Goal: Task Accomplishment & Management: Use online tool/utility

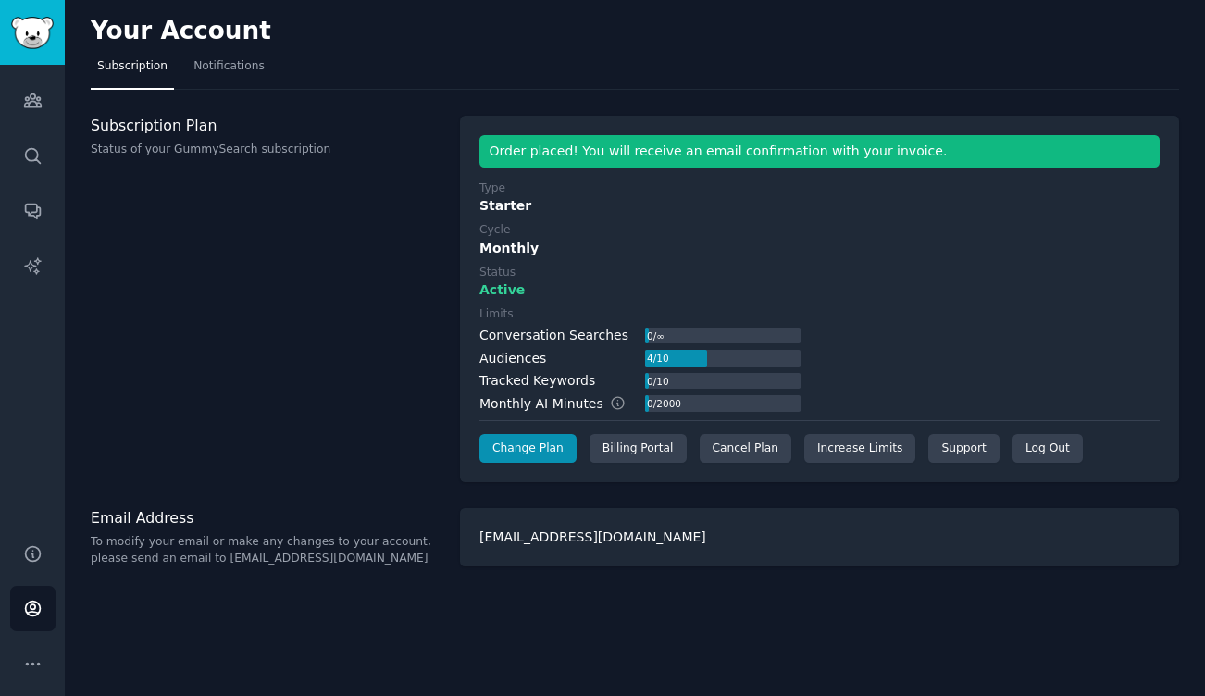
click at [202, 376] on div "Subscription Plan Status of your GummySearch subscription" at bounding box center [266, 299] width 350 height 367
click at [29, 42] on img "Sidebar" at bounding box center [32, 33] width 43 height 32
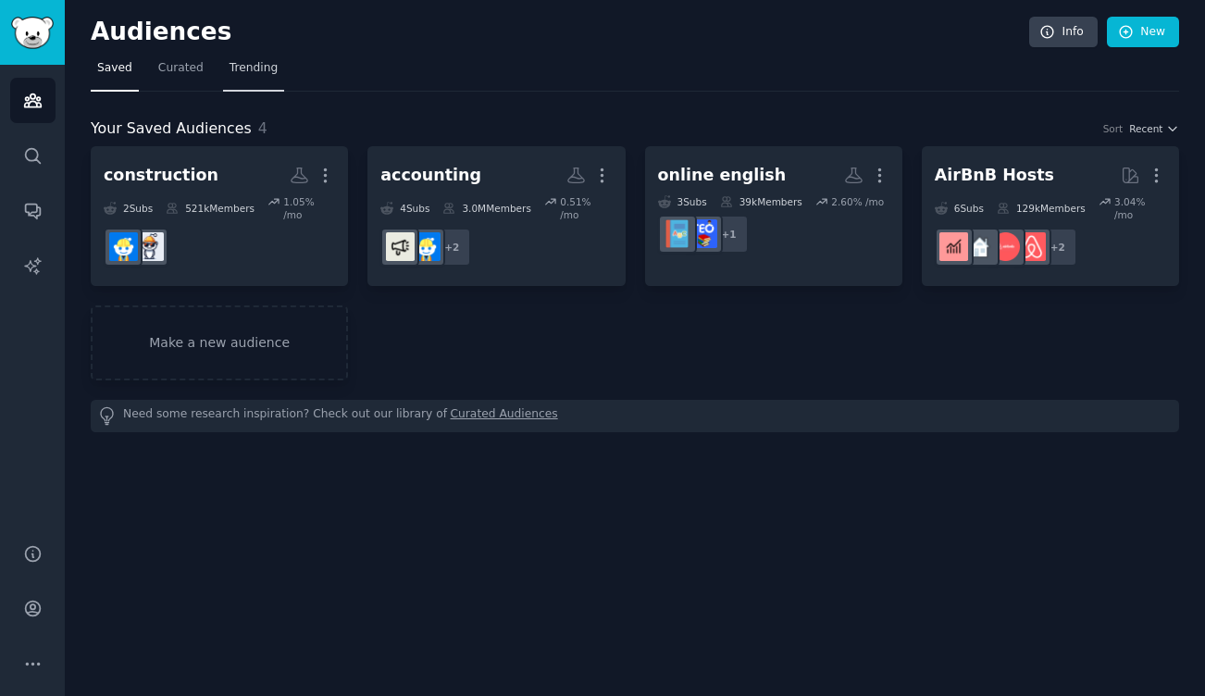
click at [249, 81] on link "Trending" at bounding box center [253, 73] width 61 height 38
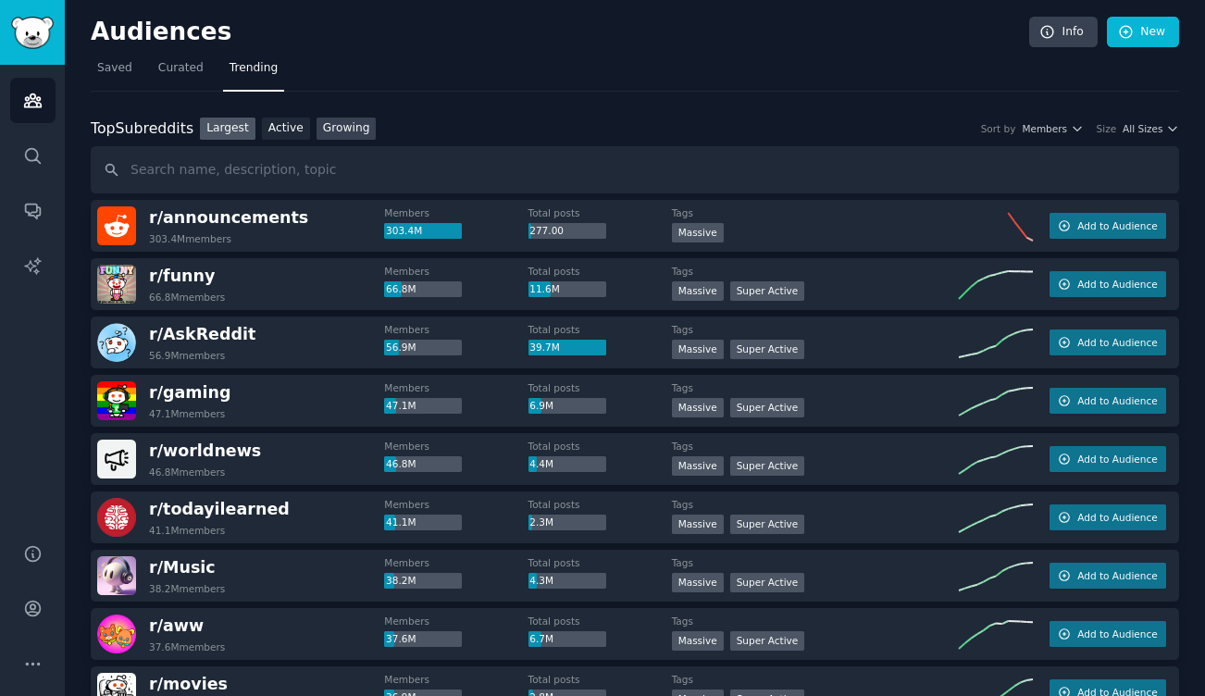
click at [350, 127] on link "Growing" at bounding box center [346, 129] width 60 height 23
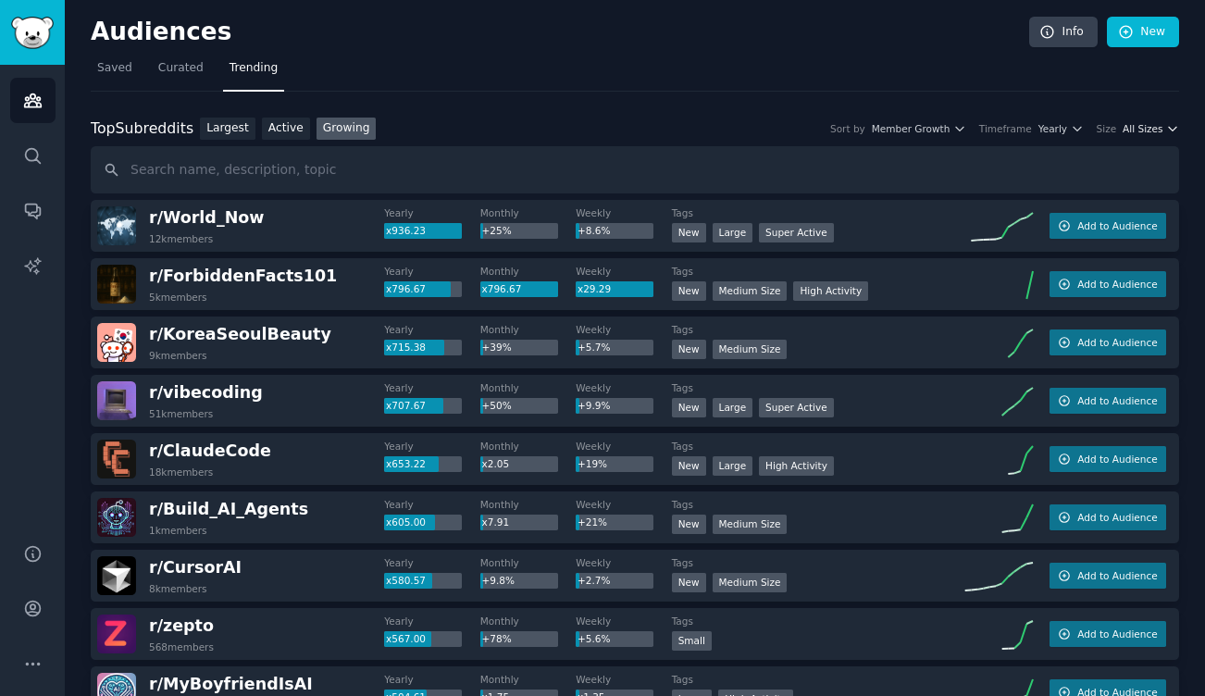
click at [1158, 126] on button "All Sizes" at bounding box center [1150, 128] width 56 height 13
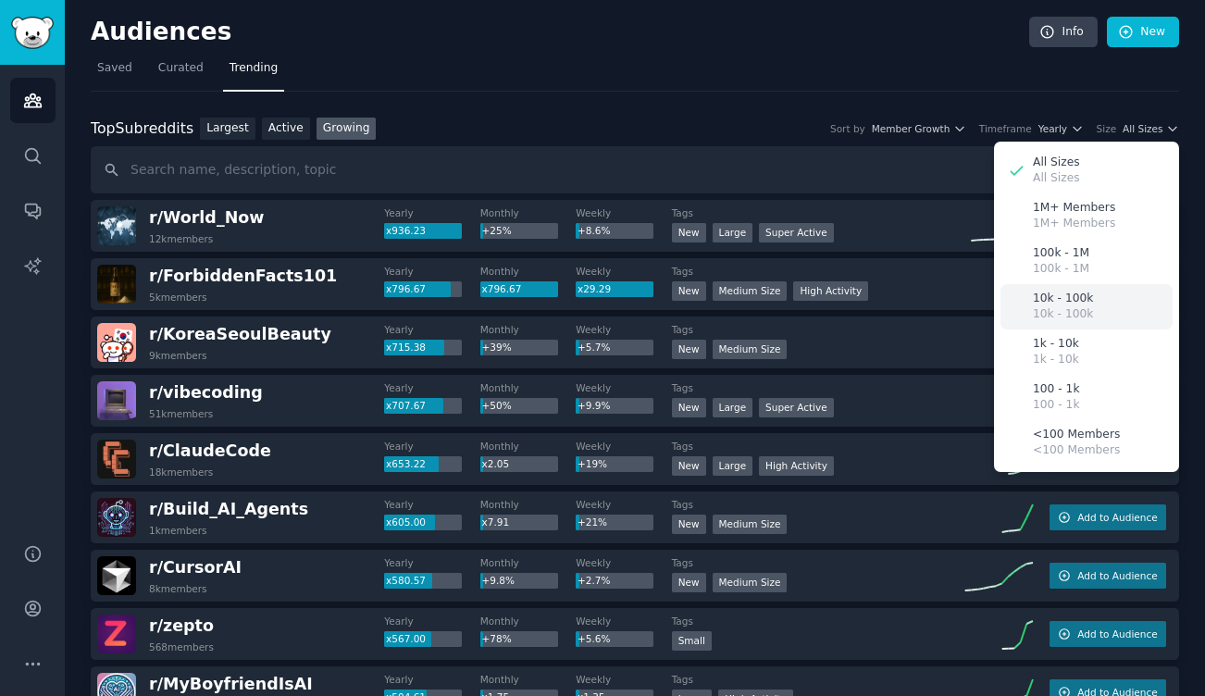
click at [1102, 295] on div "10k - 100k 10k - 100k" at bounding box center [1086, 306] width 172 height 45
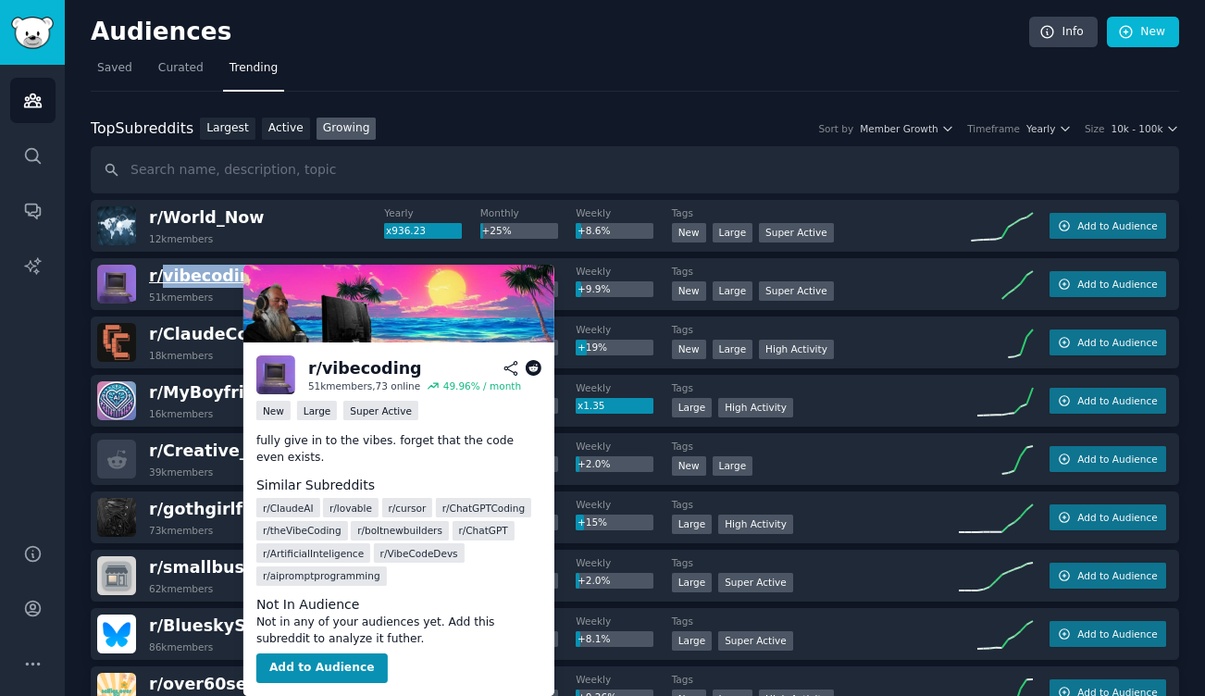
click at [205, 277] on span "r/ vibecoding" at bounding box center [206, 276] width 114 height 19
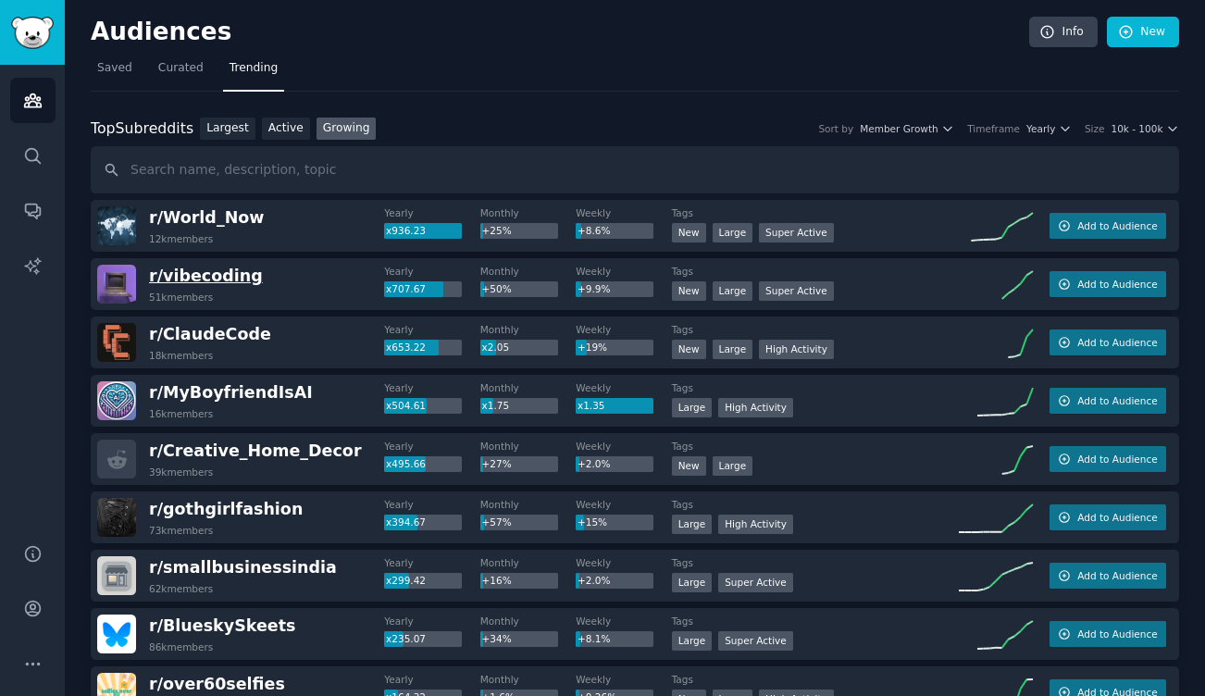
click at [201, 279] on span "r/ vibecoding" at bounding box center [206, 276] width 114 height 19
click at [63, 382] on div "Audiences Search Conversations AI Reports" at bounding box center [32, 293] width 65 height 456
click at [945, 122] on icon "button" at bounding box center [947, 128] width 13 height 13
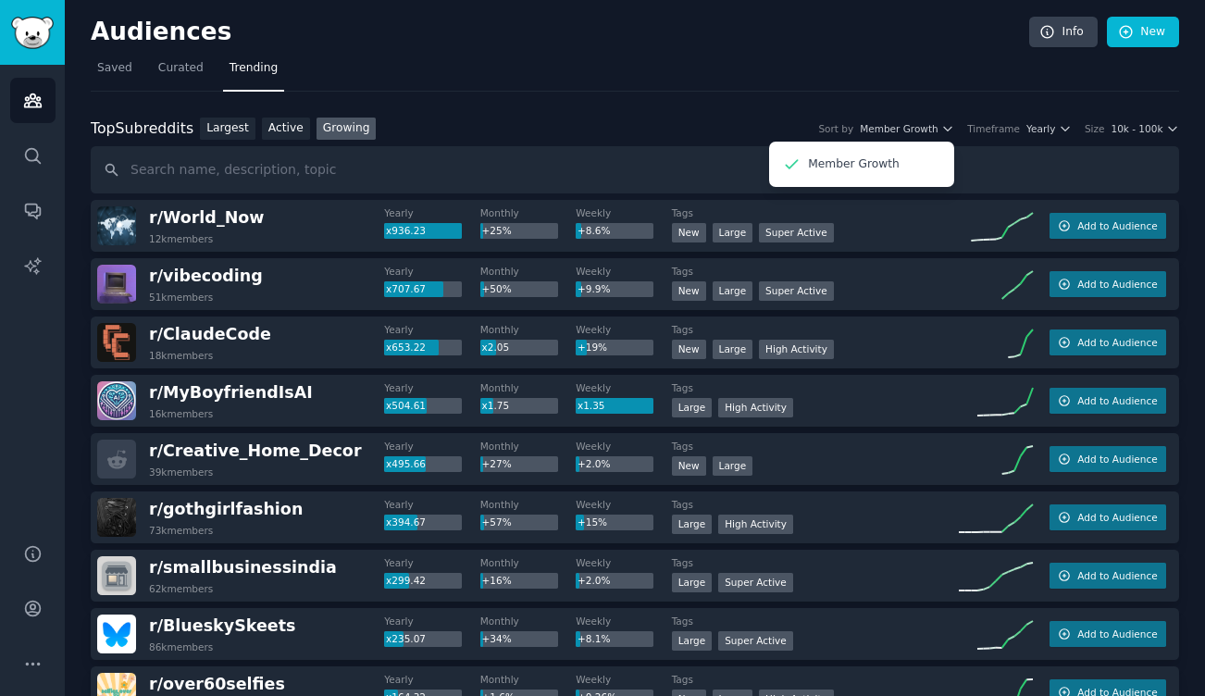
click at [758, 81] on nav "Saved Curated Trending" at bounding box center [635, 73] width 1088 height 38
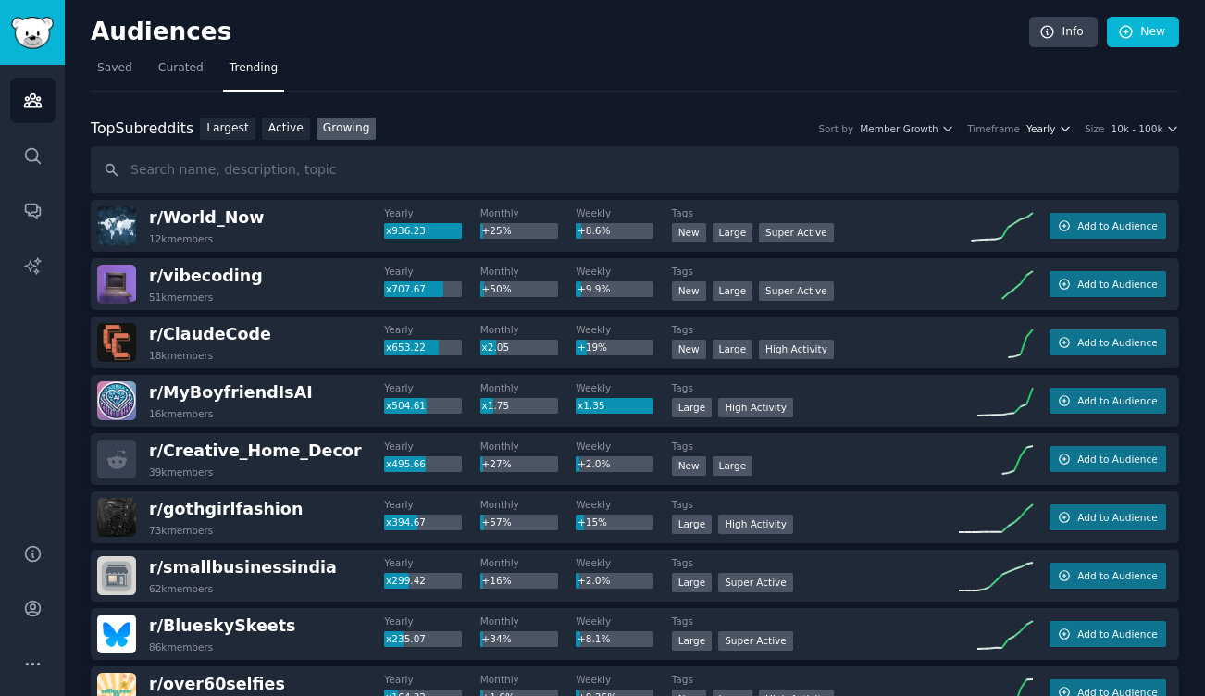
click at [1048, 130] on span "Yearly" at bounding box center [1040, 128] width 29 height 13
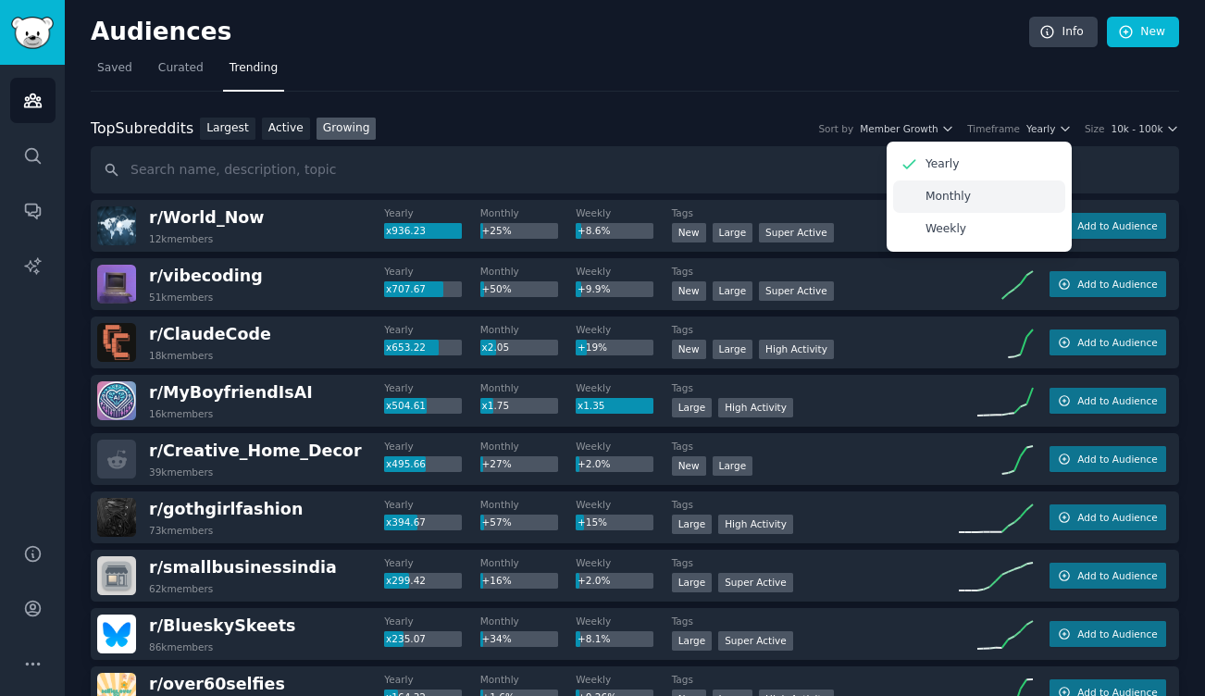
click at [940, 202] on p "Monthly" at bounding box center [947, 197] width 45 height 17
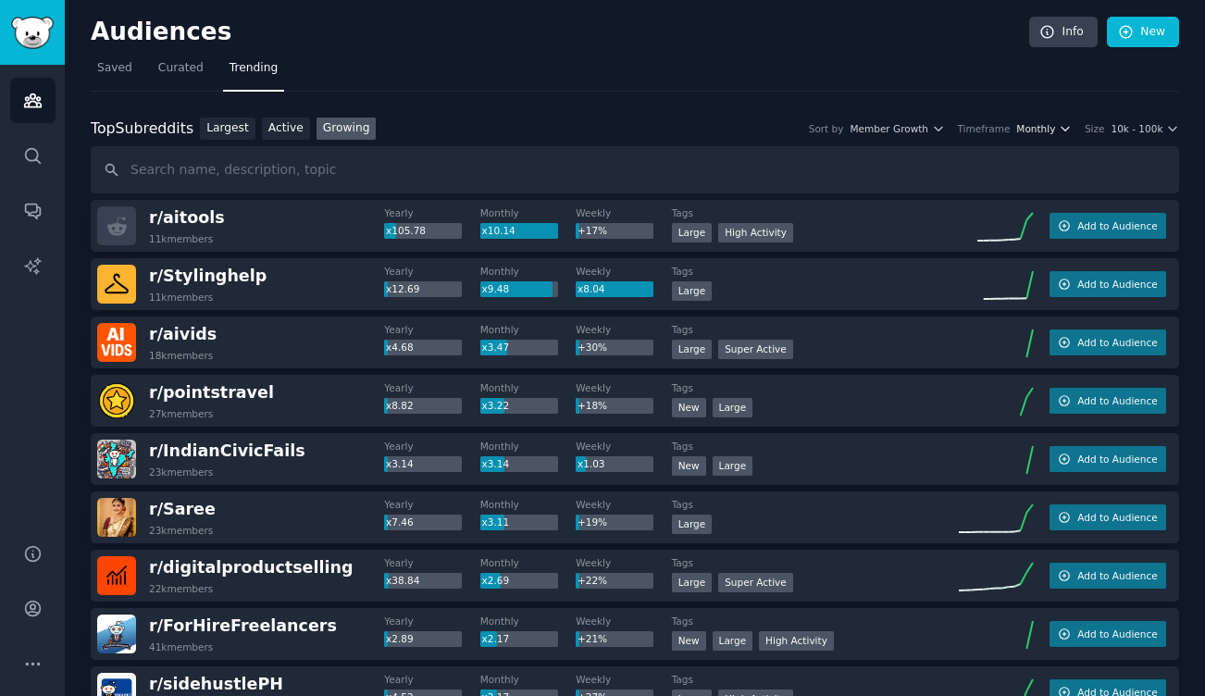
click at [1042, 130] on span "Monthly" at bounding box center [1035, 128] width 39 height 13
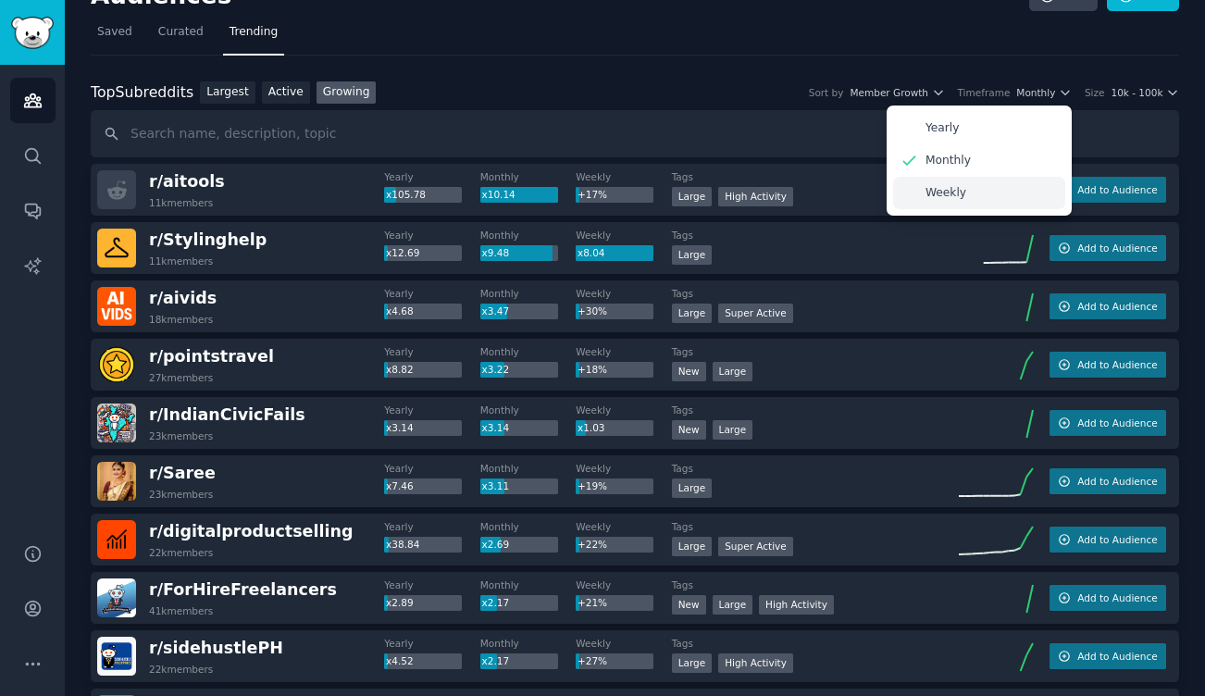
scroll to position [22, 0]
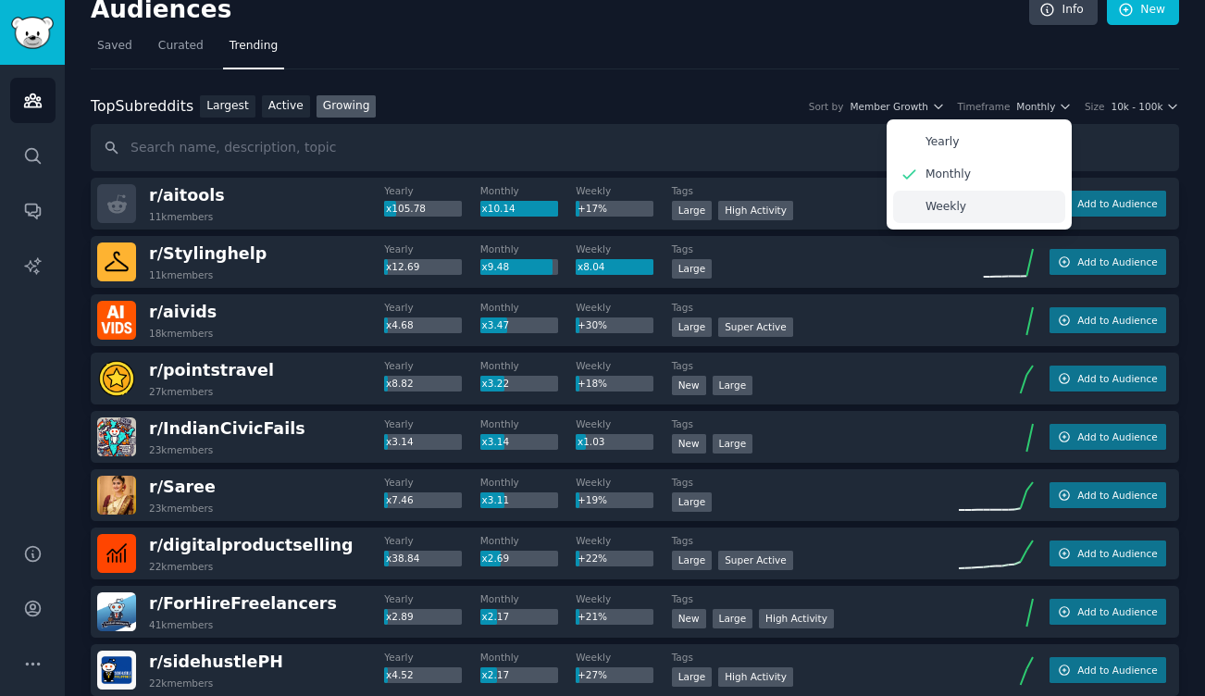
click at [987, 204] on div "Weekly" at bounding box center [979, 207] width 172 height 32
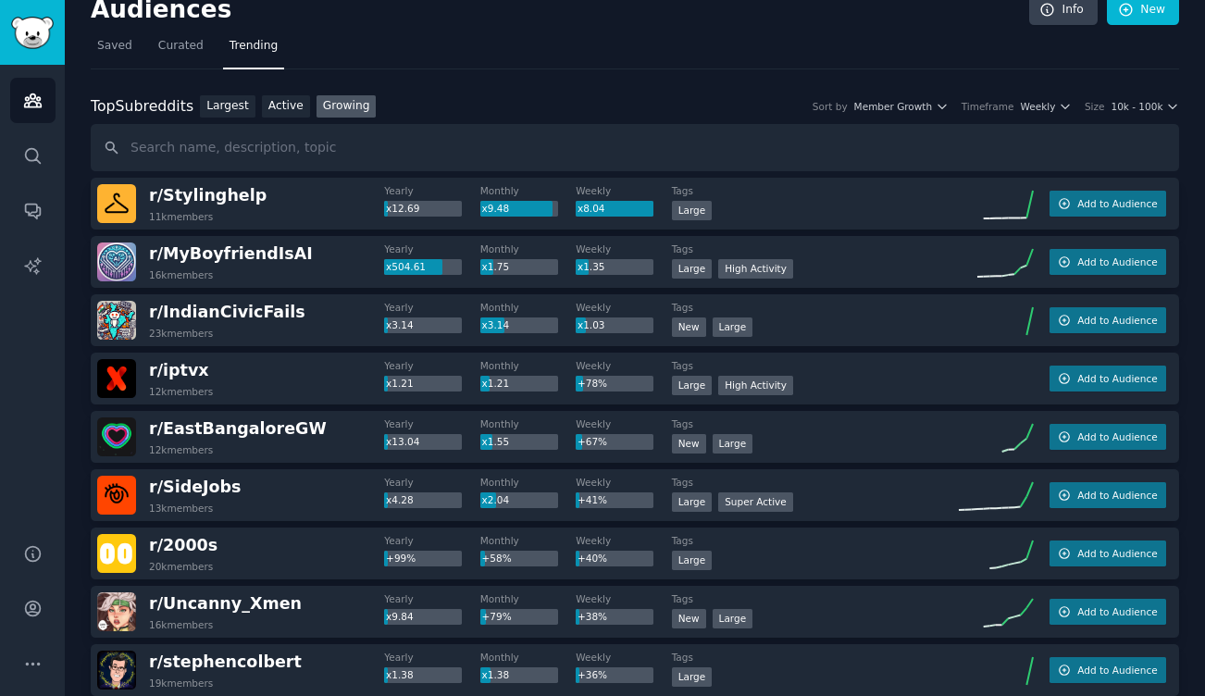
click at [555, 61] on nav "Saved Curated Trending" at bounding box center [635, 50] width 1088 height 38
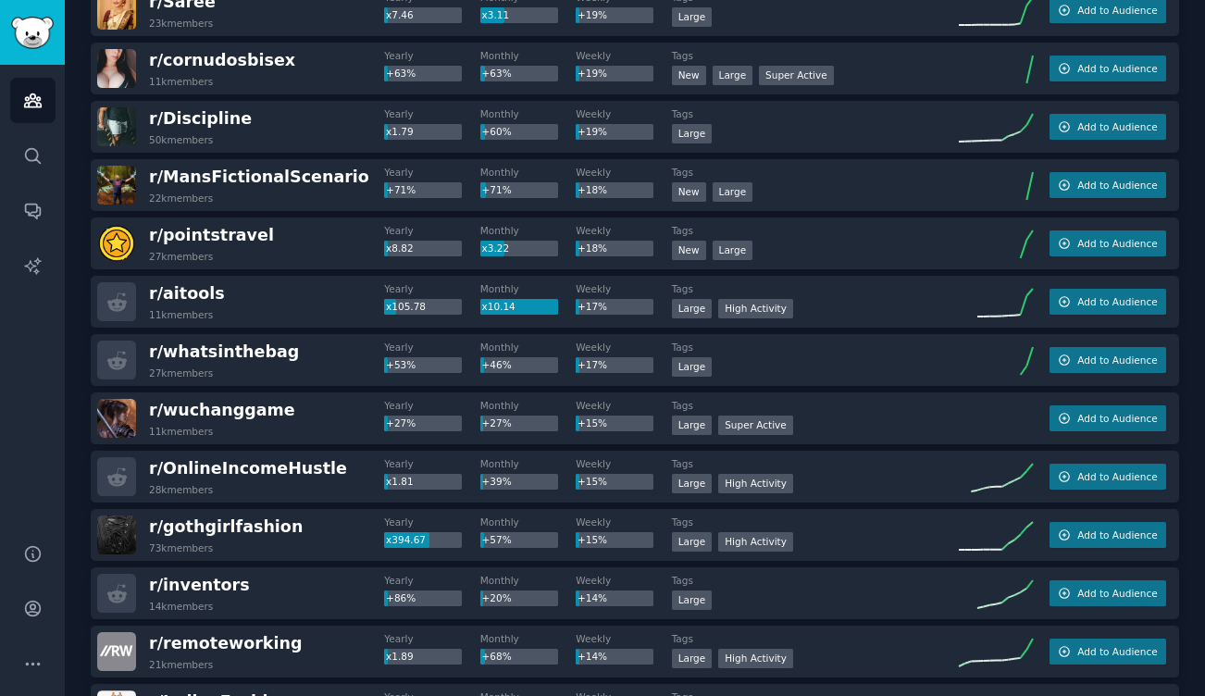
scroll to position [1967, 0]
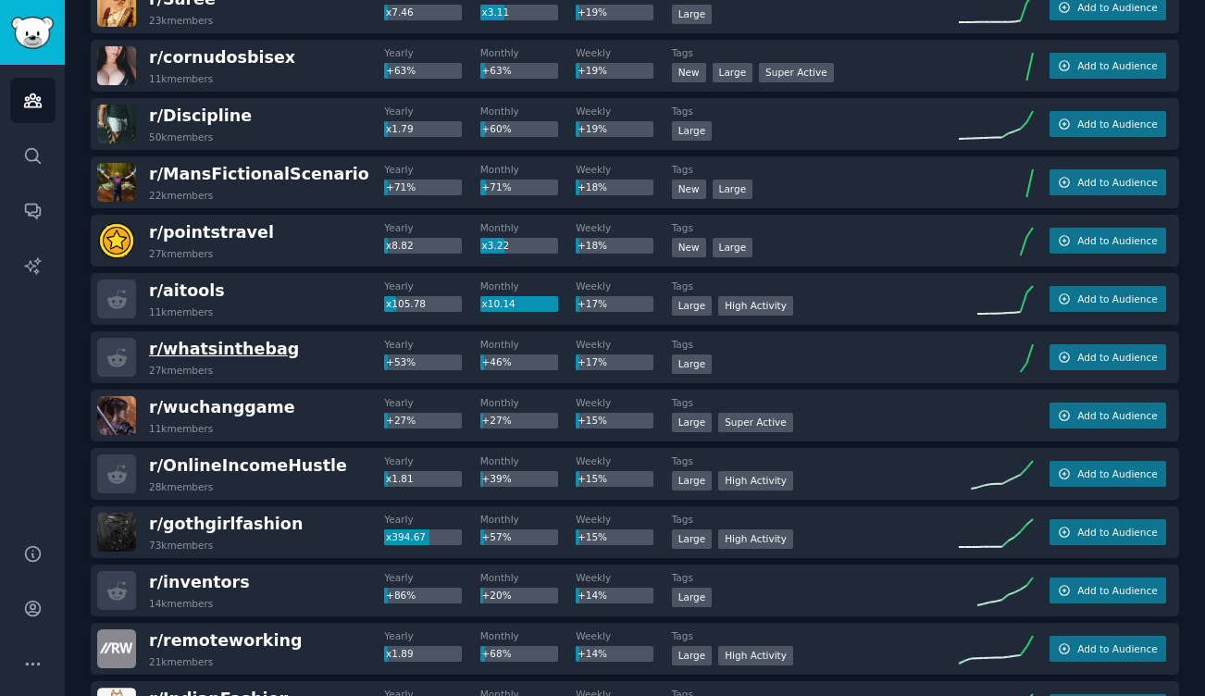
click at [230, 345] on span "r/ whatsinthebag" at bounding box center [224, 349] width 150 height 19
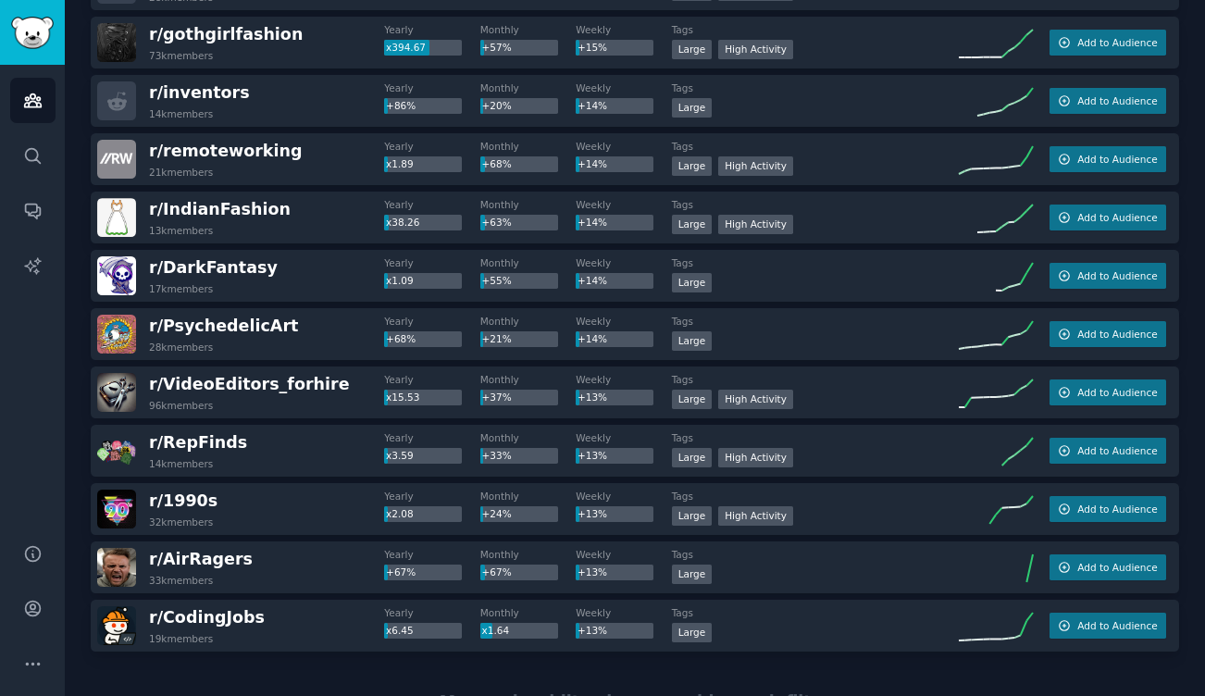
scroll to position [2538, 0]
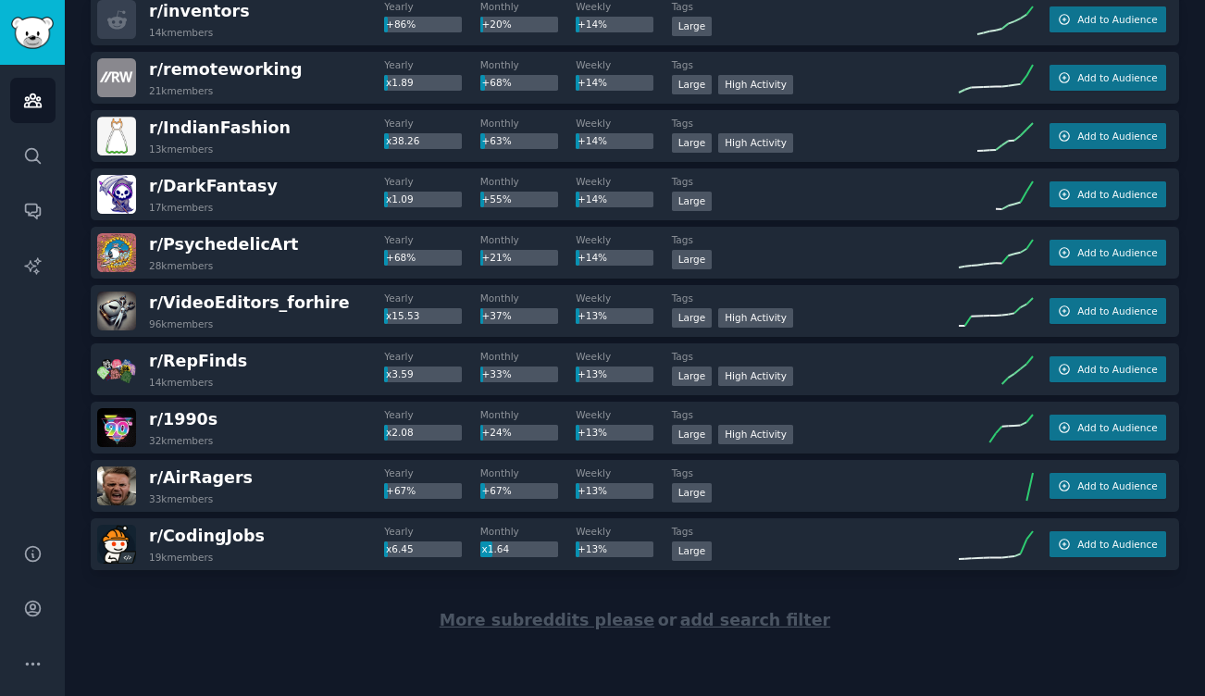
click at [553, 625] on span "More subreddits please" at bounding box center [547, 620] width 215 height 19
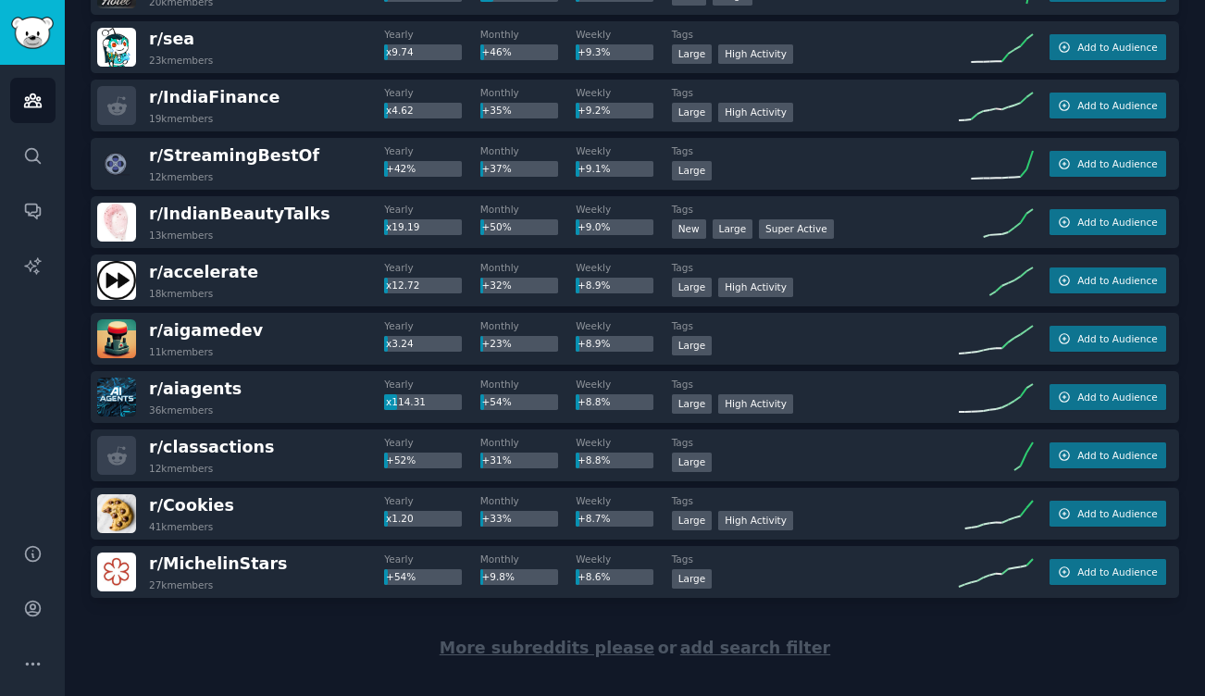
scroll to position [5436, 0]
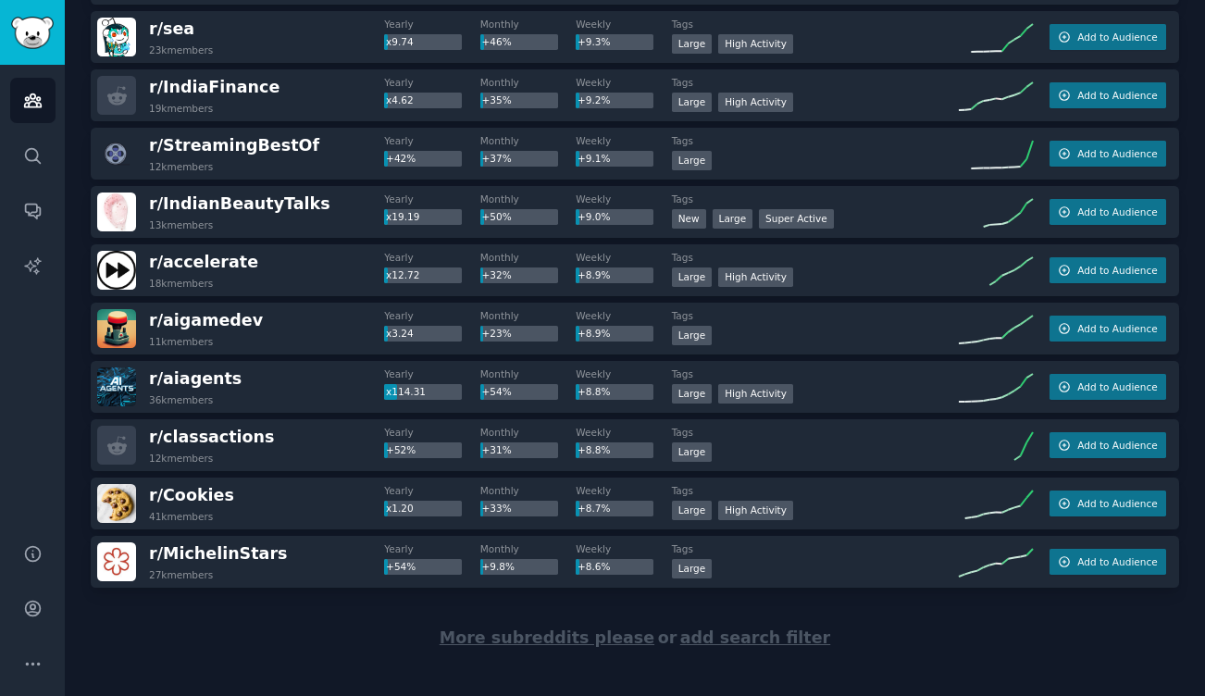
click at [558, 641] on span "More subreddits please" at bounding box center [547, 637] width 215 height 19
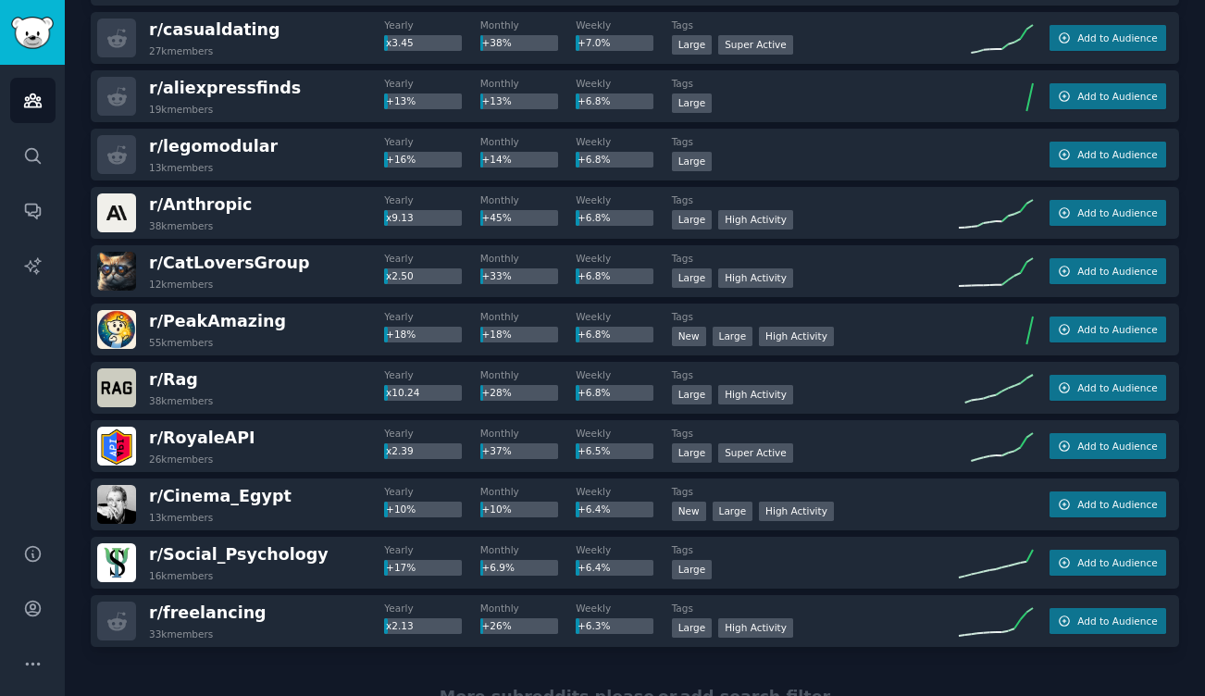
scroll to position [8368, 0]
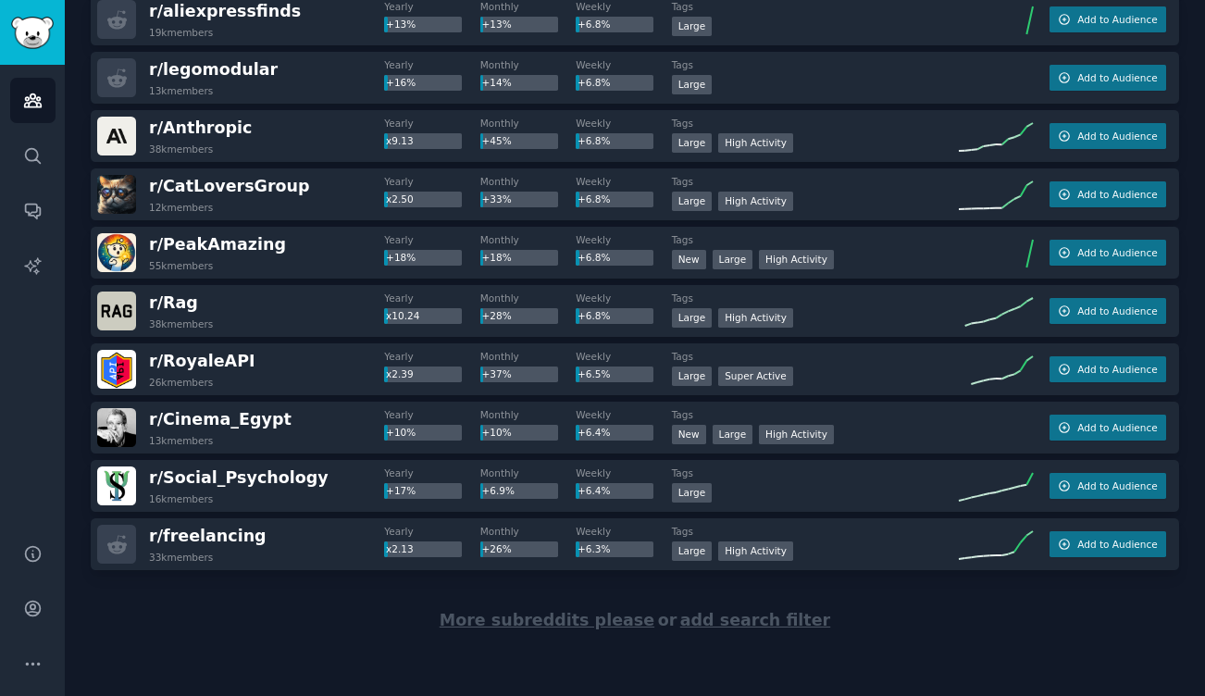
click at [544, 612] on span "More subreddits please" at bounding box center [547, 620] width 215 height 19
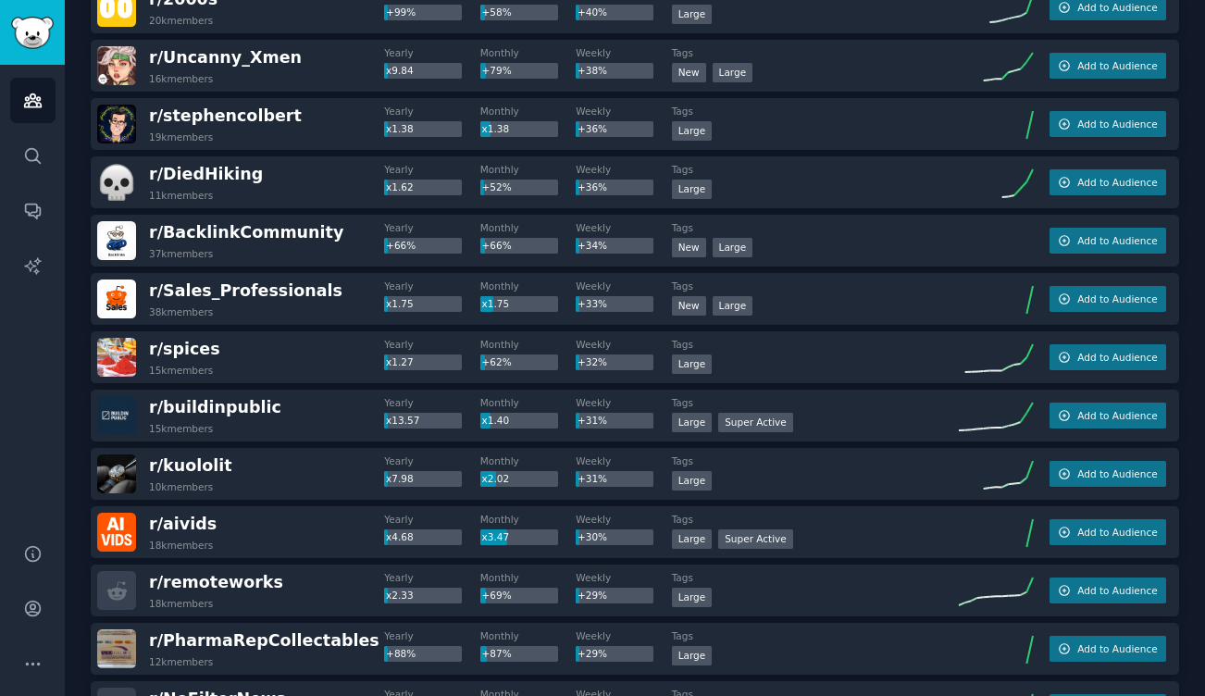
scroll to position [0, 0]
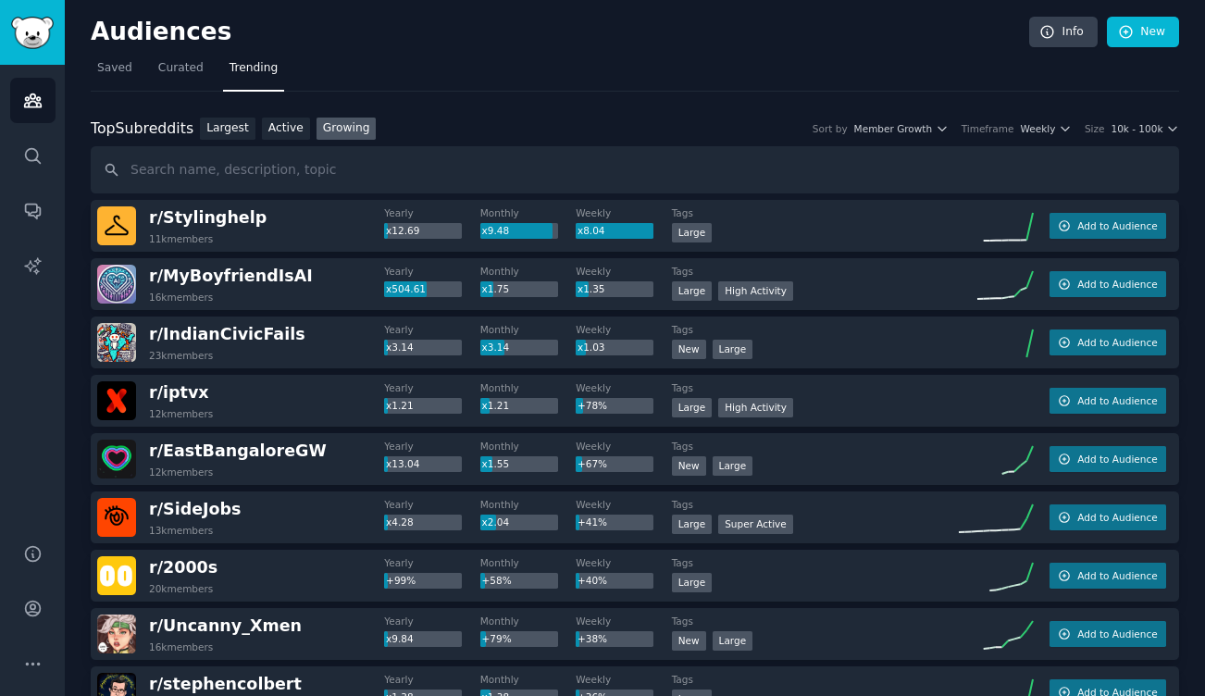
click at [1011, 125] on div "Timeframe" at bounding box center [987, 128] width 53 height 13
click at [1034, 130] on span "Weekly" at bounding box center [1038, 128] width 35 height 13
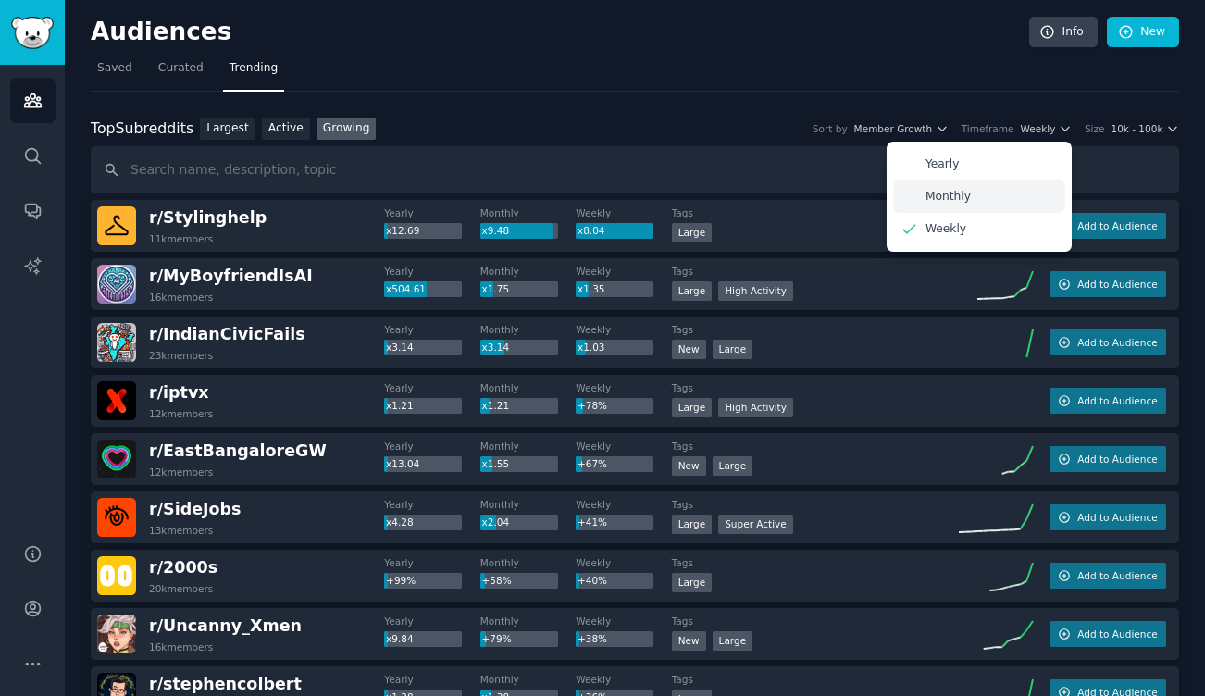
click at [975, 192] on div "Monthly" at bounding box center [979, 196] width 172 height 32
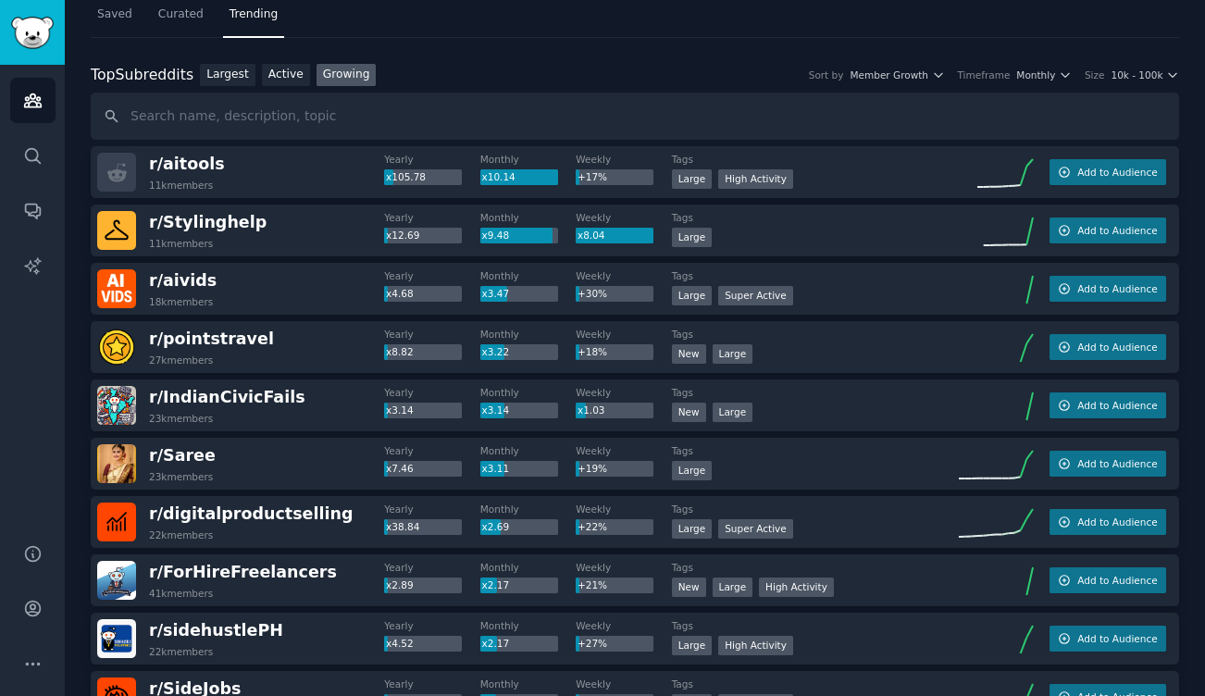
scroll to position [56, 0]
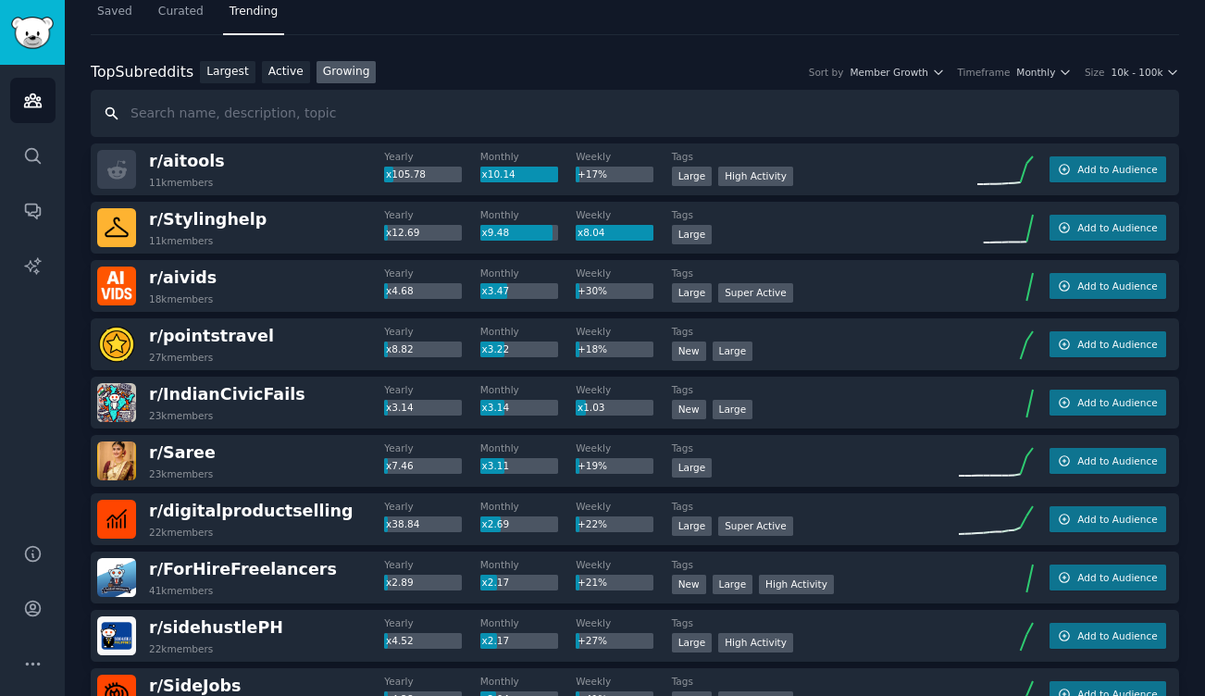
click at [426, 104] on input "text" at bounding box center [635, 113] width 1088 height 47
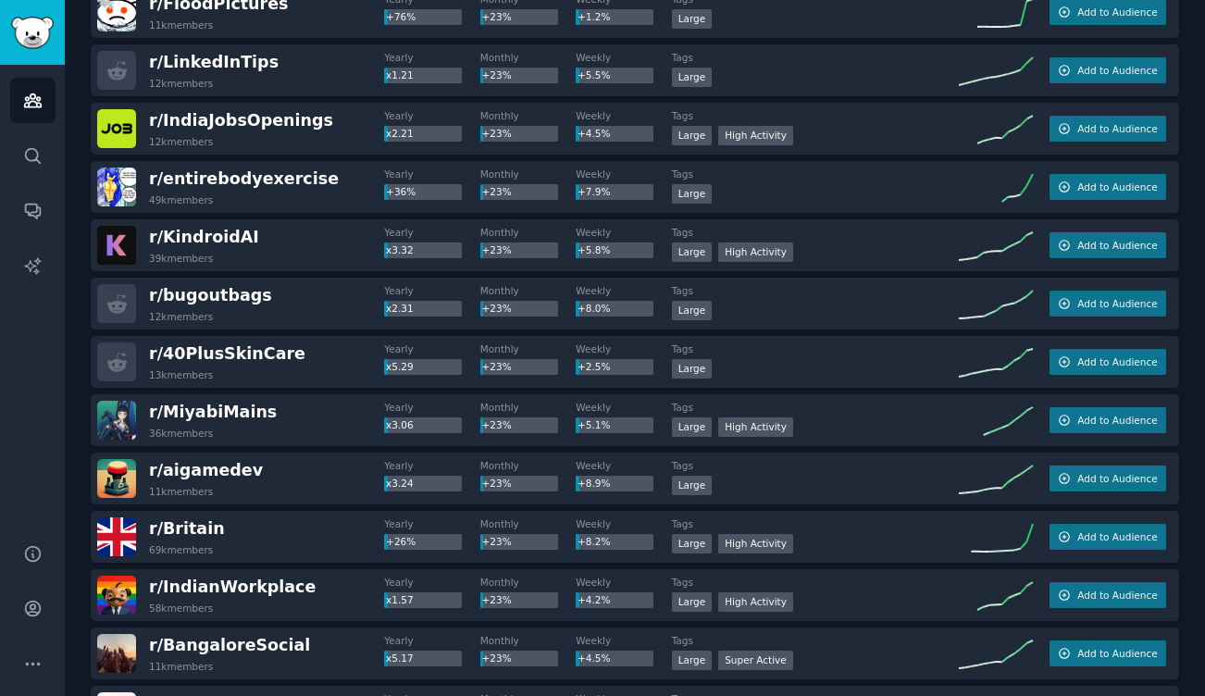
scroll to position [11283, 0]
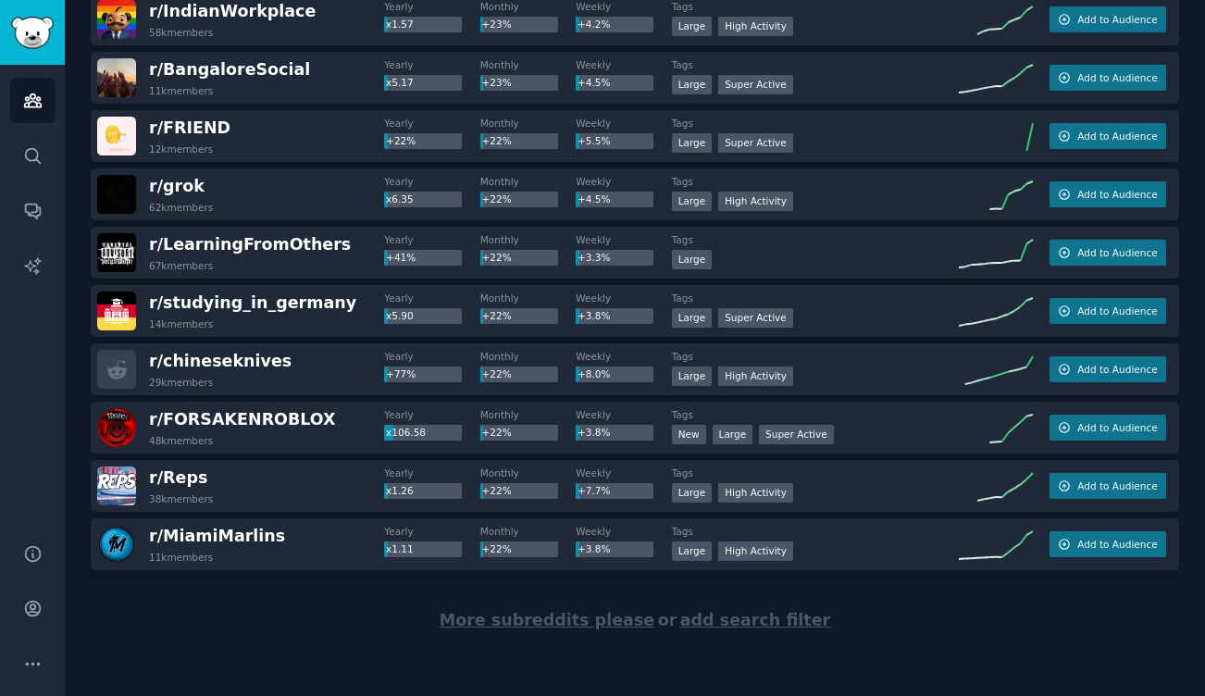
click at [545, 626] on span "More subreddits please" at bounding box center [547, 620] width 215 height 19
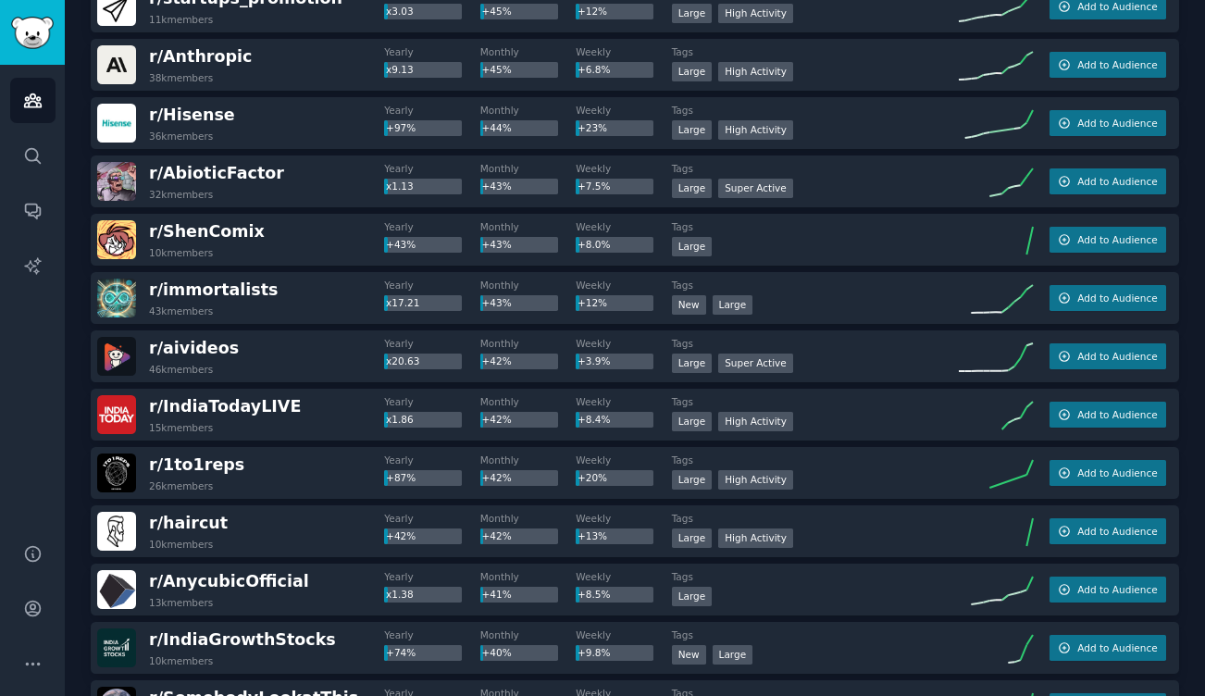
scroll to position [5991, 0]
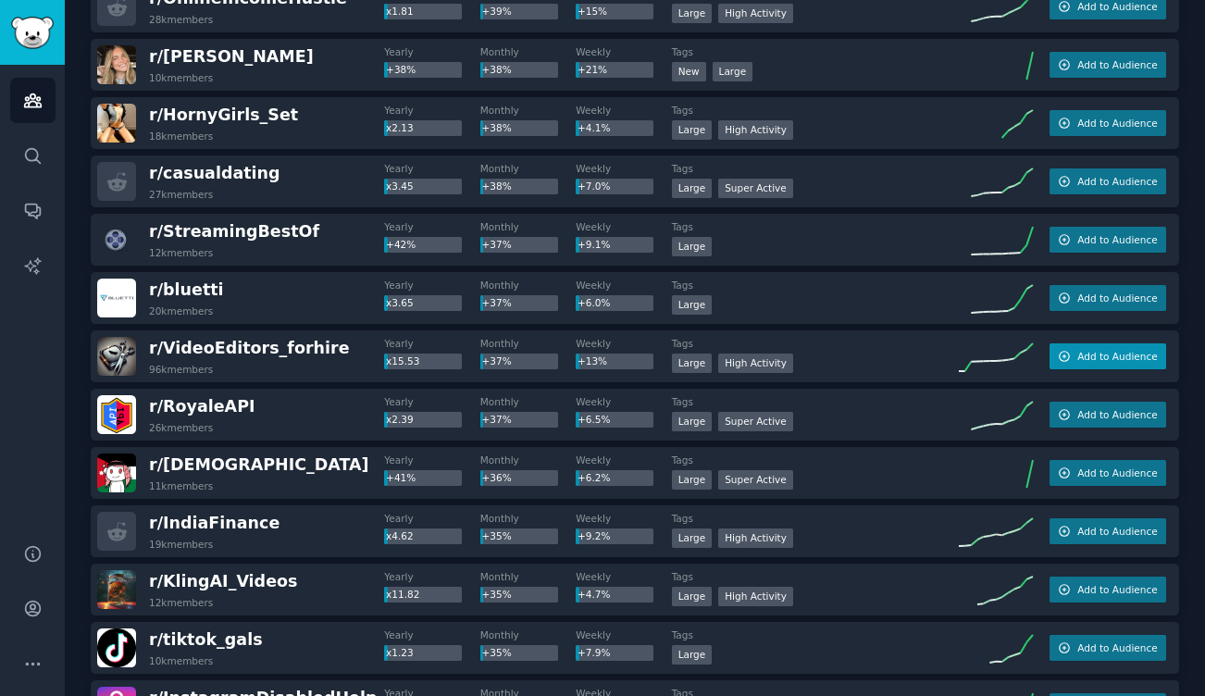
click at [1088, 365] on button "Add to Audience" at bounding box center [1107, 356] width 117 height 26
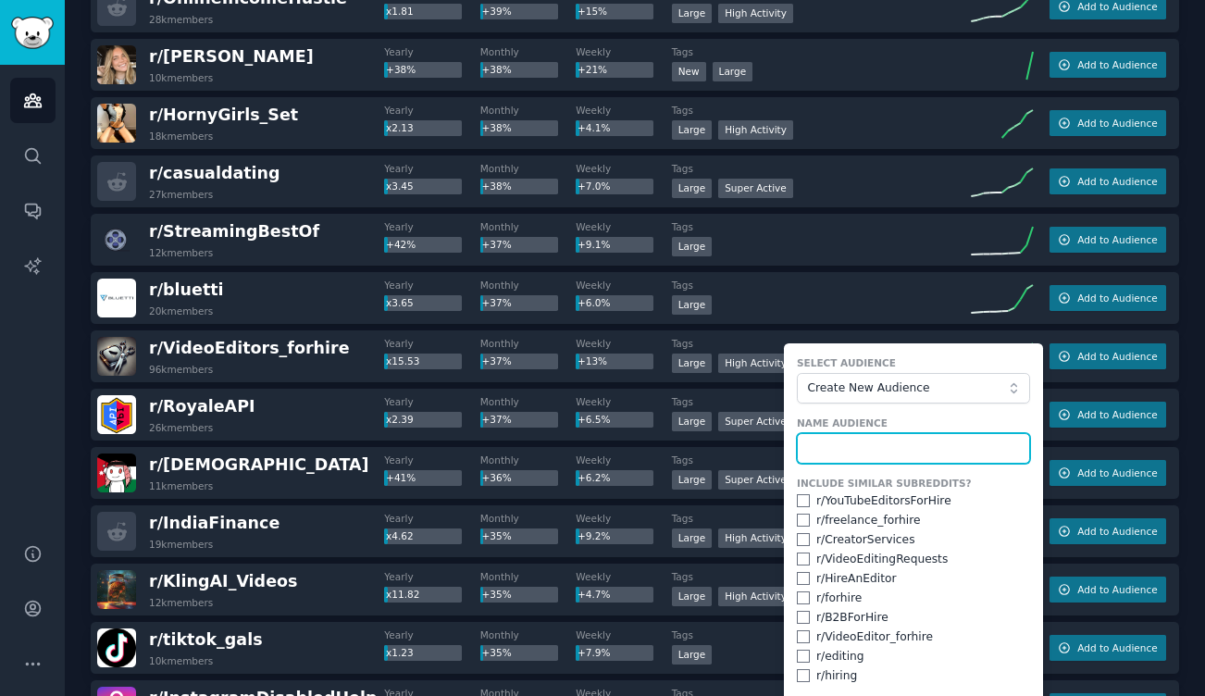
click at [881, 451] on input "text" at bounding box center [913, 448] width 233 height 31
type input "Video Editors"
click at [800, 495] on input "checkbox" at bounding box center [803, 500] width 13 height 13
checkbox input "true"
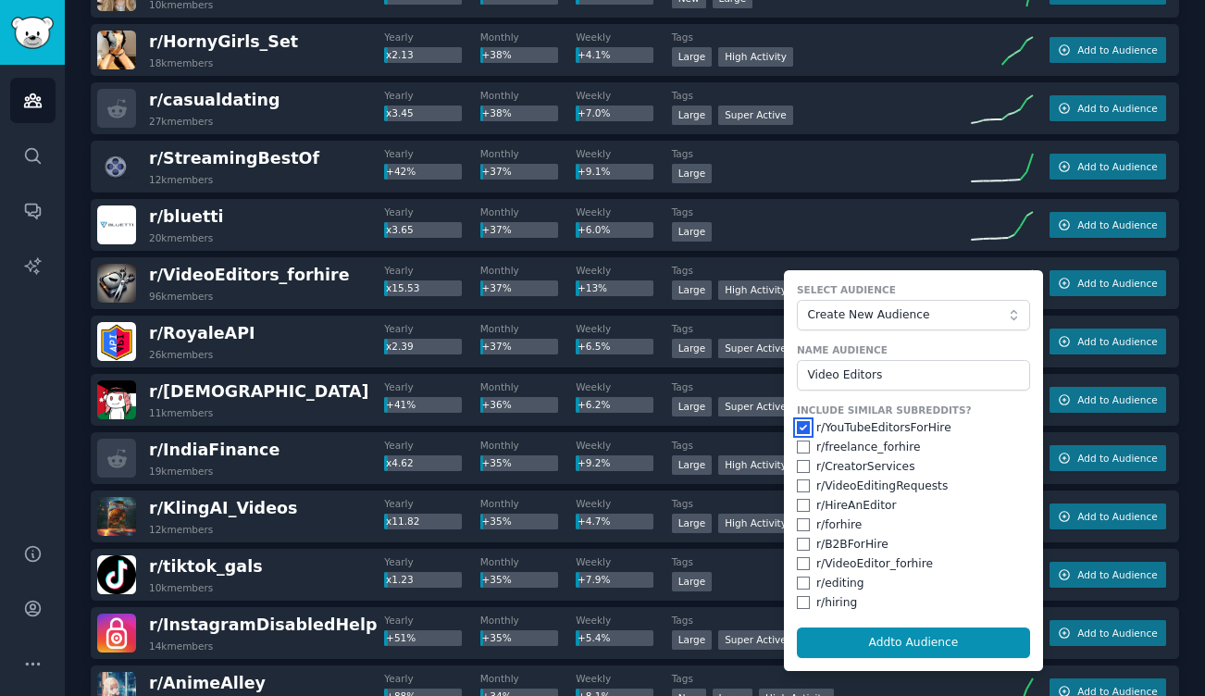
scroll to position [6067, 0]
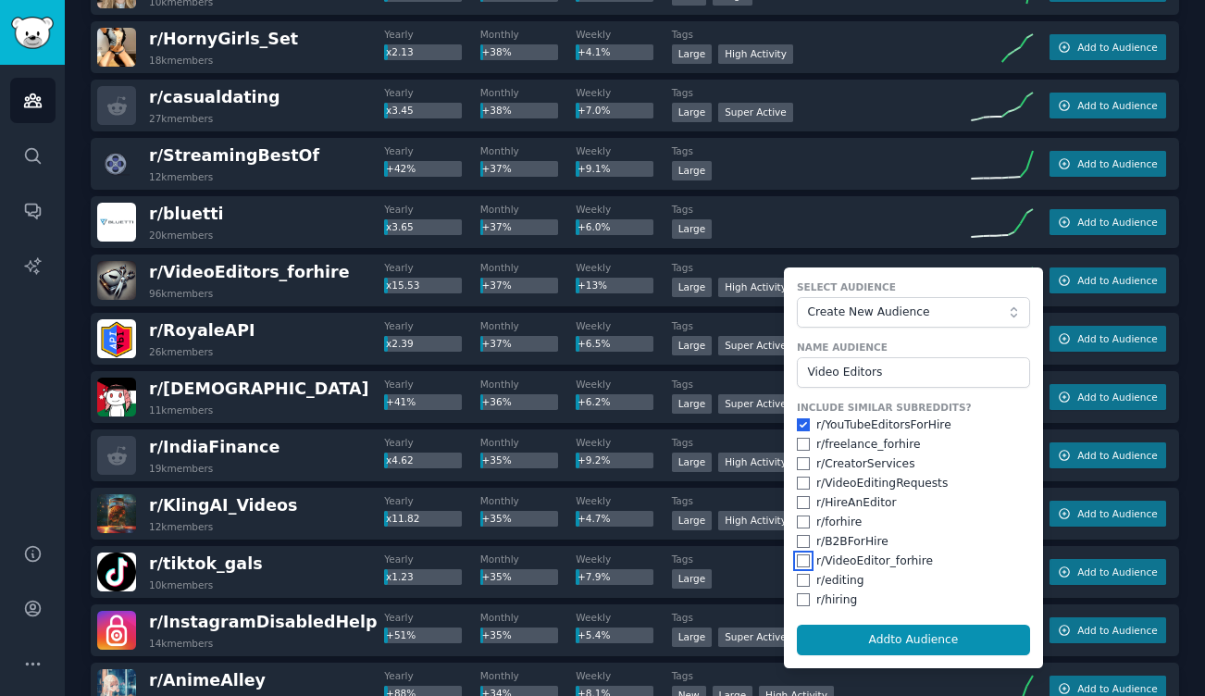
click at [797, 559] on input "checkbox" at bounding box center [803, 560] width 13 height 13
checkbox input "true"
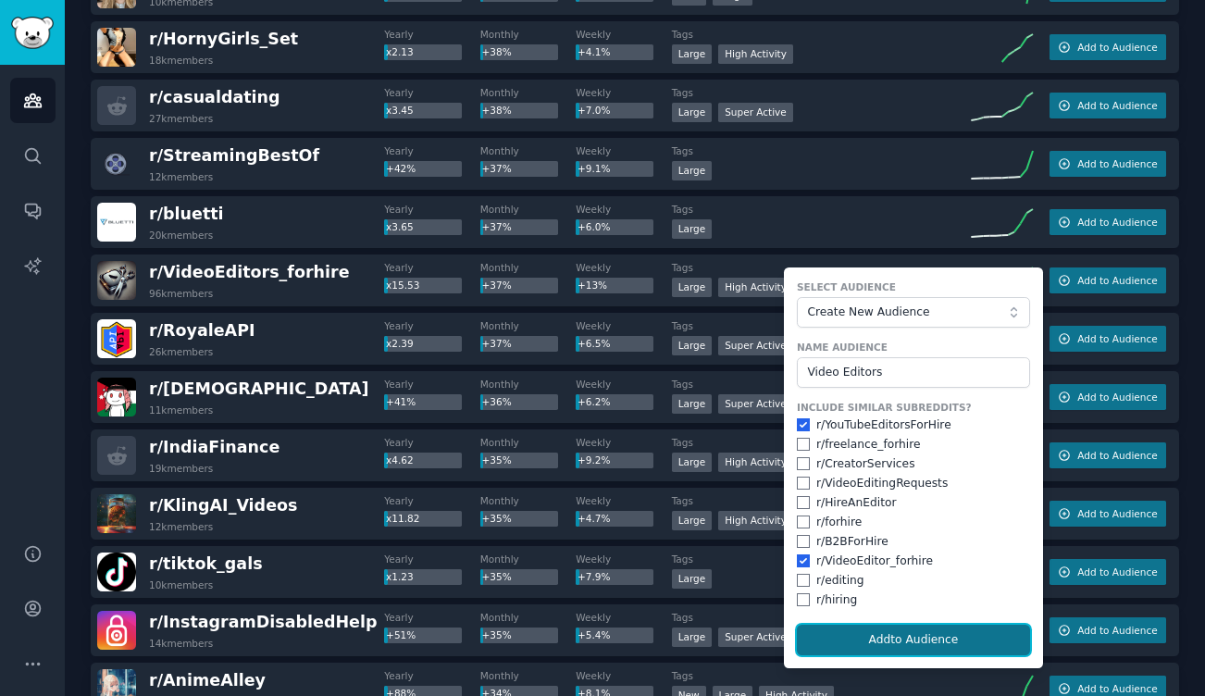
click at [885, 628] on button "Add to Audience" at bounding box center [913, 640] width 233 height 31
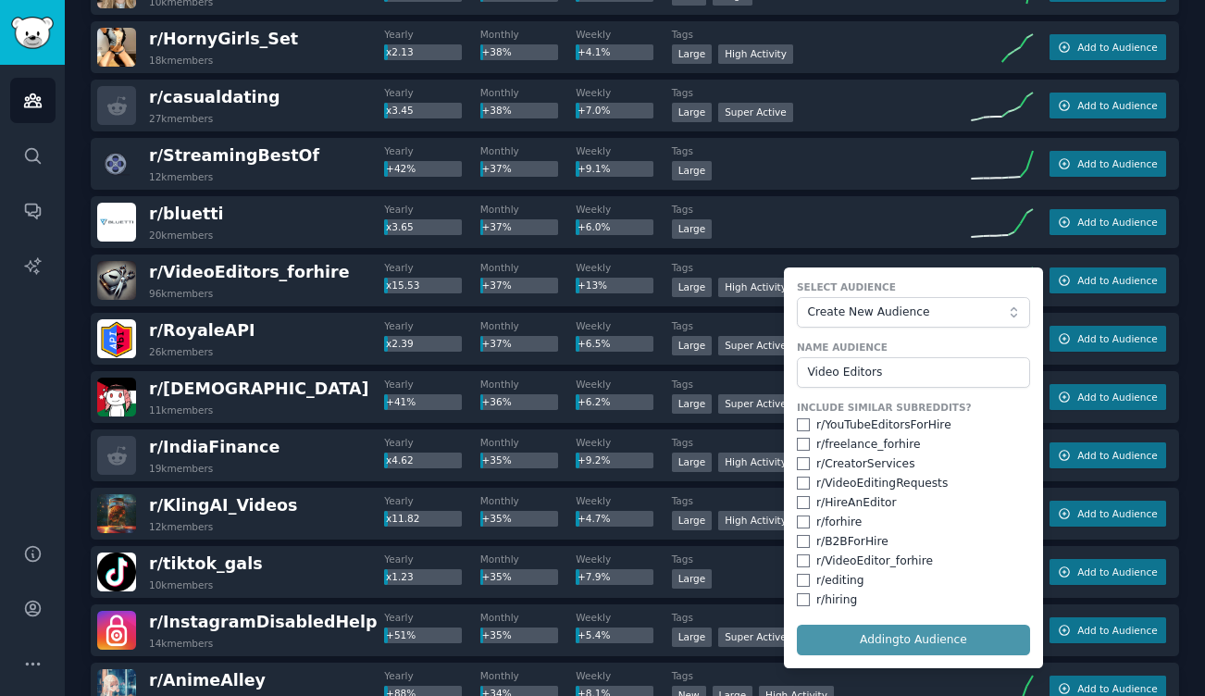
checkbox input "false"
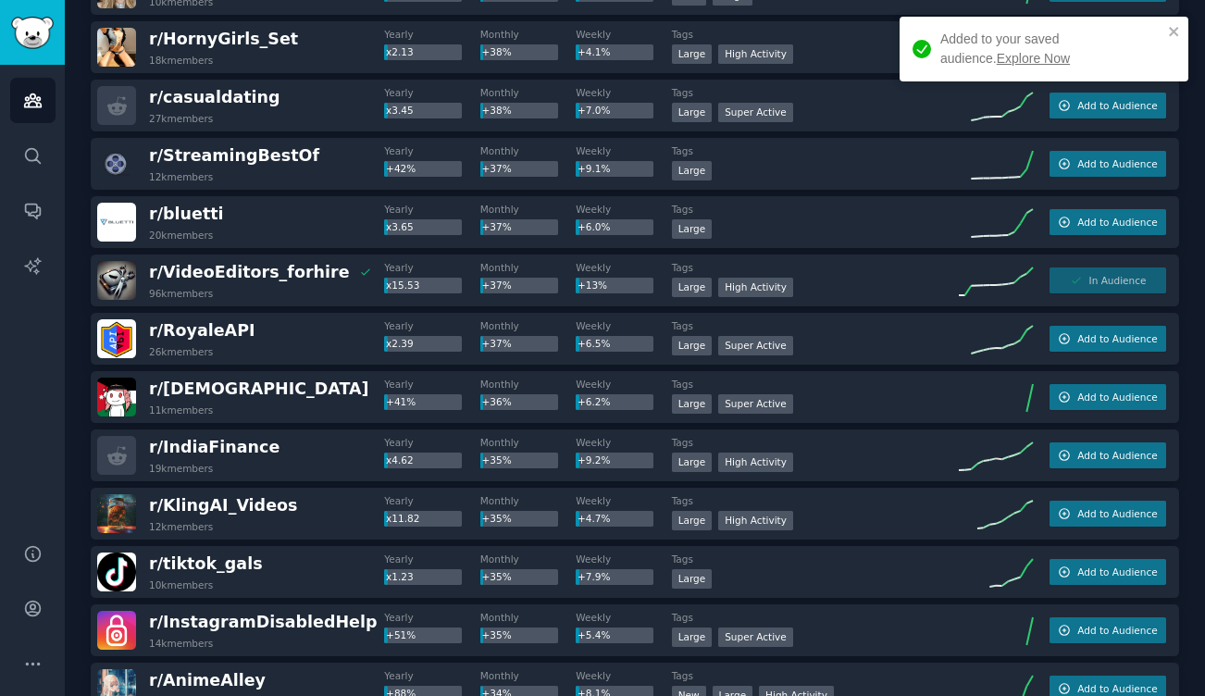
click at [997, 58] on link "Explore Now" at bounding box center [1033, 58] width 73 height 15
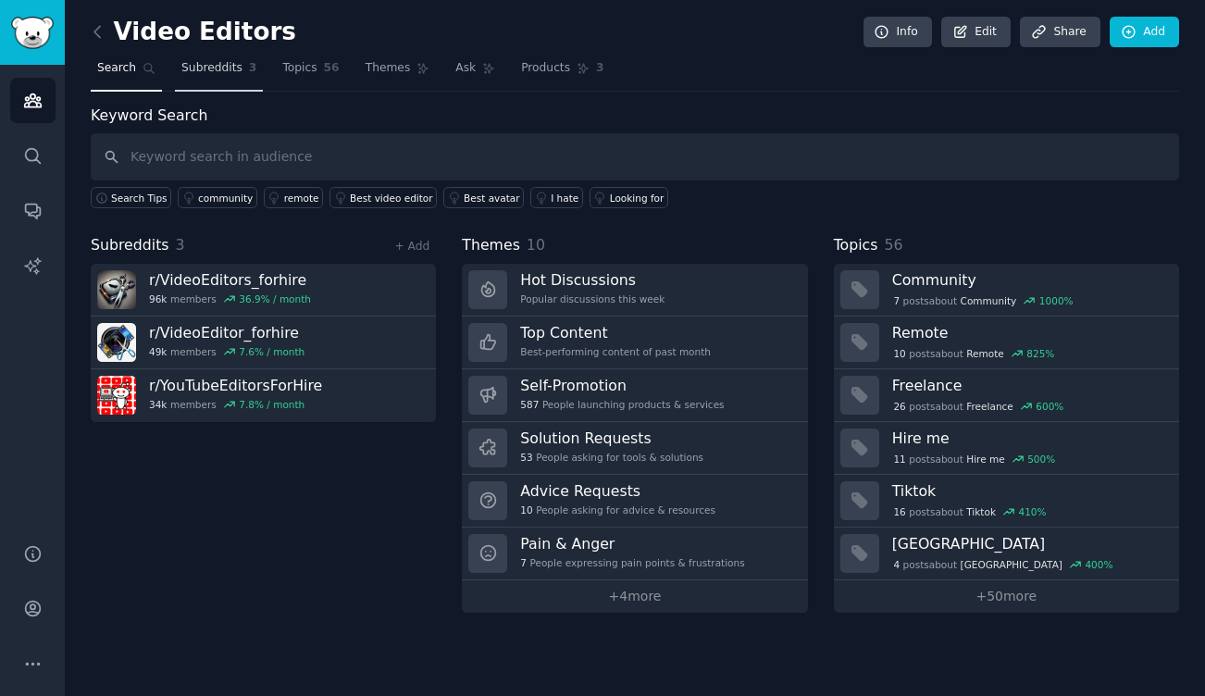
click at [200, 81] on link "Subreddits 3" at bounding box center [219, 73] width 88 height 38
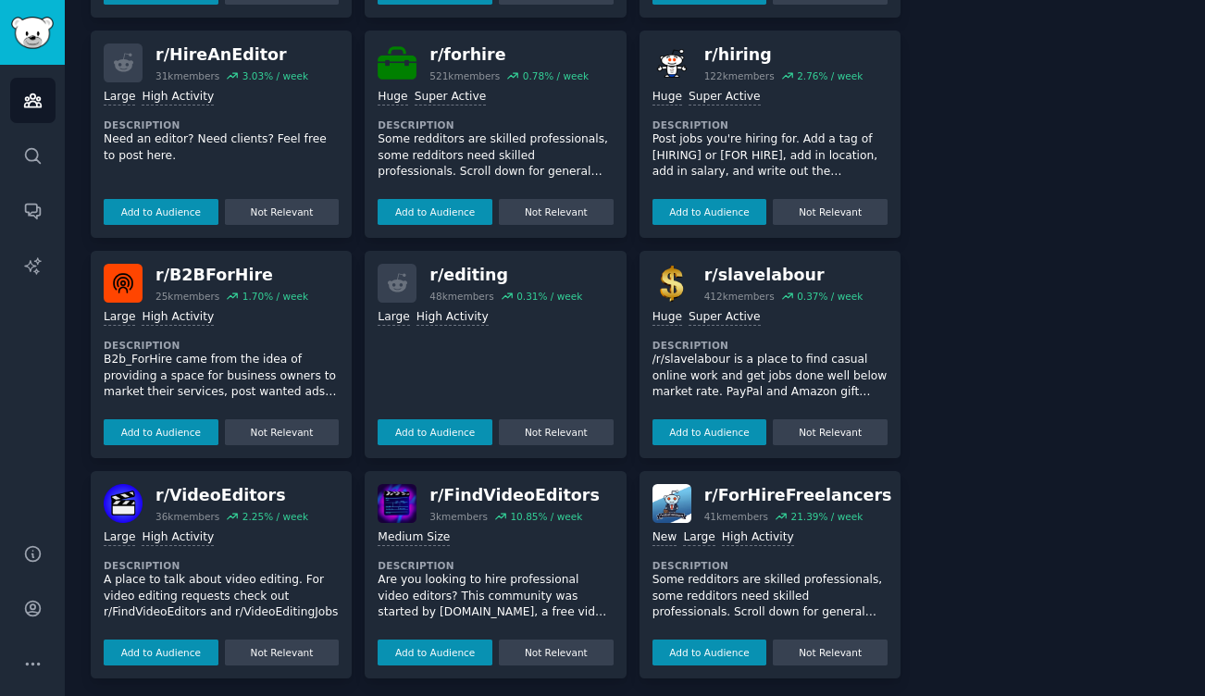
scroll to position [555, 0]
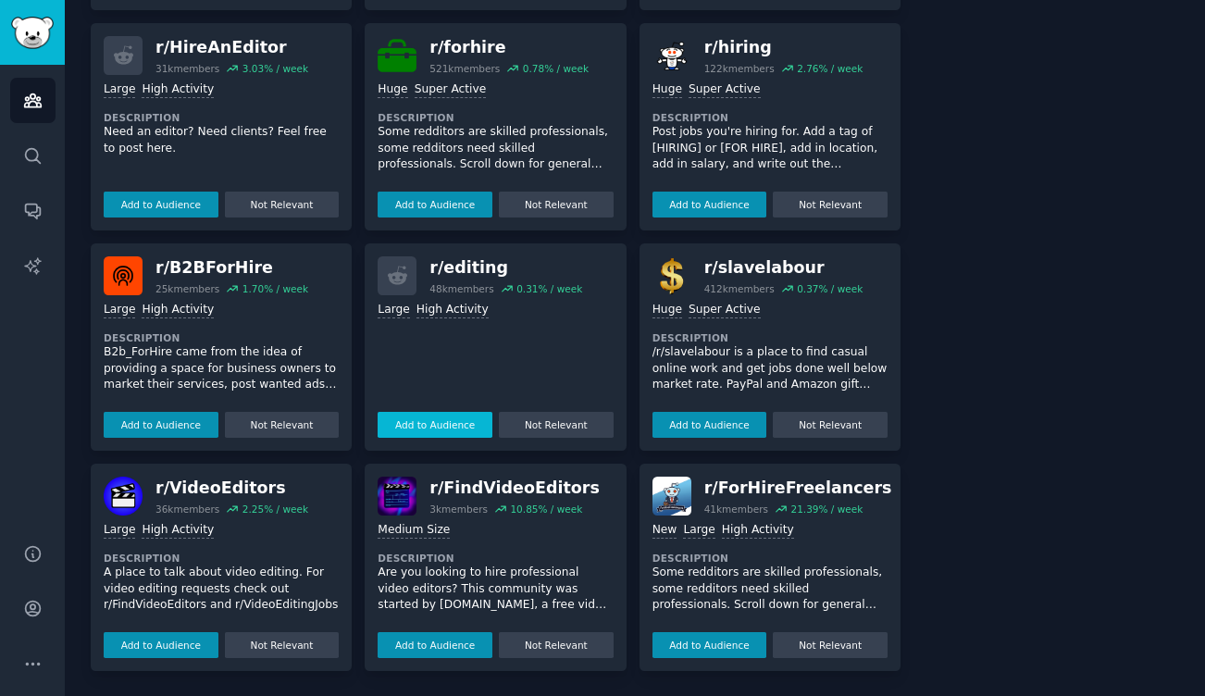
click at [452, 421] on button "Add to Audience" at bounding box center [435, 425] width 115 height 26
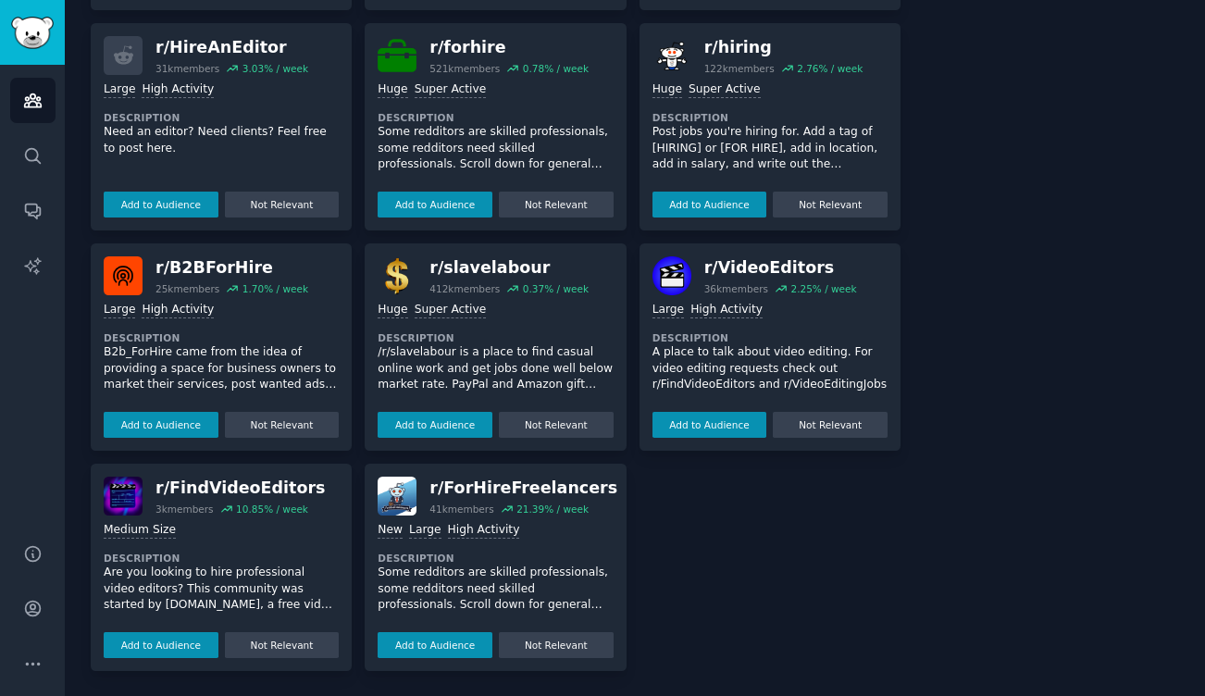
scroll to position [705, 0]
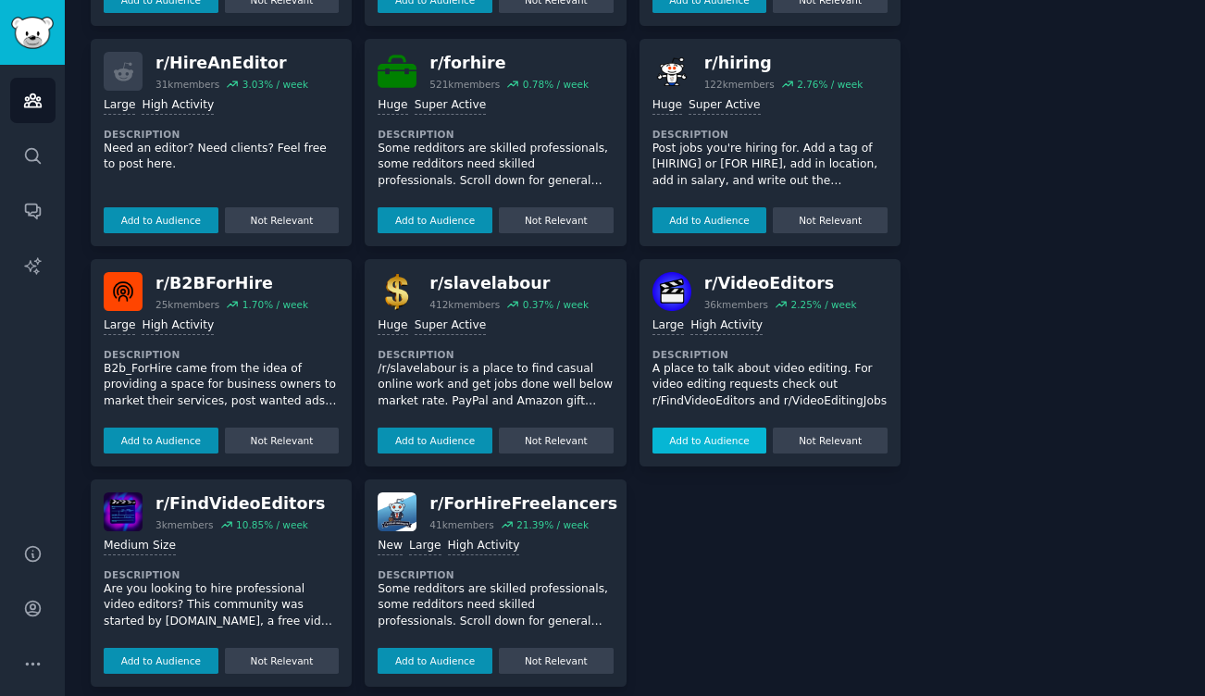
click at [709, 431] on button "Add to Audience" at bounding box center [709, 441] width 115 height 26
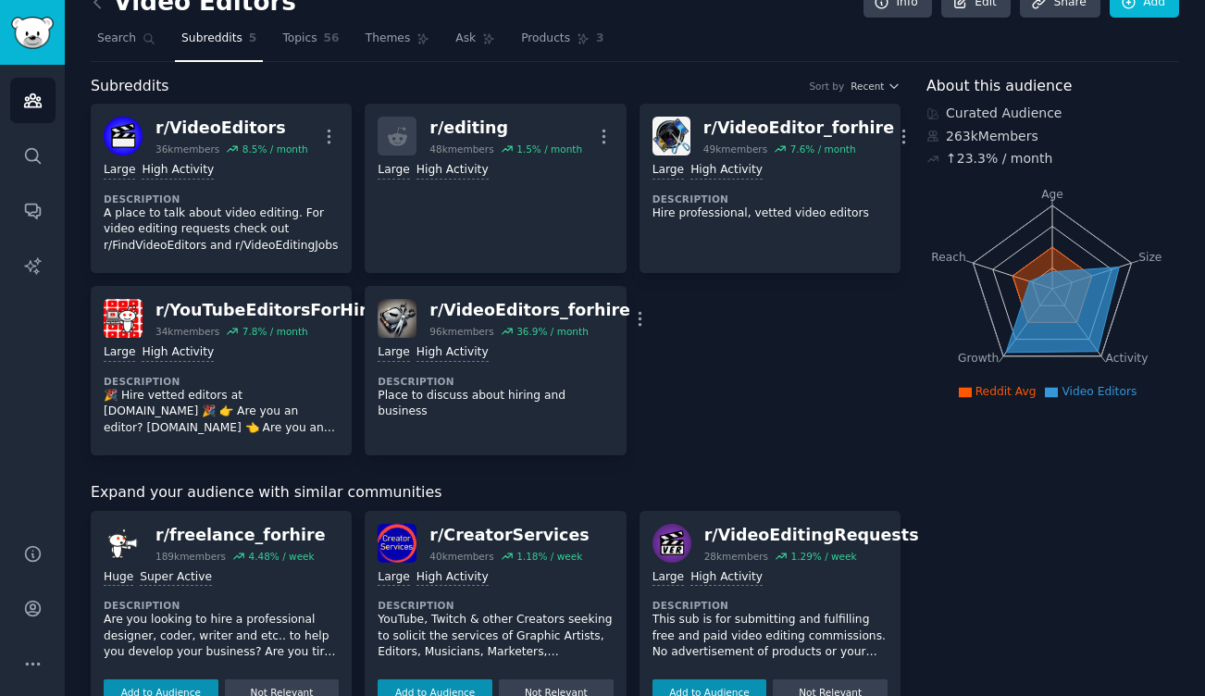
scroll to position [0, 0]
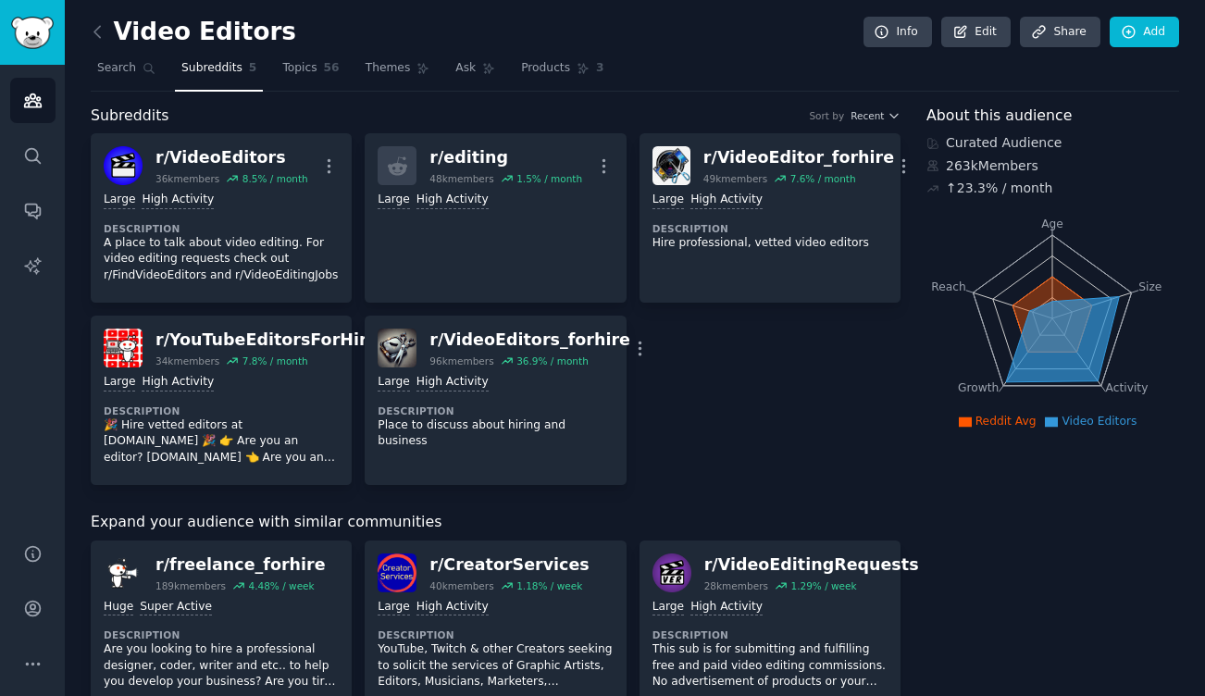
click at [767, 412] on div "r/ VideoEditors 36k members 8.5 % / month More Large High Activity Description …" at bounding box center [496, 309] width 810 height 352
click at [281, 82] on link "Topics 56" at bounding box center [310, 73] width 69 height 38
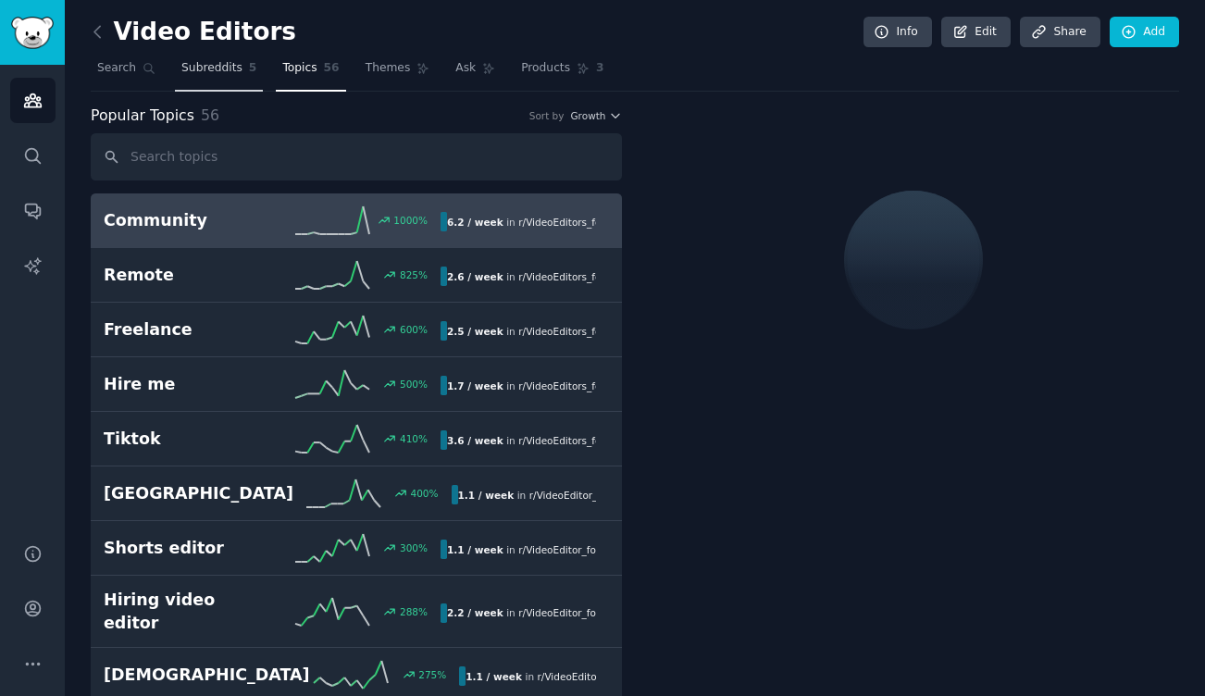
click at [202, 72] on span "Subreddits" at bounding box center [211, 68] width 61 height 17
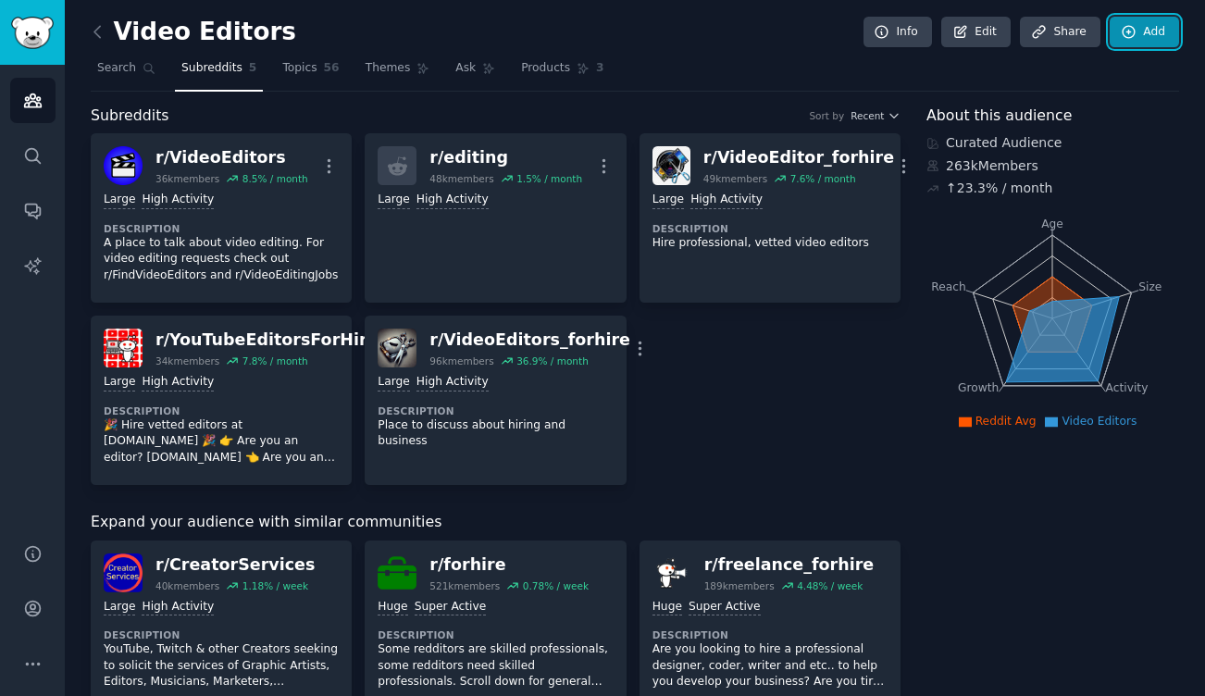
click at [1142, 31] on link "Add" at bounding box center [1144, 32] width 69 height 31
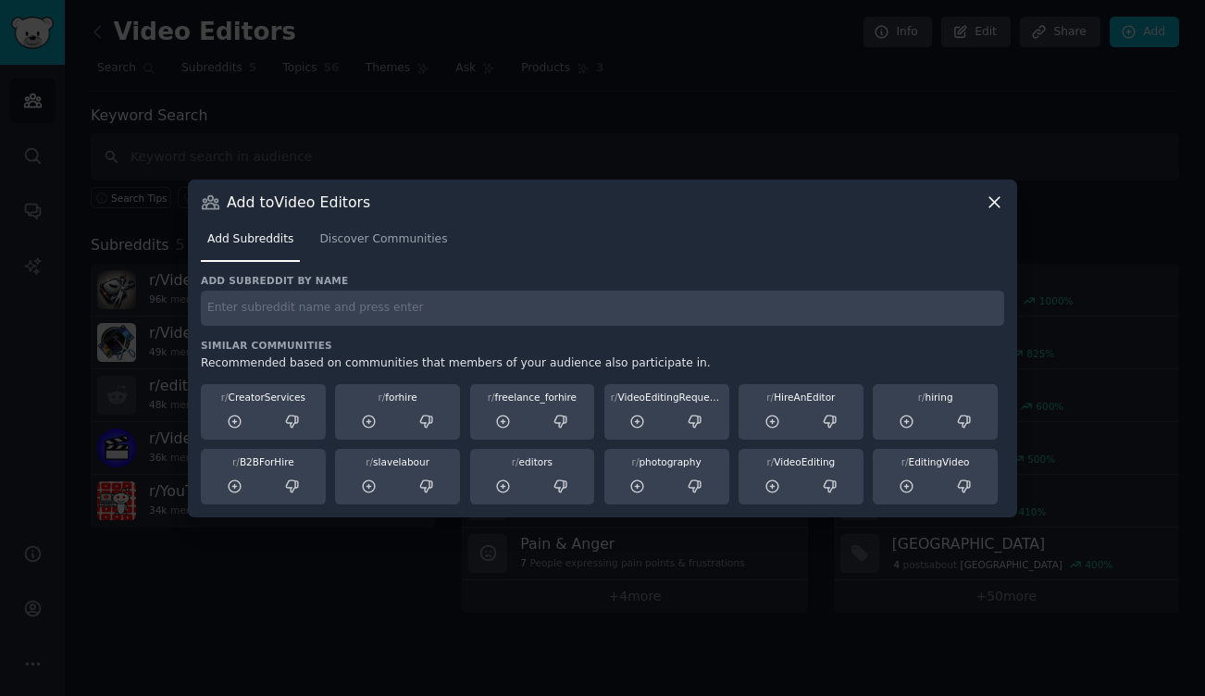
click at [453, 304] on input "text" at bounding box center [602, 309] width 803 height 36
type input "EditingVideo"
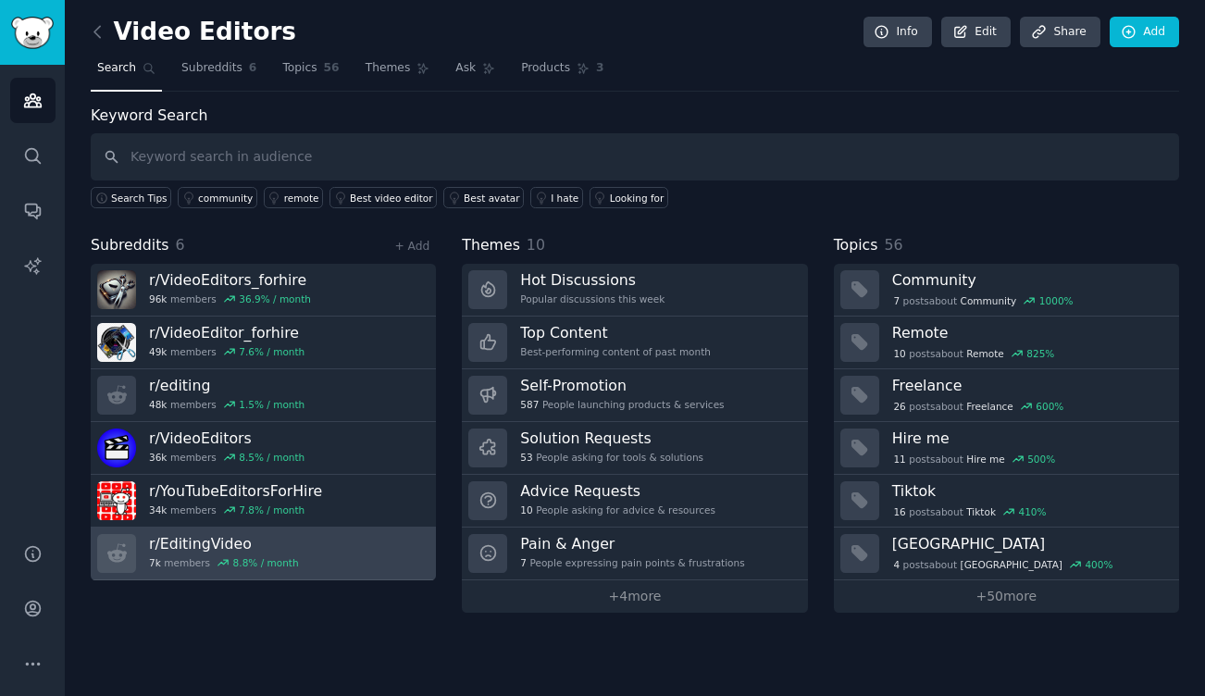
click at [306, 558] on link "r/ EditingVideo 7k members 8.8 % / month" at bounding box center [263, 553] width 345 height 53
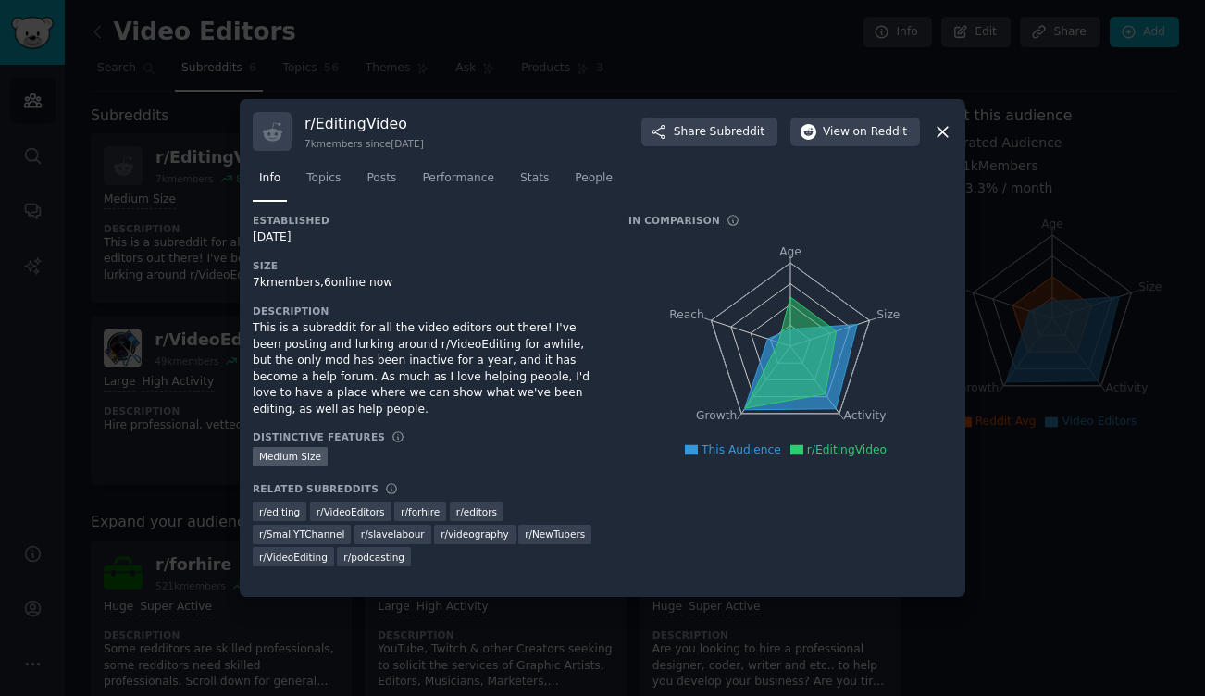
click at [934, 134] on icon at bounding box center [942, 131] width 19 height 19
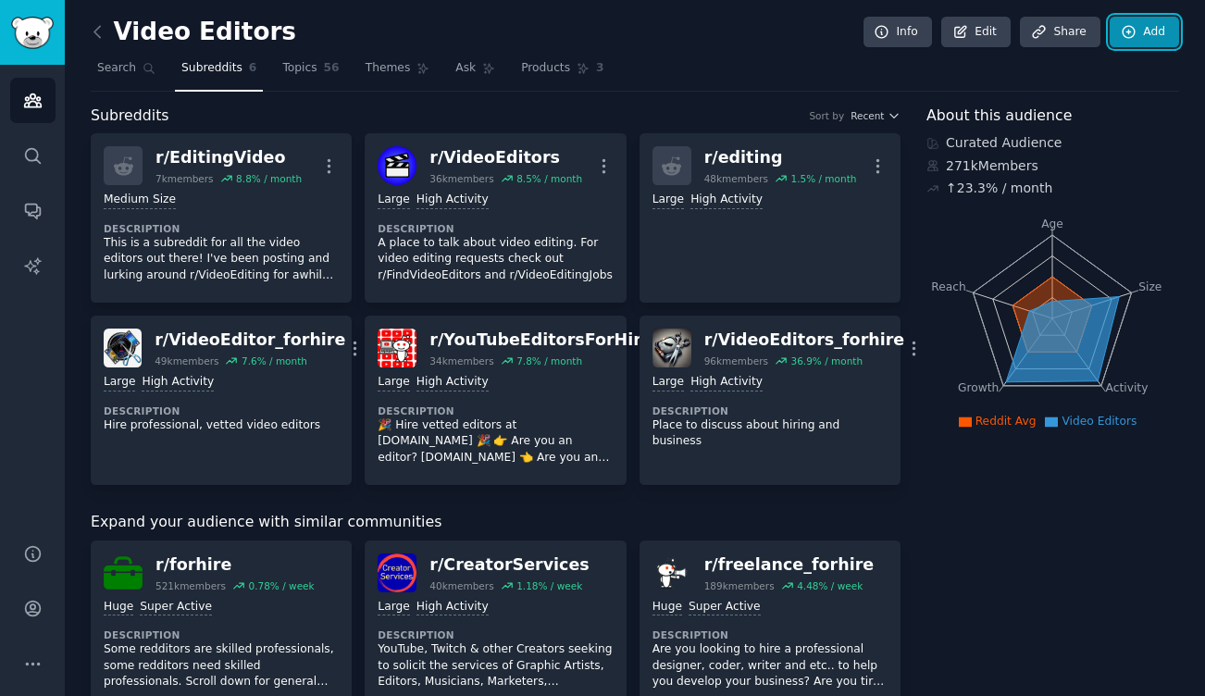
click at [1145, 34] on link "Add" at bounding box center [1144, 32] width 69 height 31
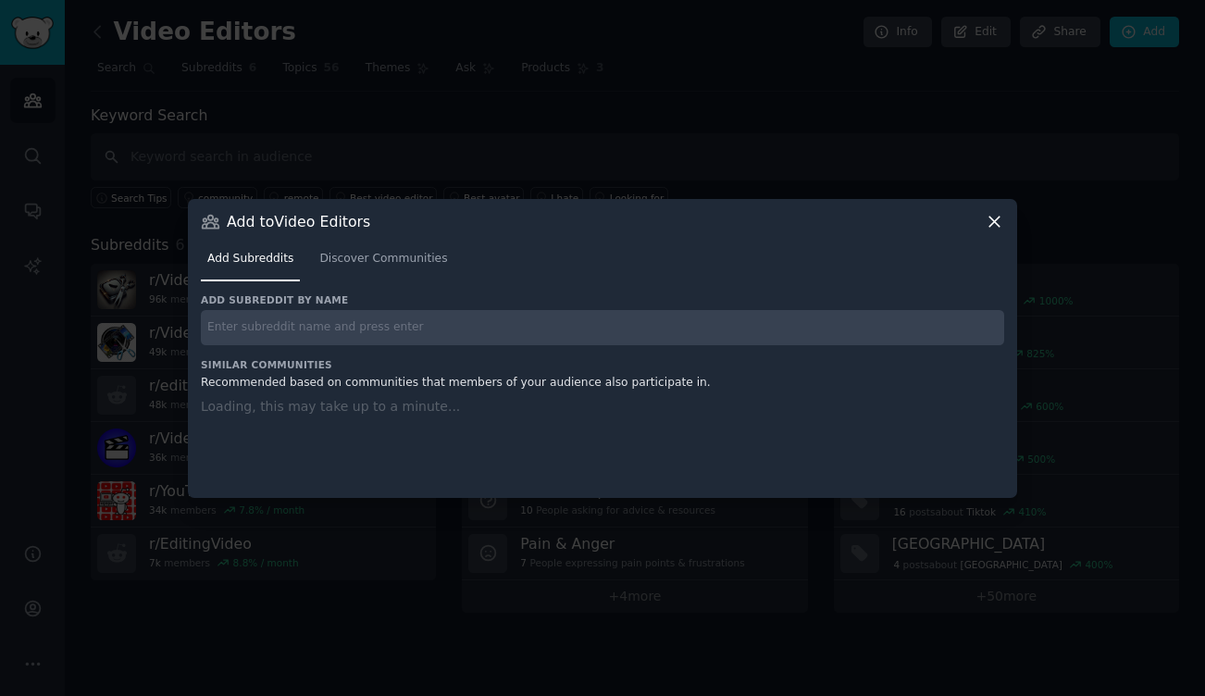
click at [502, 313] on input "text" at bounding box center [602, 328] width 803 height 36
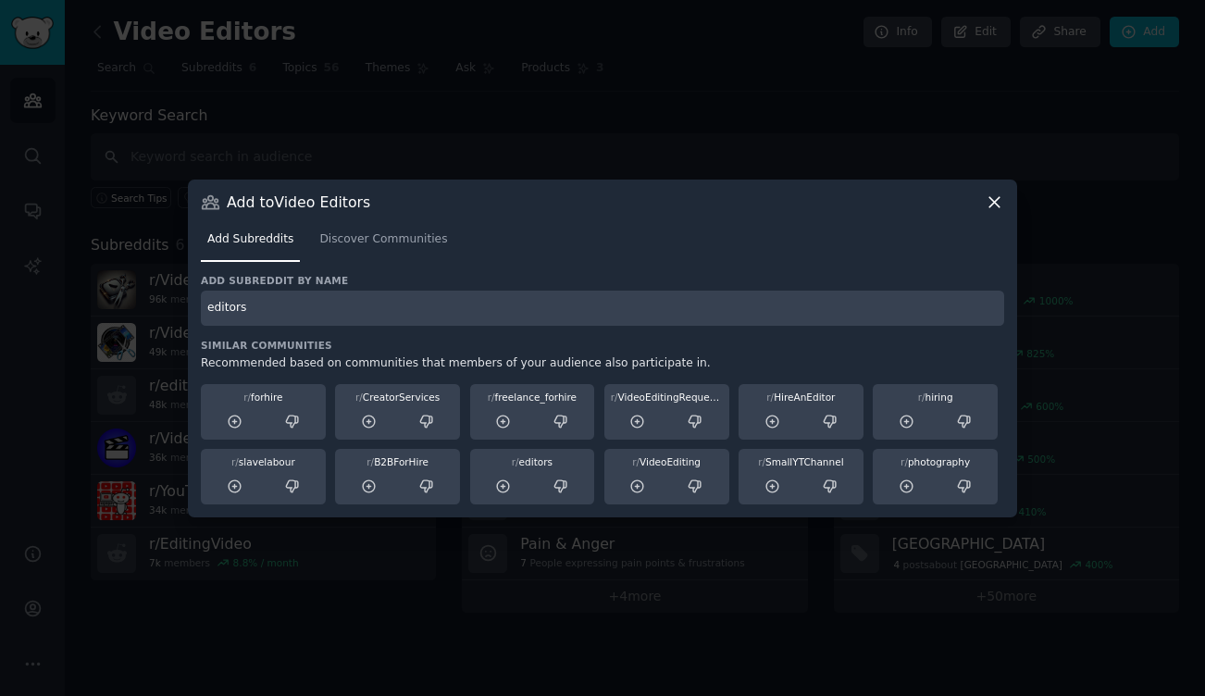
type input "editors"
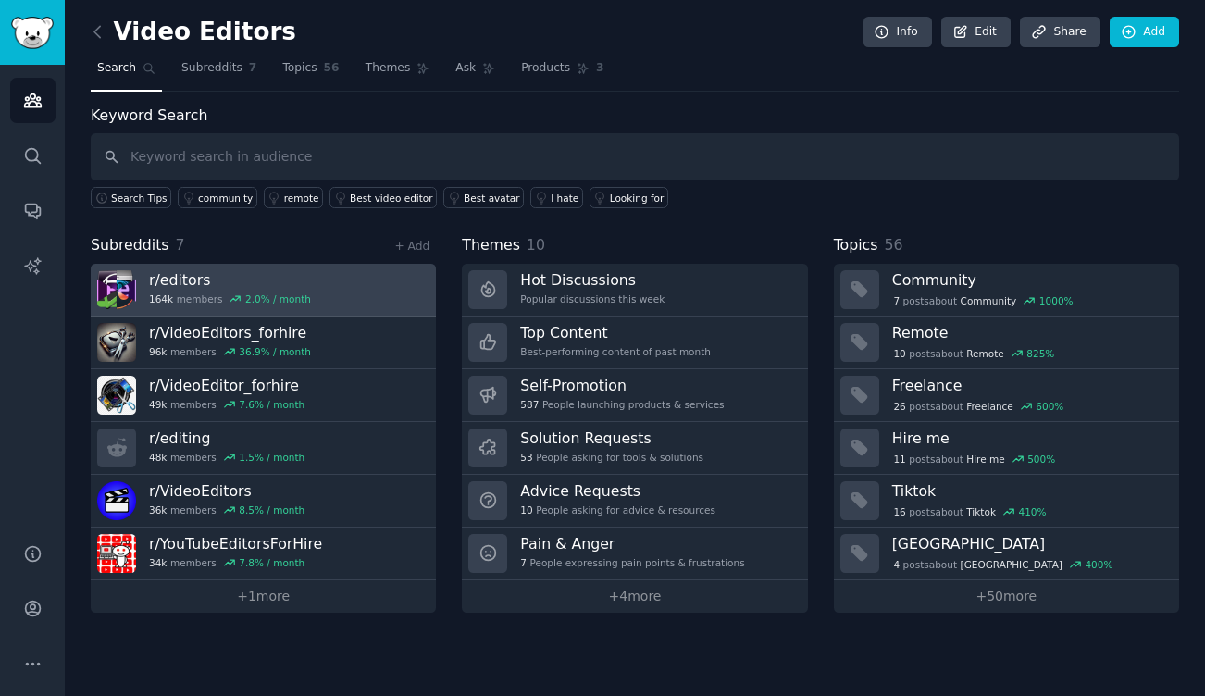
click at [167, 273] on h3 "r/ editors" at bounding box center [230, 279] width 162 height 19
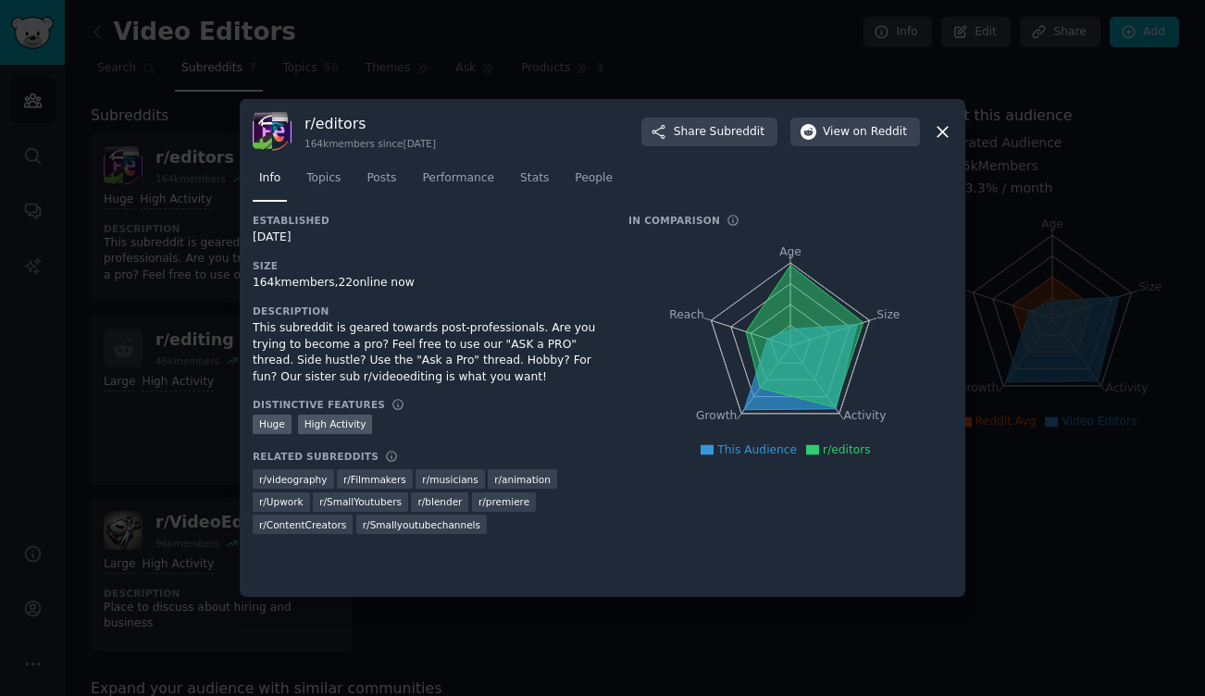
click at [939, 137] on icon at bounding box center [942, 131] width 19 height 19
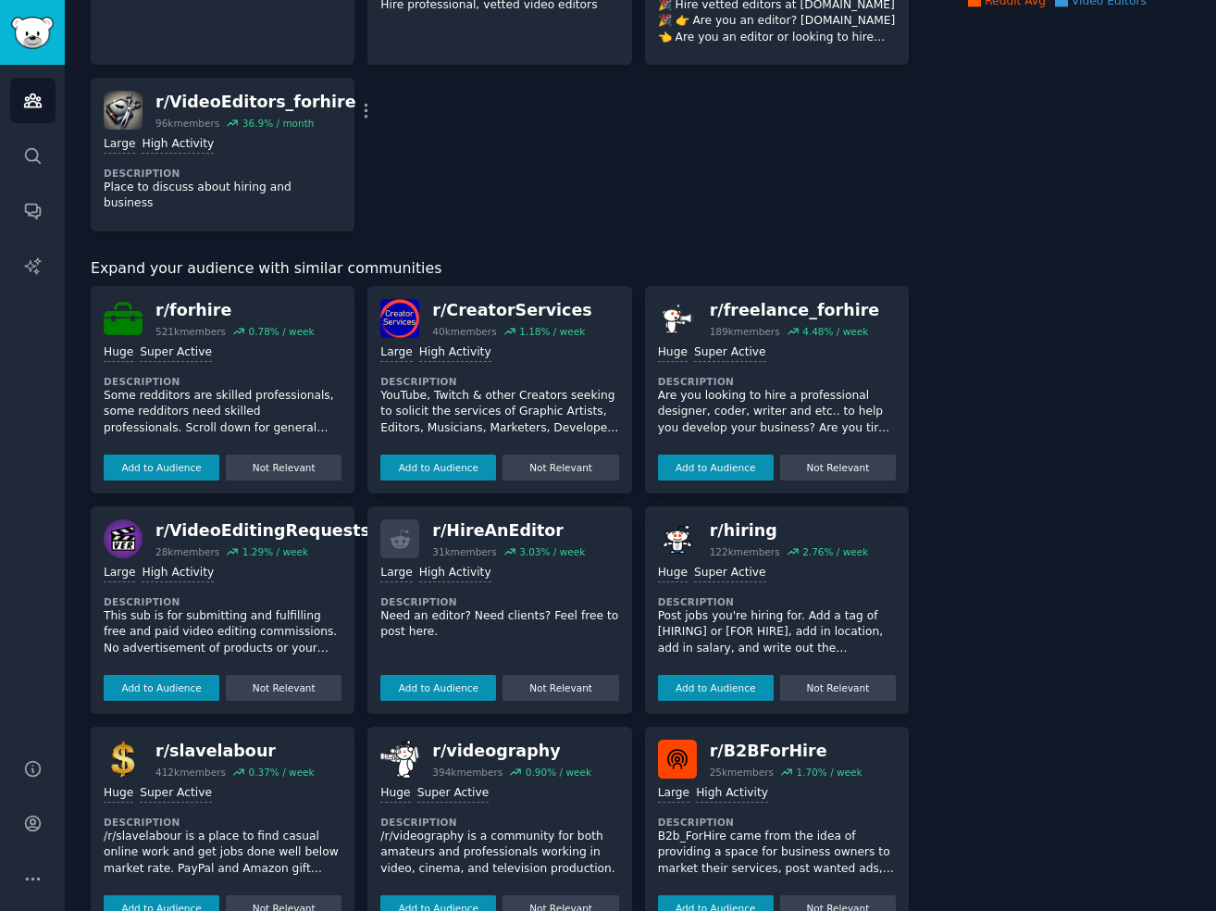
scroll to position [673, 0]
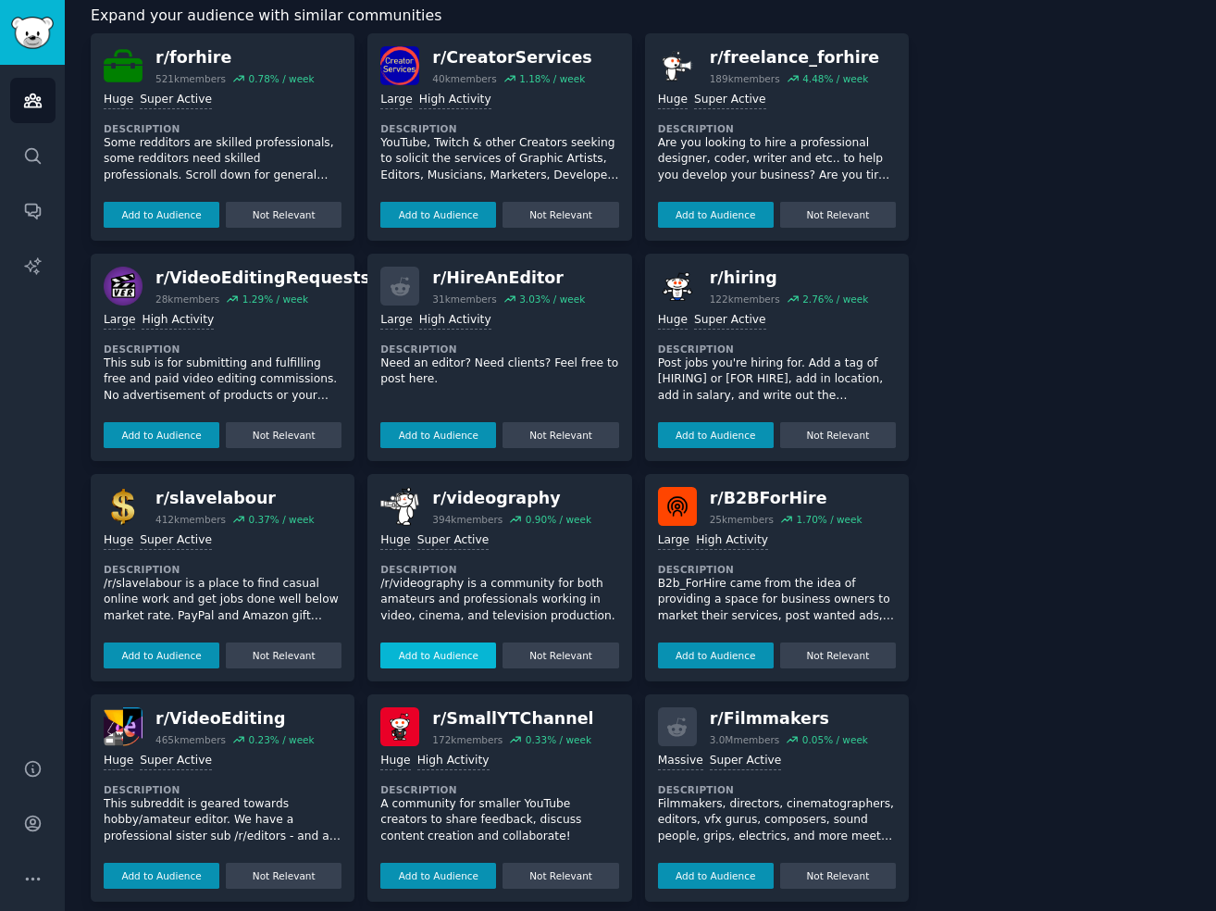
click at [447, 642] on button "Add to Audience" at bounding box center [438, 655] width 116 height 26
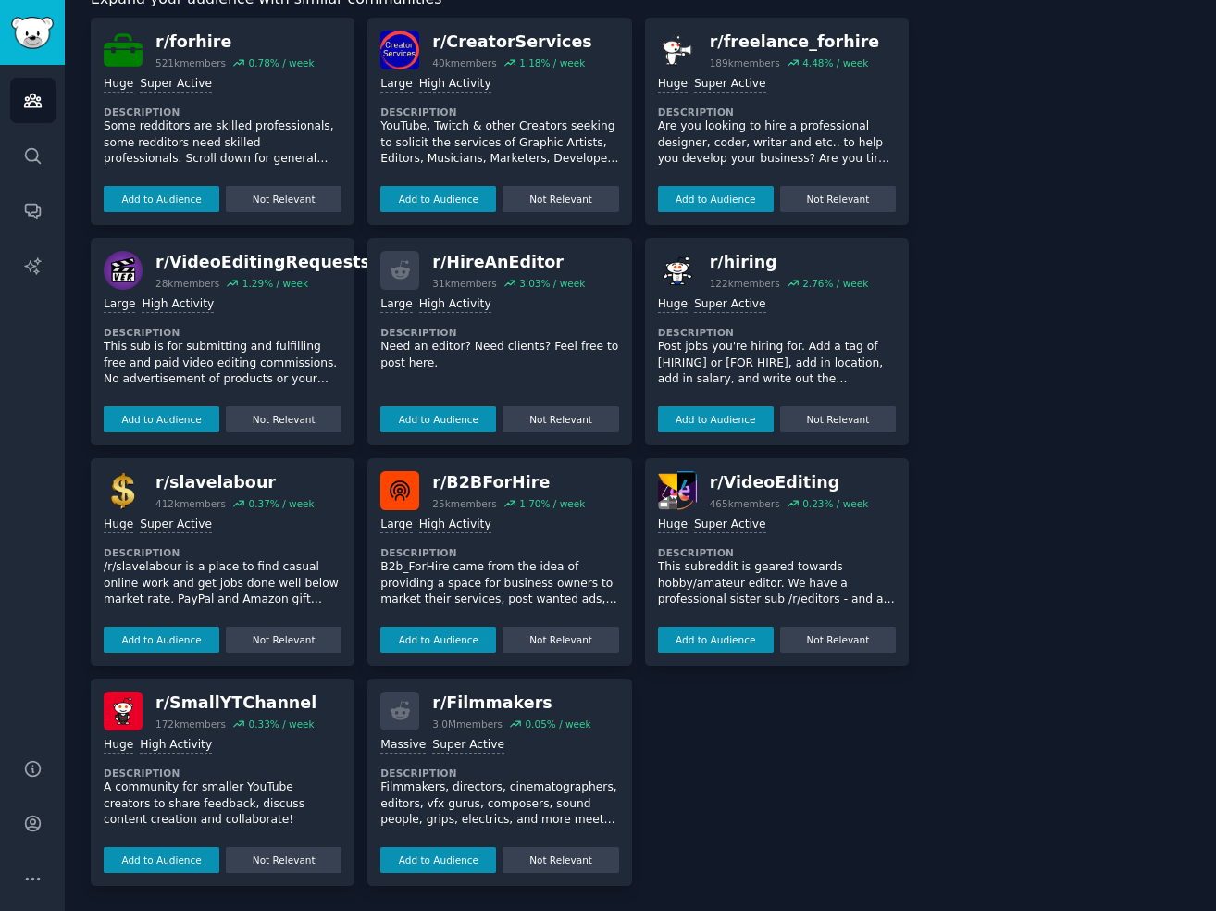
scroll to position [0, 0]
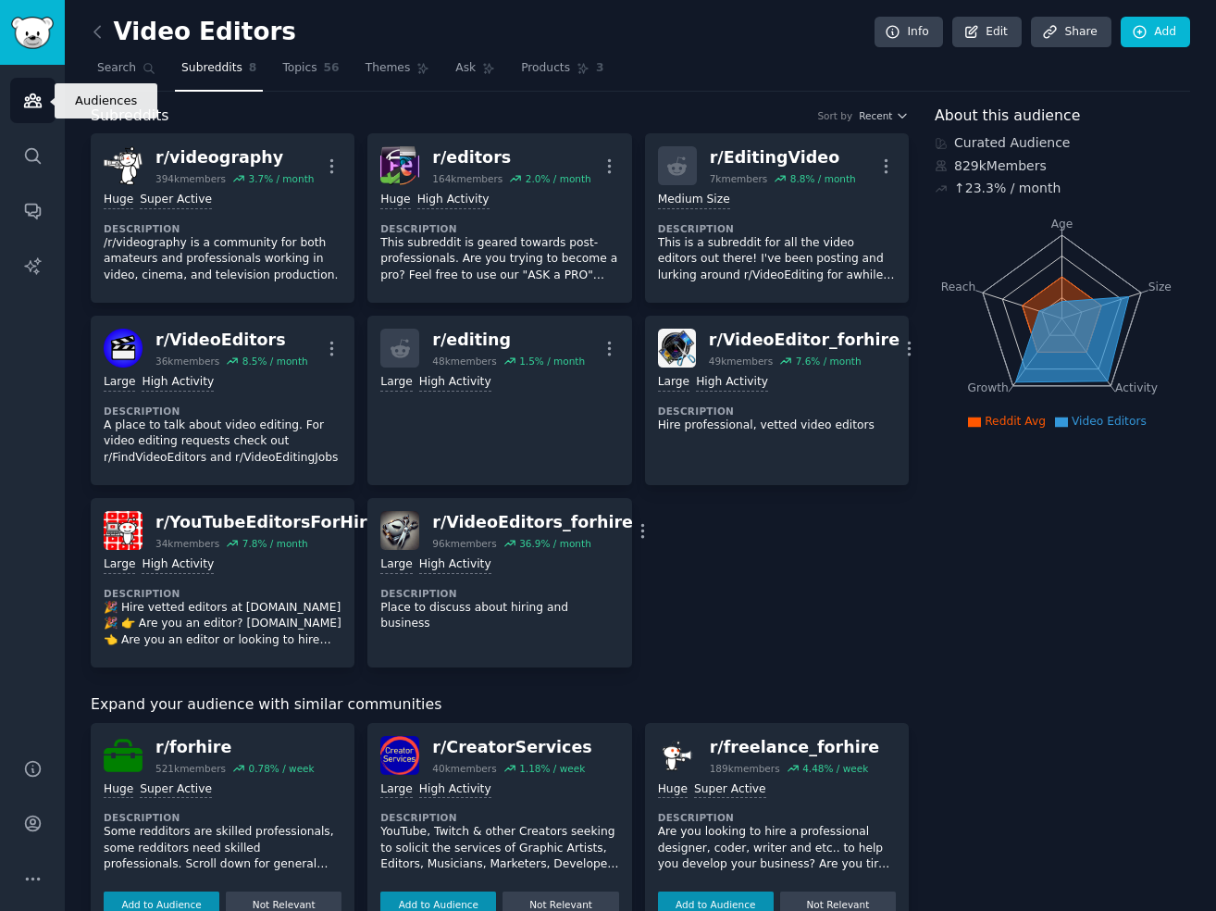
click at [34, 108] on icon "Sidebar" at bounding box center [32, 100] width 19 height 19
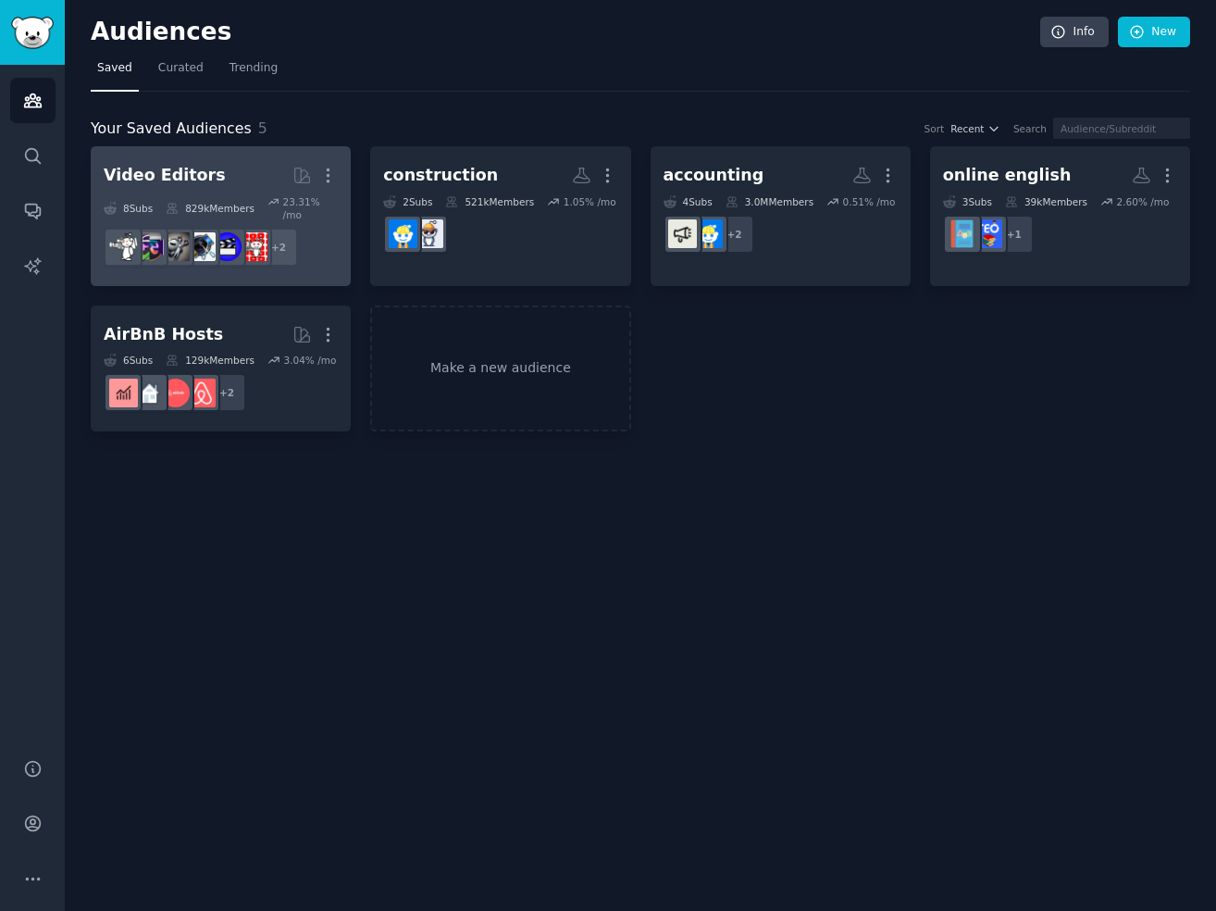
click at [195, 160] on h2 "Video Editors More" at bounding box center [221, 175] width 234 height 32
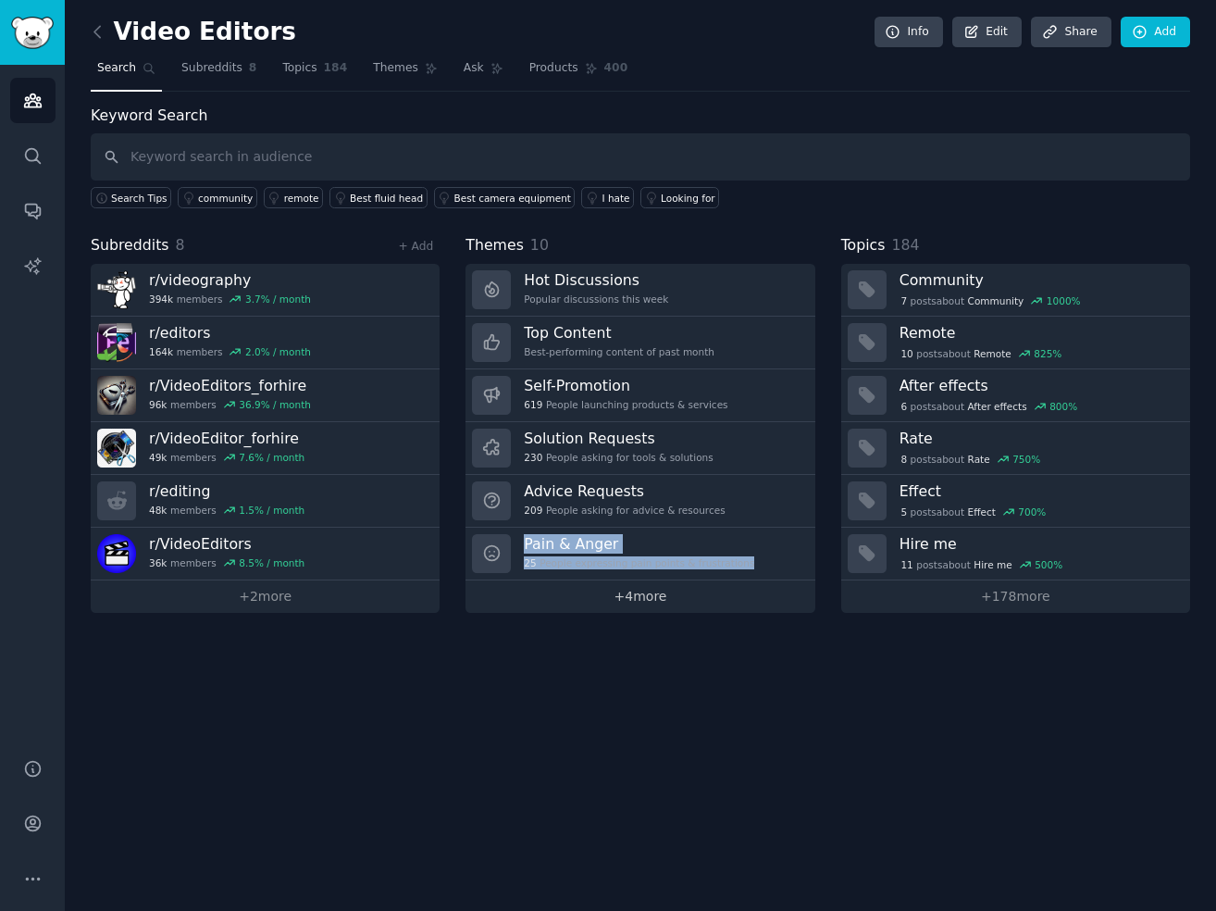
click at [638, 595] on link "+ 4 more" at bounding box center [639, 596] width 349 height 32
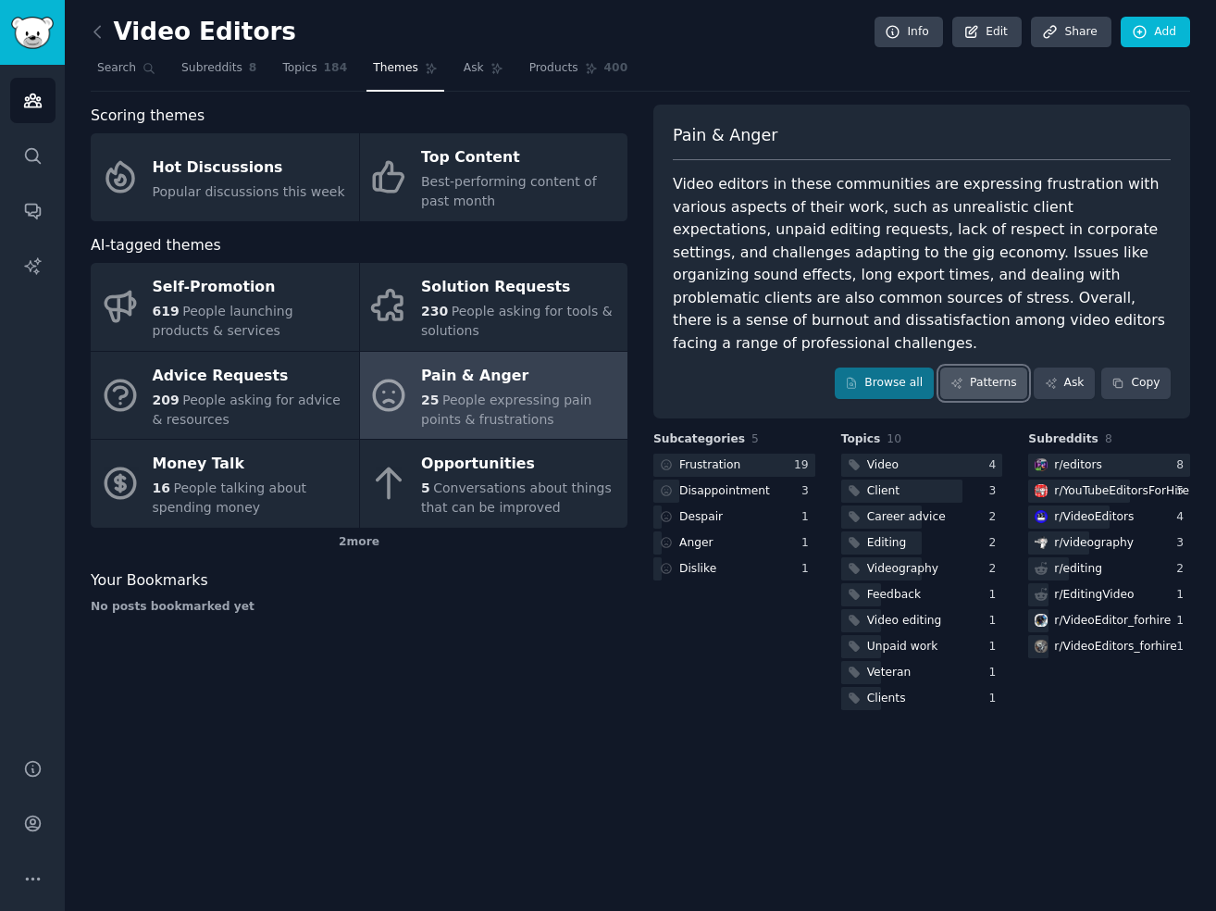
click at [999, 367] on link "Patterns" at bounding box center [983, 382] width 87 height 31
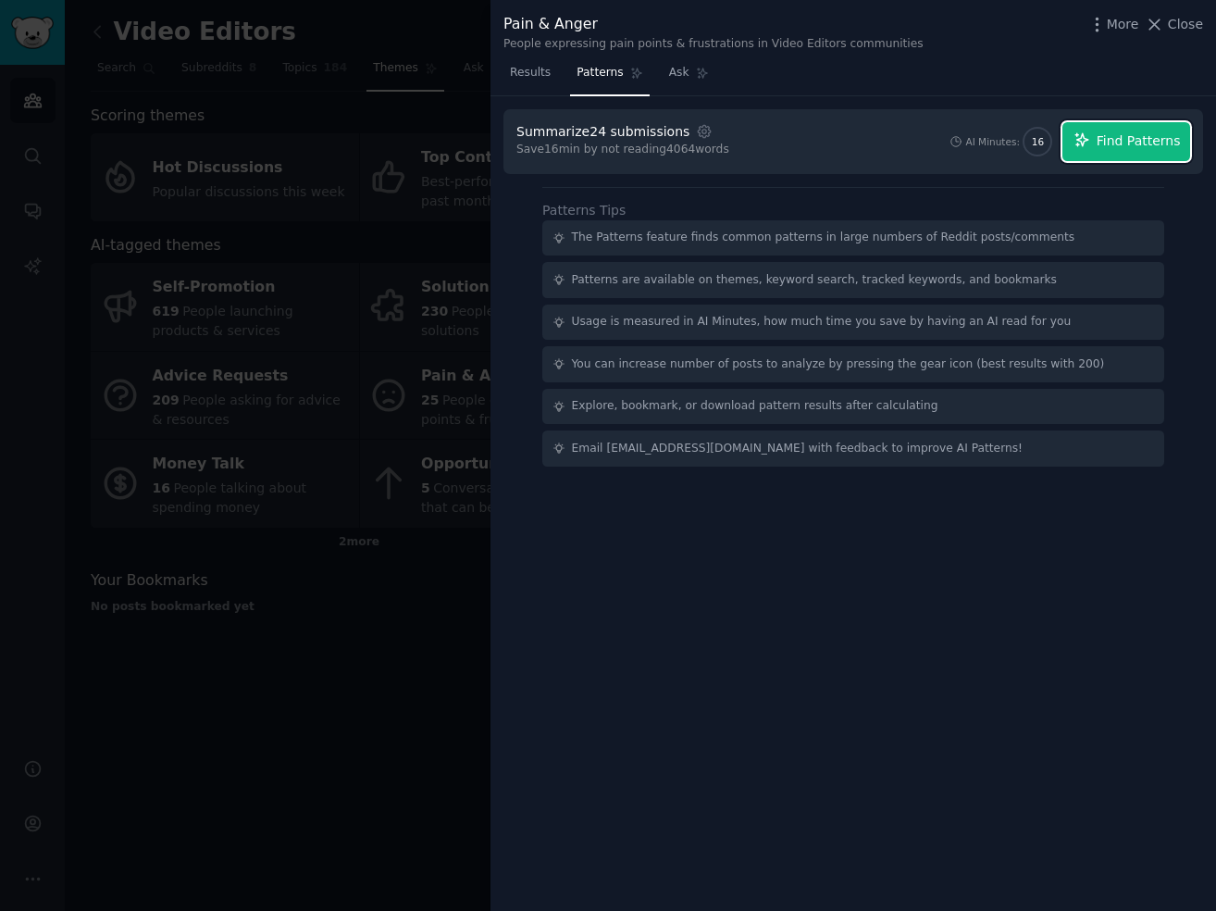
click at [1112, 138] on span "Find Patterns" at bounding box center [1139, 140] width 84 height 19
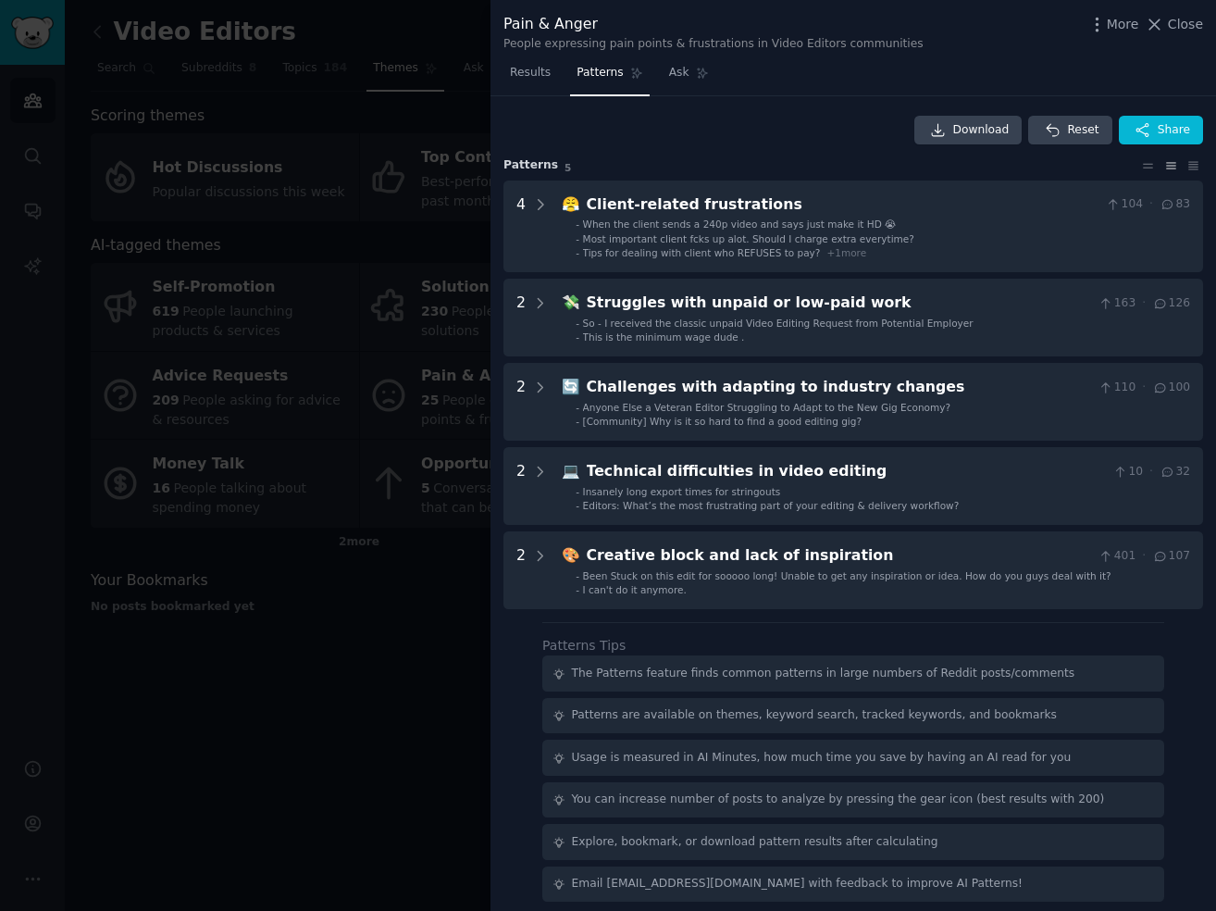
scroll to position [10, 0]
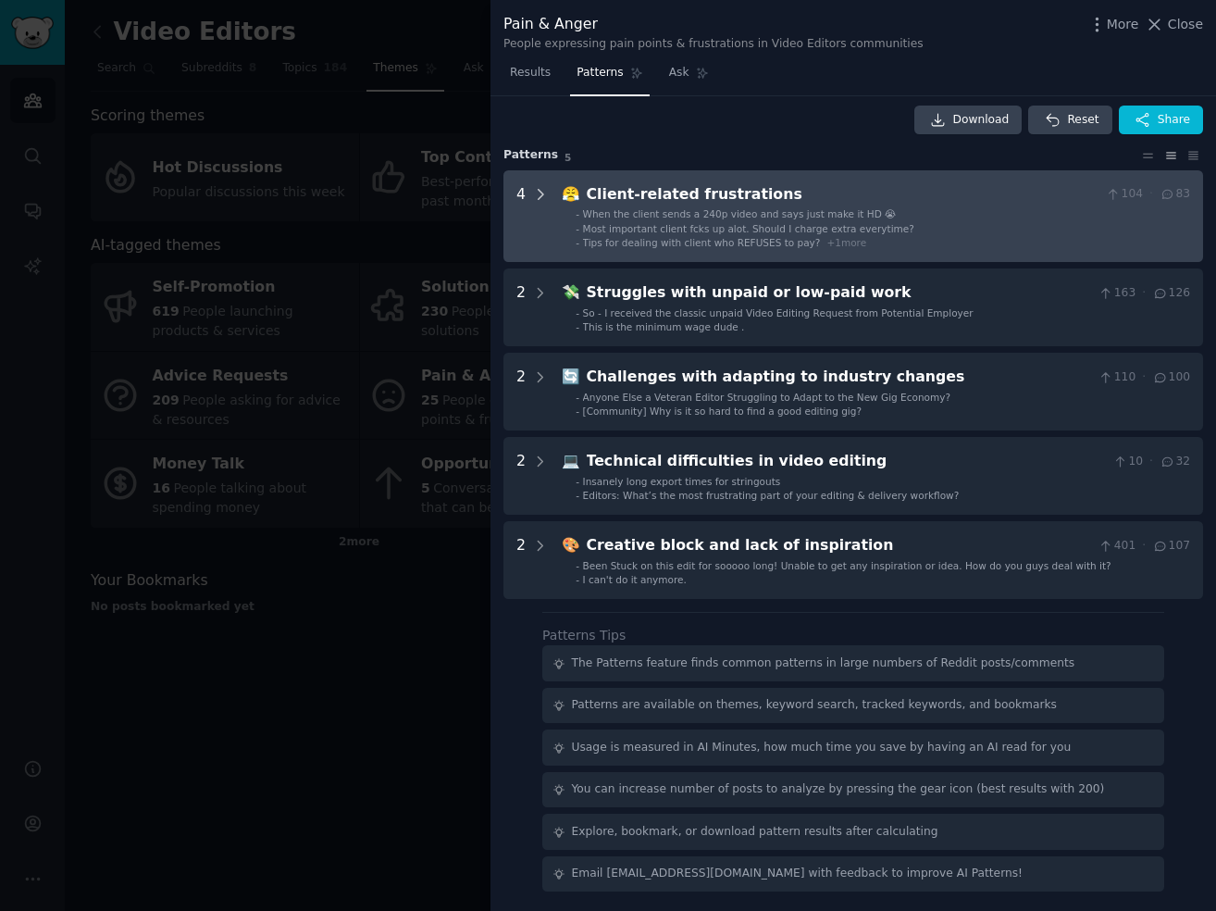
click at [544, 196] on icon at bounding box center [540, 194] width 17 height 17
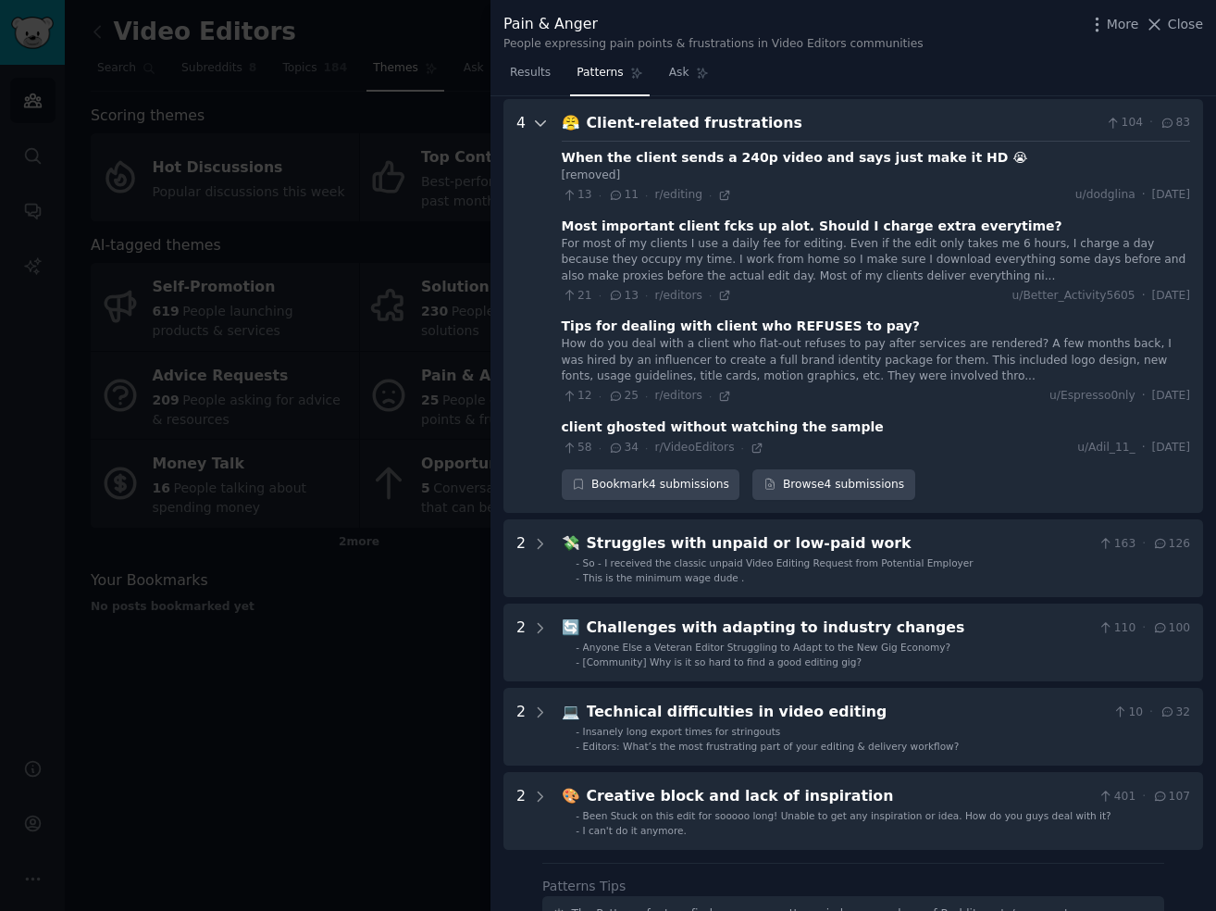
scroll to position [84, 0]
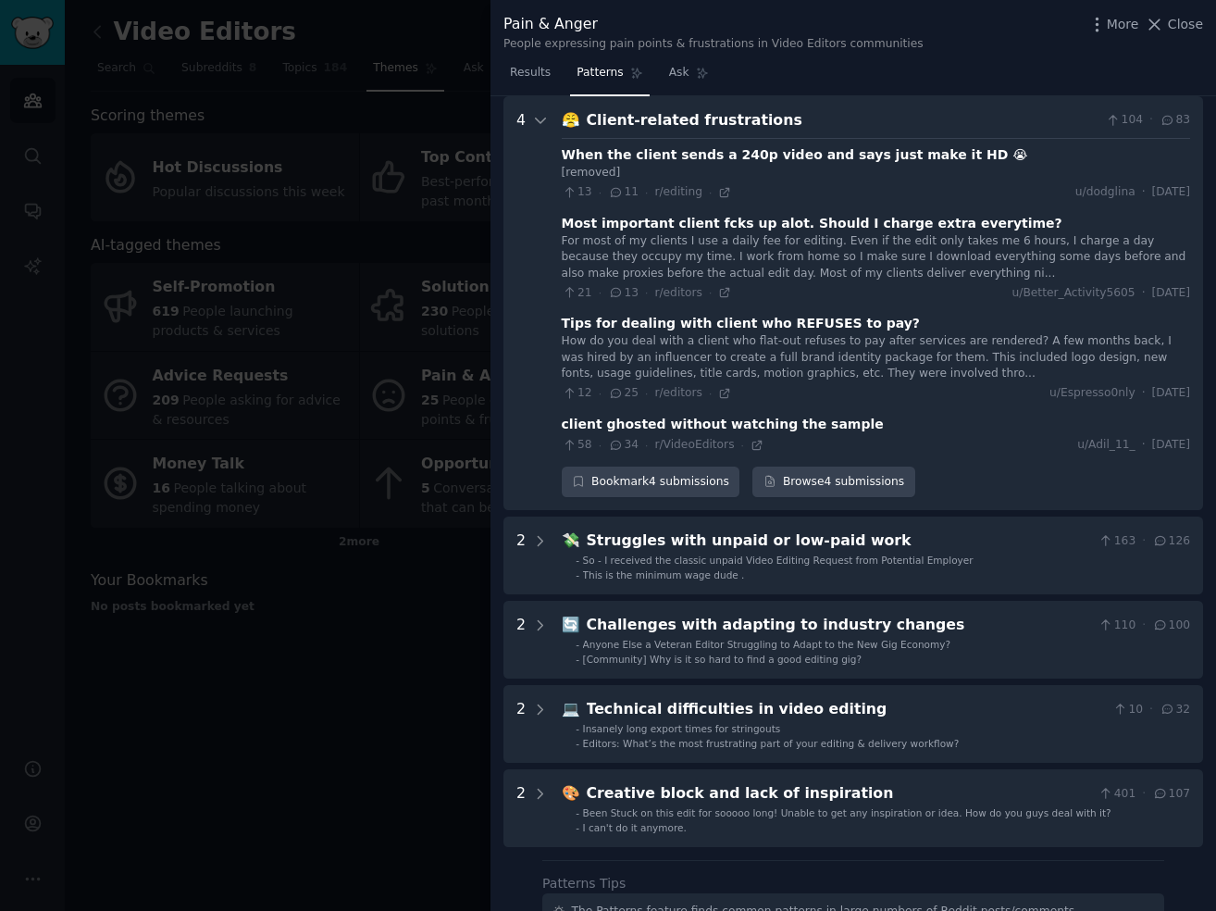
click at [763, 329] on div "Tips for dealing with client who REFUSES to pay?" at bounding box center [741, 323] width 358 height 19
click at [975, 321] on div "Tips for dealing with client who REFUSES to pay?" at bounding box center [876, 323] width 628 height 19
click at [614, 392] on icon at bounding box center [616, 393] width 10 height 8
click at [714, 336] on div "How do you deal with a client who flat-out refuses to pay after services are re…" at bounding box center [876, 357] width 628 height 49
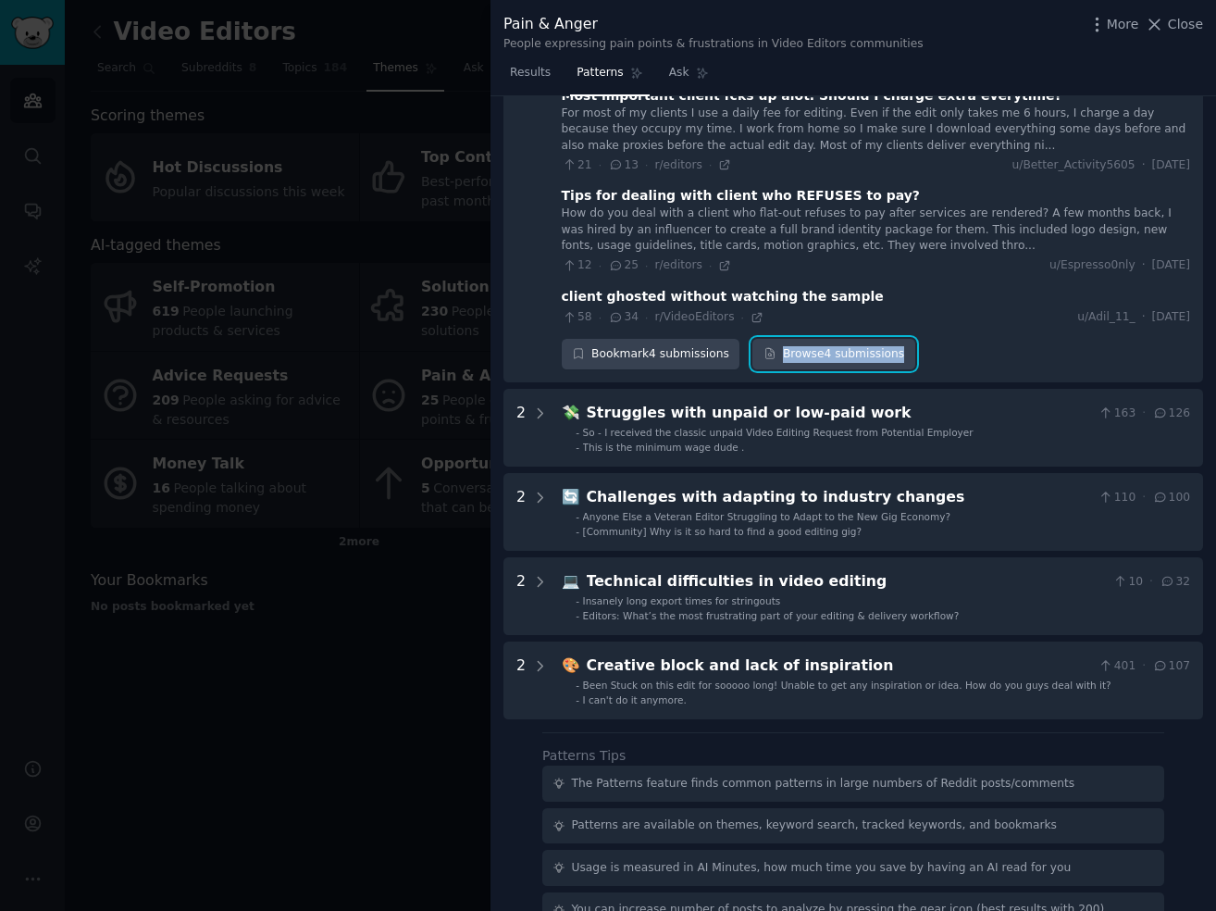
scroll to position [149, 0]
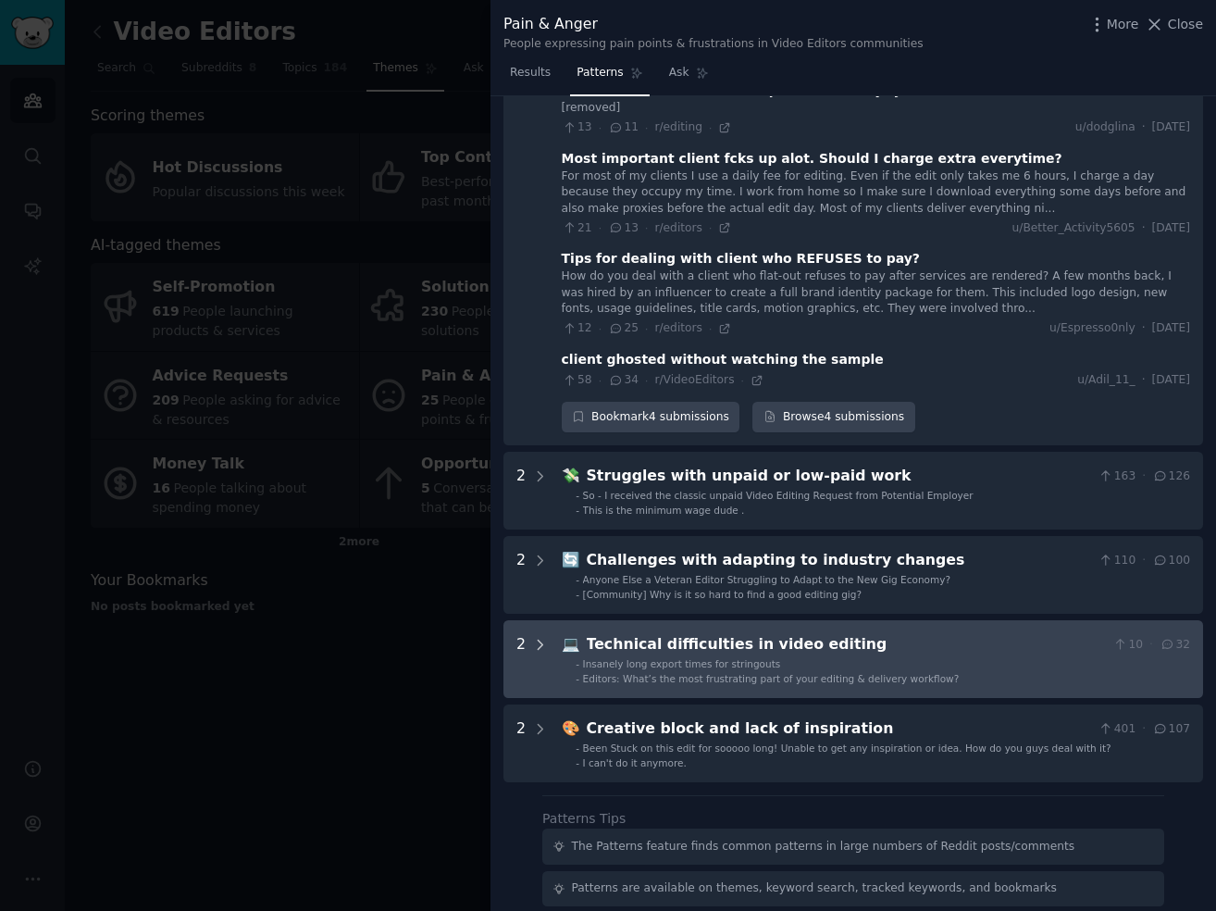
click at [537, 643] on icon at bounding box center [540, 645] width 17 height 17
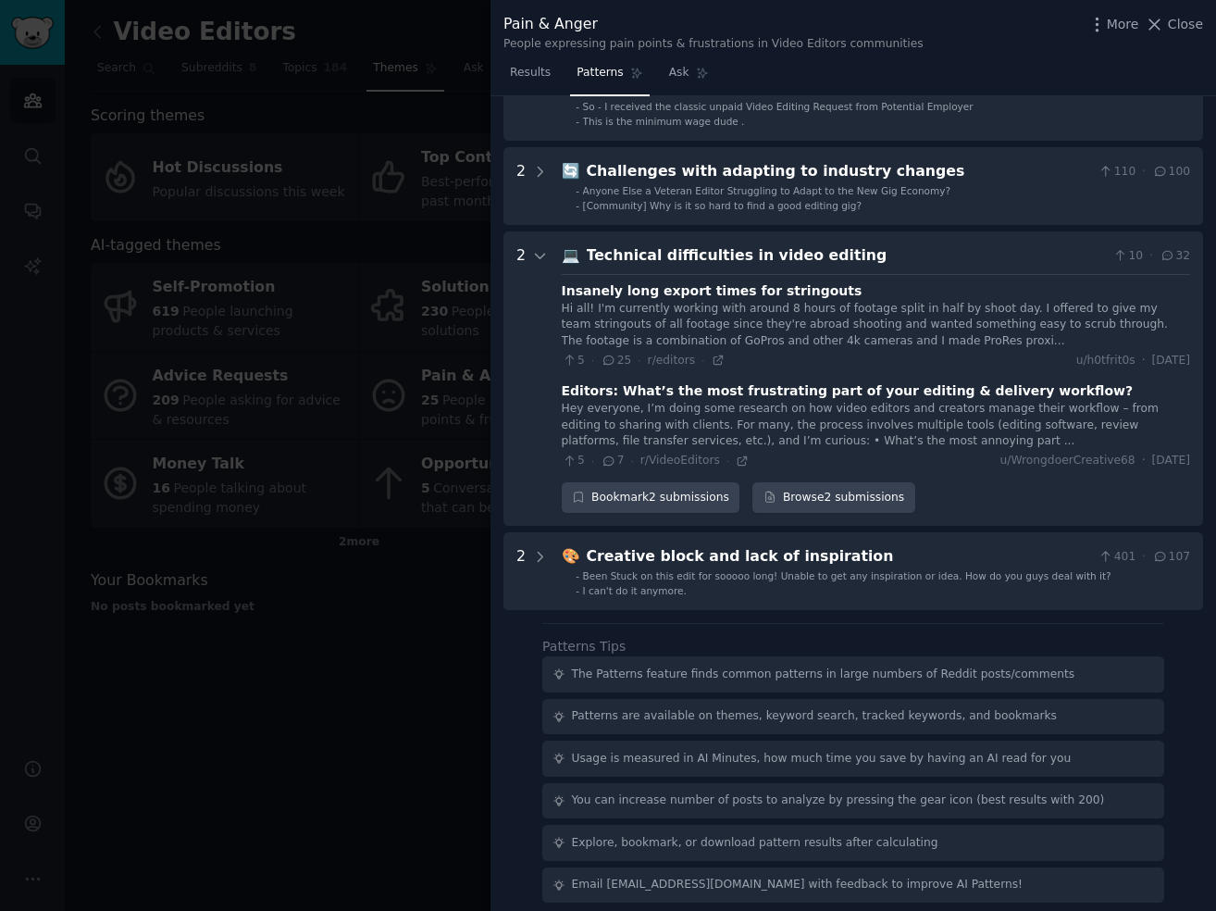
scroll to position [549, 0]
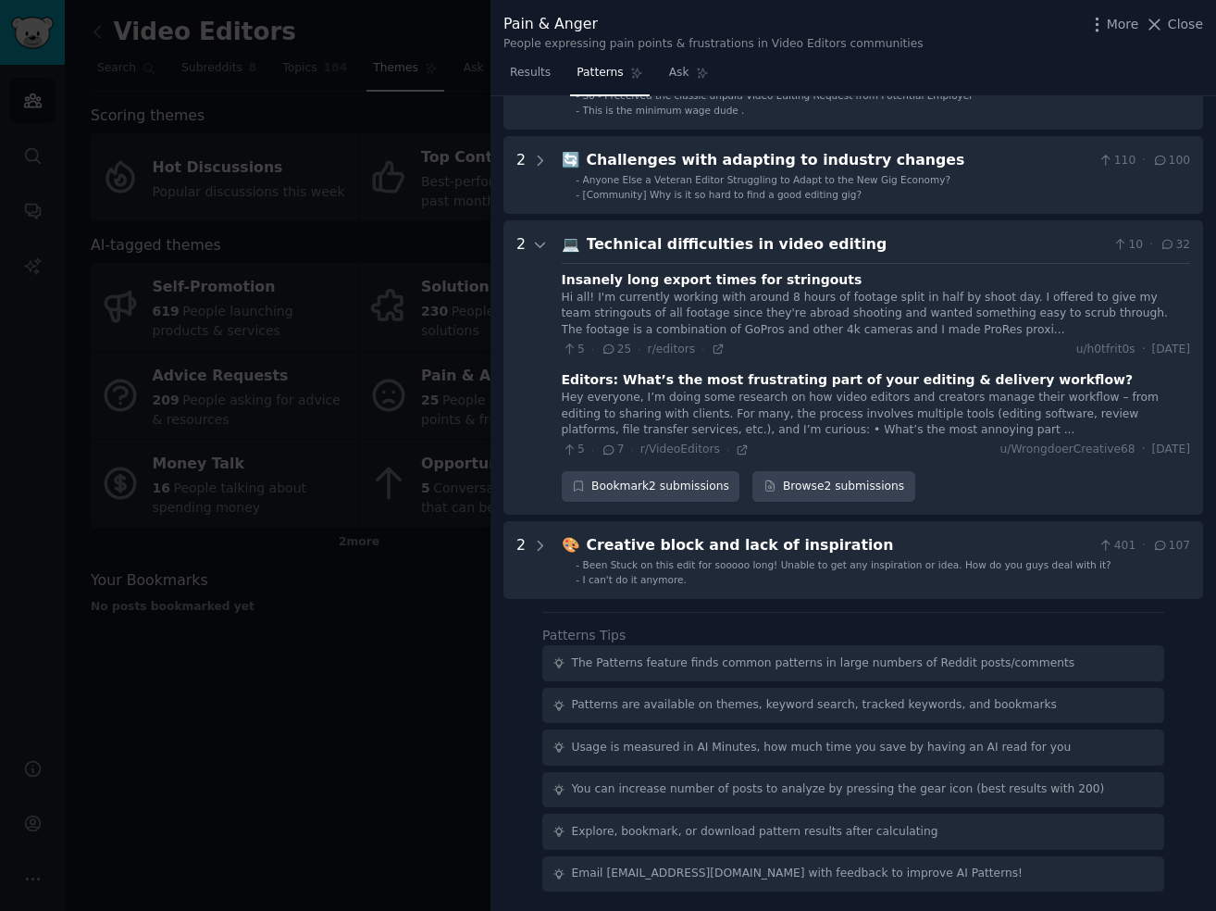
click at [279, 758] on div at bounding box center [608, 455] width 1216 height 911
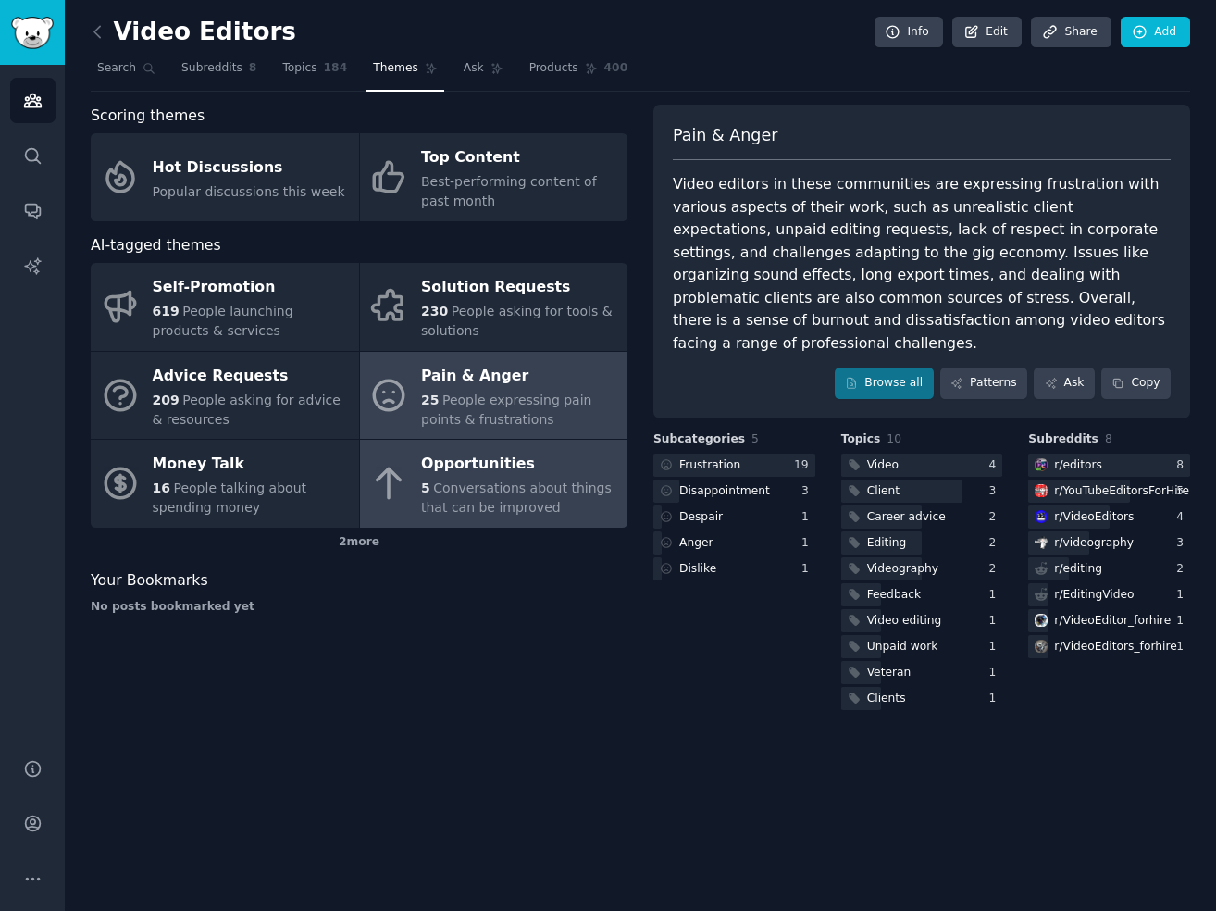
click at [513, 493] on span "Conversations about things that can be improved" at bounding box center [516, 497] width 191 height 34
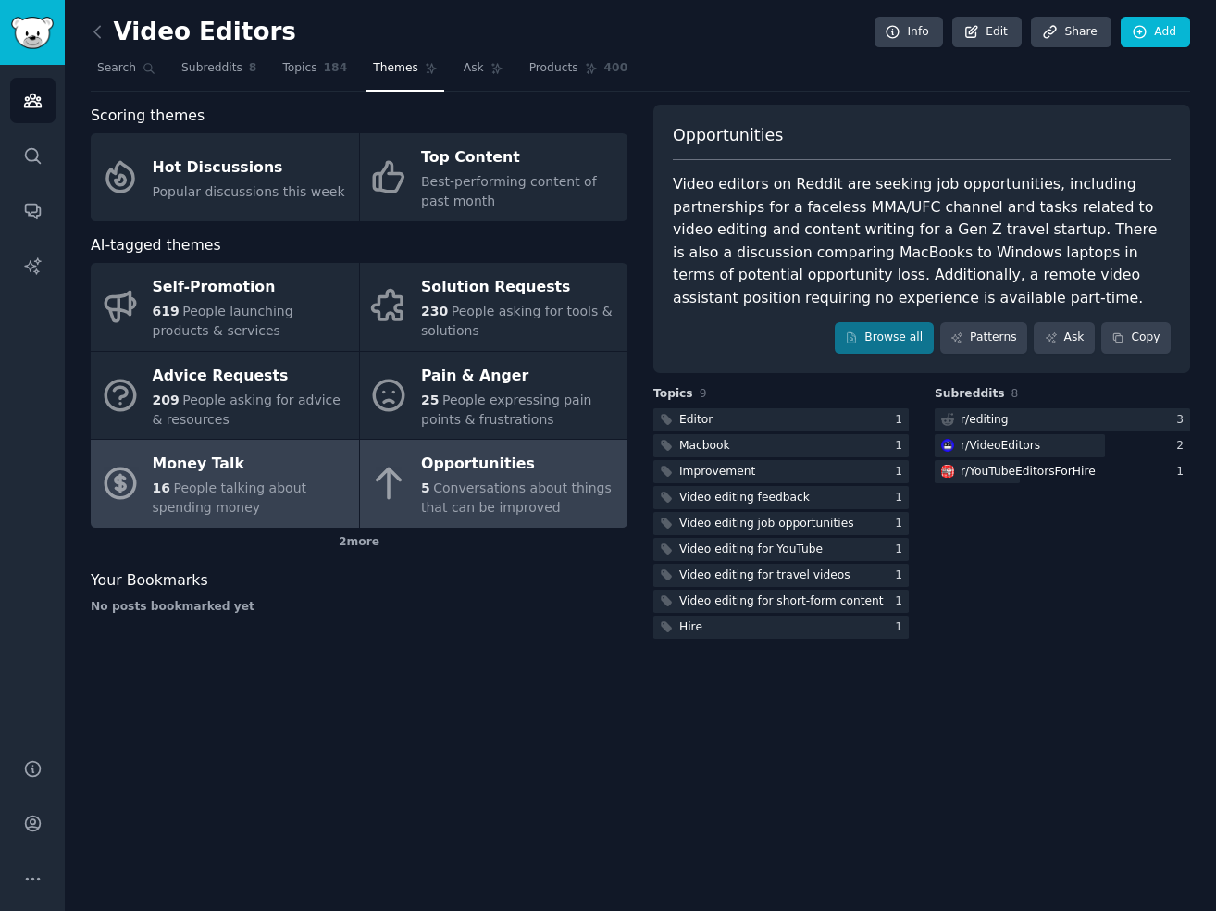
click at [225, 463] on div "Money Talk" at bounding box center [251, 465] width 197 height 30
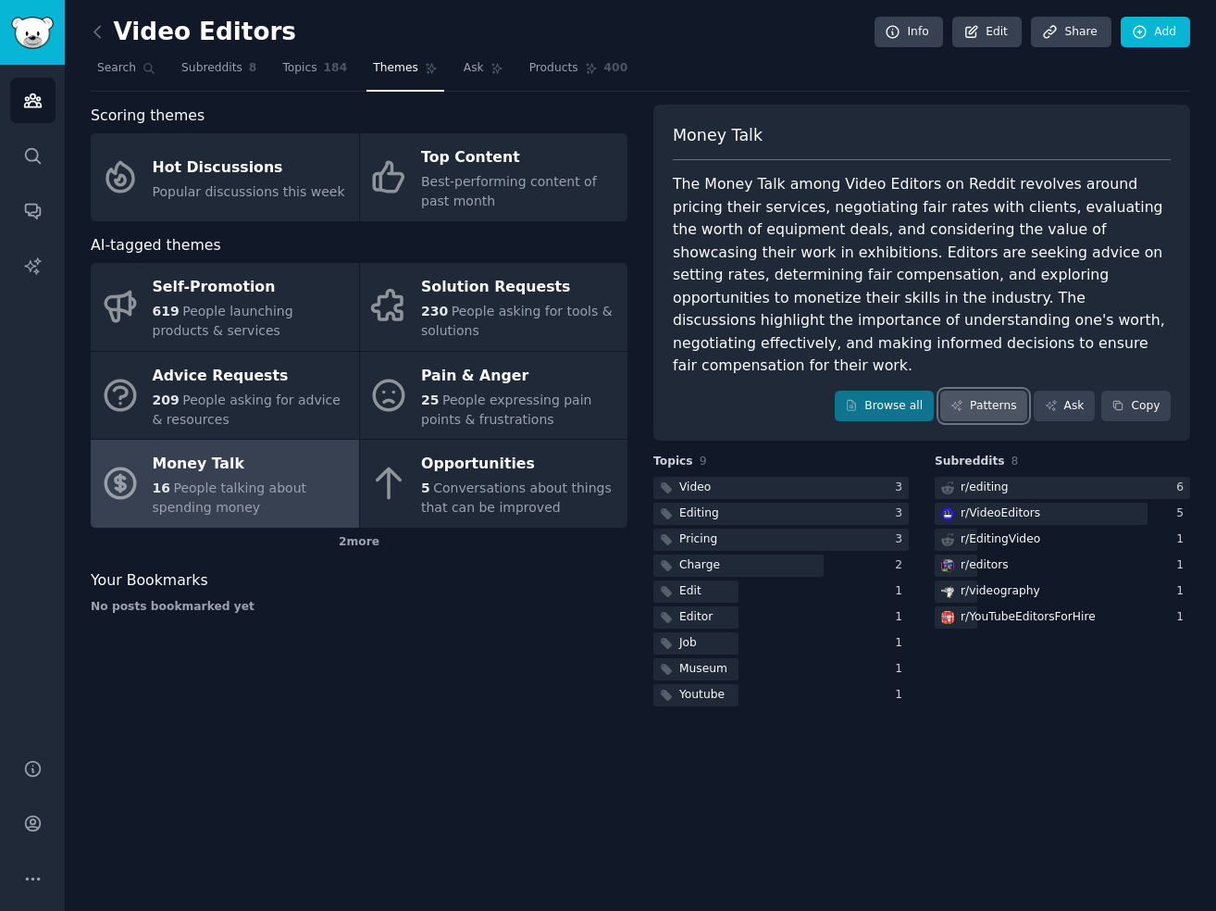
click at [972, 391] on link "Patterns" at bounding box center [983, 406] width 87 height 31
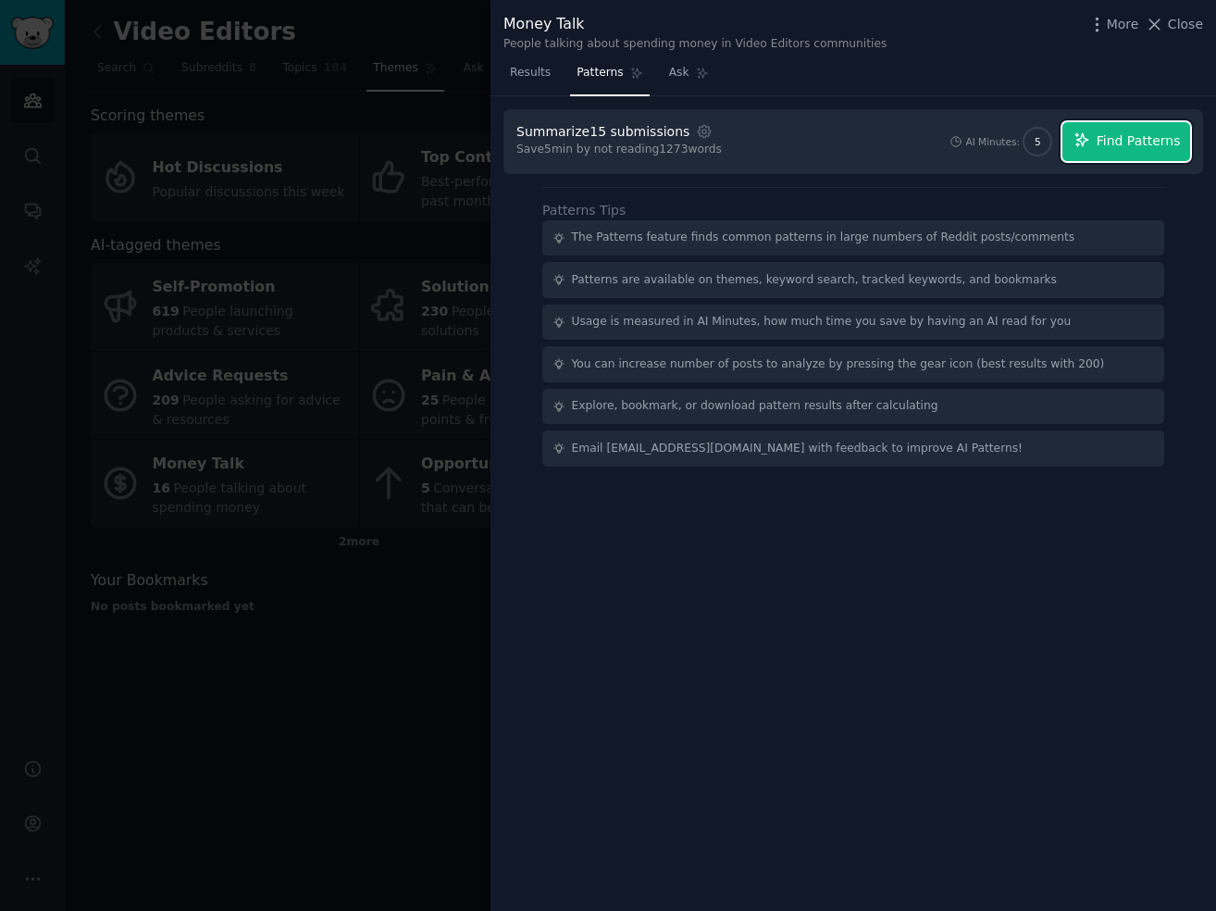
click at [1112, 139] on span "Find Patterns" at bounding box center [1139, 140] width 84 height 19
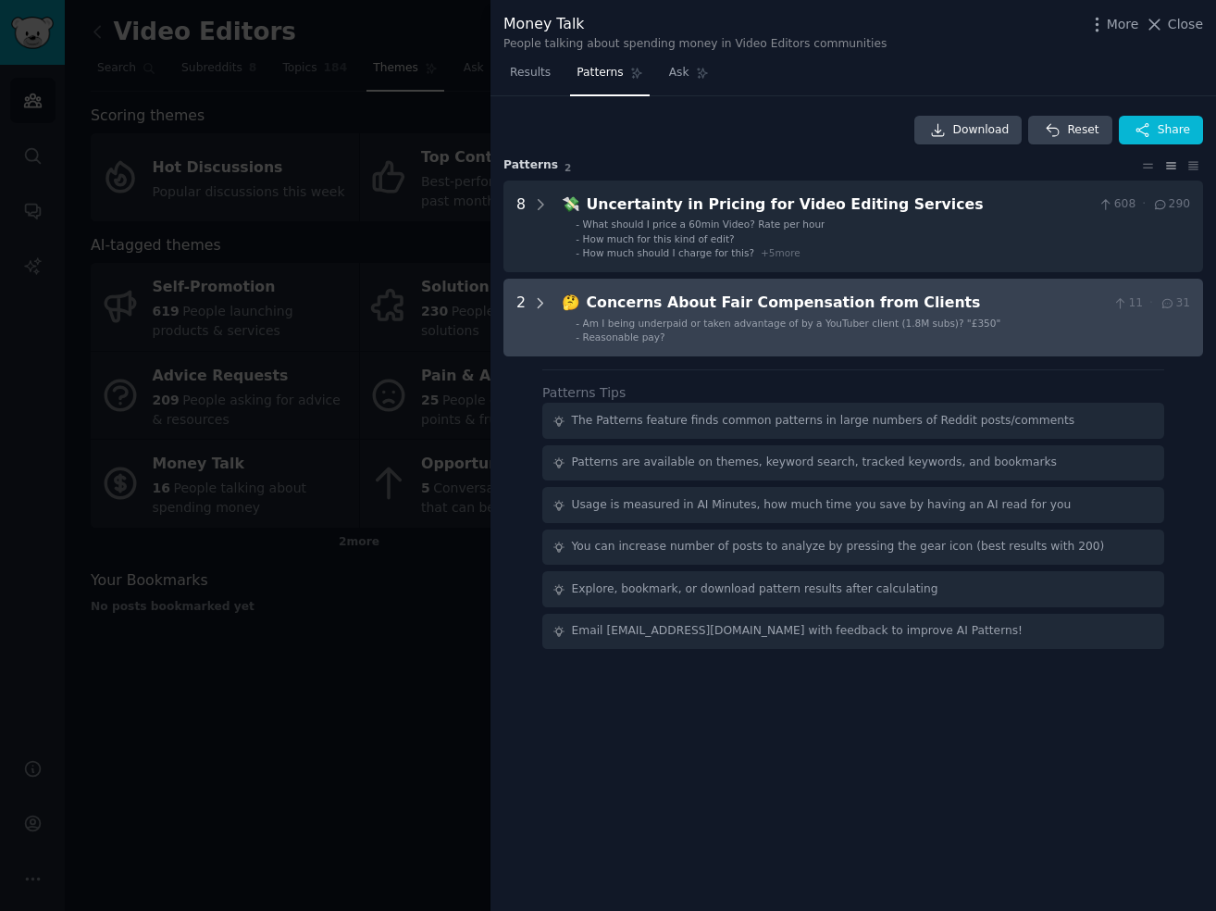
click at [536, 295] on icon at bounding box center [540, 303] width 17 height 17
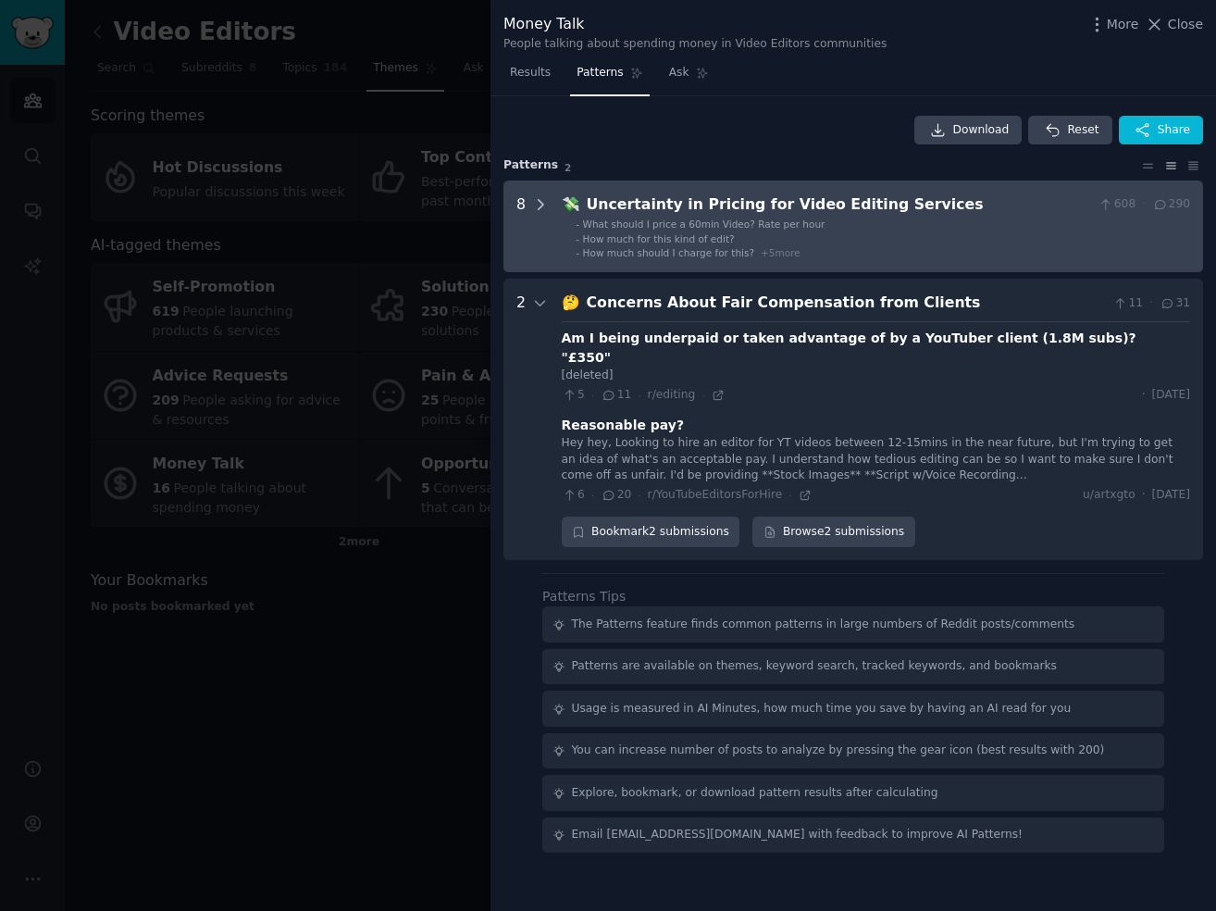
click at [539, 203] on icon at bounding box center [540, 204] width 17 height 17
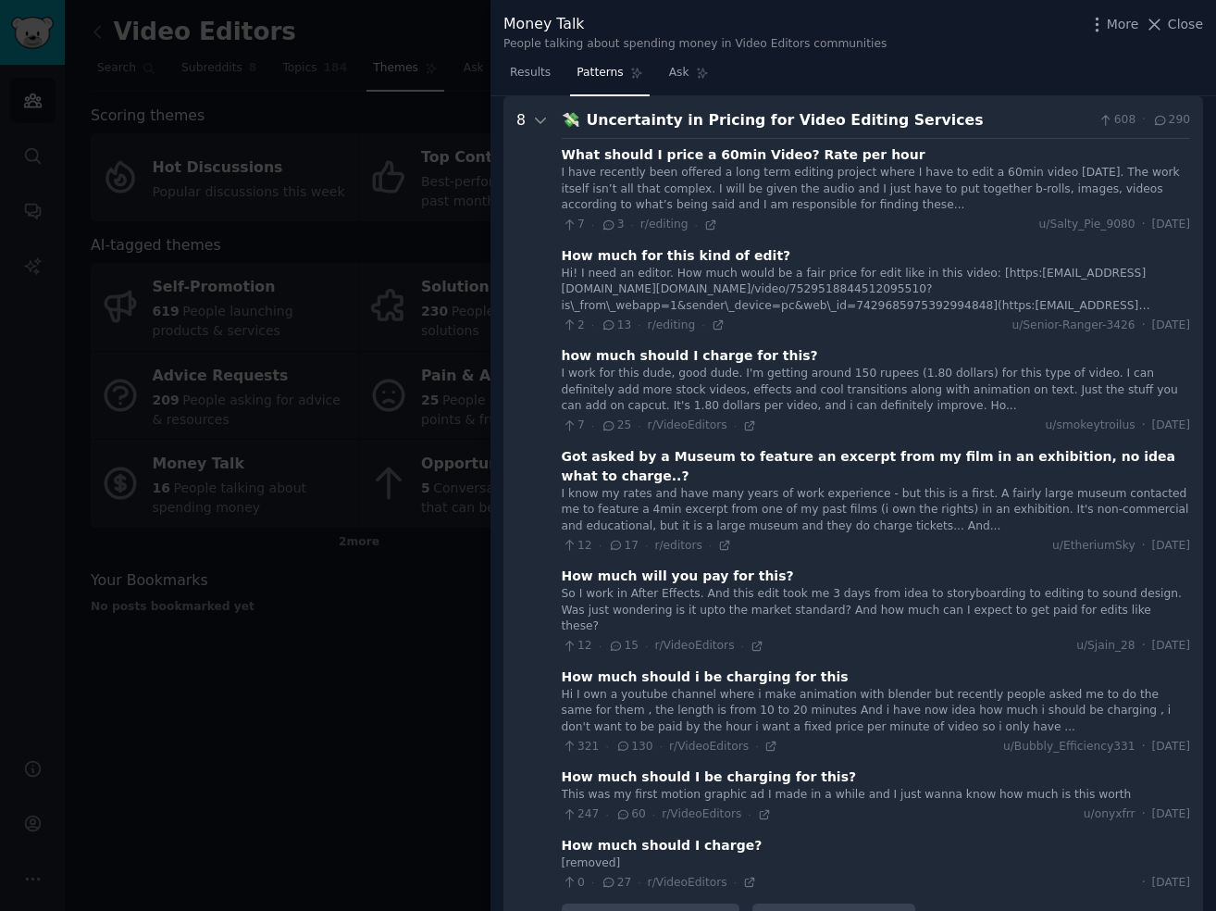
scroll to position [78, 0]
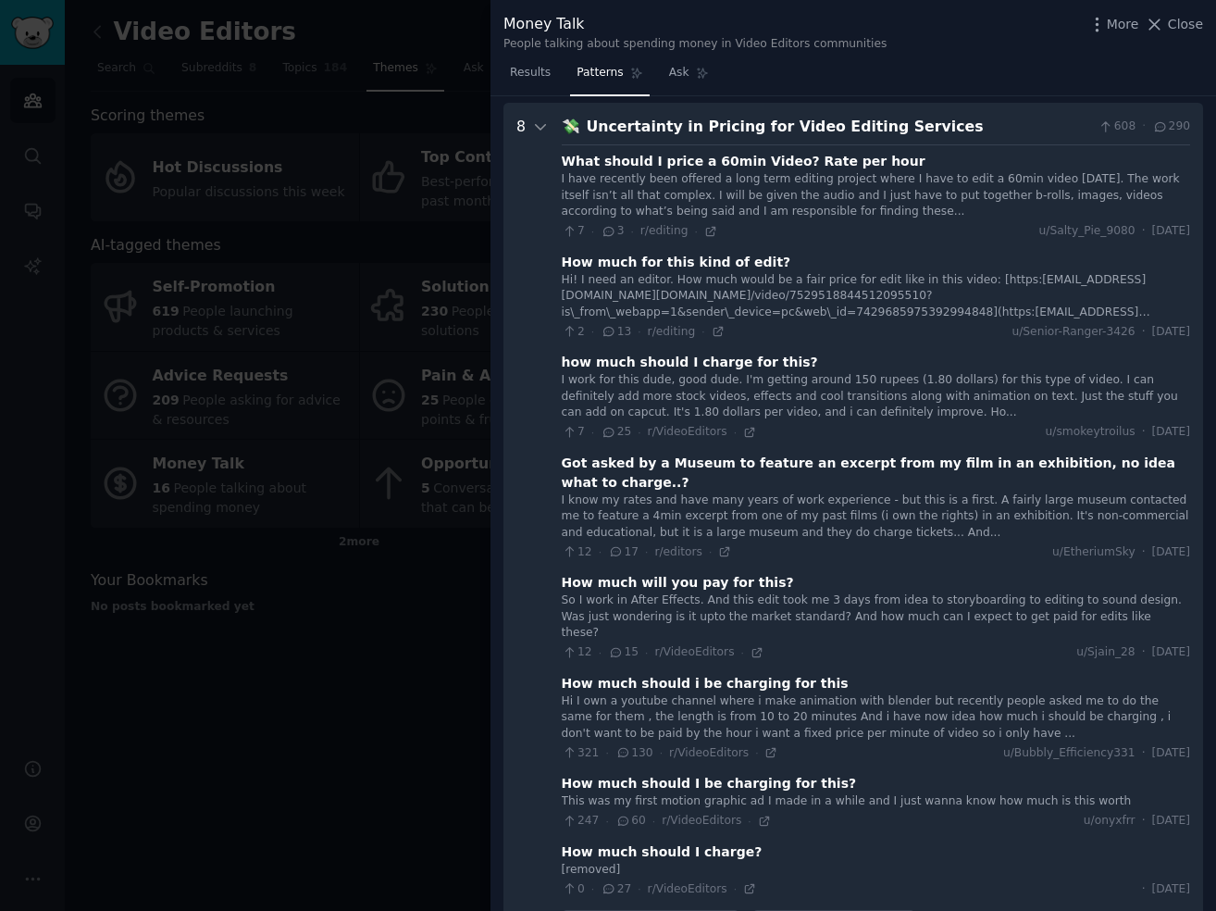
click at [742, 347] on div "What should I price a 60min Video? Rate per hour I have recently been offered a…" at bounding box center [876, 520] width 628 height 752
click at [143, 691] on div at bounding box center [608, 455] width 1216 height 911
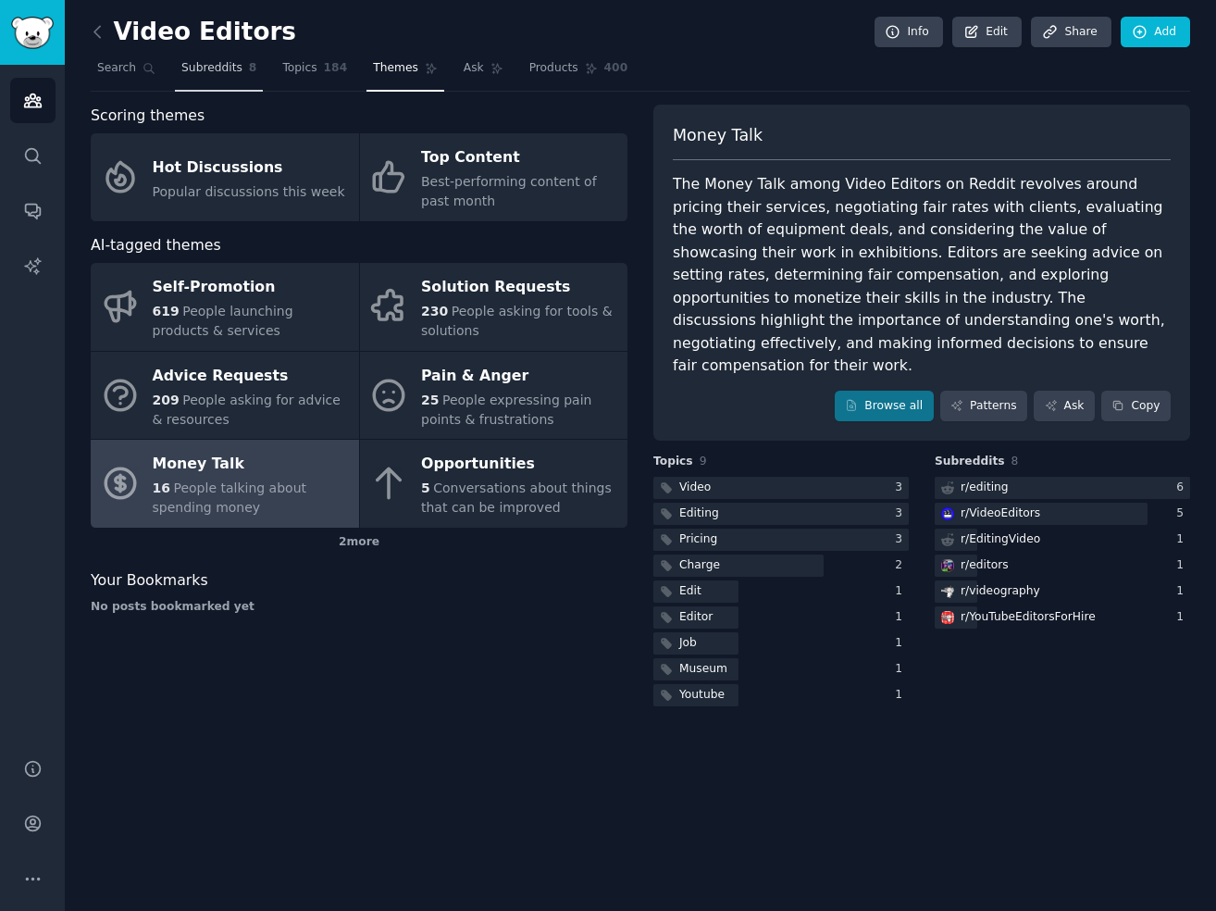
click at [213, 68] on span "Subreddits" at bounding box center [211, 68] width 61 height 17
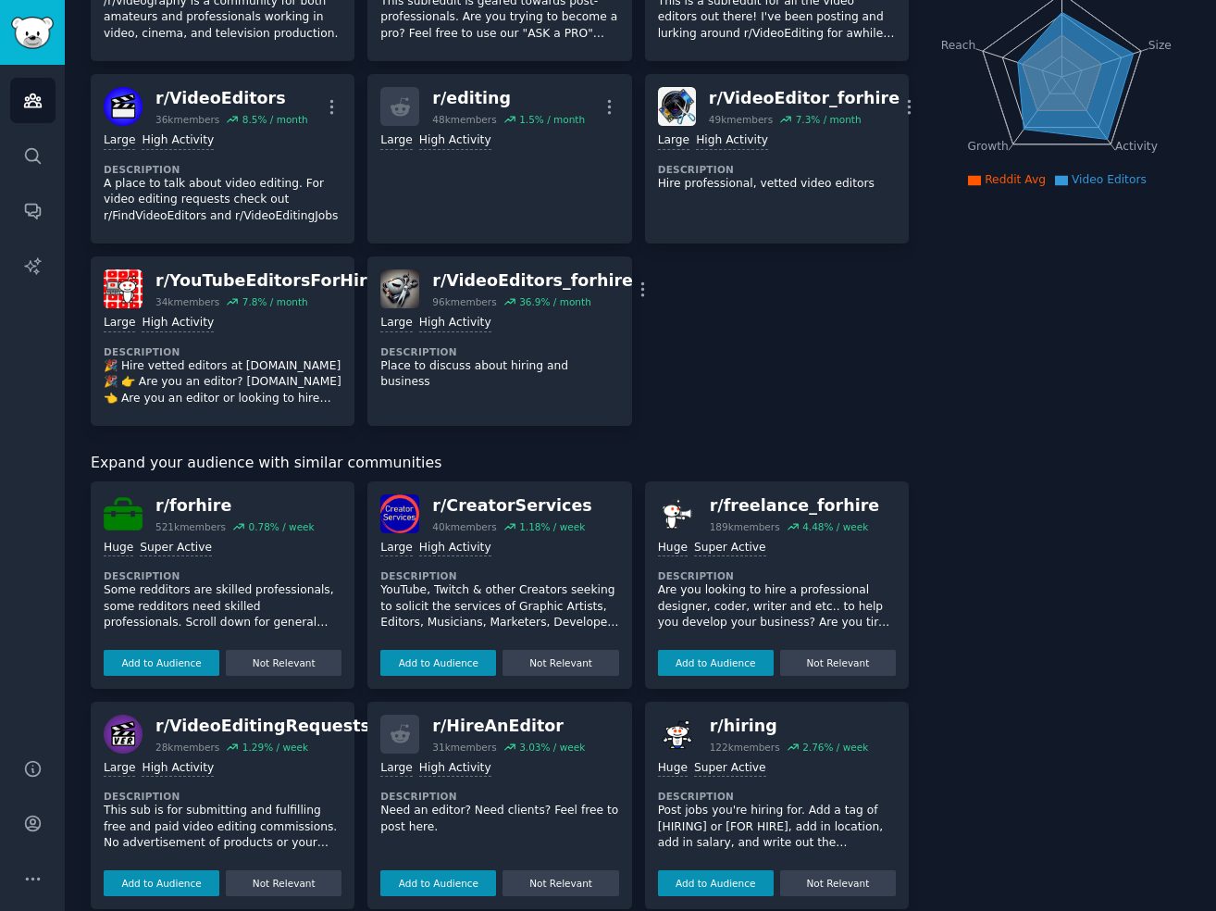
scroll to position [705, 0]
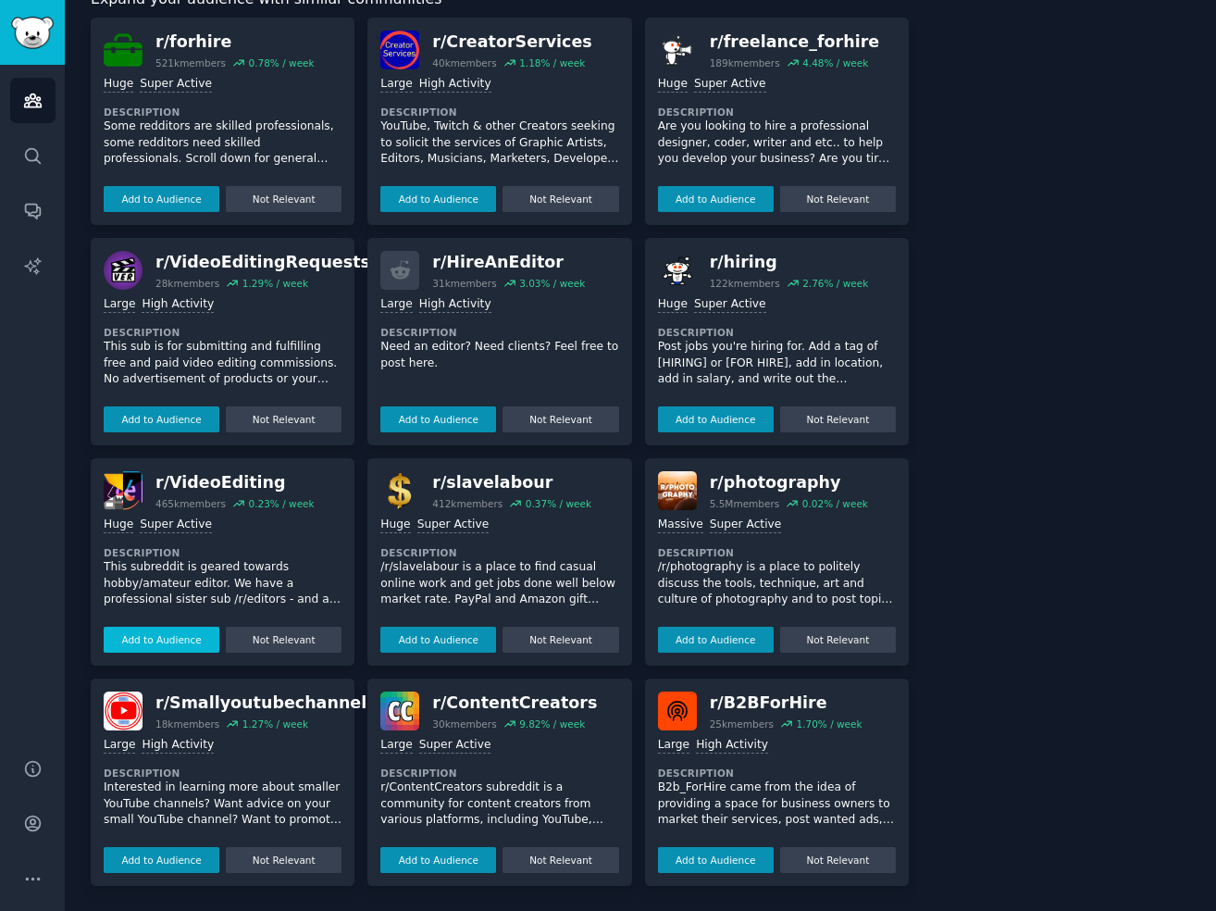
click at [149, 641] on button "Add to Audience" at bounding box center [162, 639] width 116 height 26
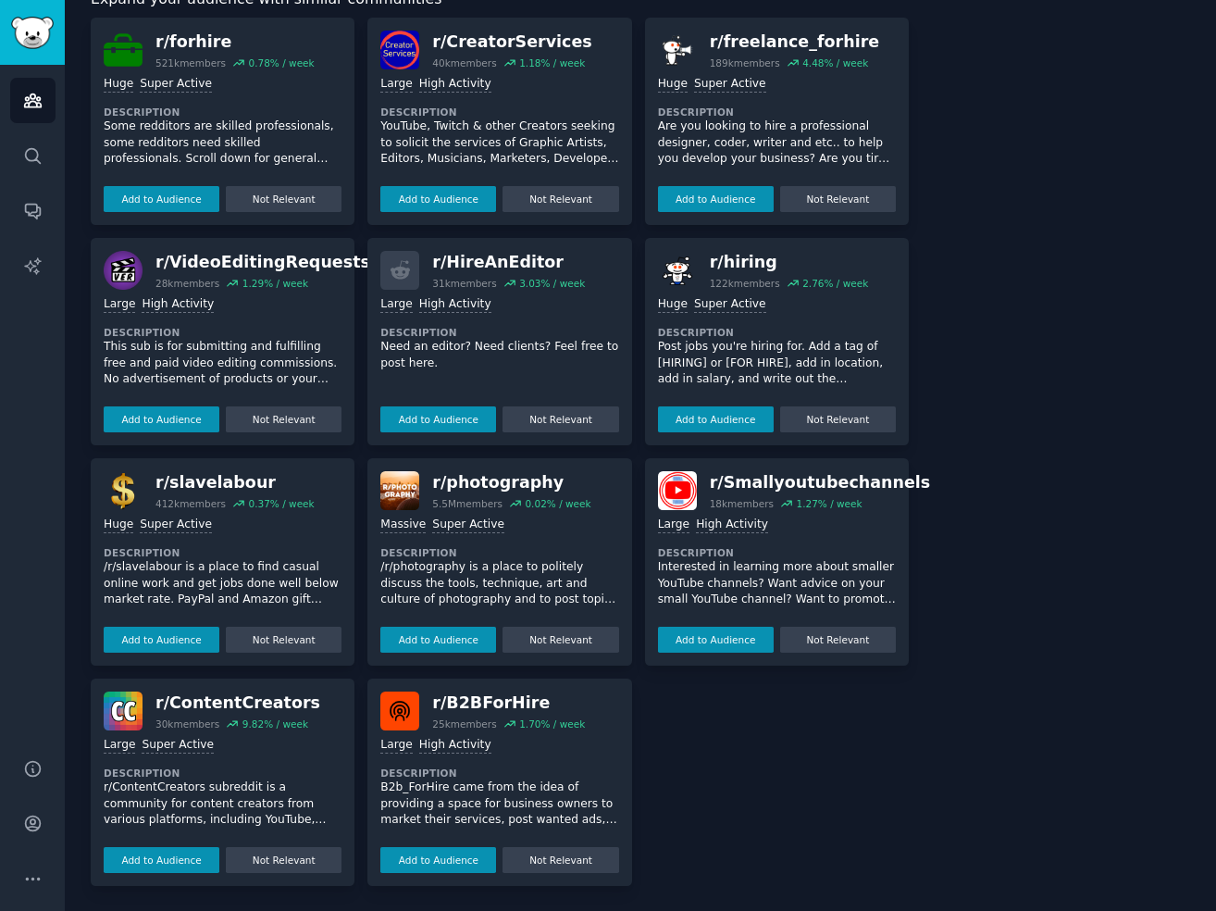
scroll to position [695, 0]
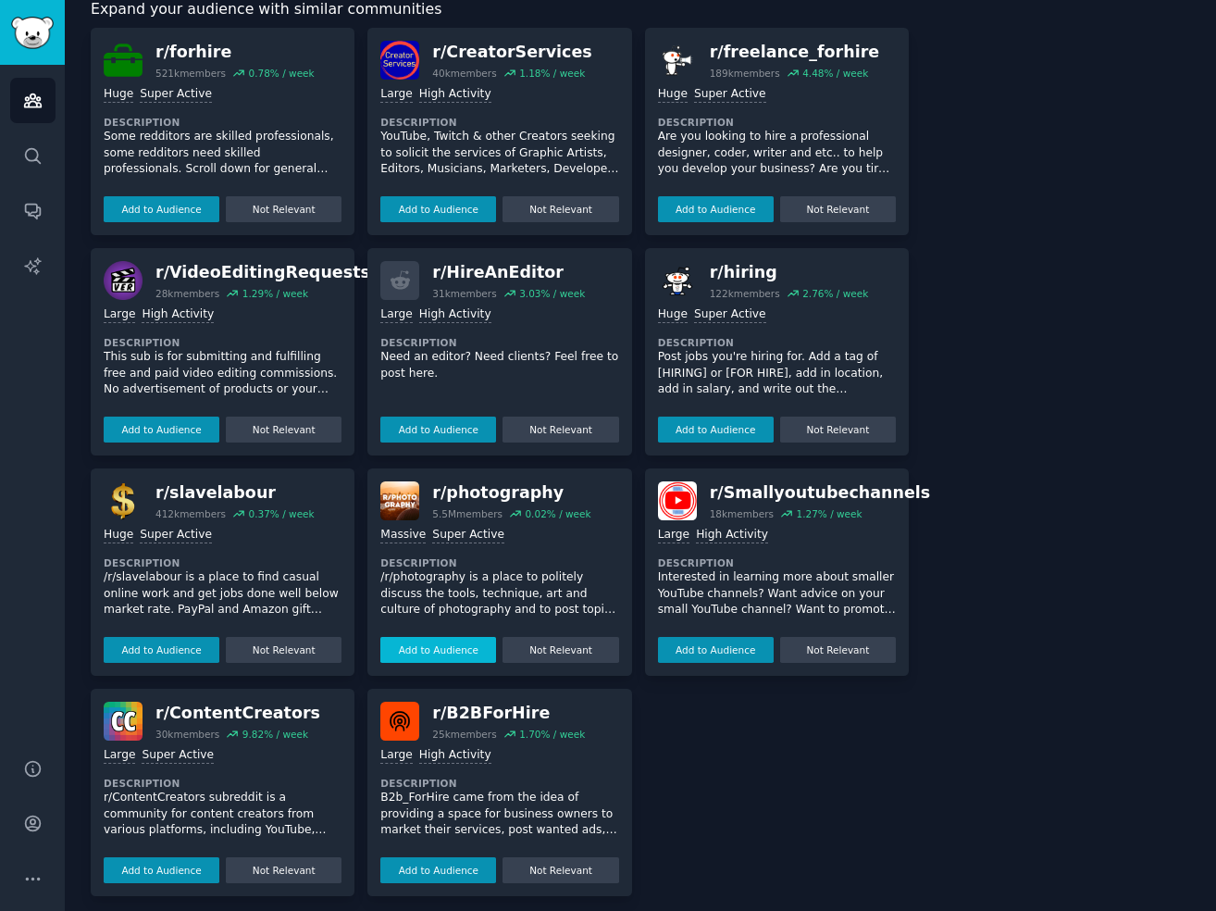
click at [444, 645] on button "Add to Audience" at bounding box center [438, 650] width 116 height 26
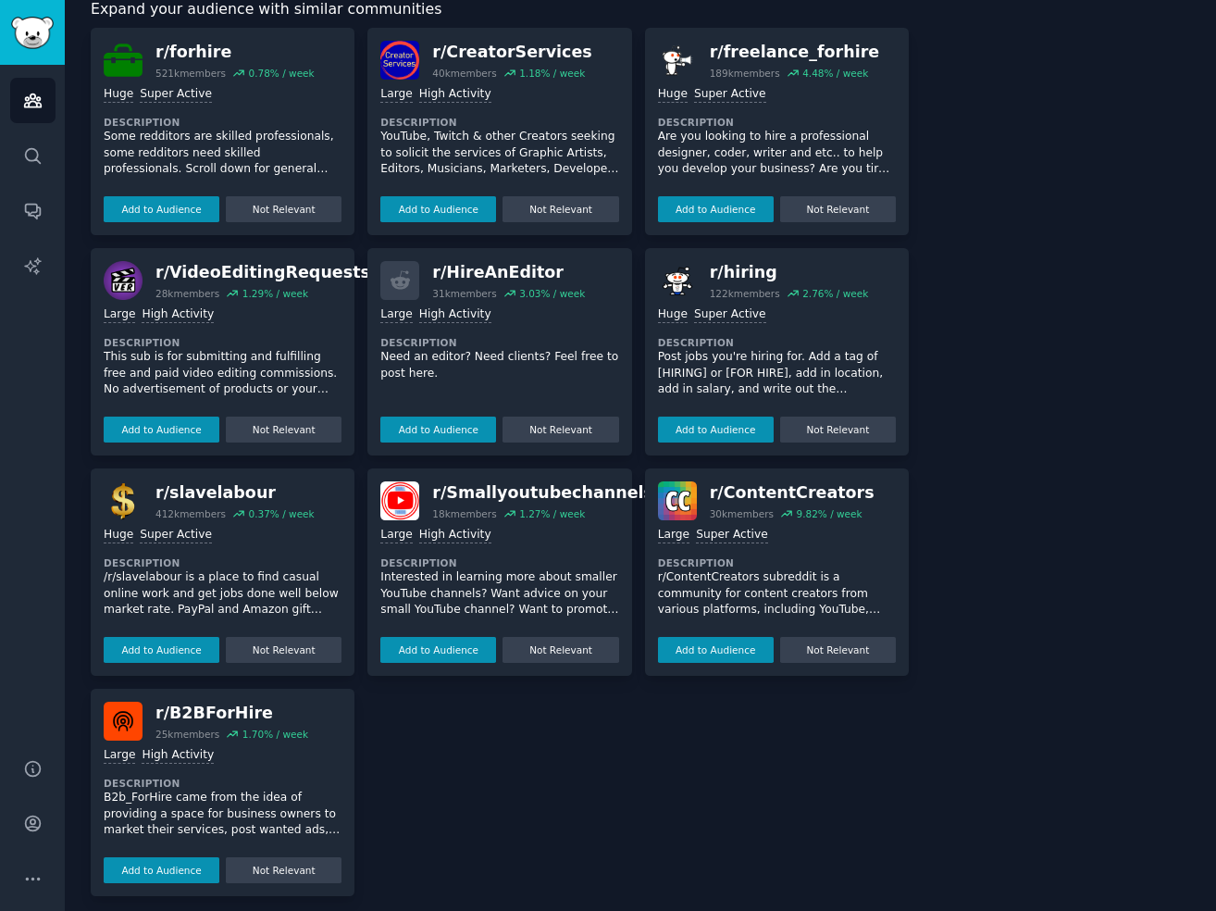
click at [675, 806] on div "r/ forhire 521k members 0.78 % / week Huge Super Active Description Some reddit…" at bounding box center [500, 462] width 818 height 868
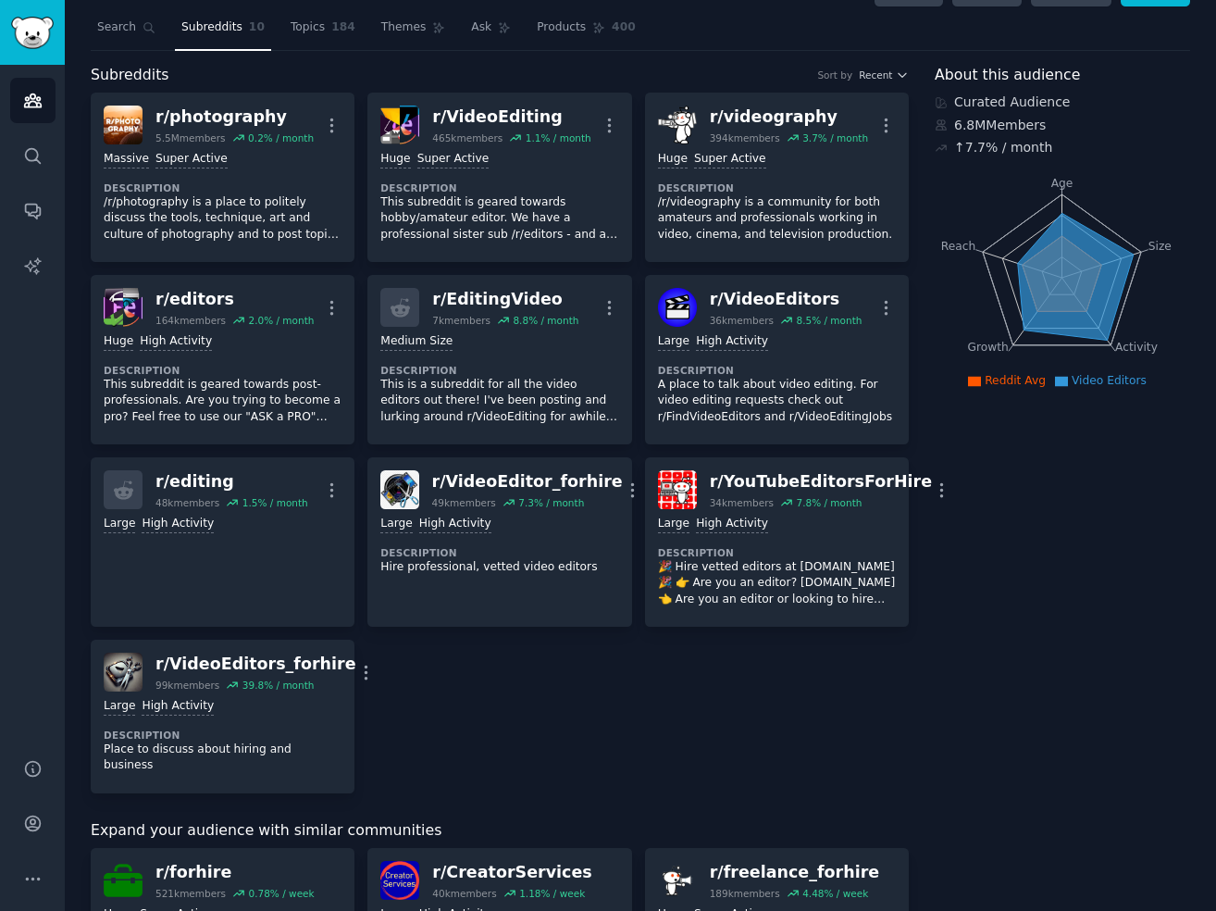
scroll to position [0, 0]
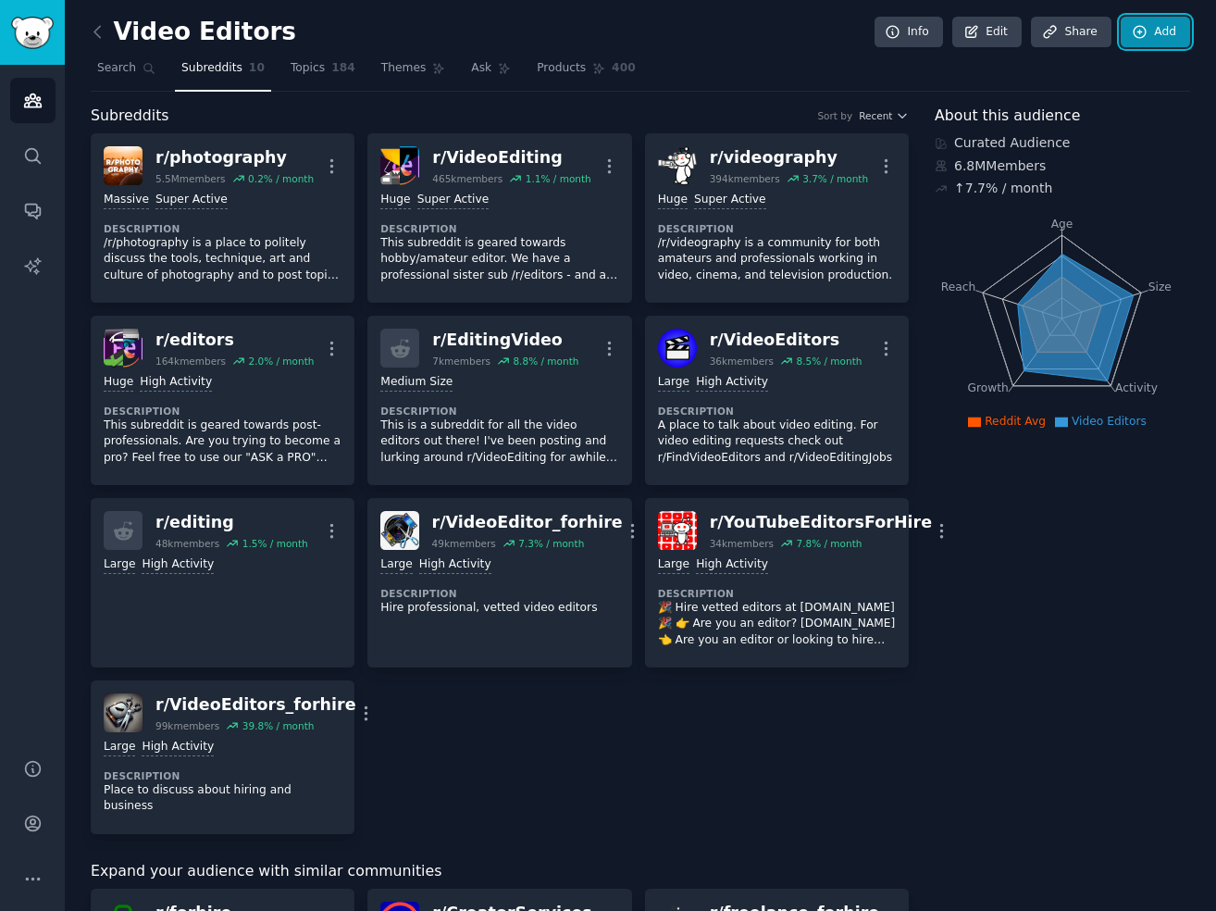
click at [1136, 39] on icon at bounding box center [1140, 32] width 17 height 17
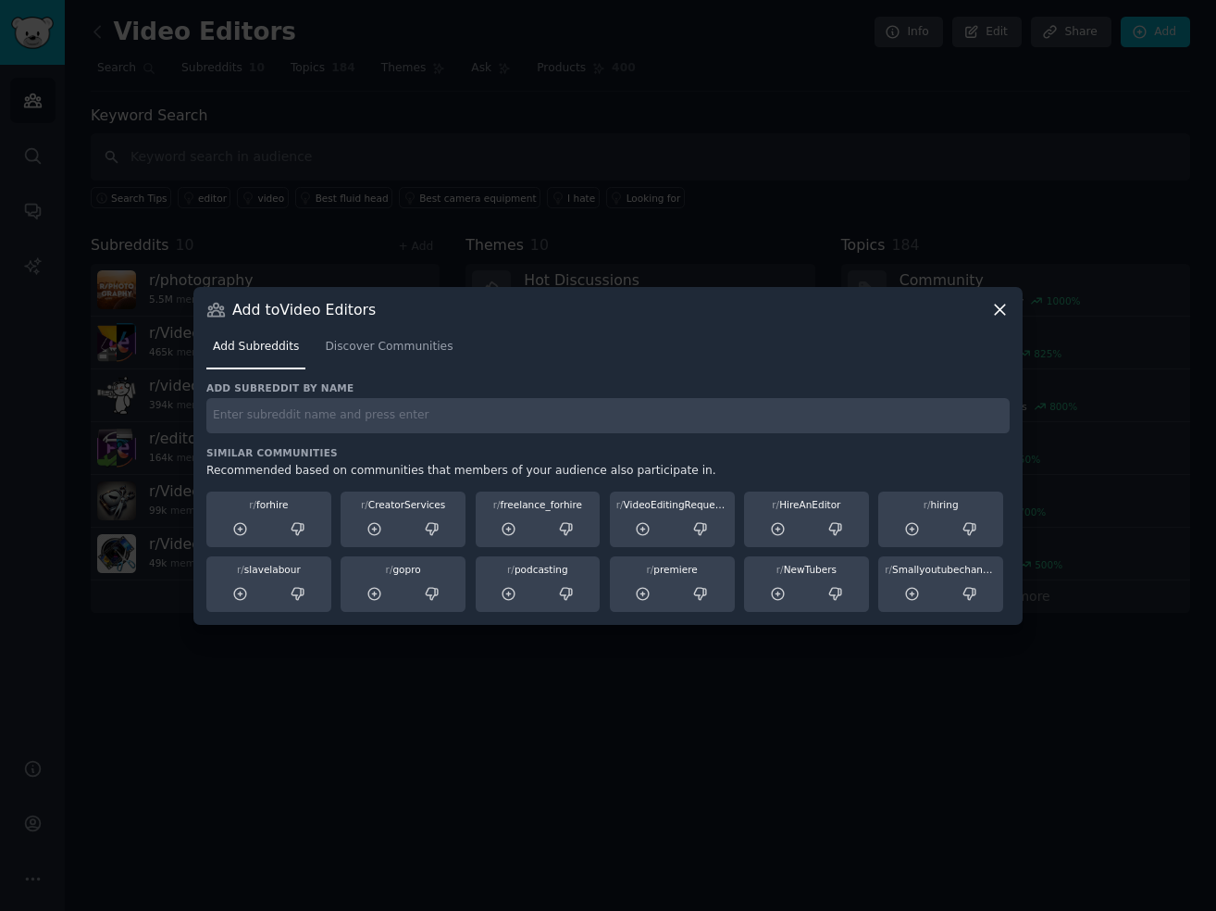
click at [400, 421] on input "text" at bounding box center [607, 416] width 803 height 36
type input "filmmakers"
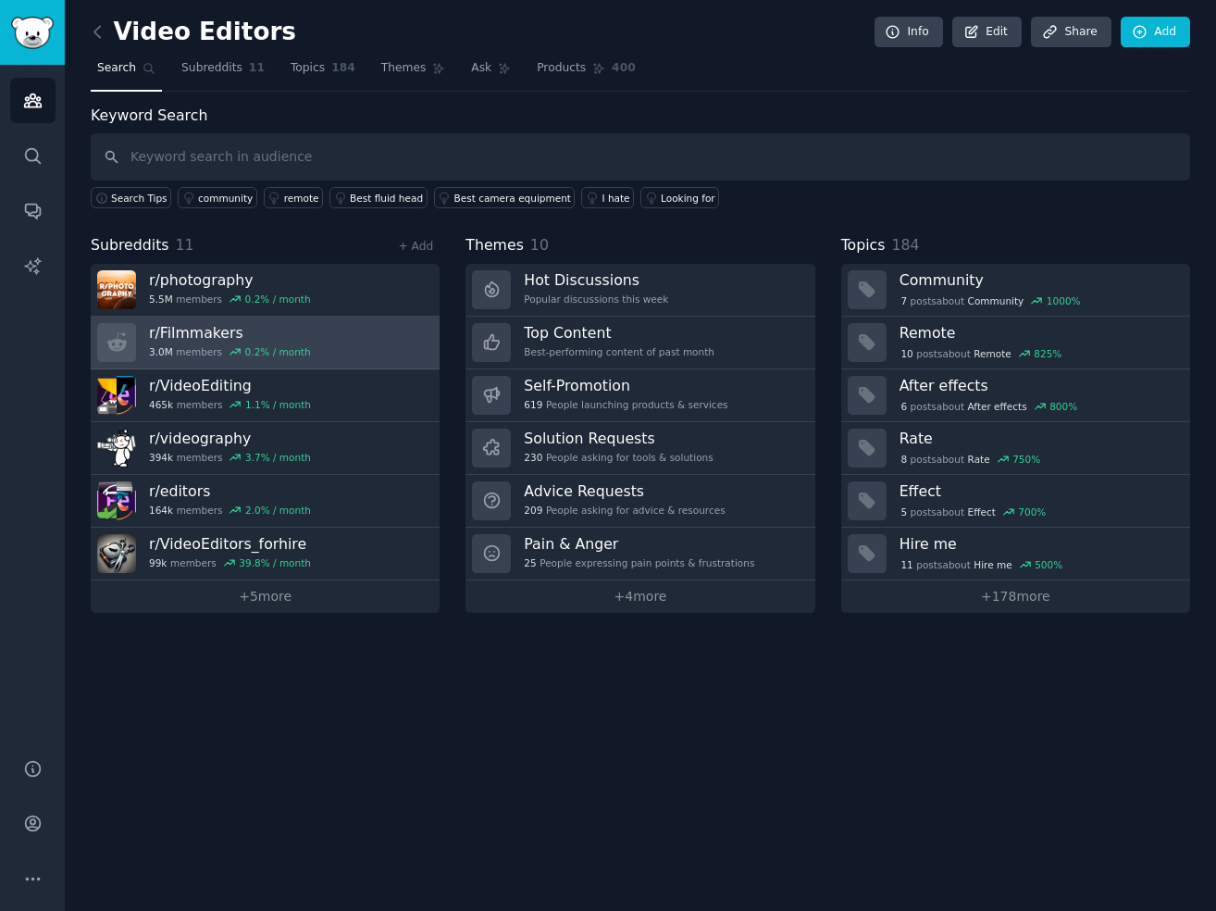
click at [223, 323] on h3 "r/ Filmmakers" at bounding box center [230, 332] width 162 height 19
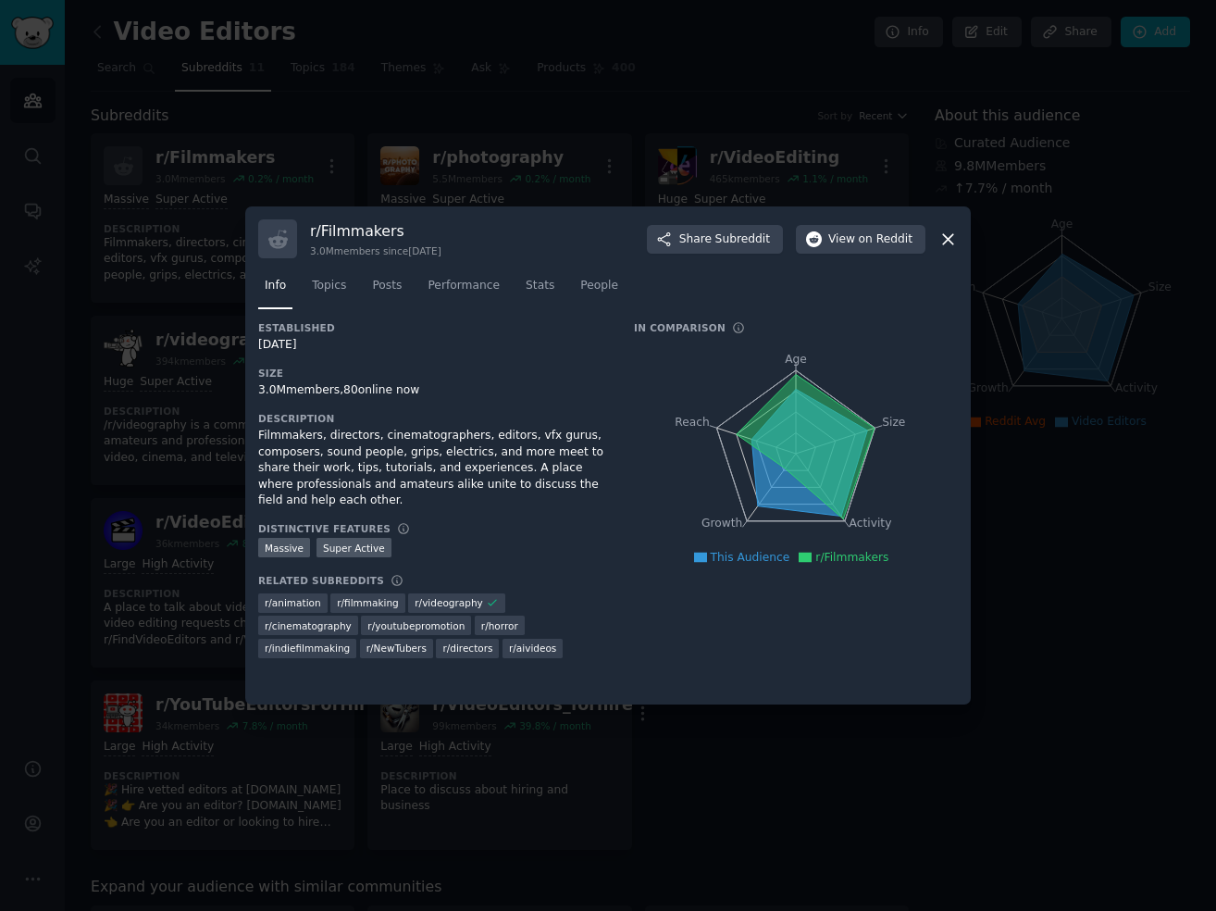
click at [944, 243] on icon at bounding box center [947, 238] width 19 height 19
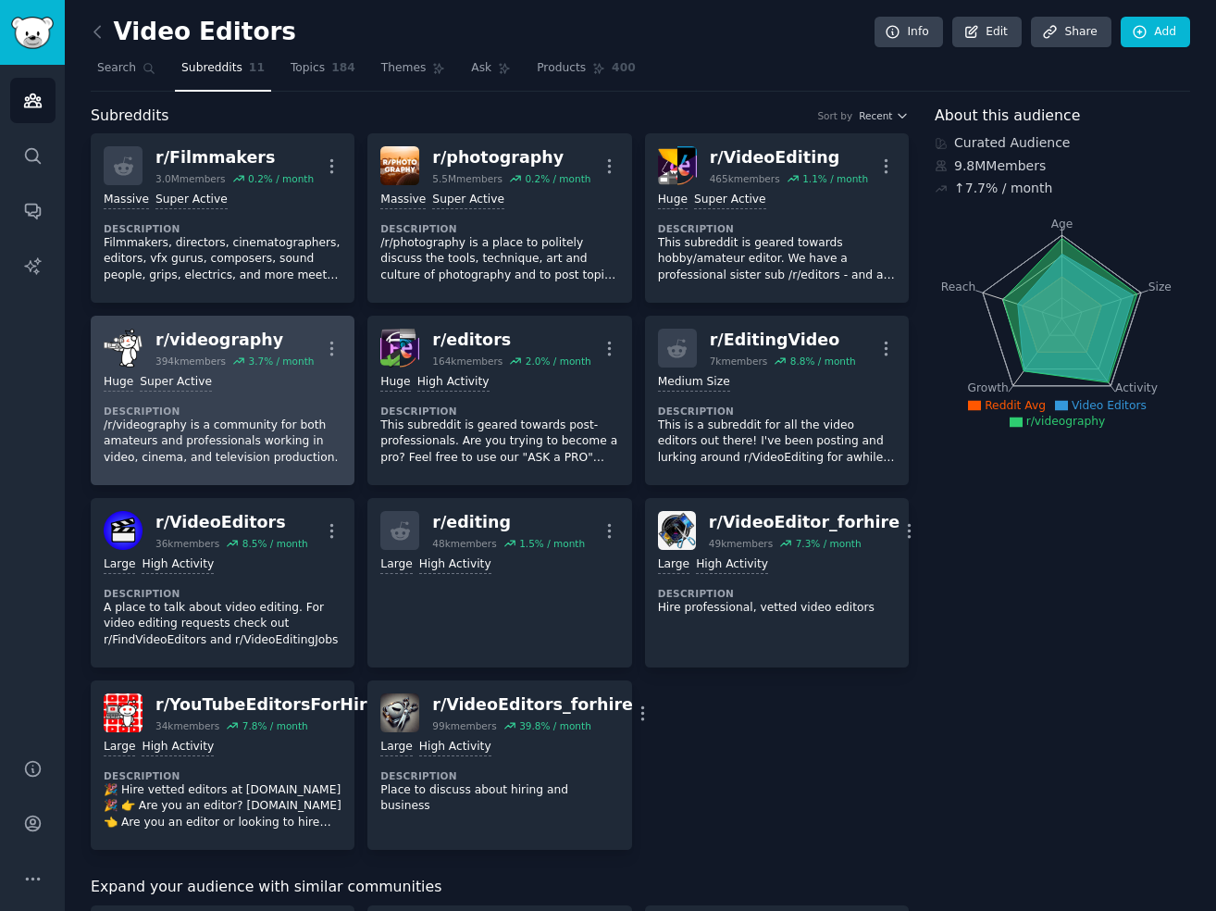
click at [236, 333] on div "r/ videography" at bounding box center [234, 340] width 158 height 23
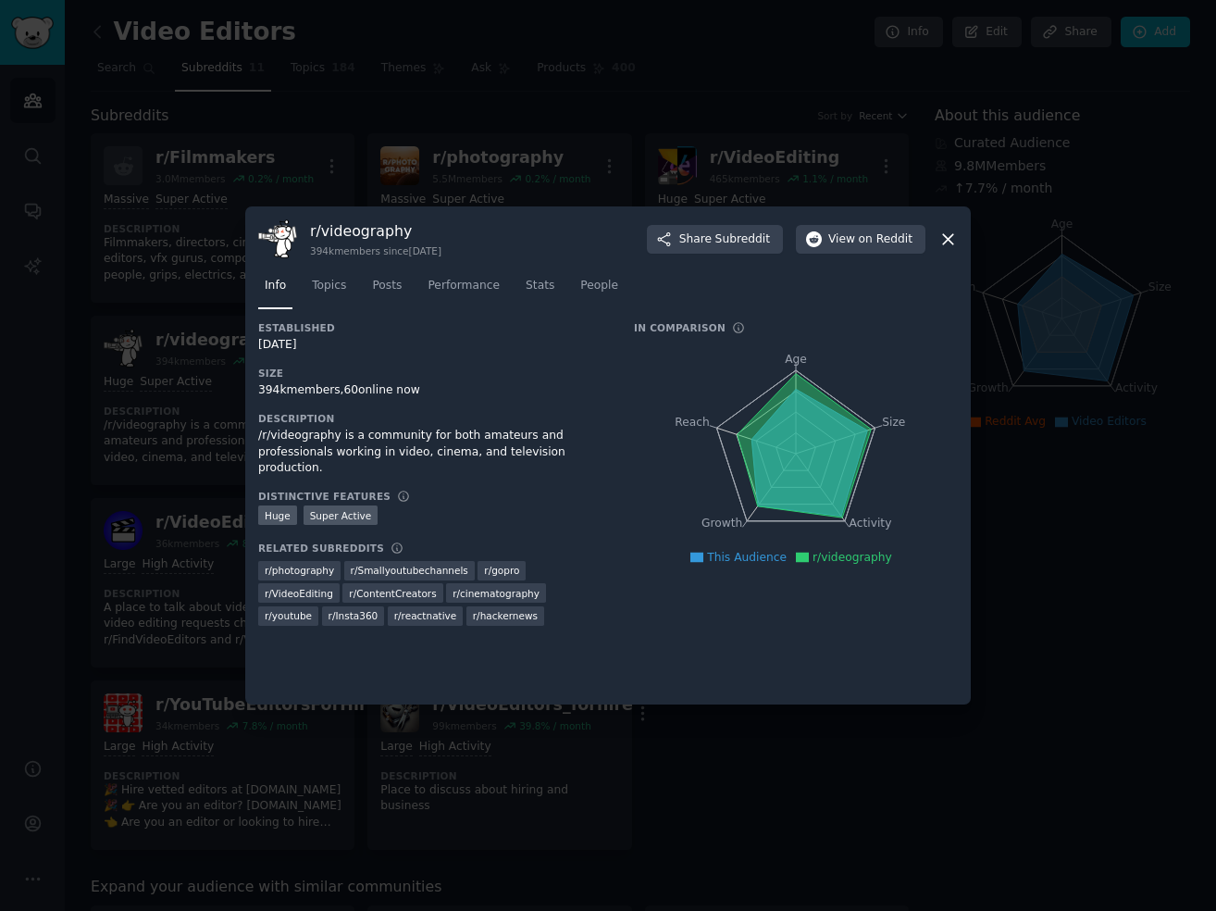
click at [950, 237] on icon at bounding box center [947, 238] width 19 height 19
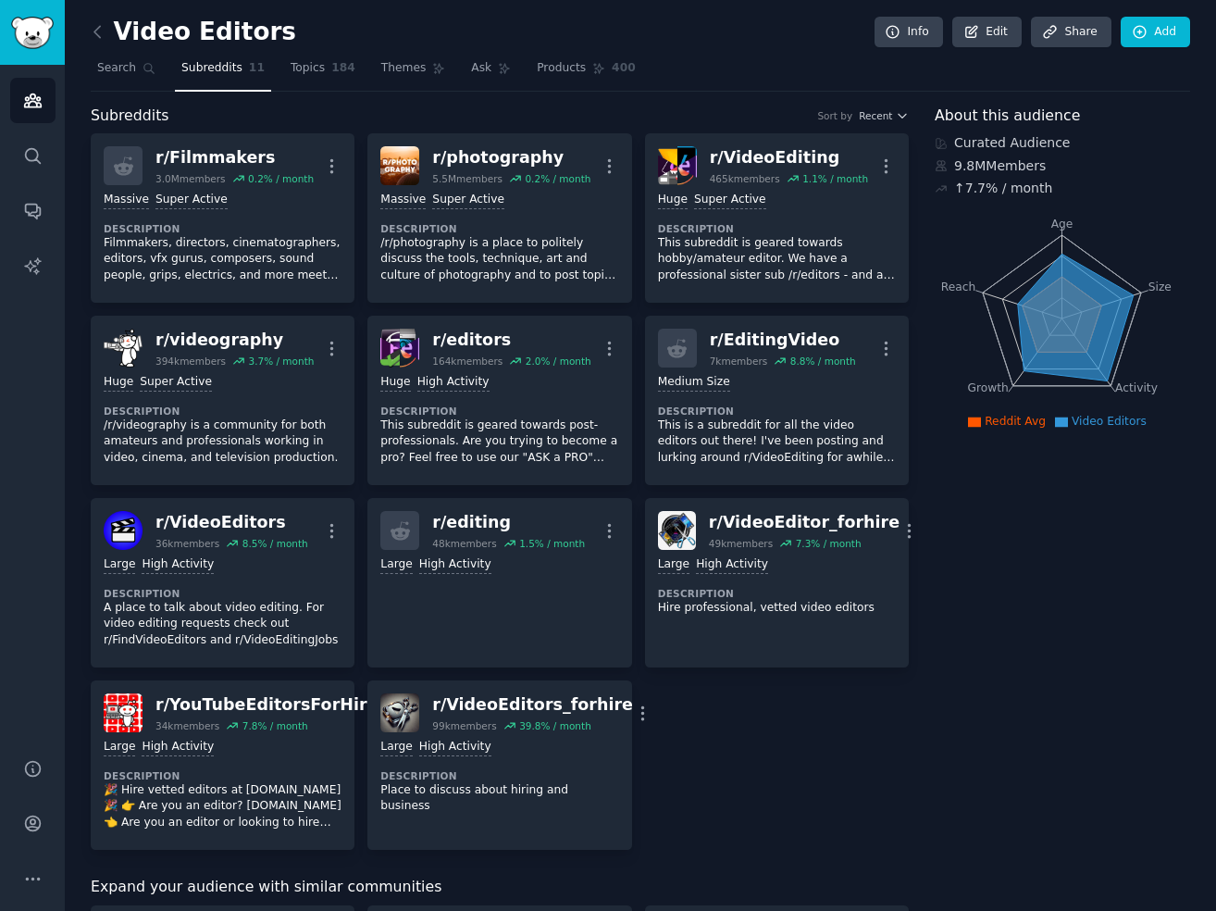
click at [206, 73] on span "Subreddits" at bounding box center [211, 68] width 61 height 17
click at [306, 68] on span "Topics" at bounding box center [308, 68] width 34 height 17
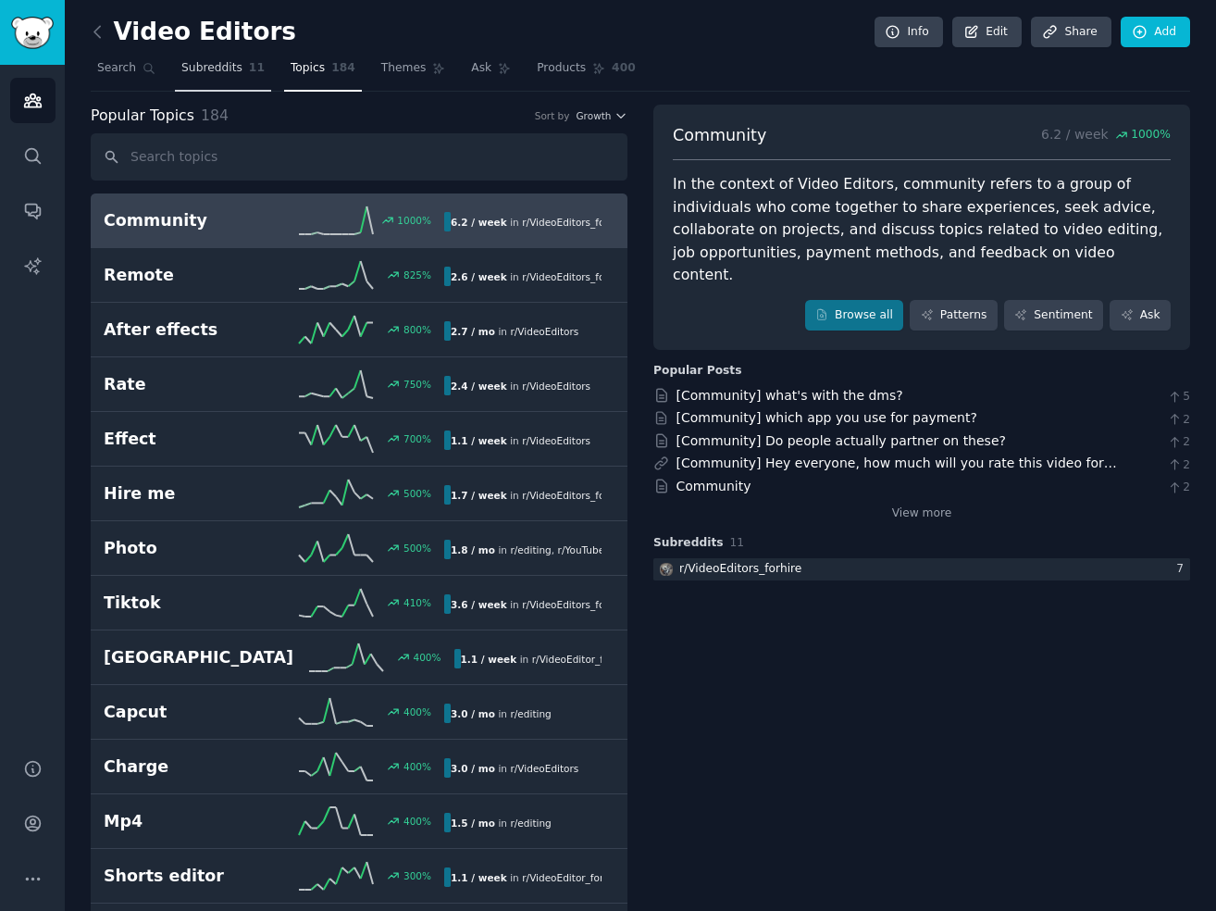
click at [206, 65] on span "Subreddits" at bounding box center [211, 68] width 61 height 17
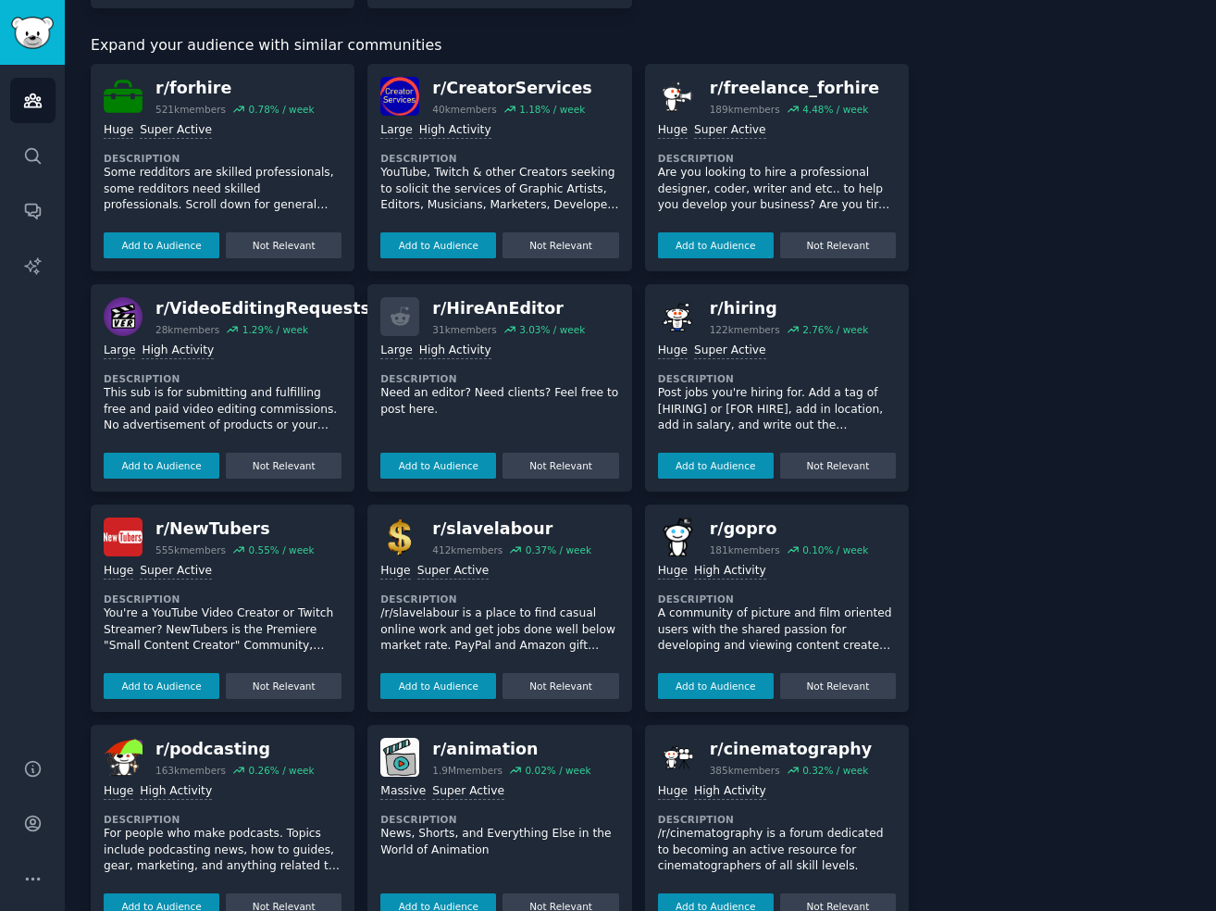
scroll to position [887, 0]
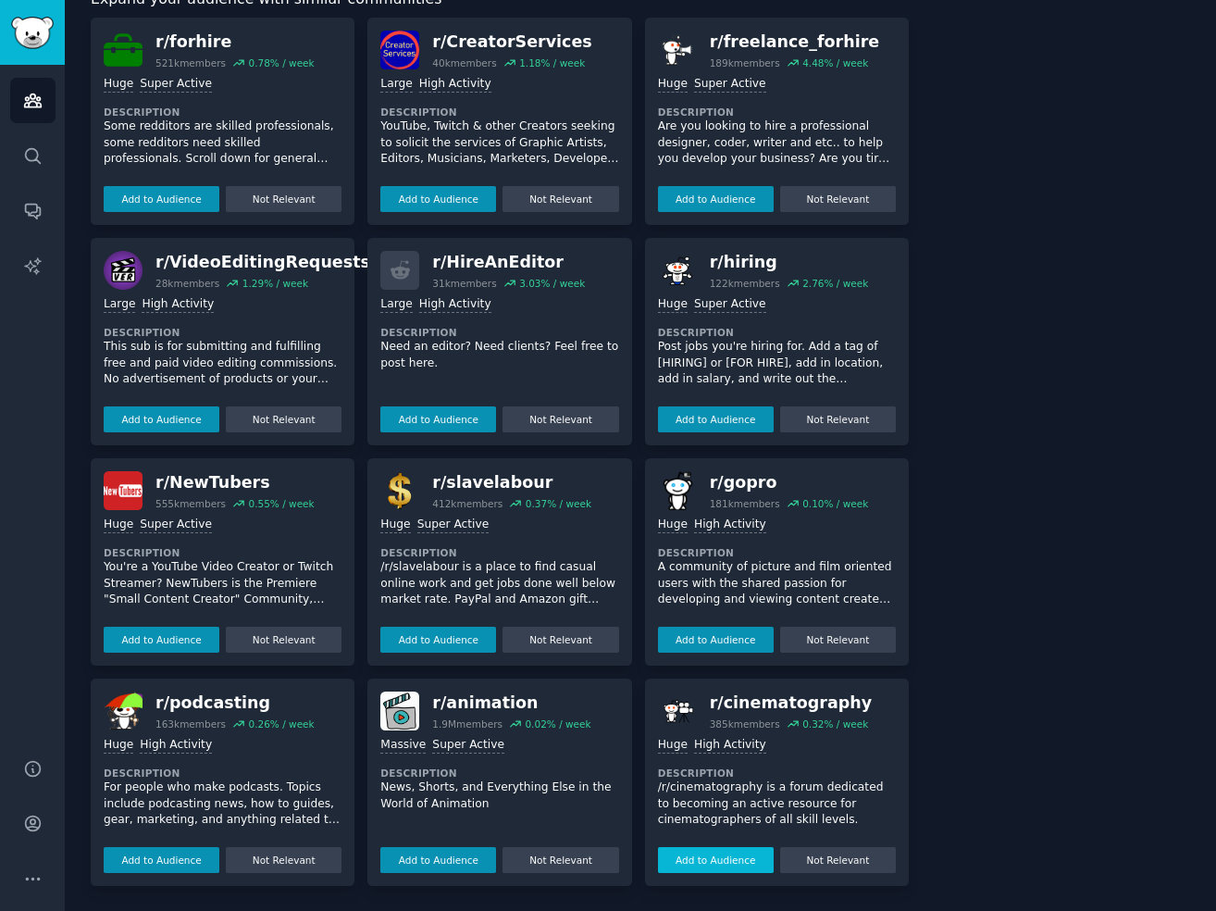
click at [709, 848] on button "Add to Audience" at bounding box center [716, 860] width 116 height 26
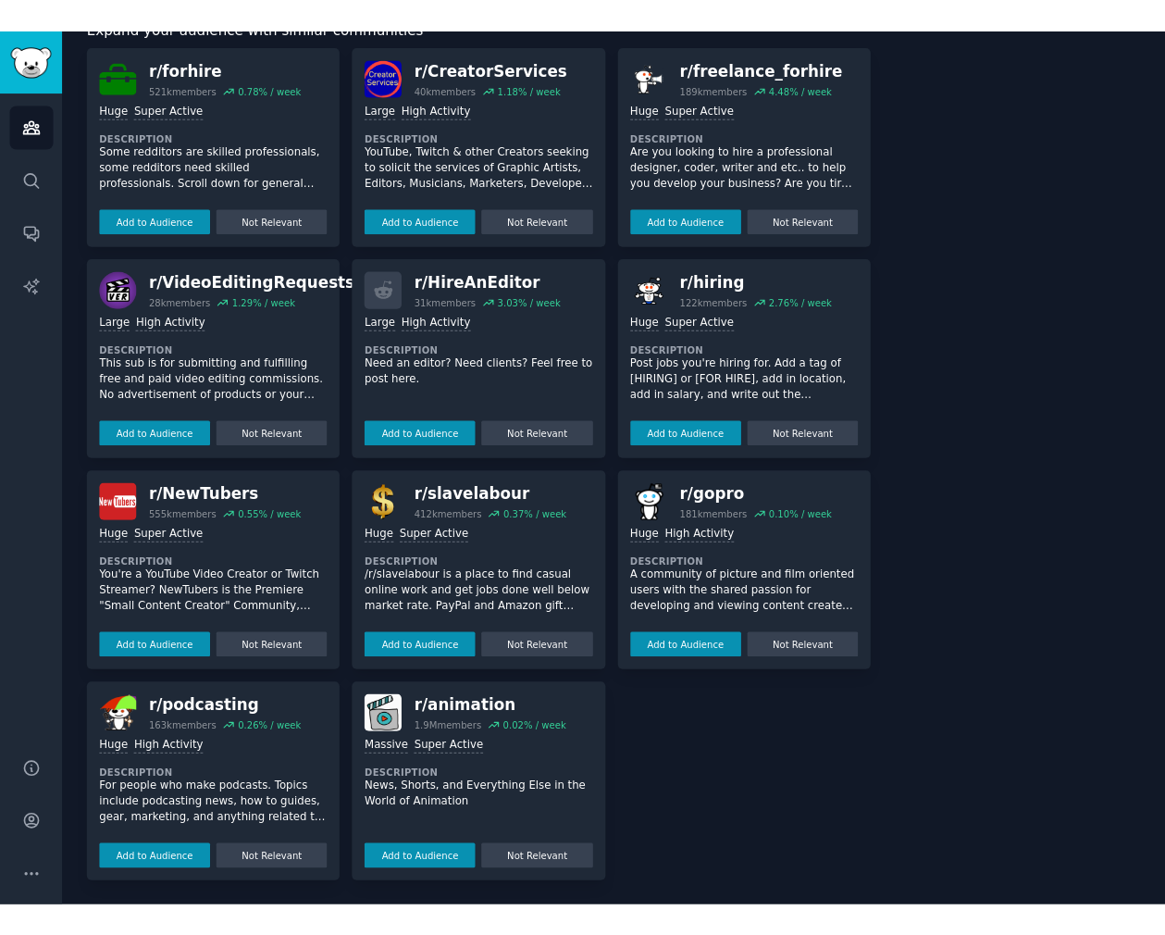
scroll to position [0, 0]
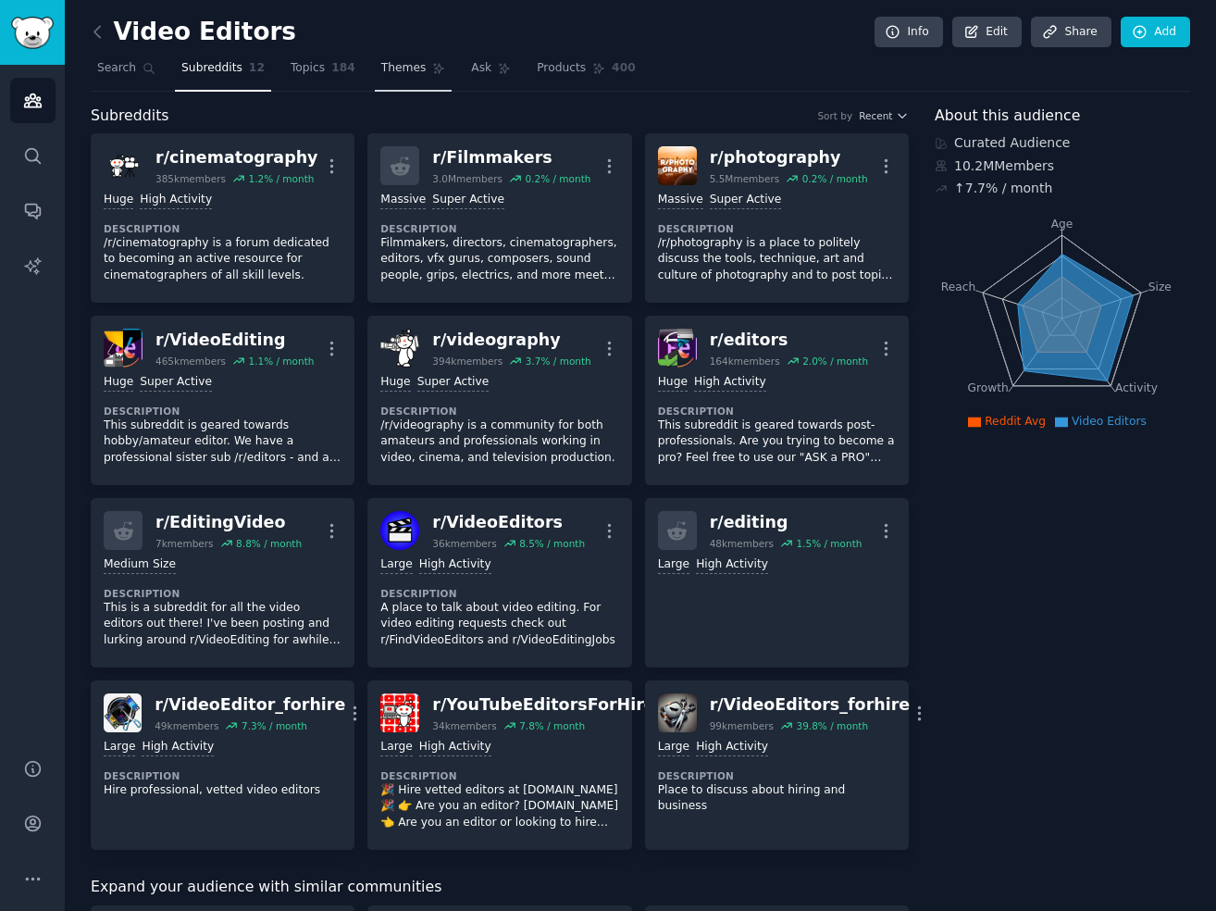
click at [404, 67] on span "Themes" at bounding box center [403, 68] width 45 height 17
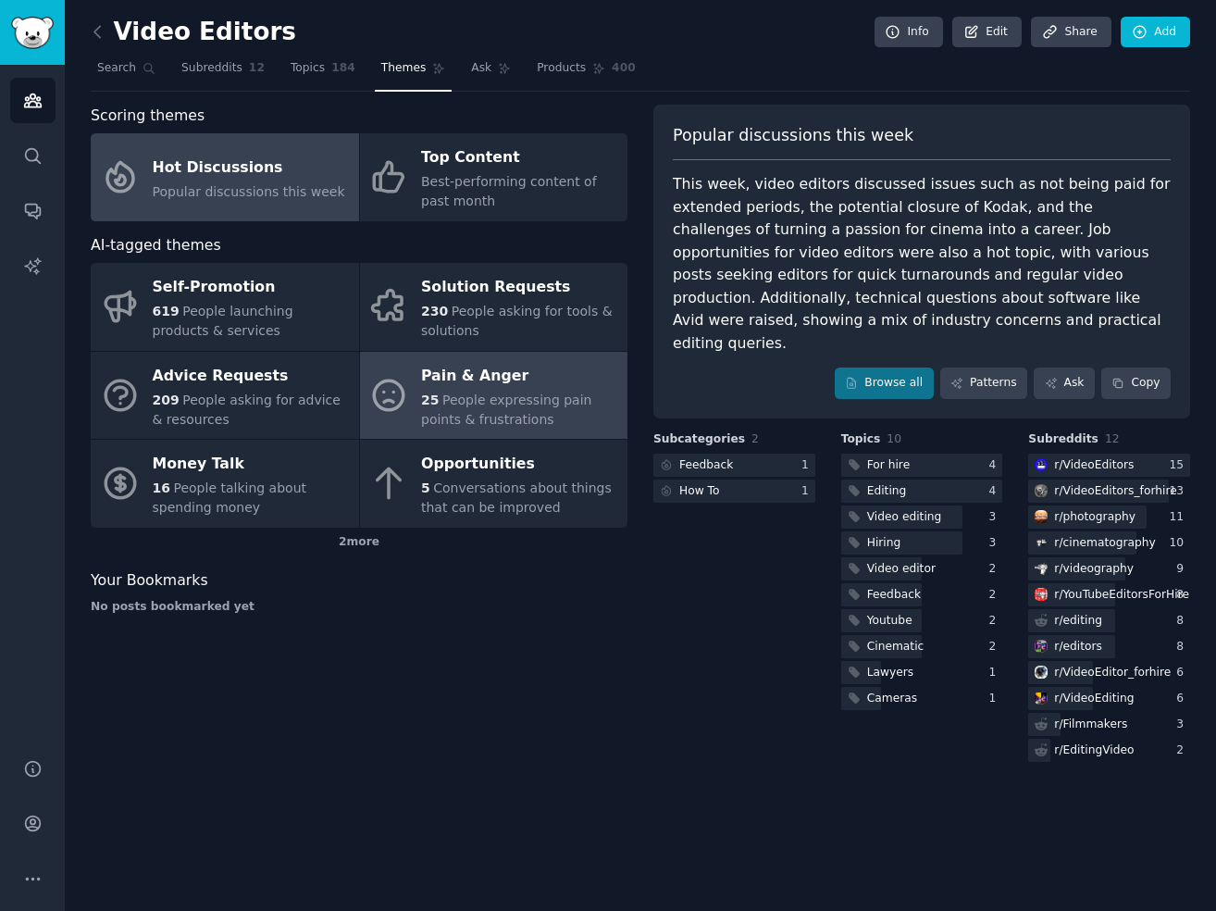
click at [468, 387] on div "Pain & Anger" at bounding box center [519, 376] width 197 height 30
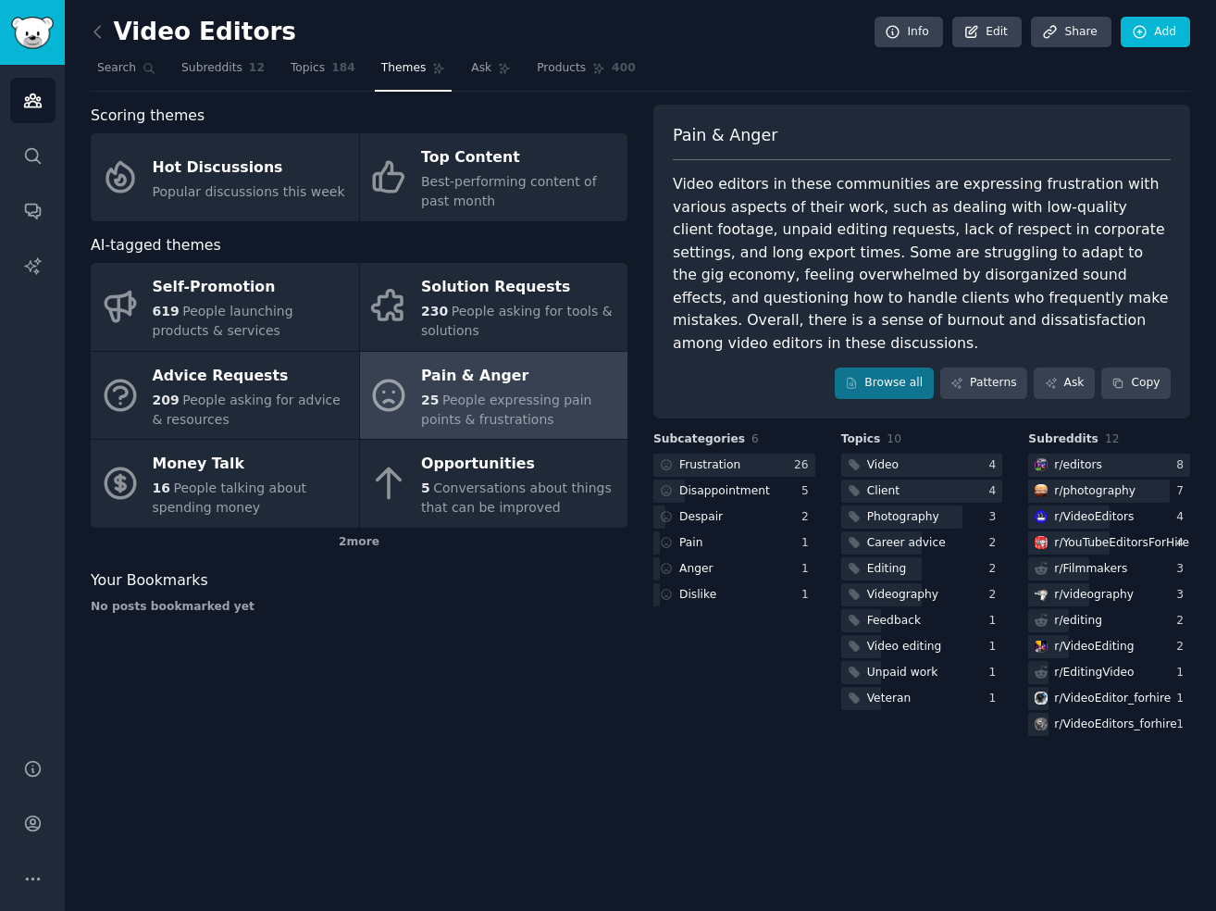
click at [994, 265] on div "Video editors in these communities are expressing frustration with various aspe…" at bounding box center [922, 263] width 498 height 181
click at [962, 377] on icon at bounding box center [956, 383] width 13 height 13
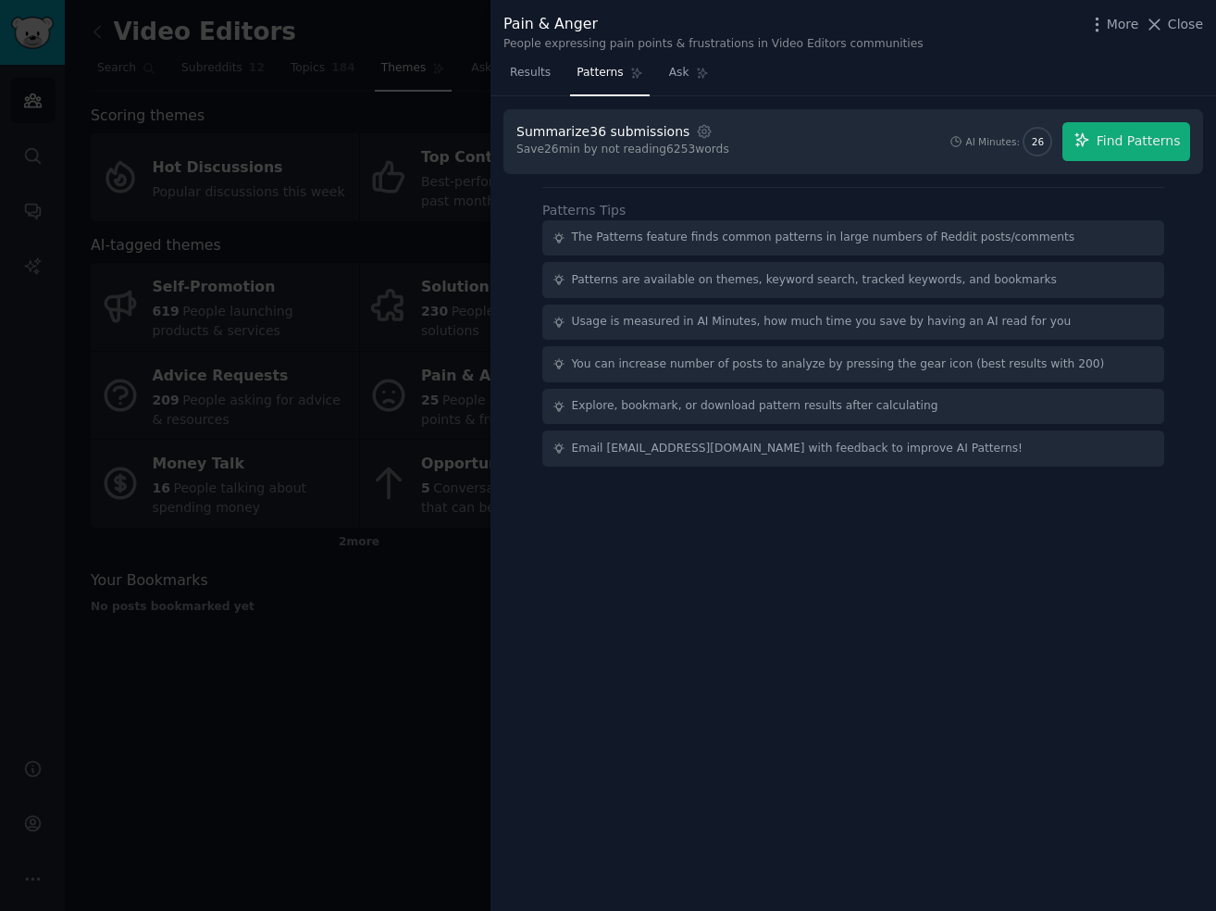
click at [239, 664] on div at bounding box center [608, 455] width 1216 height 911
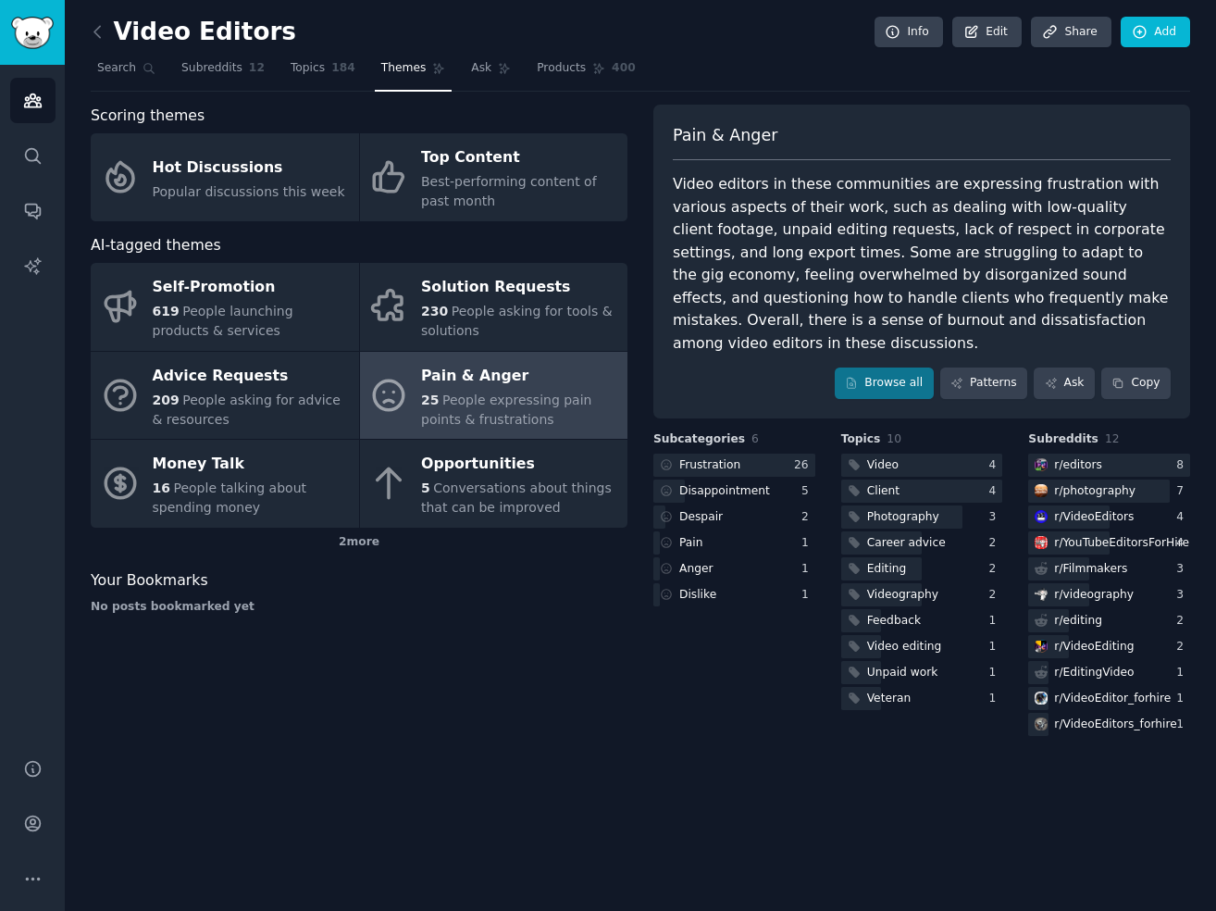
click at [136, 34] on h2 "Video Editors" at bounding box center [193, 33] width 205 height 30
click at [93, 34] on icon at bounding box center [97, 31] width 19 height 19
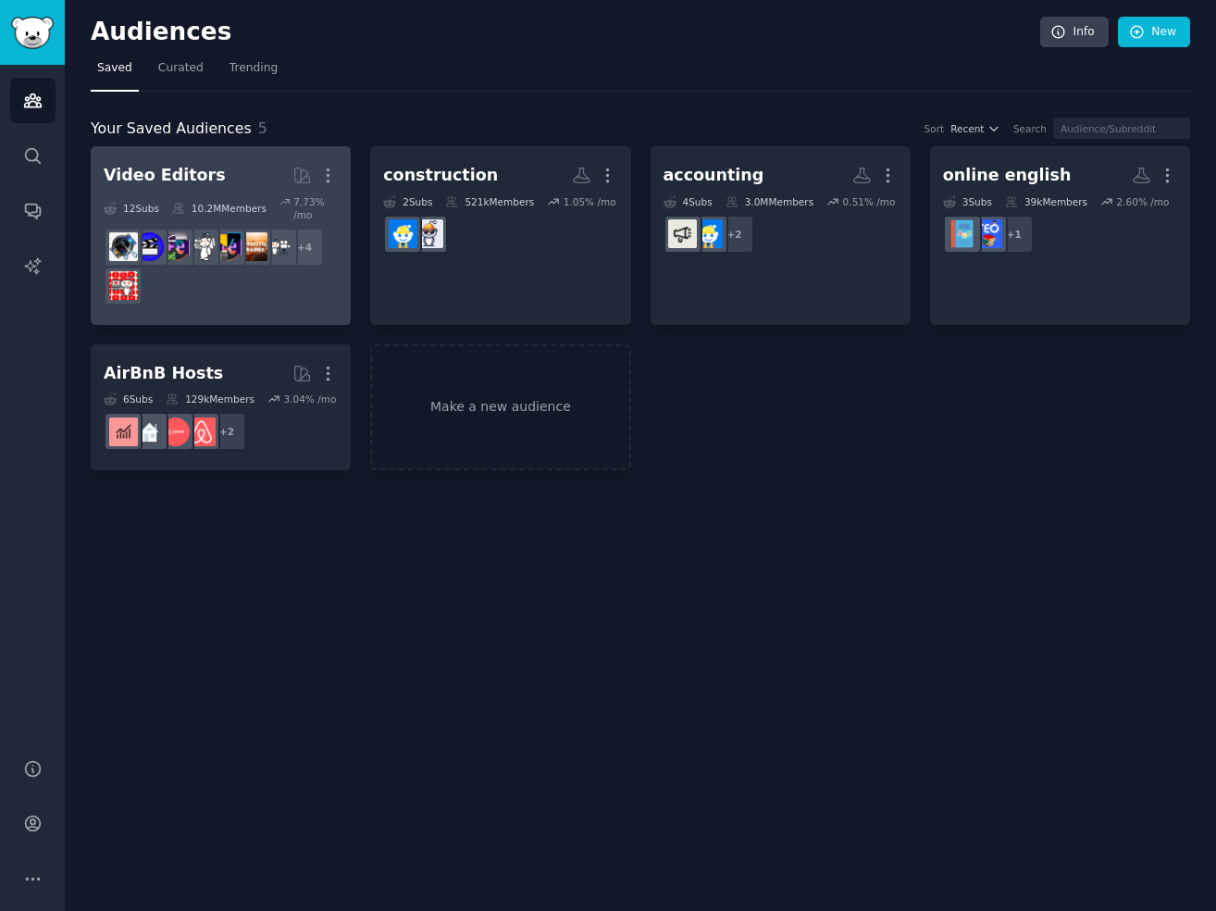
click at [157, 171] on div "Video Editors" at bounding box center [165, 175] width 122 height 23
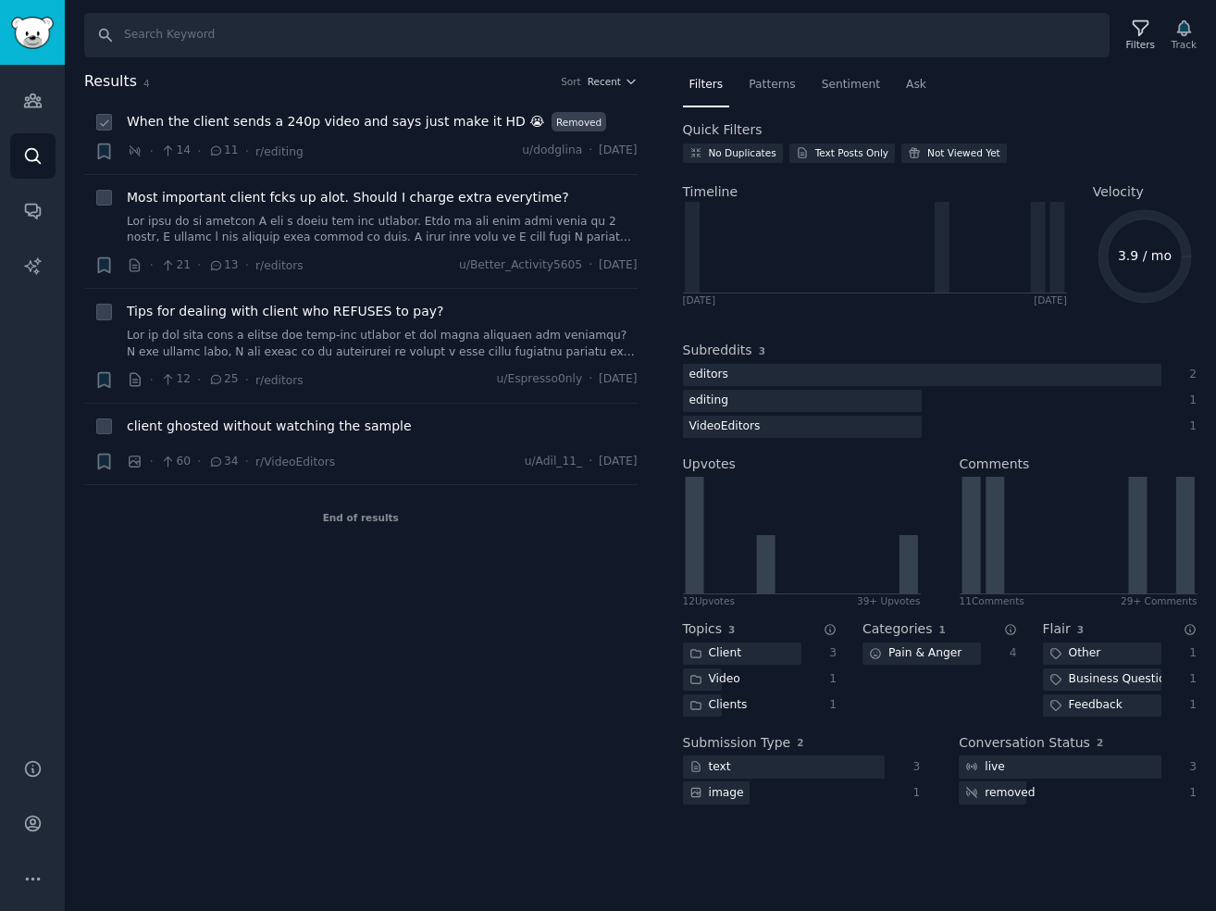
click at [219, 118] on span "When the client sends a 240p video and says just make it HD 😭" at bounding box center [336, 121] width 418 height 19
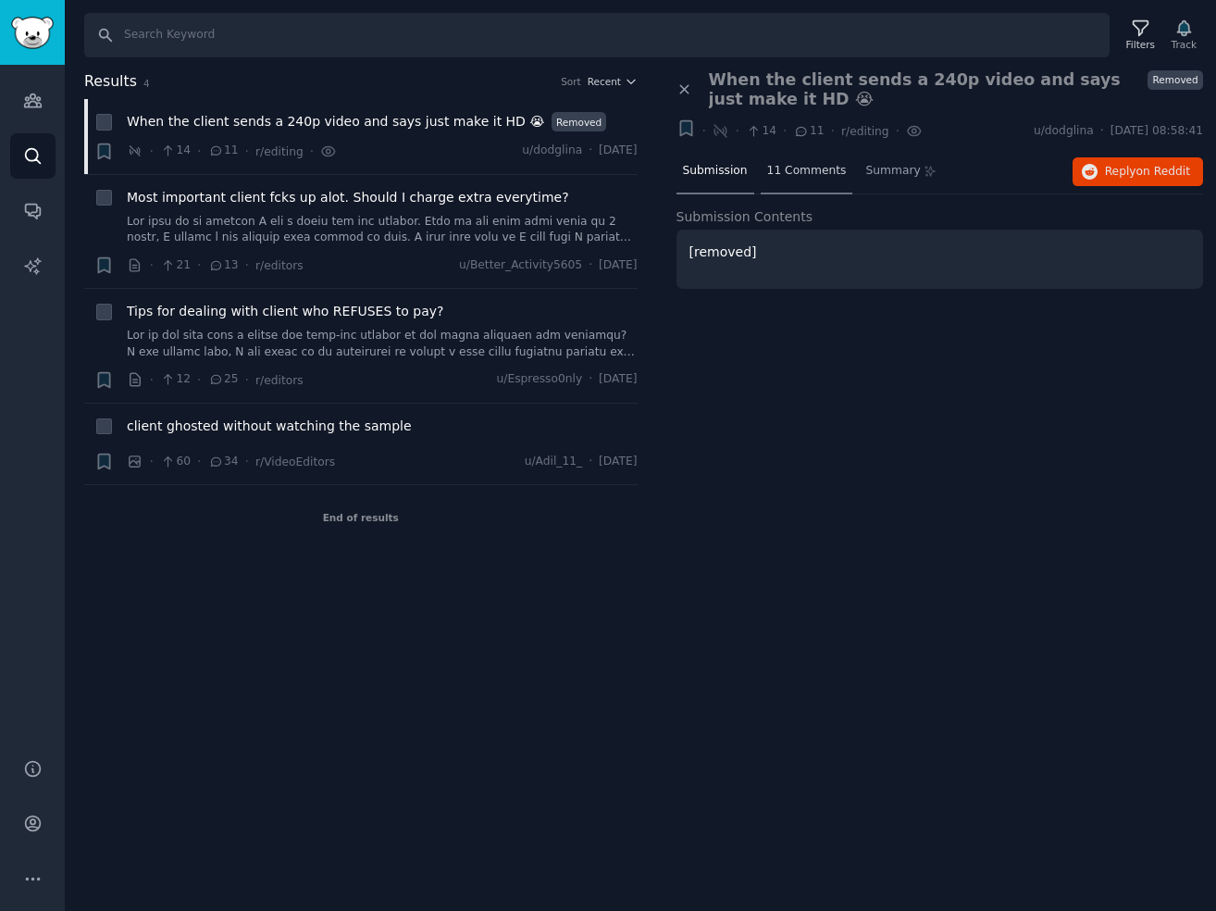
click at [800, 182] on div "11 Comments" at bounding box center [807, 172] width 93 height 44
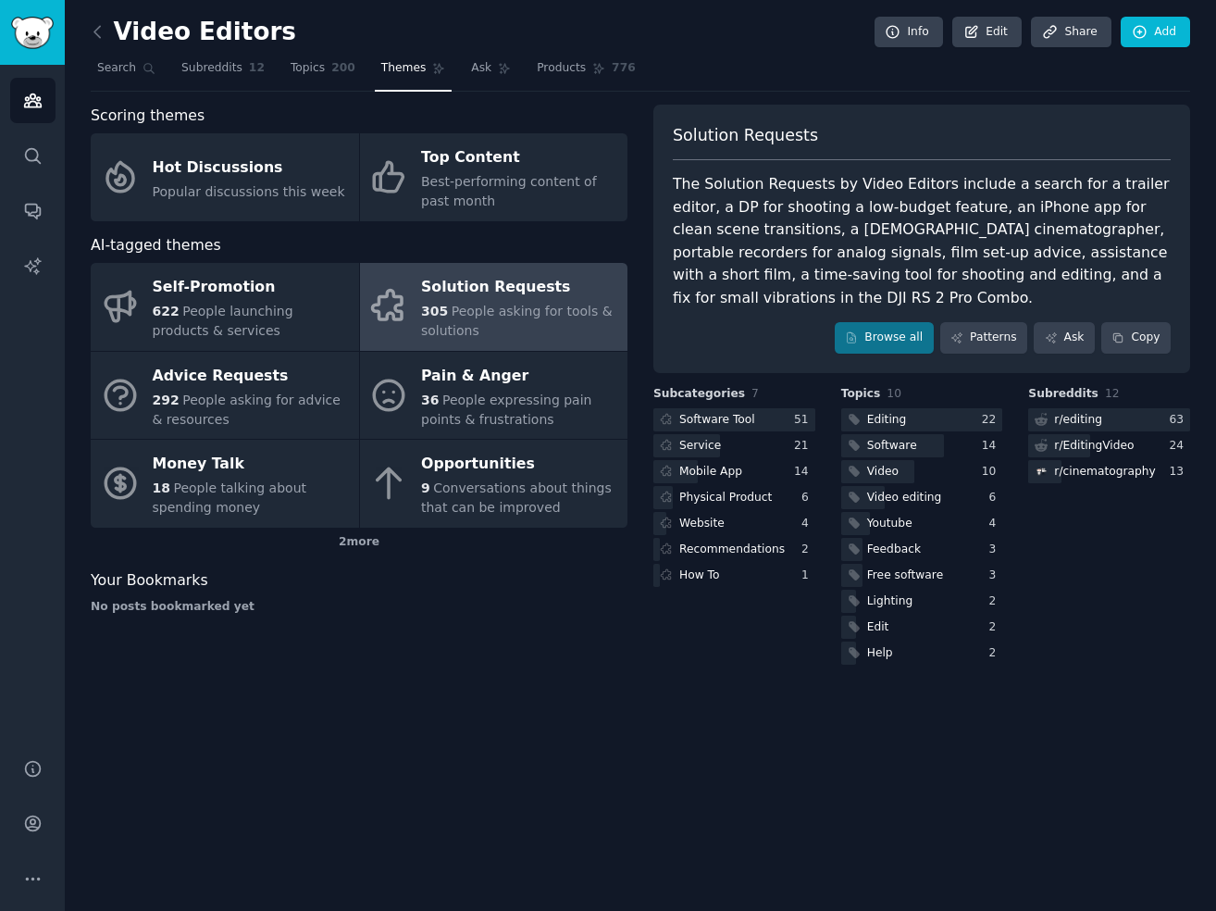
click at [938, 214] on div "The Solution Requests by Video Editors include a search for a trailer editor, a…" at bounding box center [922, 241] width 498 height 136
click at [965, 341] on link "Patterns" at bounding box center [983, 337] width 87 height 31
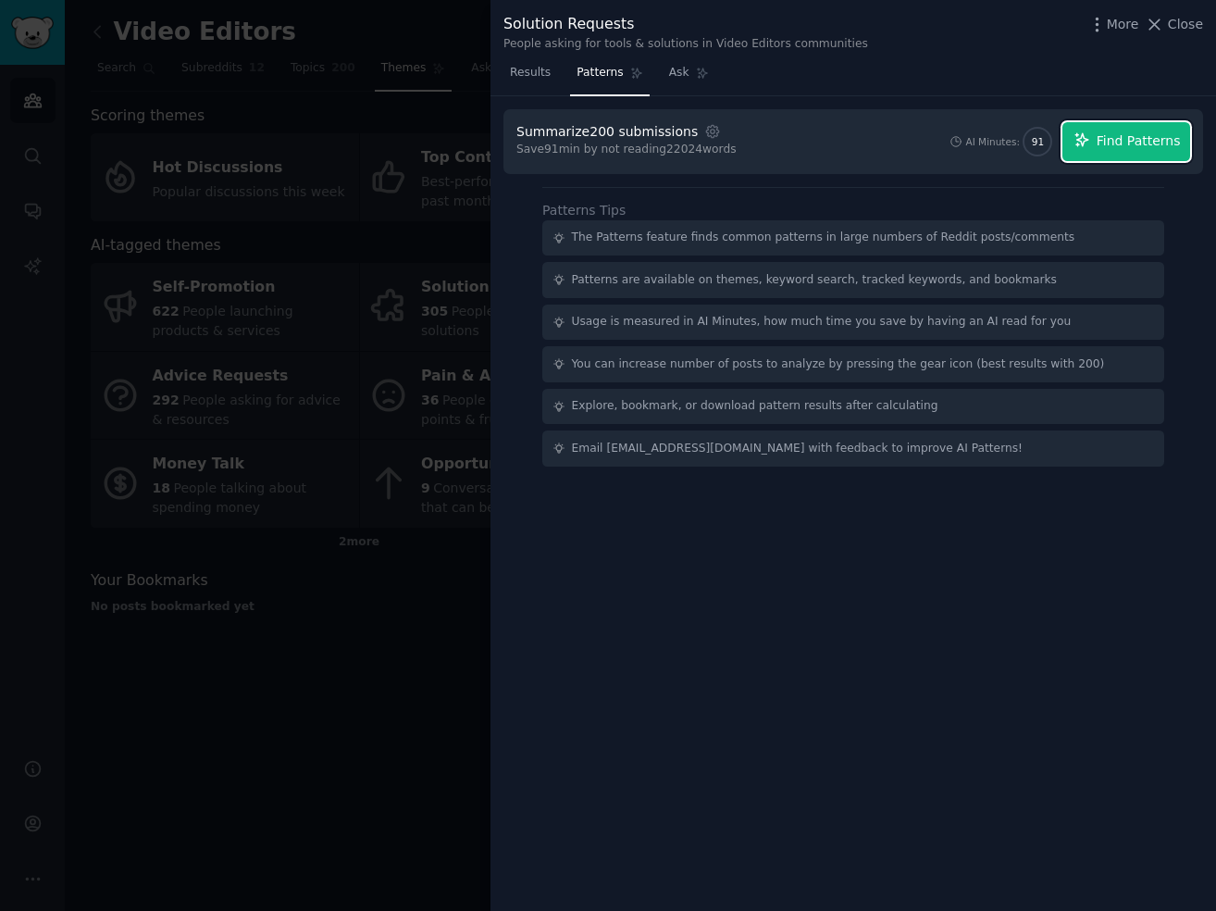
click at [1131, 151] on button "Find Patterns" at bounding box center [1126, 141] width 128 height 39
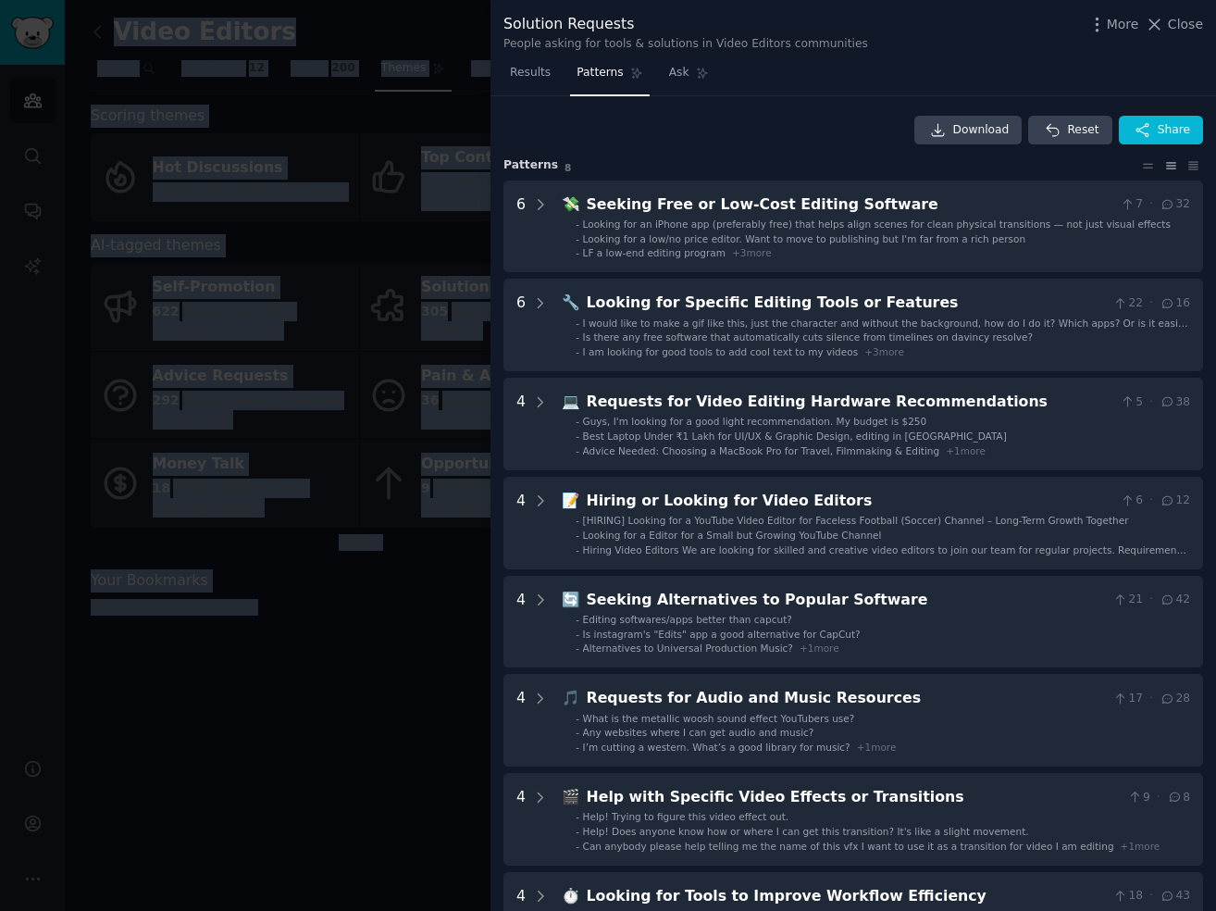
drag, startPoint x: 4, startPoint y: 899, endPoint x: -20, endPoint y: 971, distance: 76.1
click at [0, 910] on html "AI Reports Audiences Search Conversations AI Reports Help Account More Video Ed…" at bounding box center [608, 455] width 1216 height 911
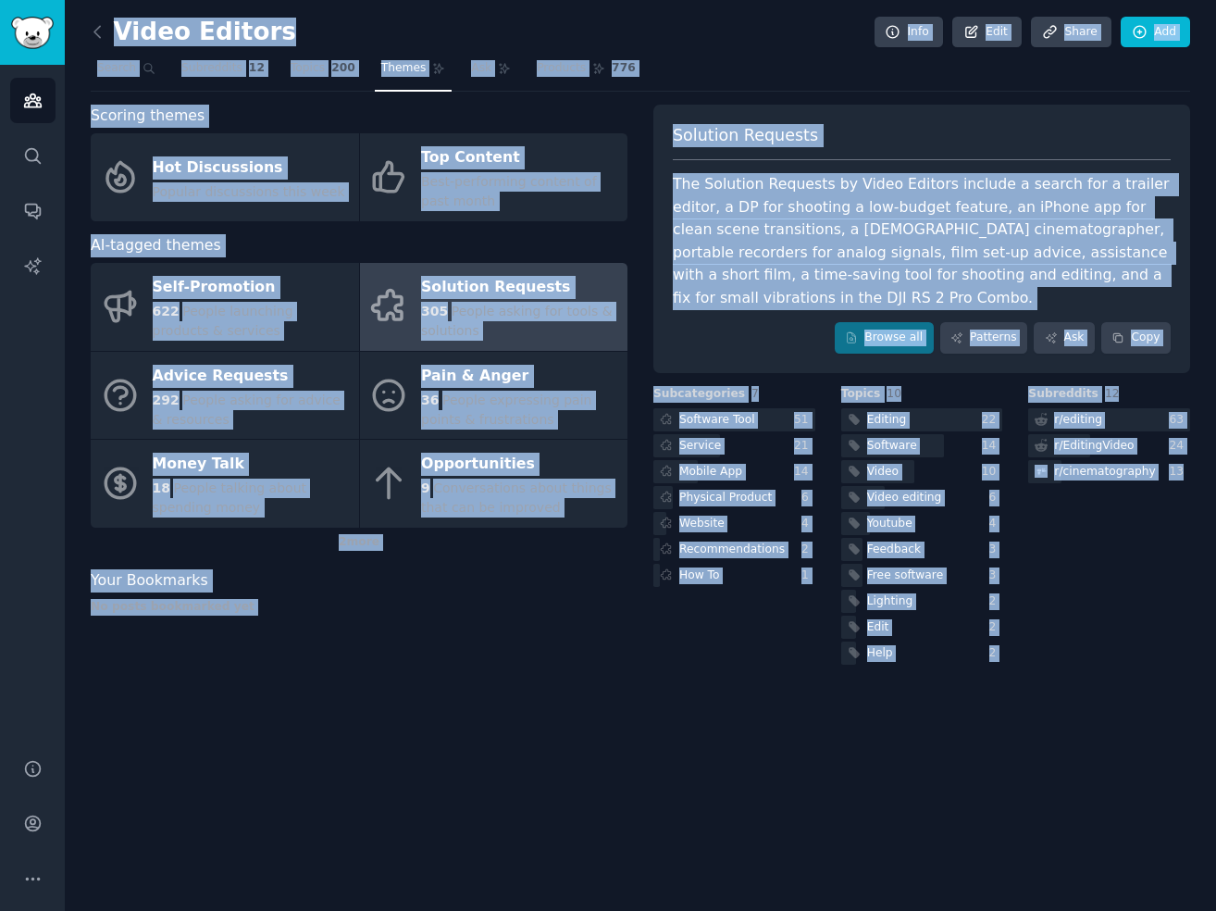
click at [427, 647] on div "Scoring themes Hot Discussions Popular discussions this week Top Content Best-p…" at bounding box center [359, 387] width 537 height 564
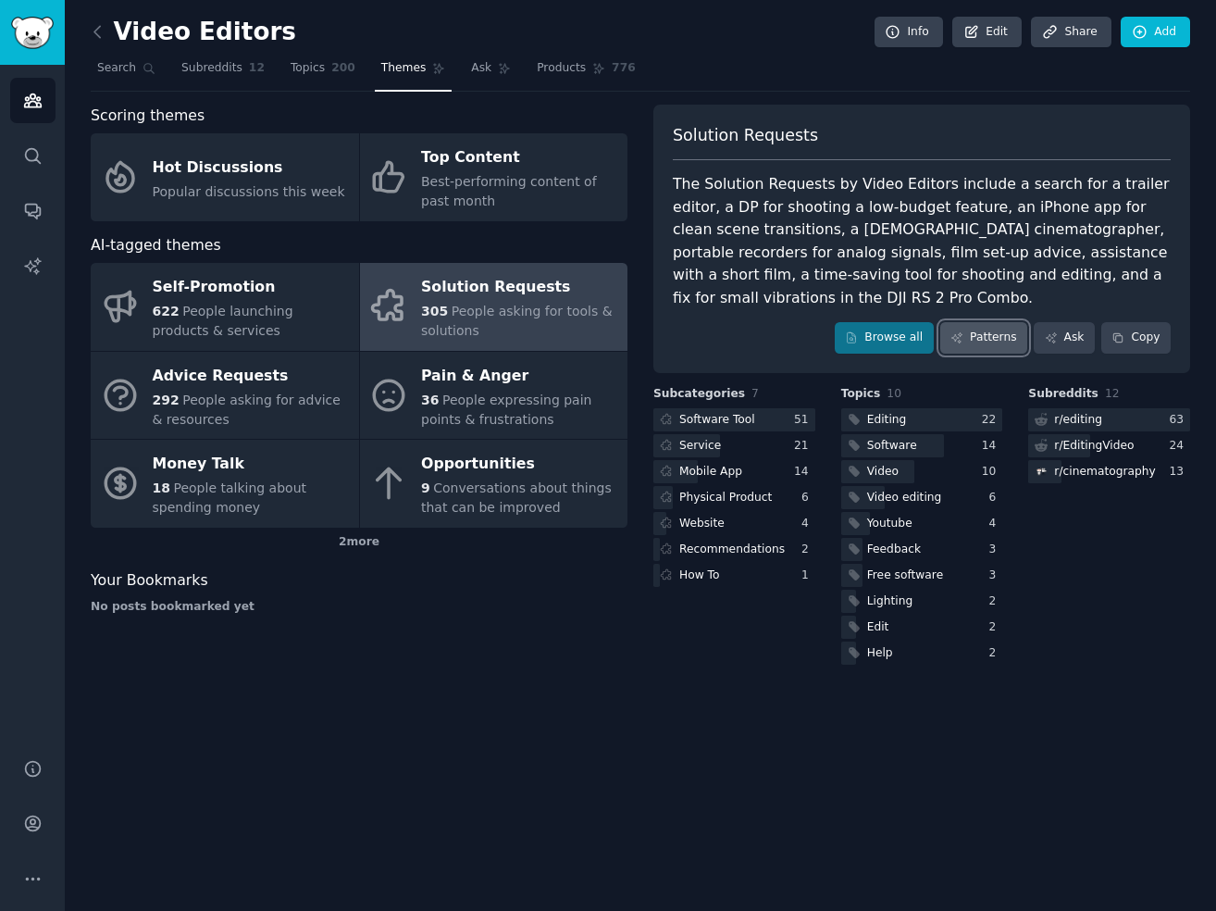
click at [993, 335] on link "Patterns" at bounding box center [983, 337] width 87 height 31
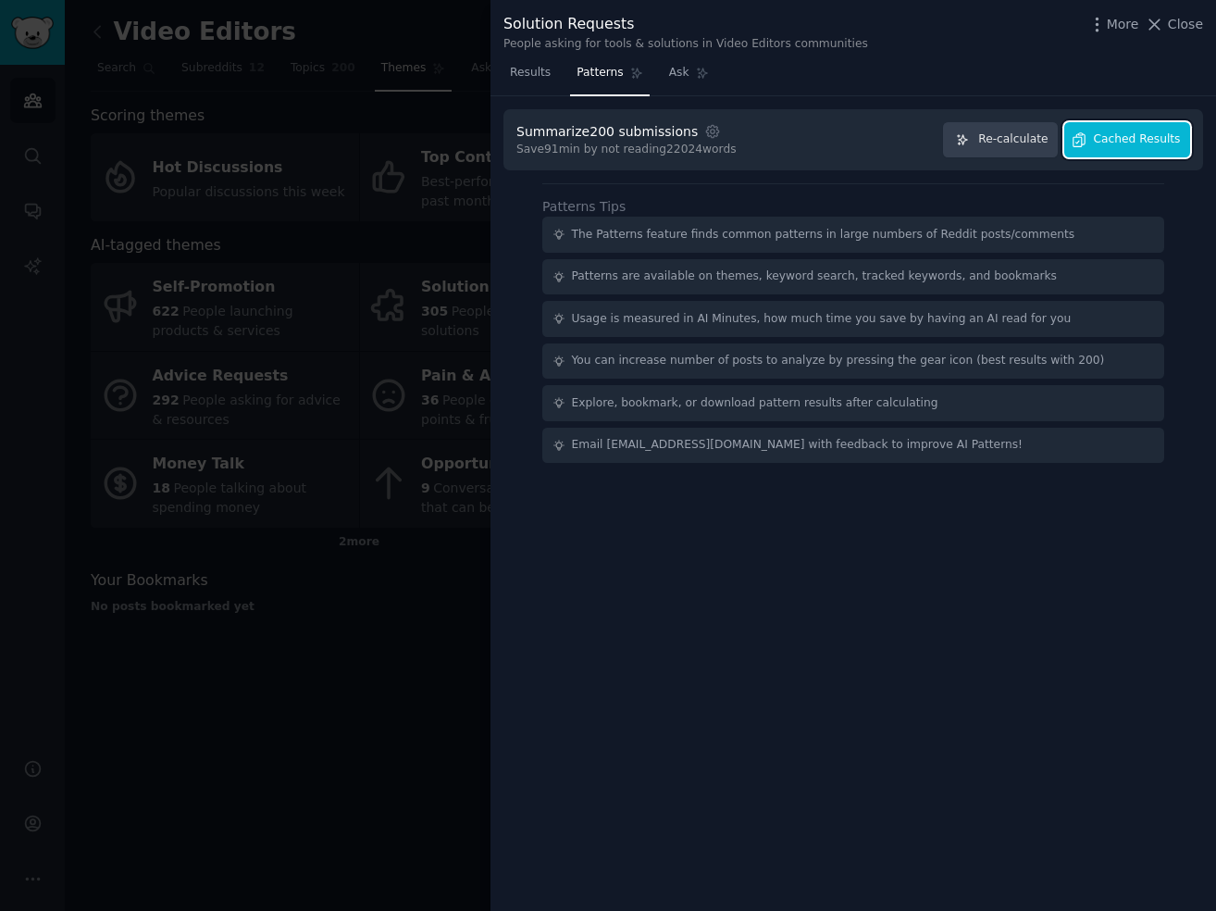
click at [1133, 137] on span "Cached Results" at bounding box center [1137, 139] width 87 height 17
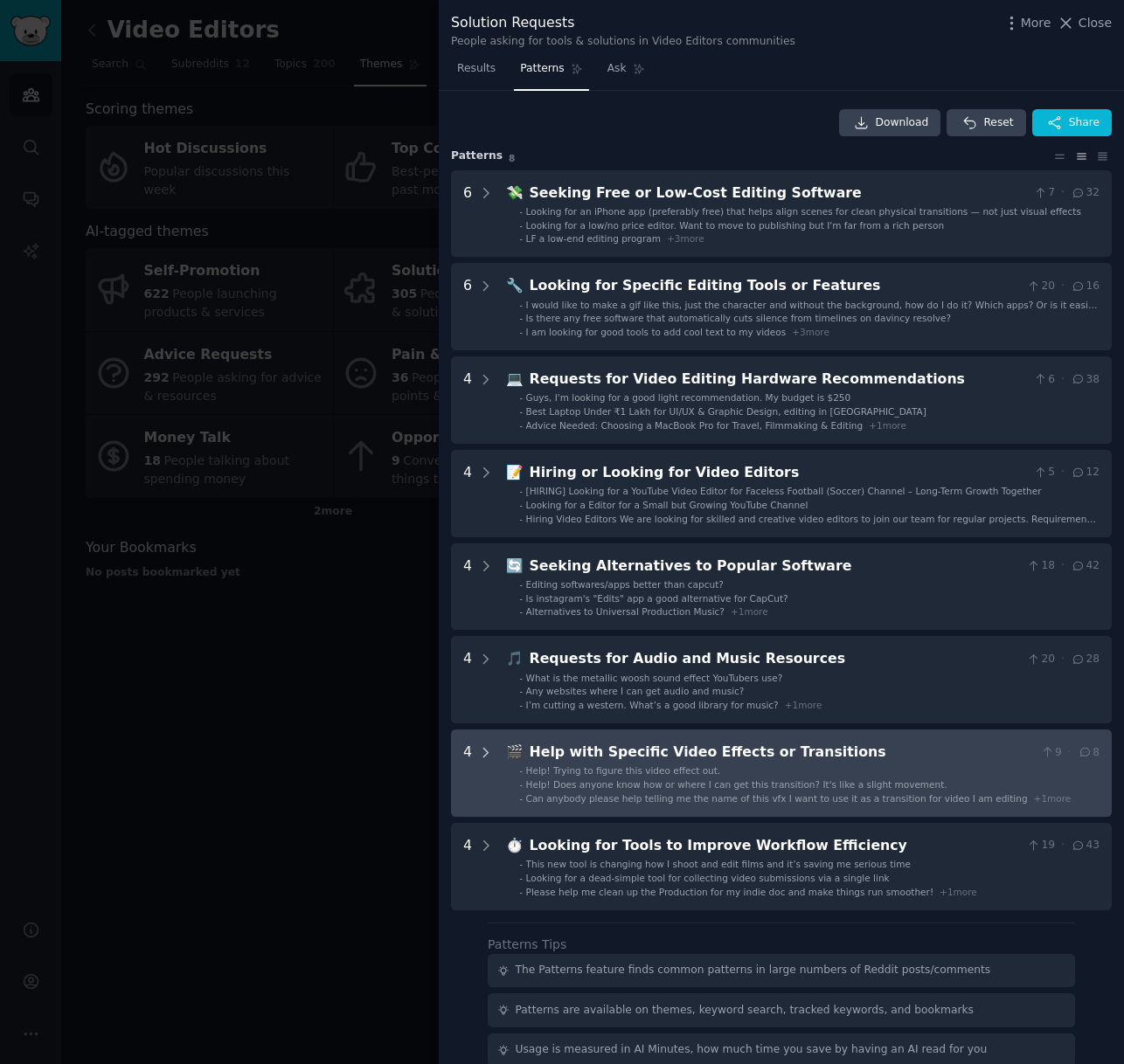
click at [490, 755] on icon at bounding box center [485, 752] width 16 height 16
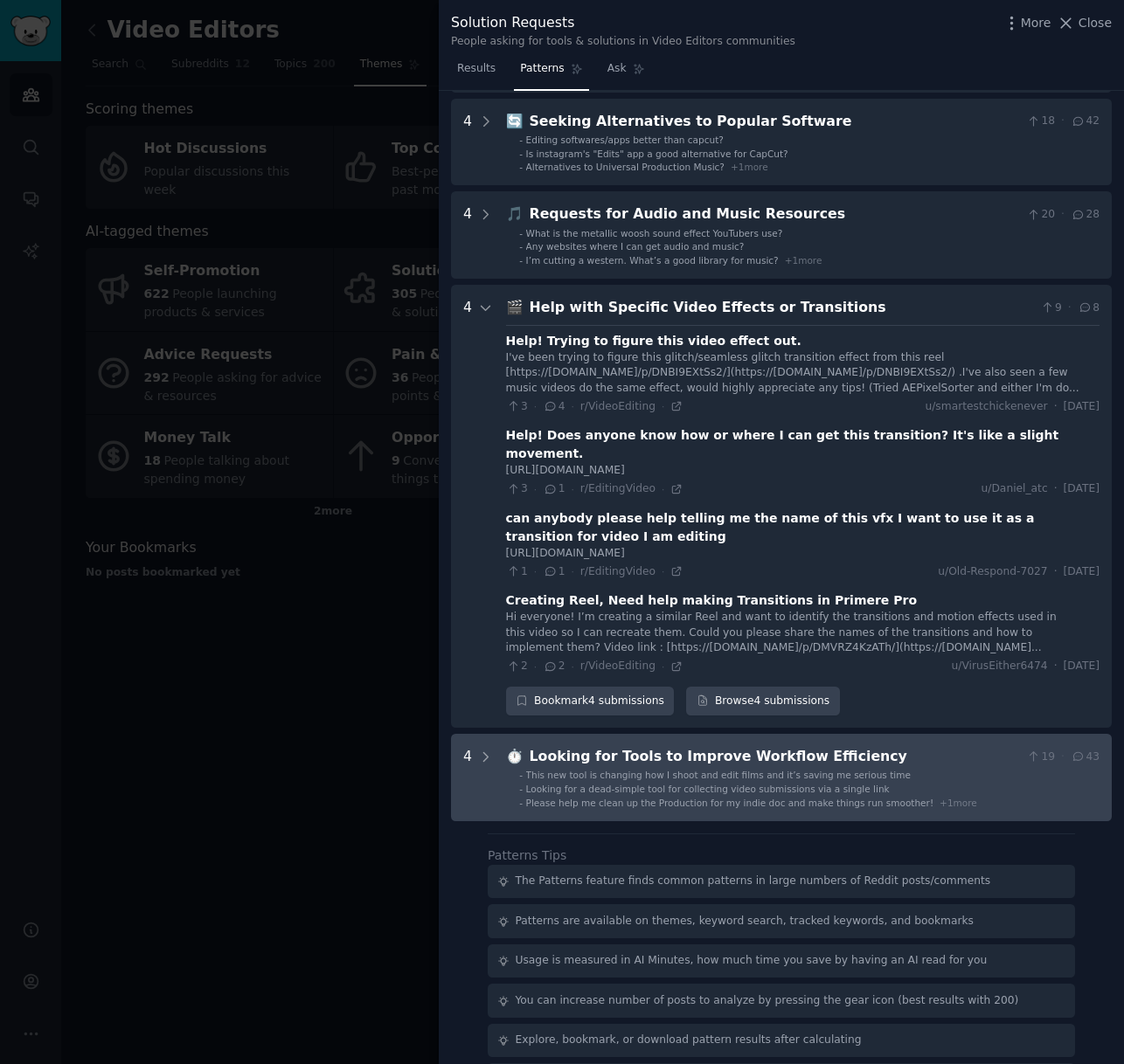
scroll to position [478, 0]
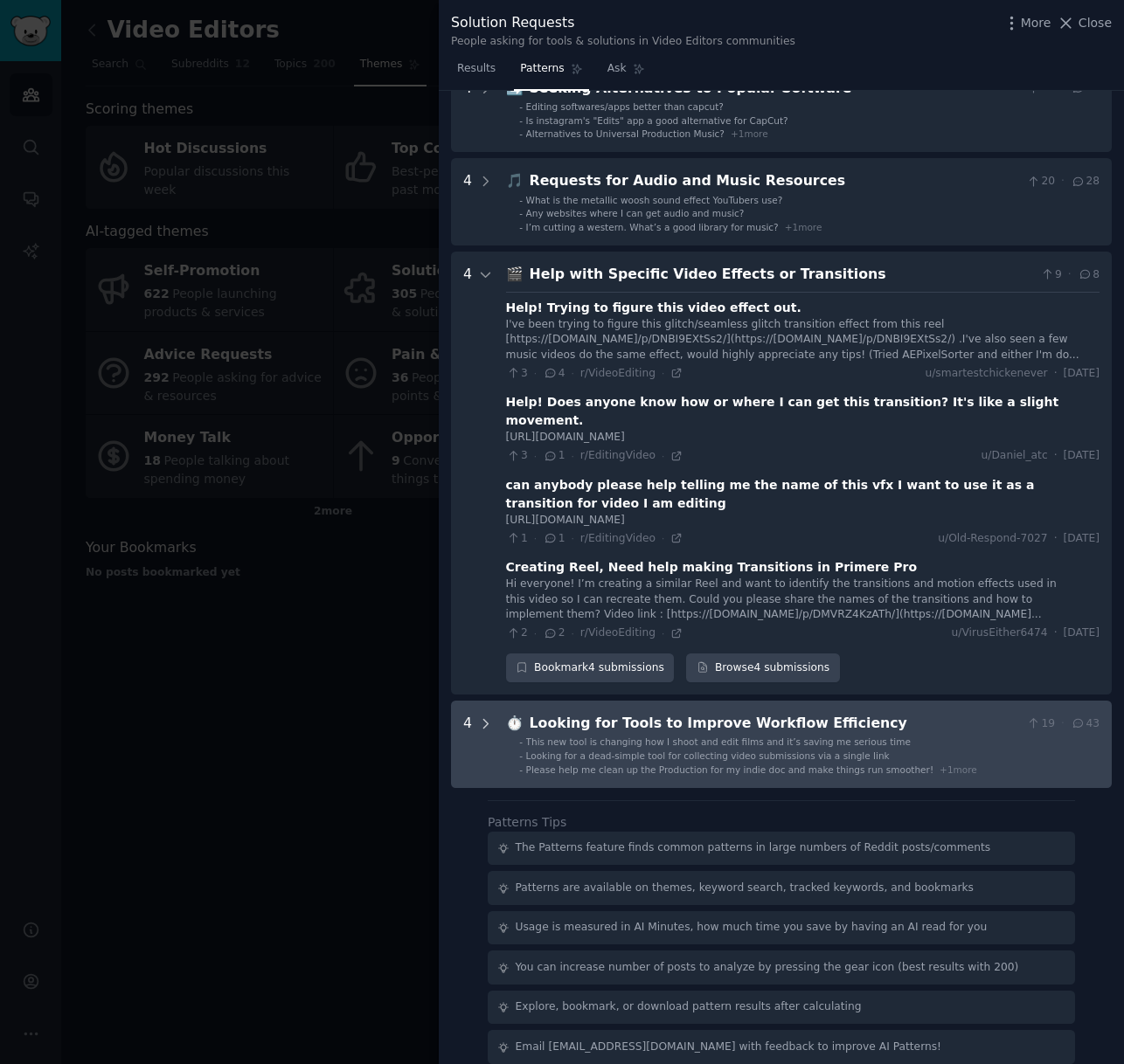
click at [485, 717] on icon at bounding box center [485, 724] width 16 height 16
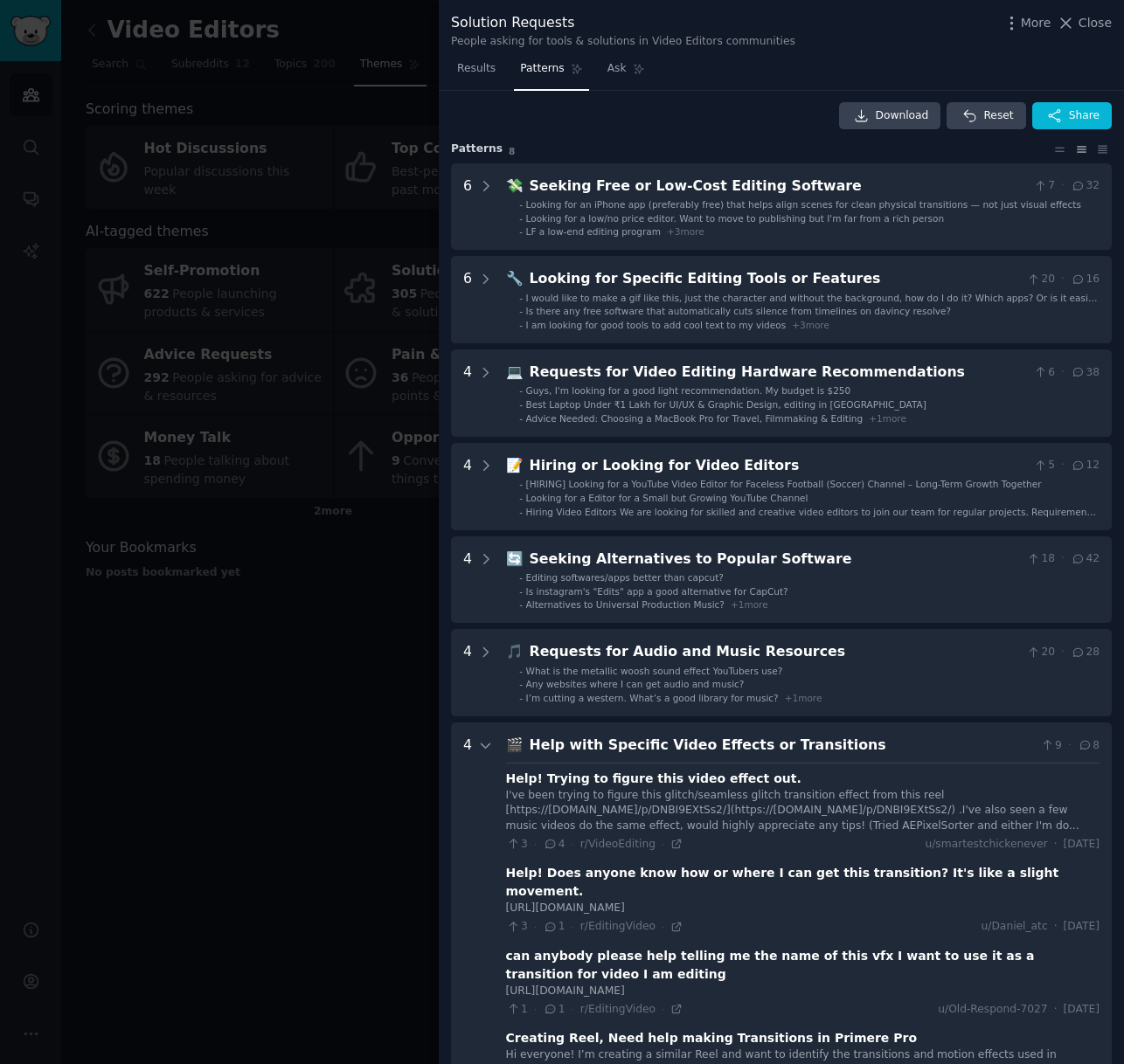
scroll to position [0, 0]
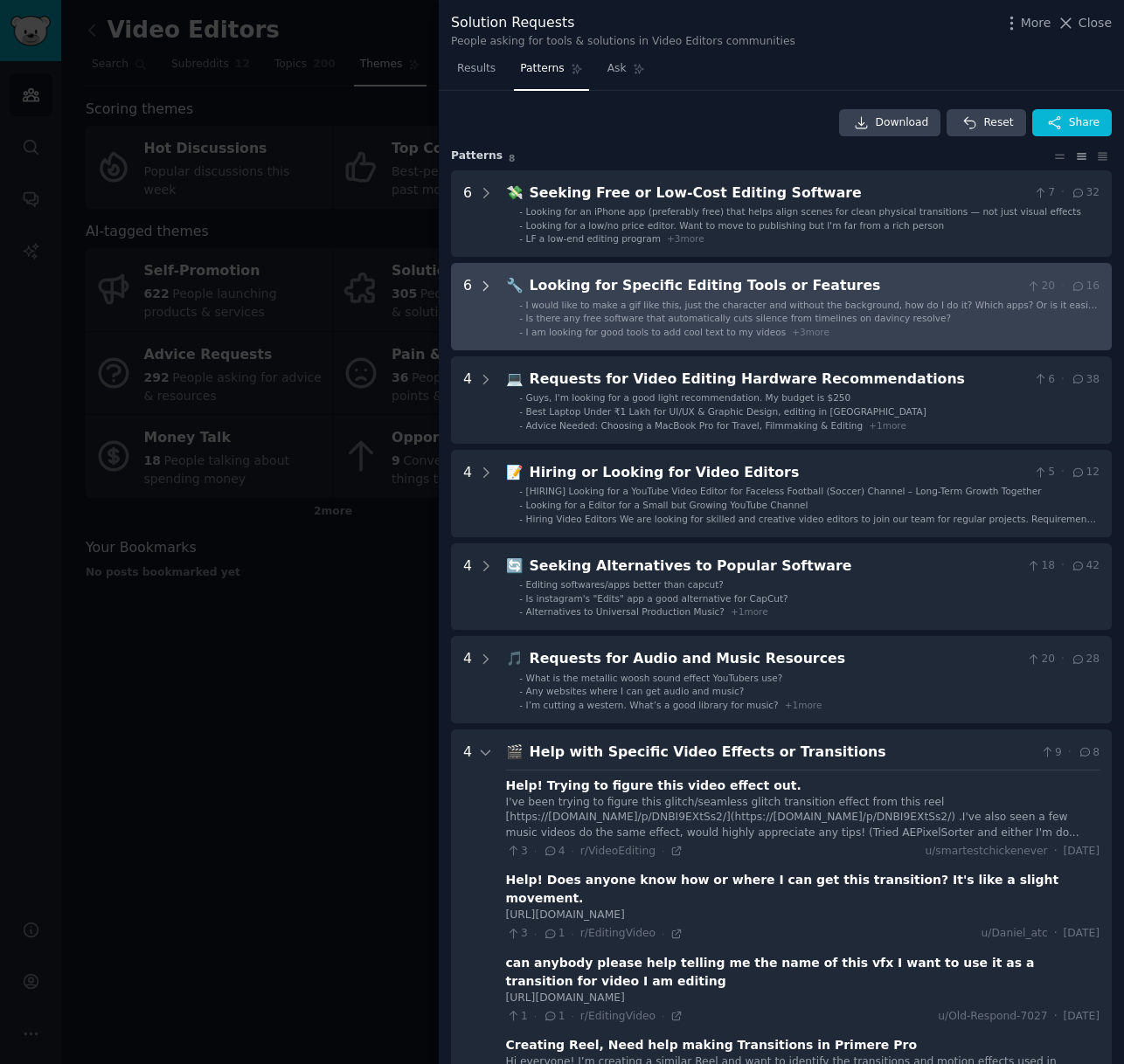
click at [485, 285] on icon at bounding box center [485, 286] width 16 height 16
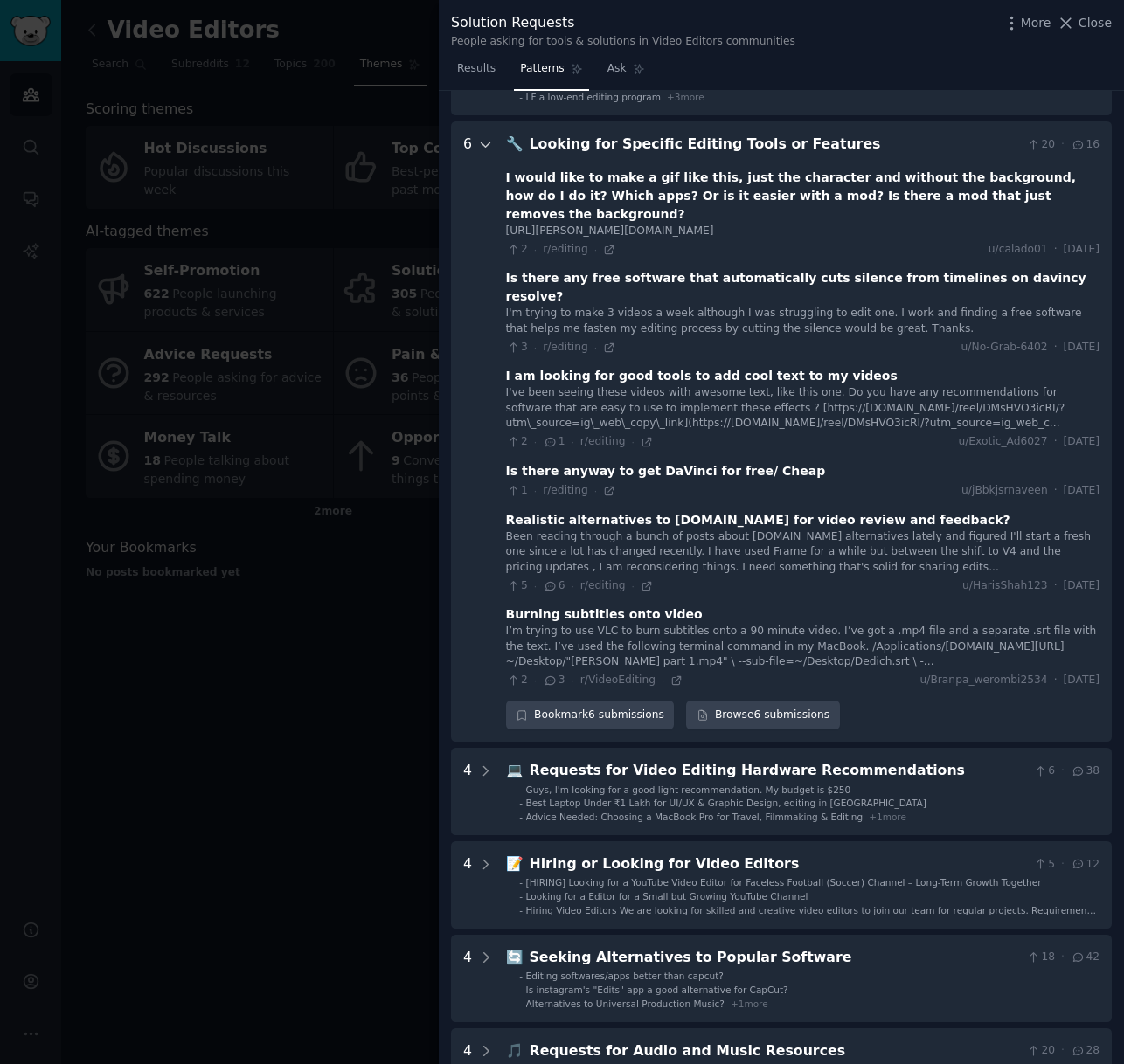
scroll to position [173, 0]
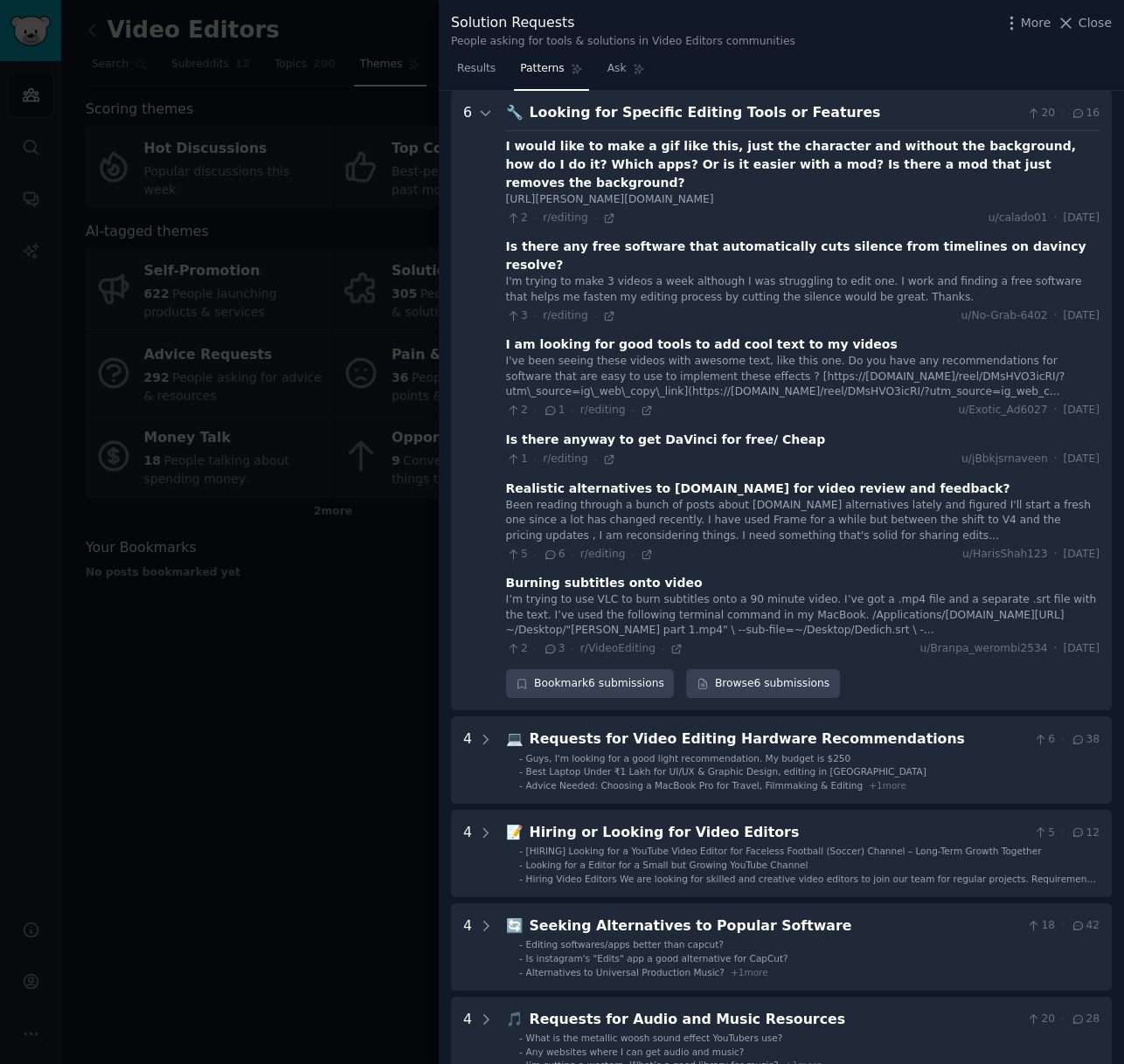
click at [588, 574] on div "Burning subtitles onto video" at bounding box center [605, 583] width 196 height 18
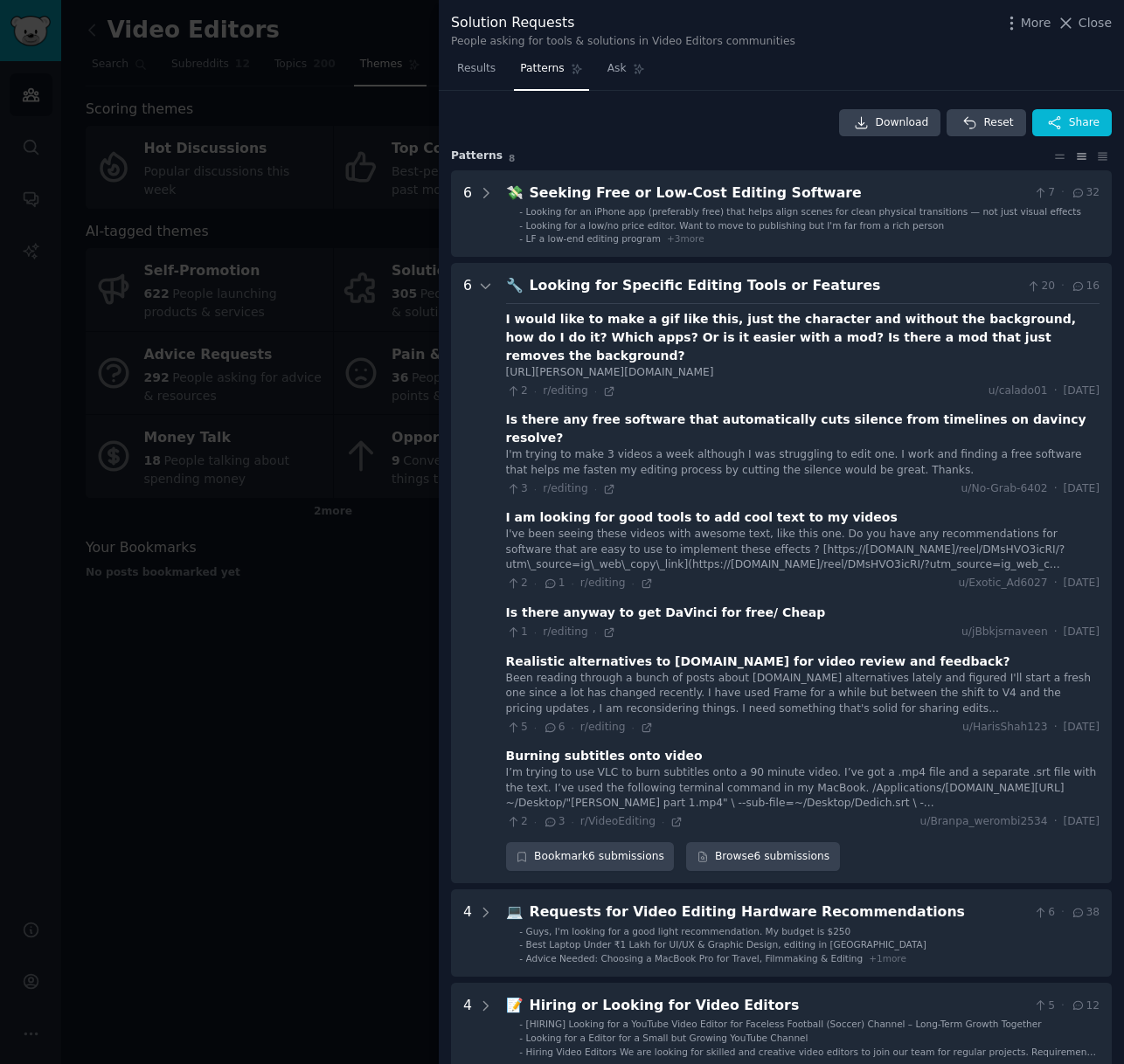
click at [220, 711] on div at bounding box center [562, 532] width 1124 height 1064
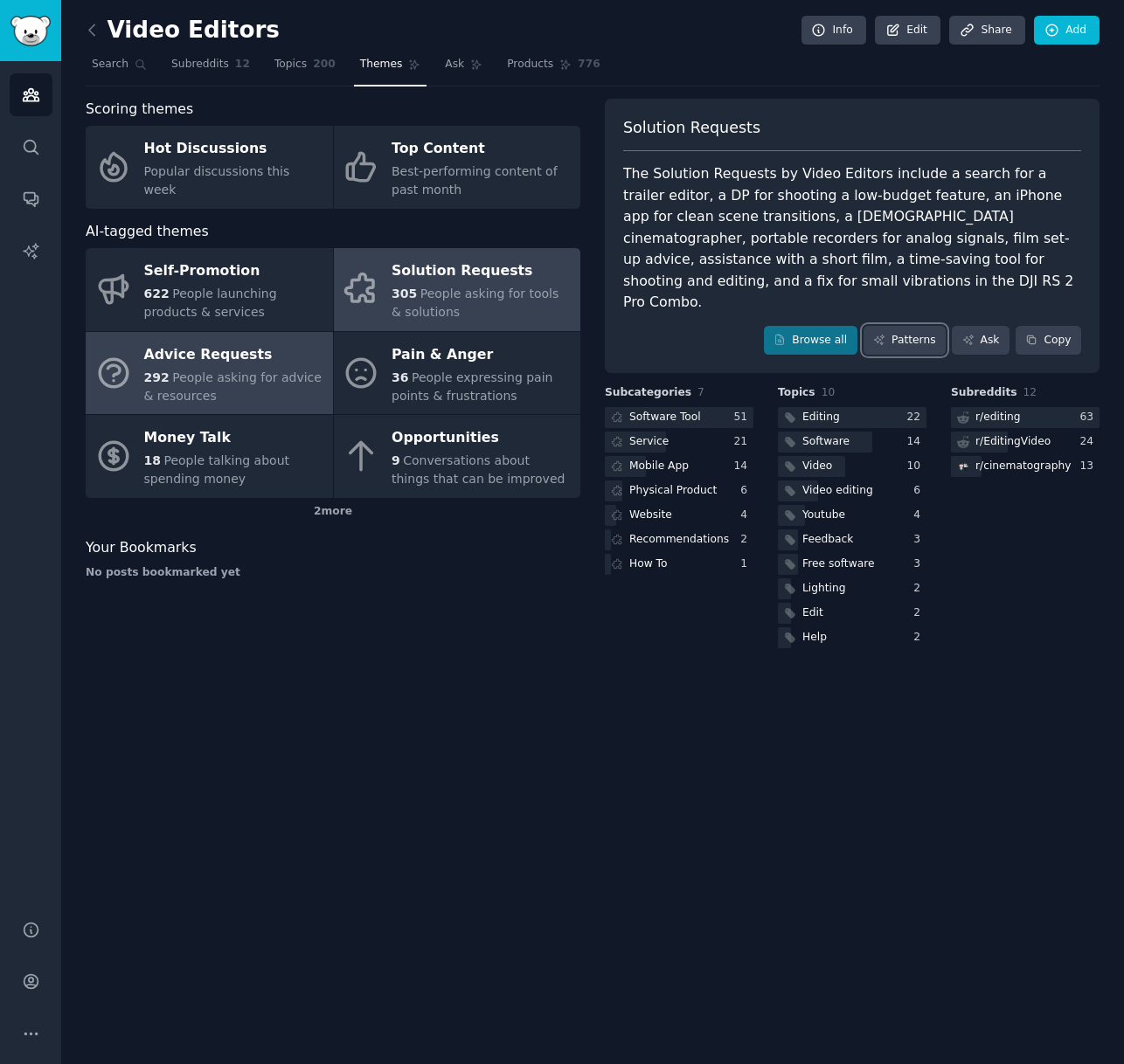
click at [287, 393] on div "292 People asking for advice & resources" at bounding box center [234, 387] width 180 height 37
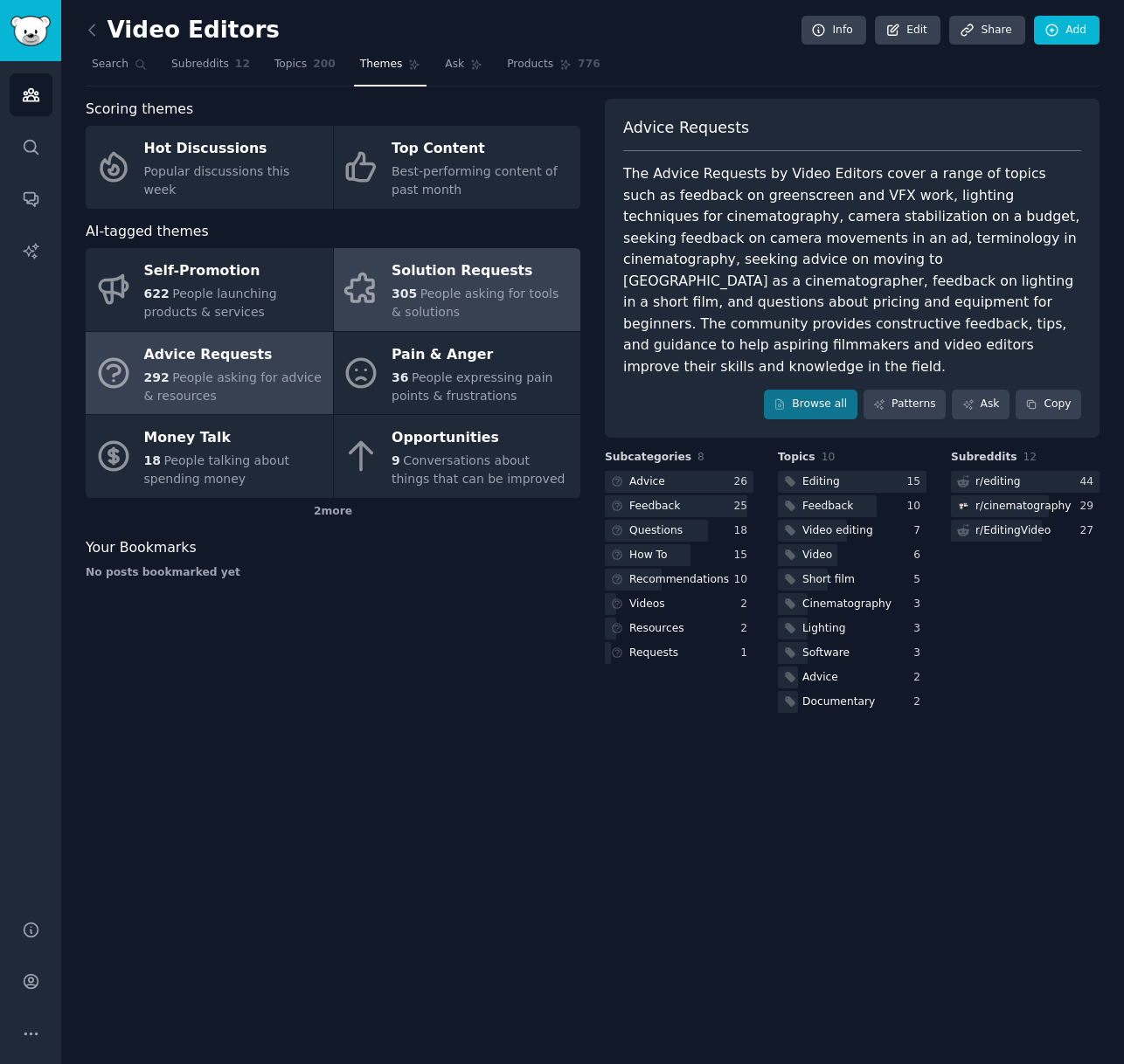
click at [399, 307] on span "People asking for tools & solutions" at bounding box center [475, 303] width 167 height 32
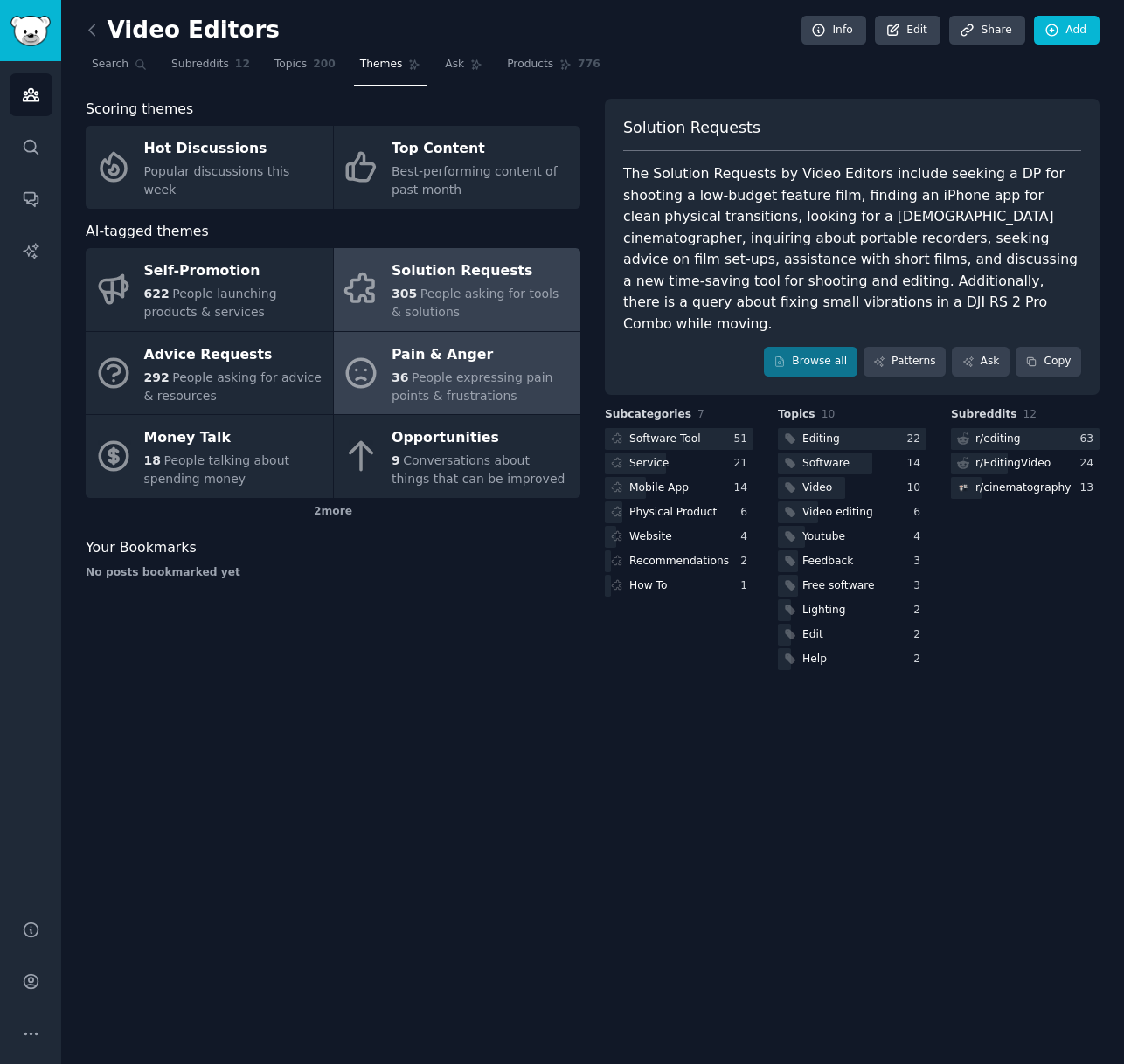
click at [461, 365] on div "Pain & Anger" at bounding box center [482, 355] width 180 height 28
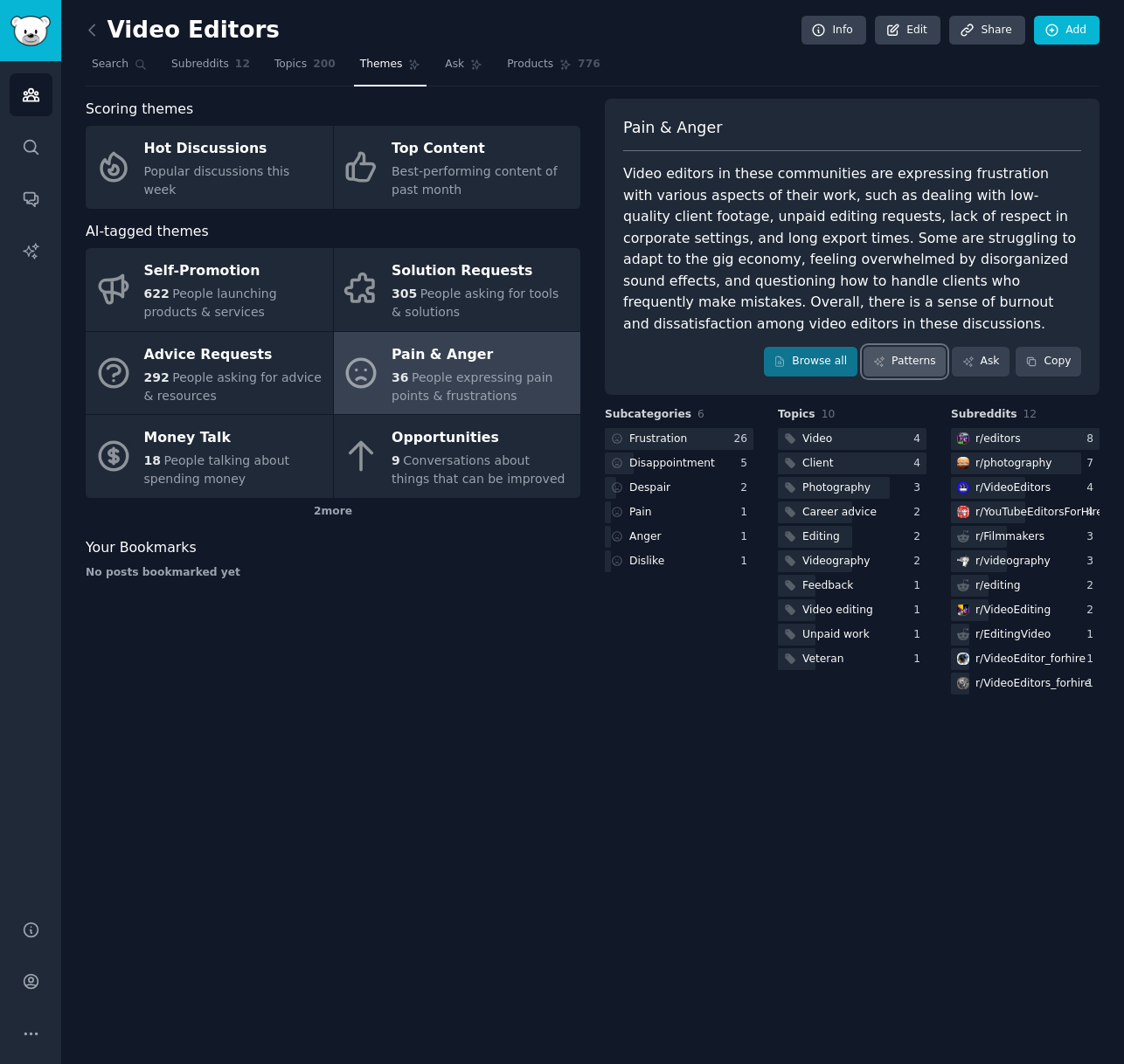
click at [893, 346] on link "Patterns" at bounding box center [904, 361] width 82 height 29
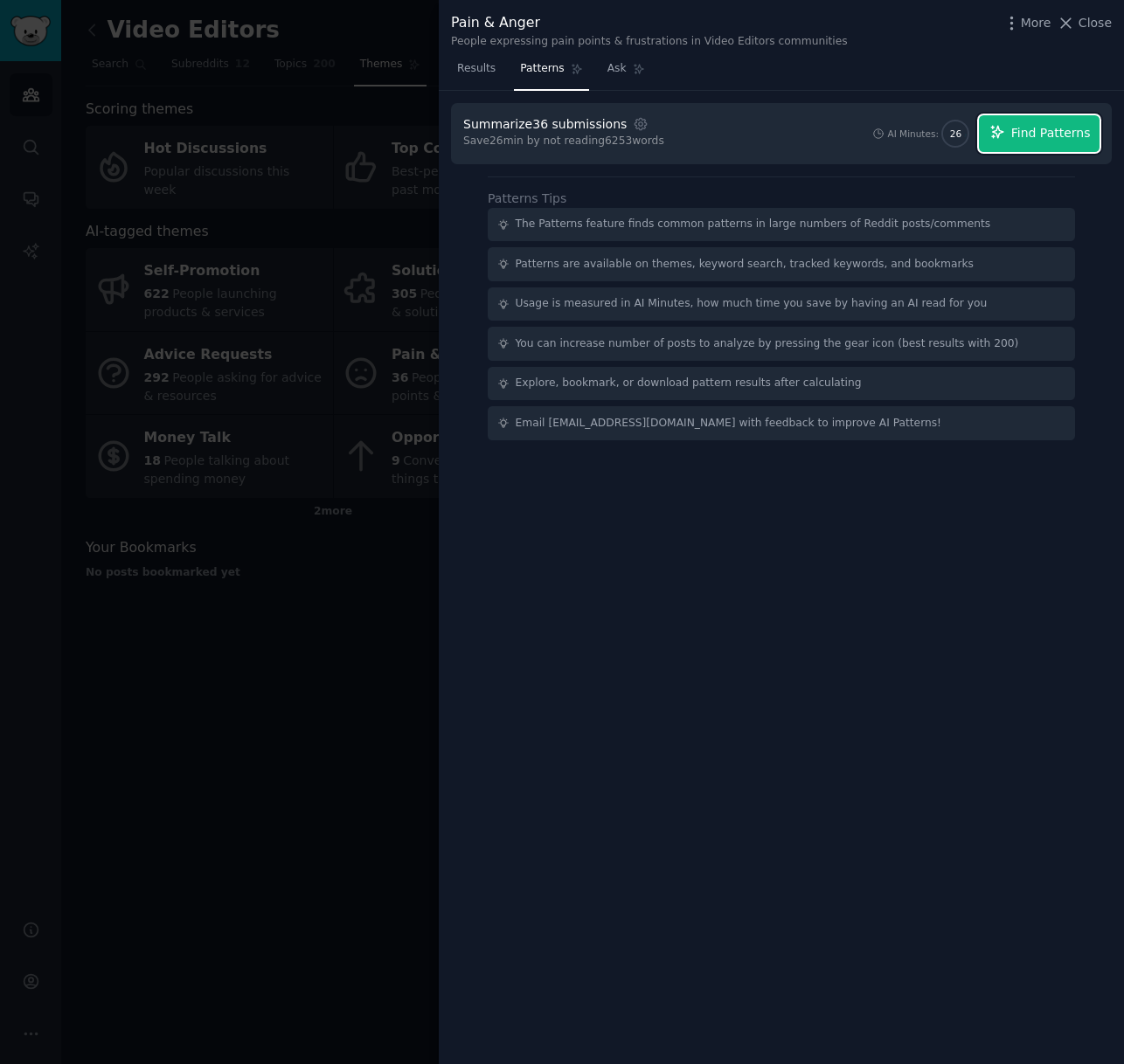
click at [1024, 135] on span "Find Patterns" at bounding box center [1051, 132] width 79 height 18
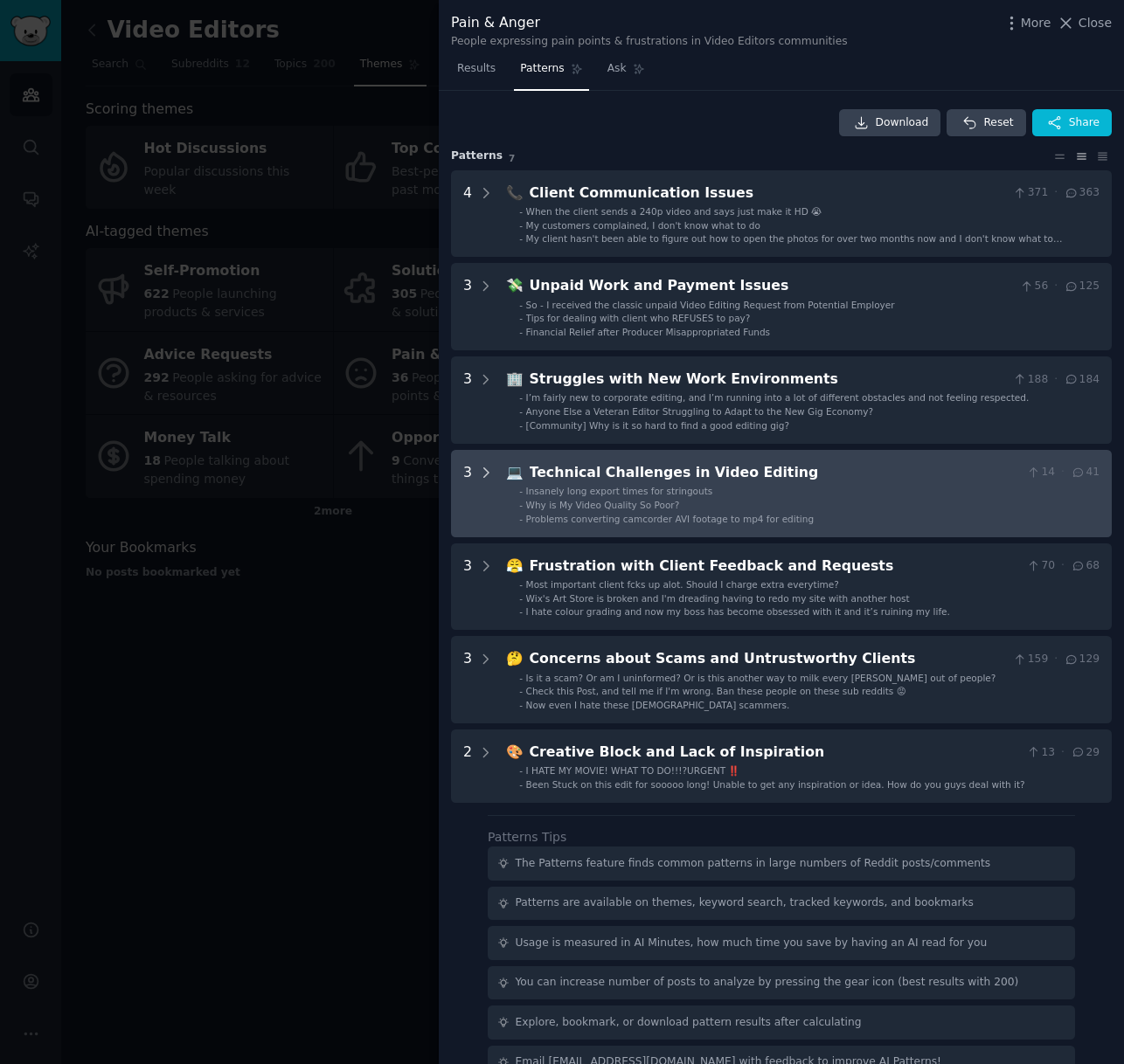
click at [489, 474] on icon at bounding box center [485, 472] width 16 height 16
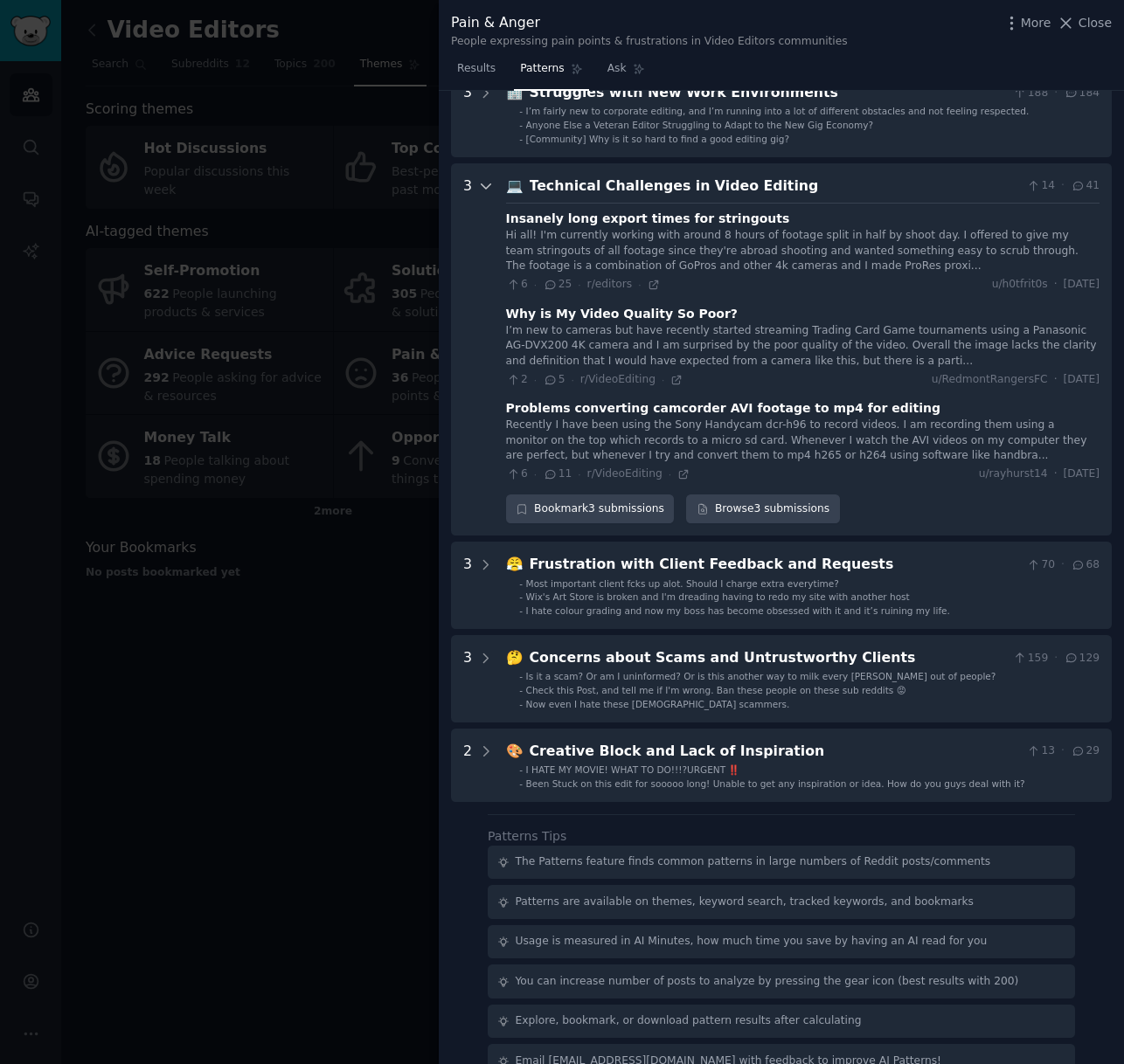
scroll to position [319, 0]
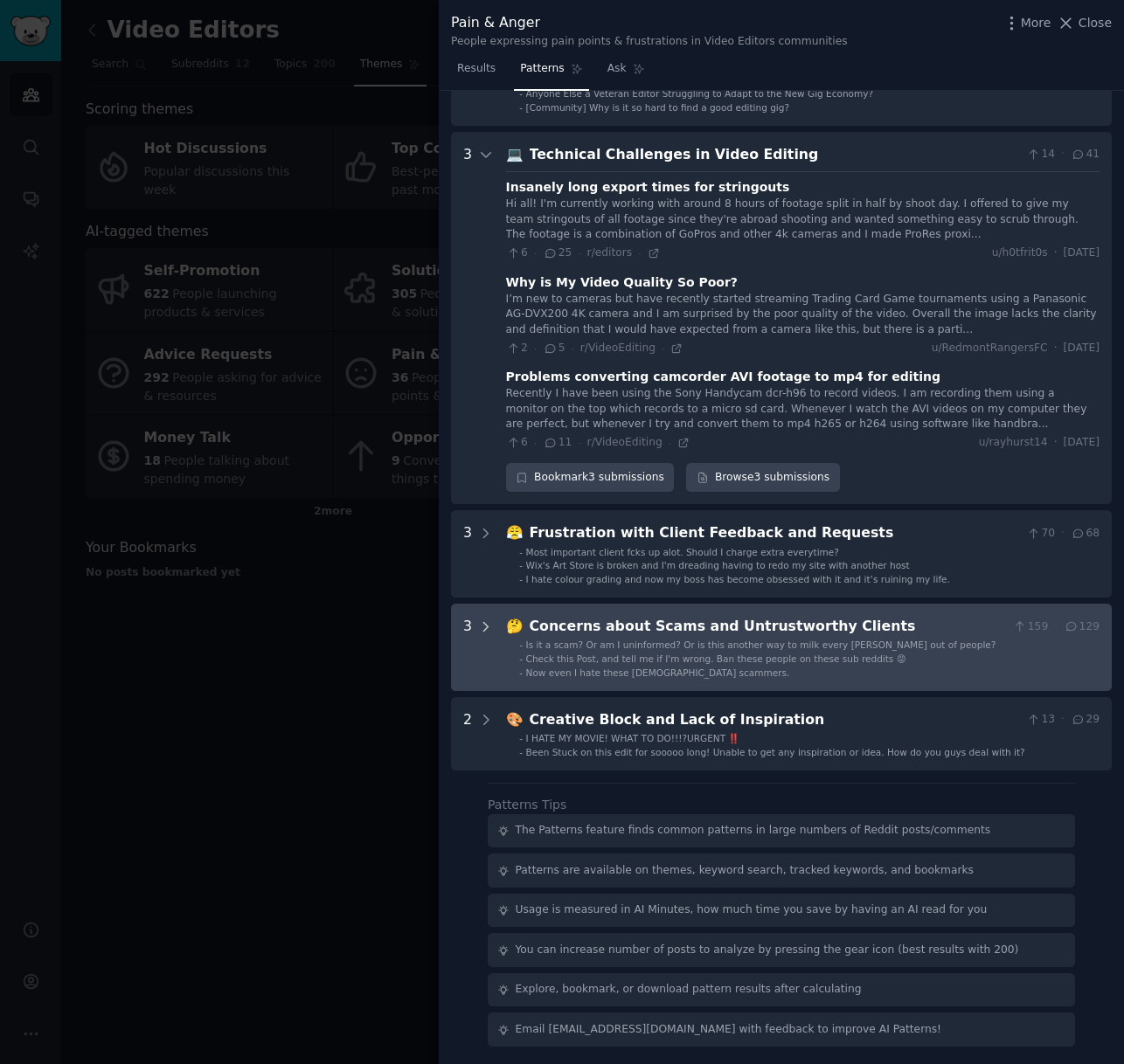
click at [484, 616] on div at bounding box center [485, 647] width 16 height 63
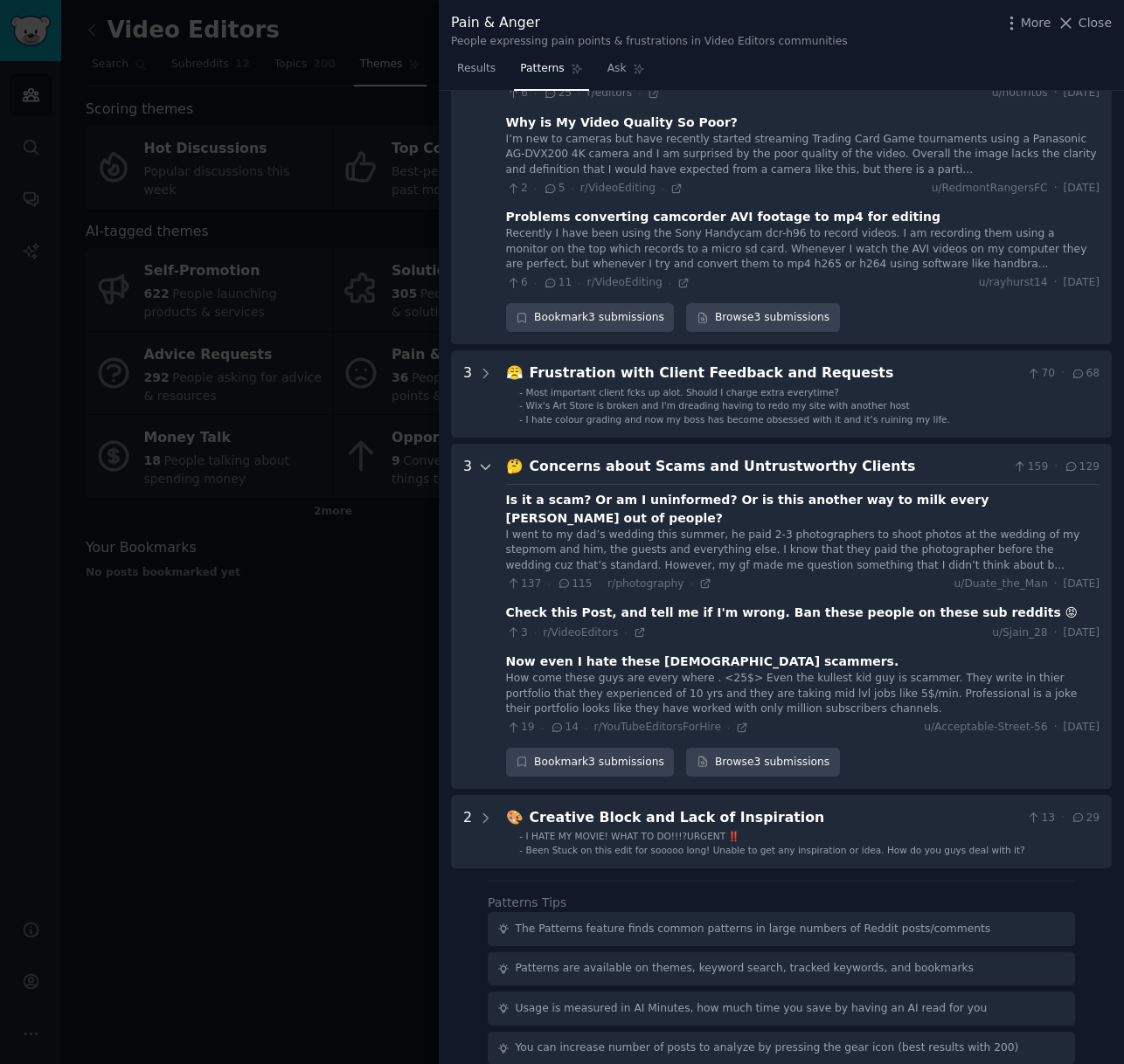
scroll to position [558, 0]
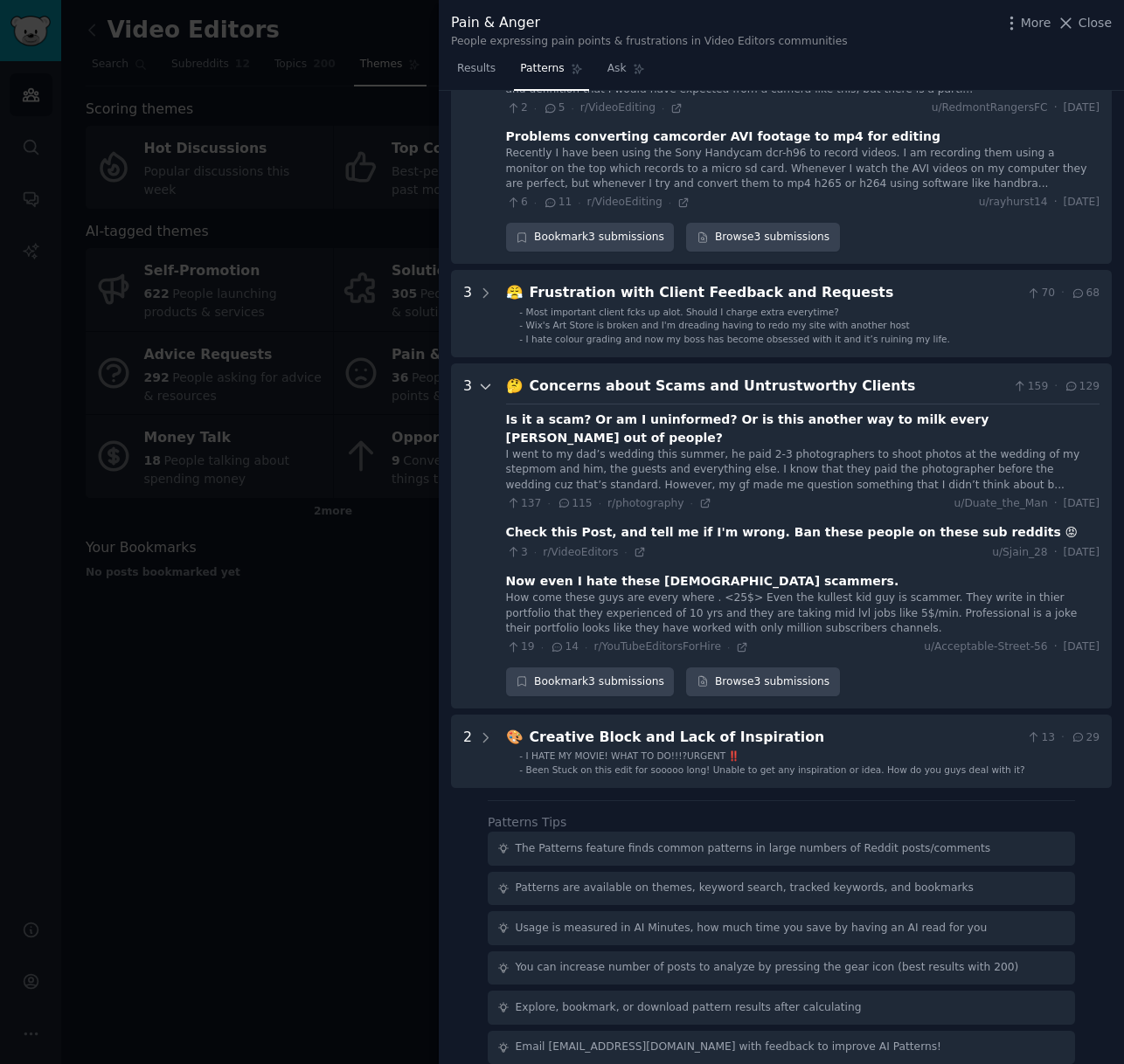
click at [485, 385] on icon at bounding box center [485, 387] width 16 height 16
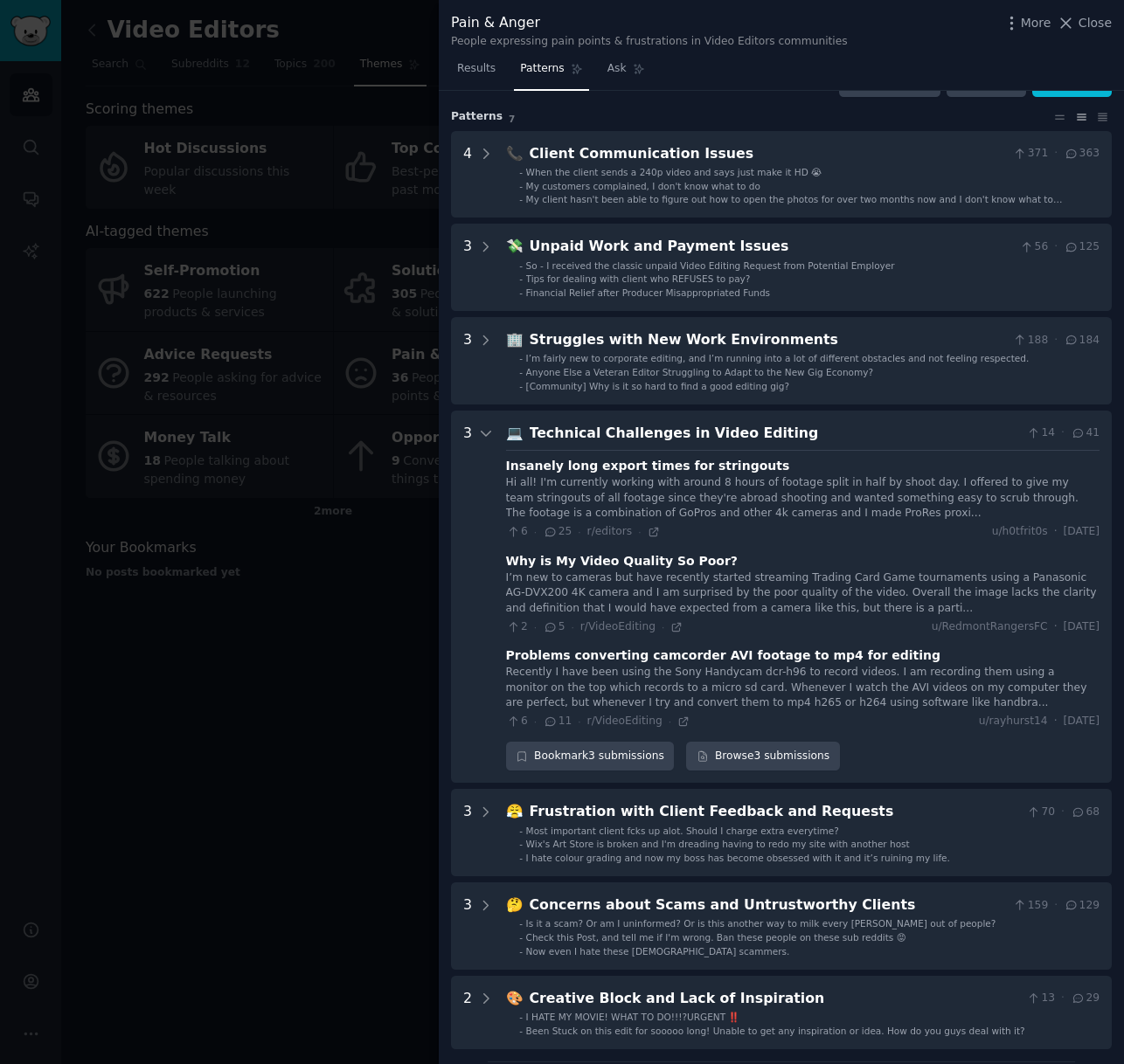
scroll to position [0, 0]
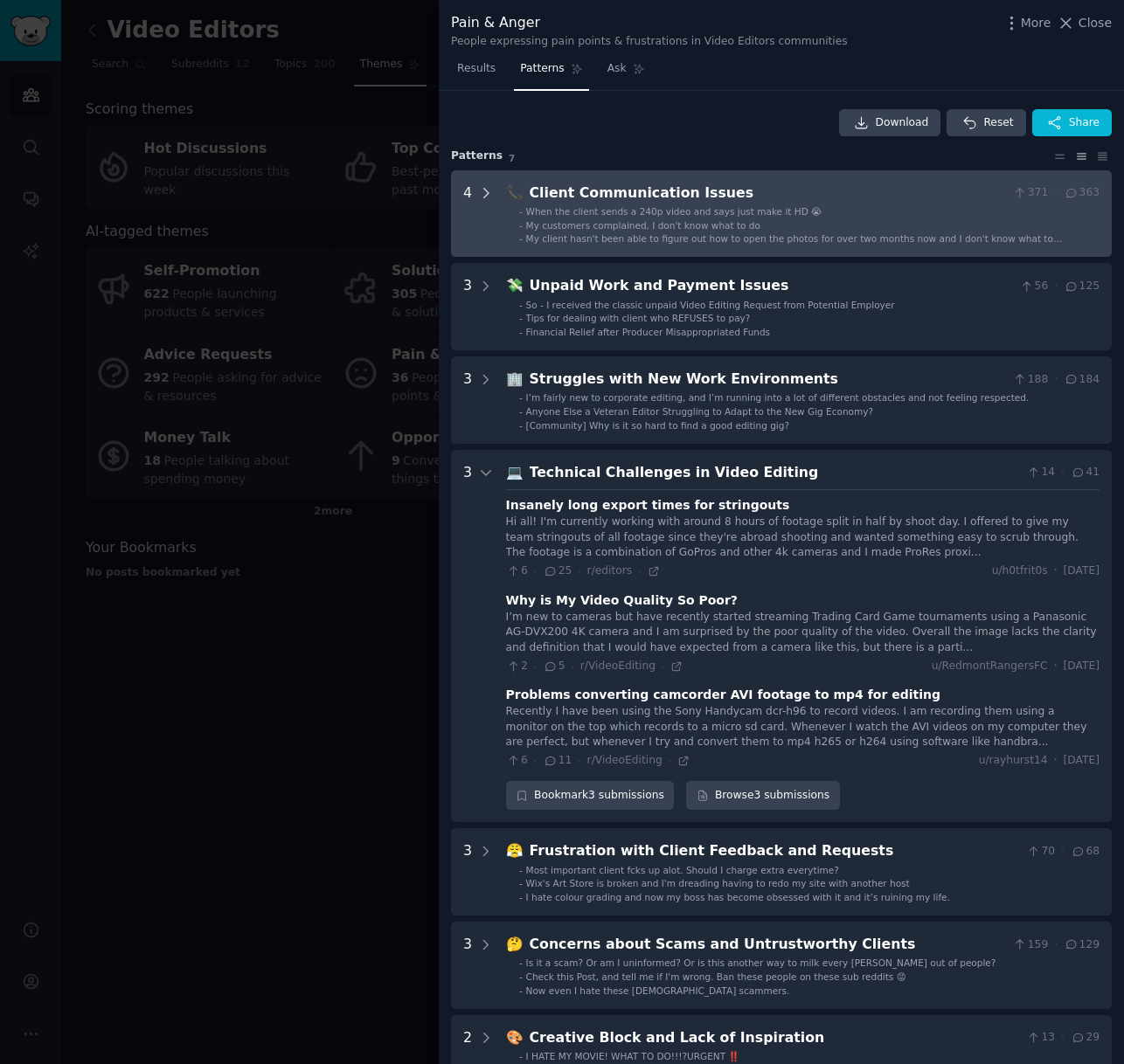
click at [489, 194] on icon at bounding box center [485, 193] width 16 height 16
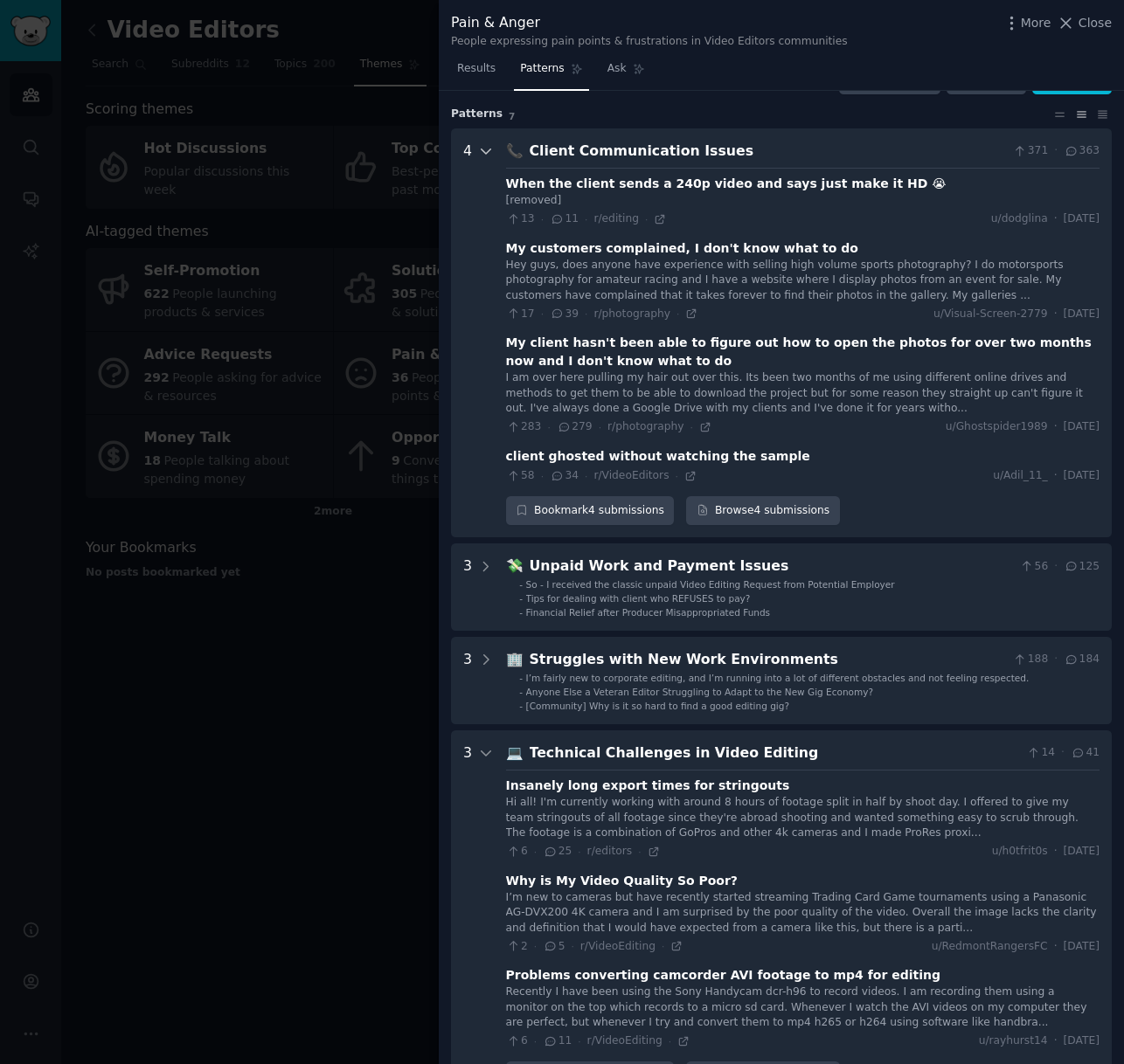
scroll to position [79, 0]
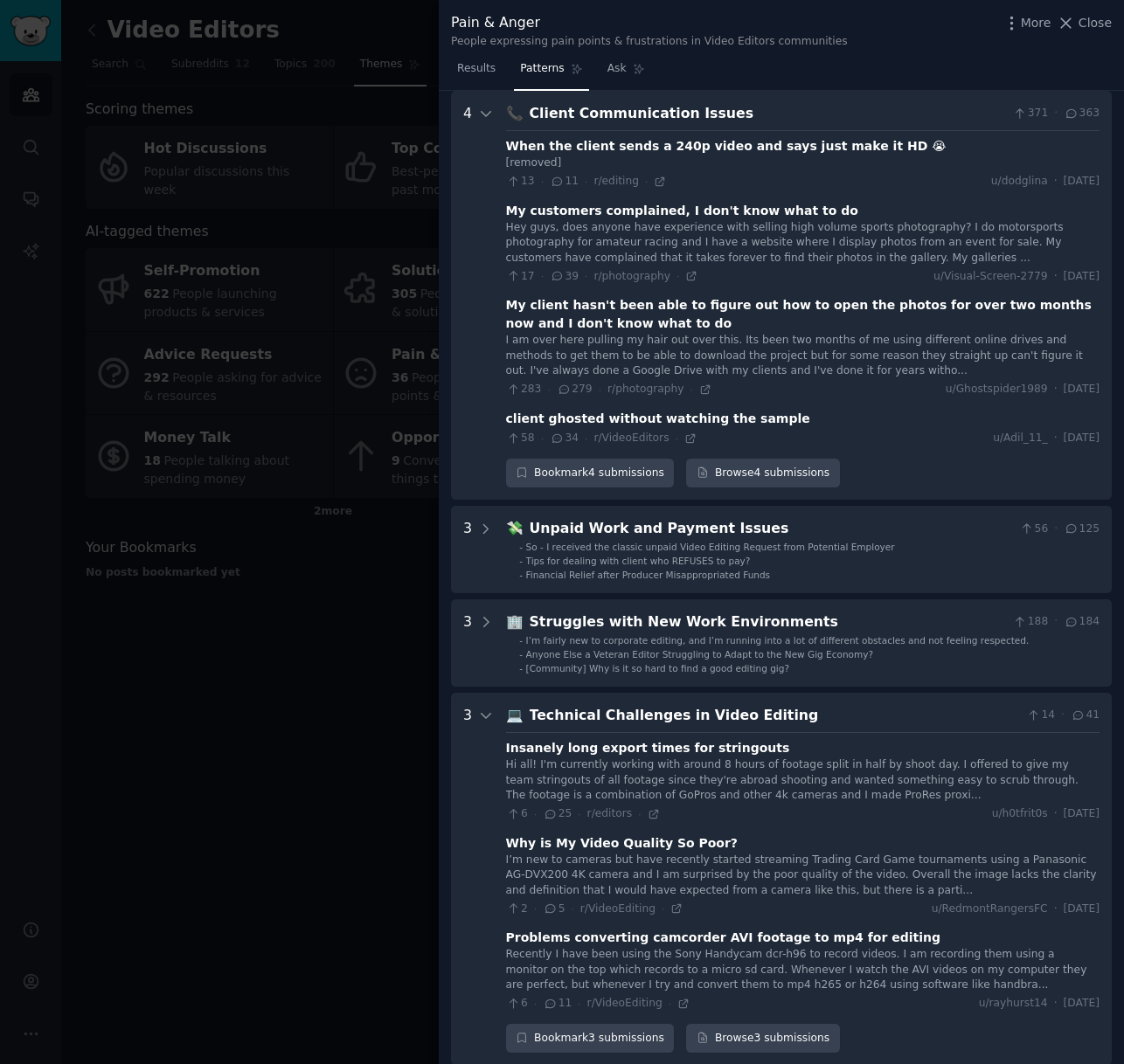
click at [780, 373] on div "I am over here pulling my hair out over this. Its been two months of me using d…" at bounding box center [803, 356] width 593 height 46
click at [561, 439] on icon at bounding box center [557, 438] width 16 height 12
click at [485, 115] on icon at bounding box center [485, 113] width 9 height 5
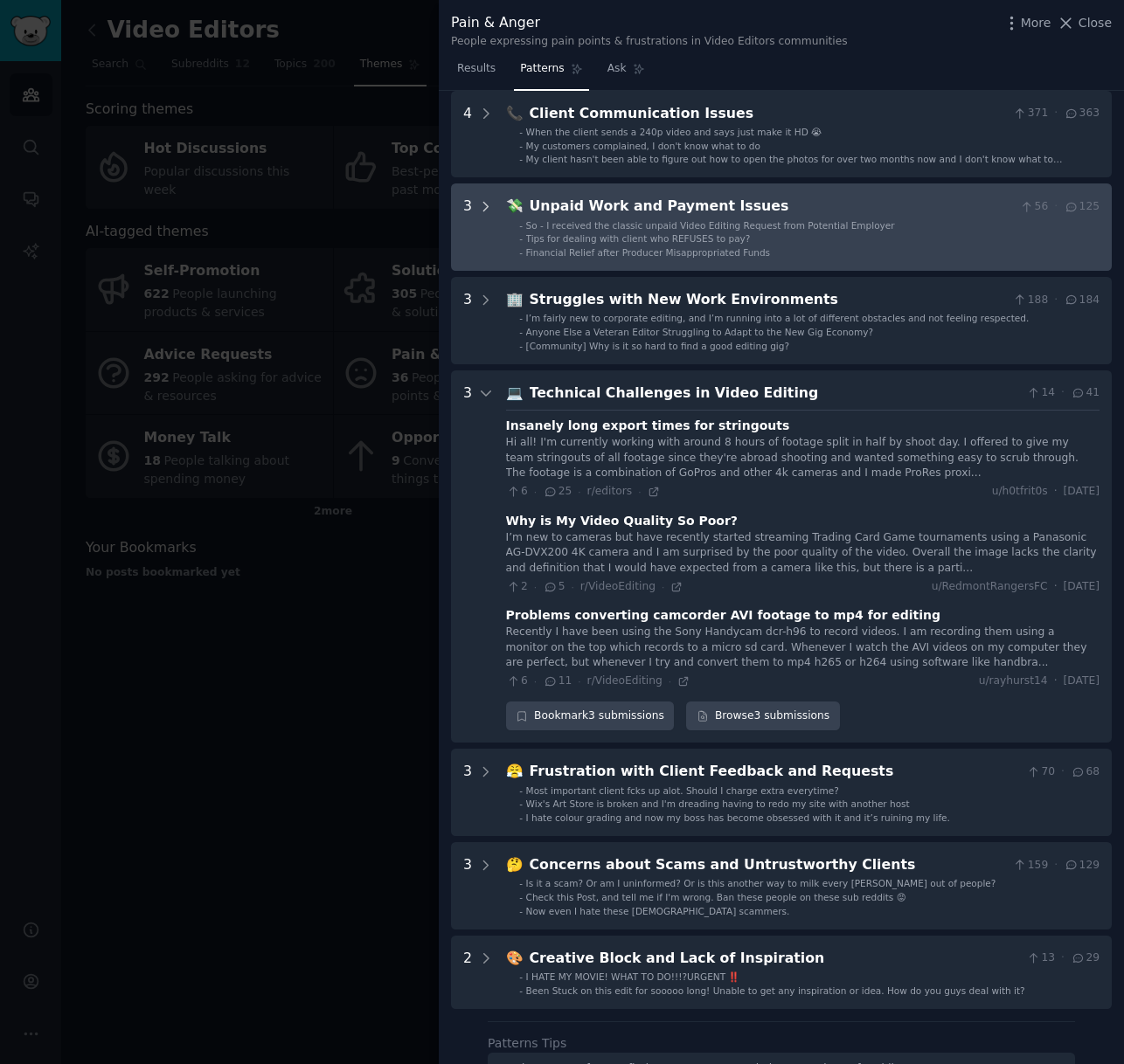
click at [482, 204] on icon at bounding box center [485, 207] width 16 height 16
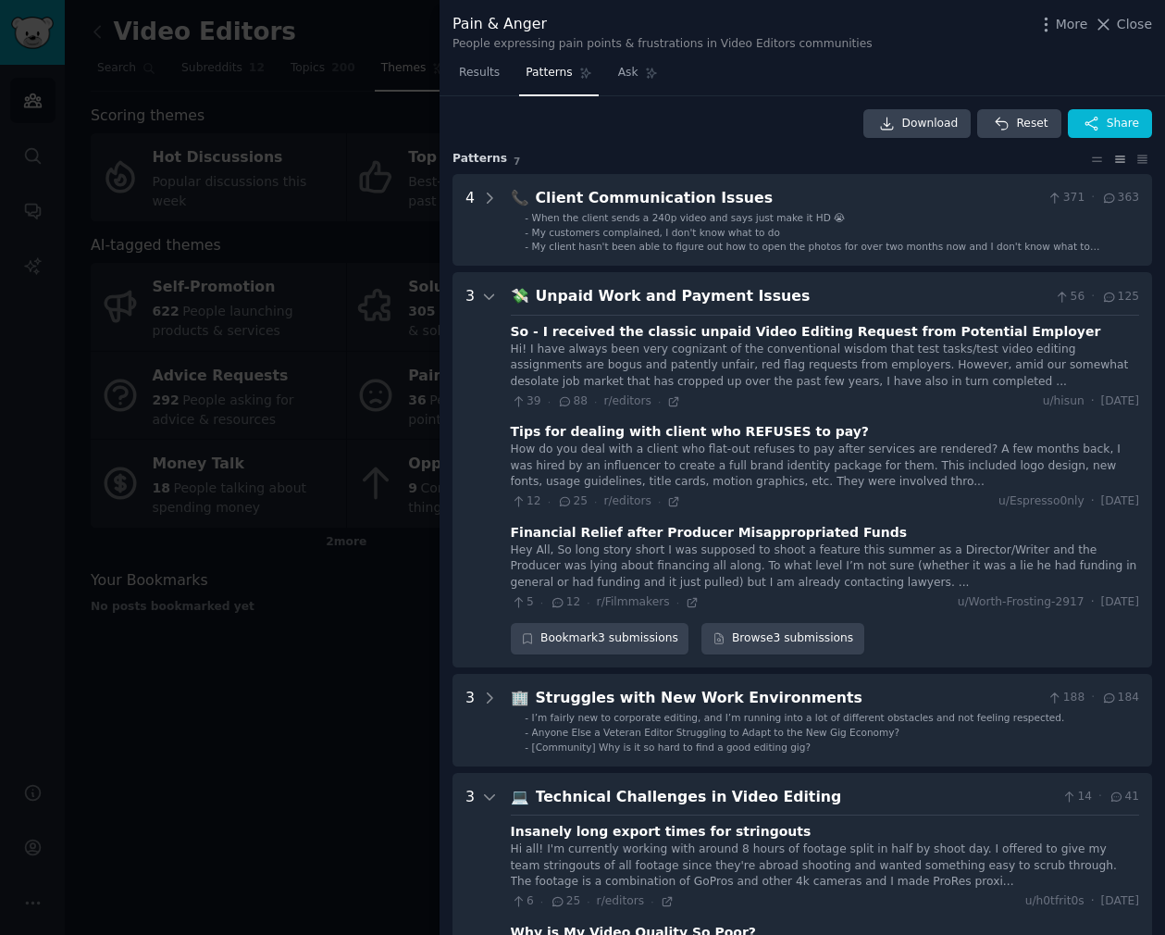
scroll to position [0, 0]
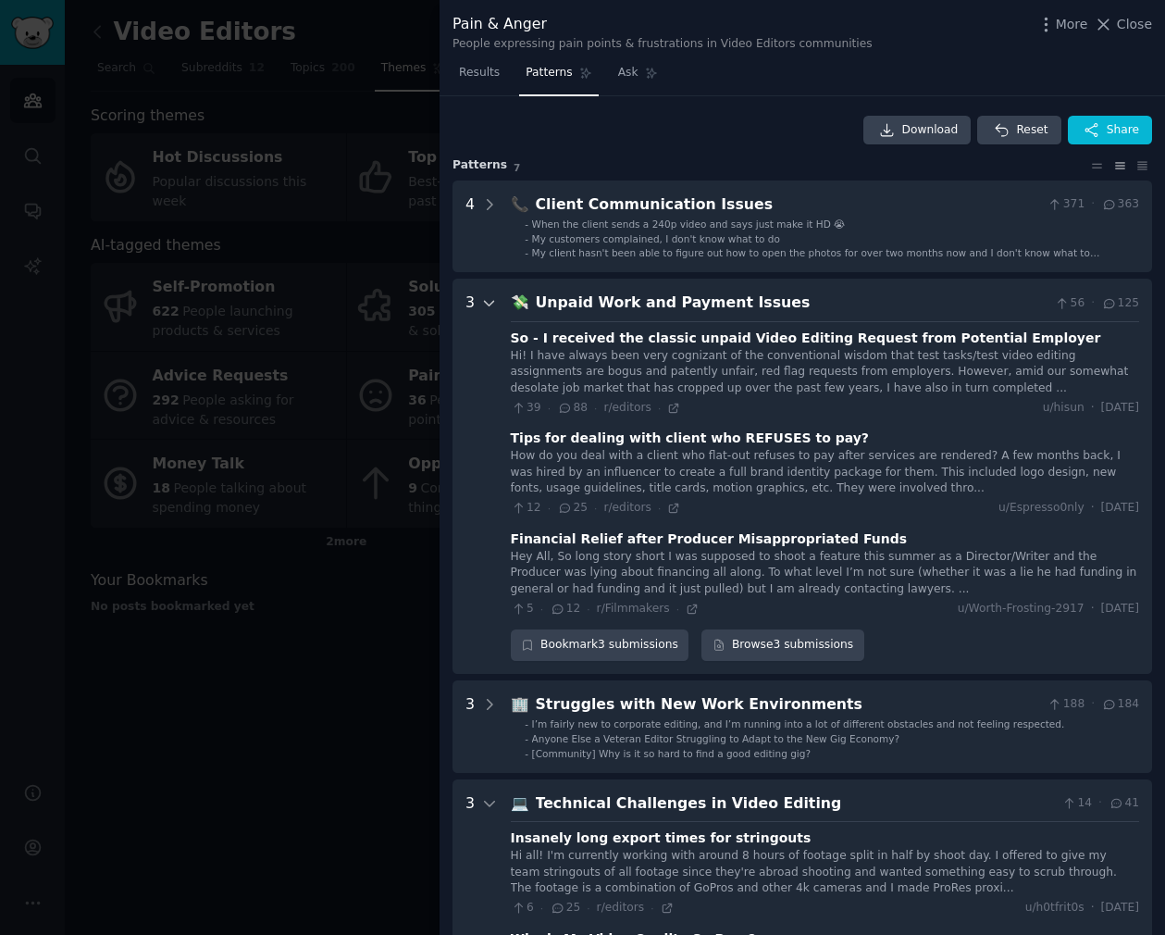
click at [489, 298] on icon at bounding box center [489, 303] width 17 height 17
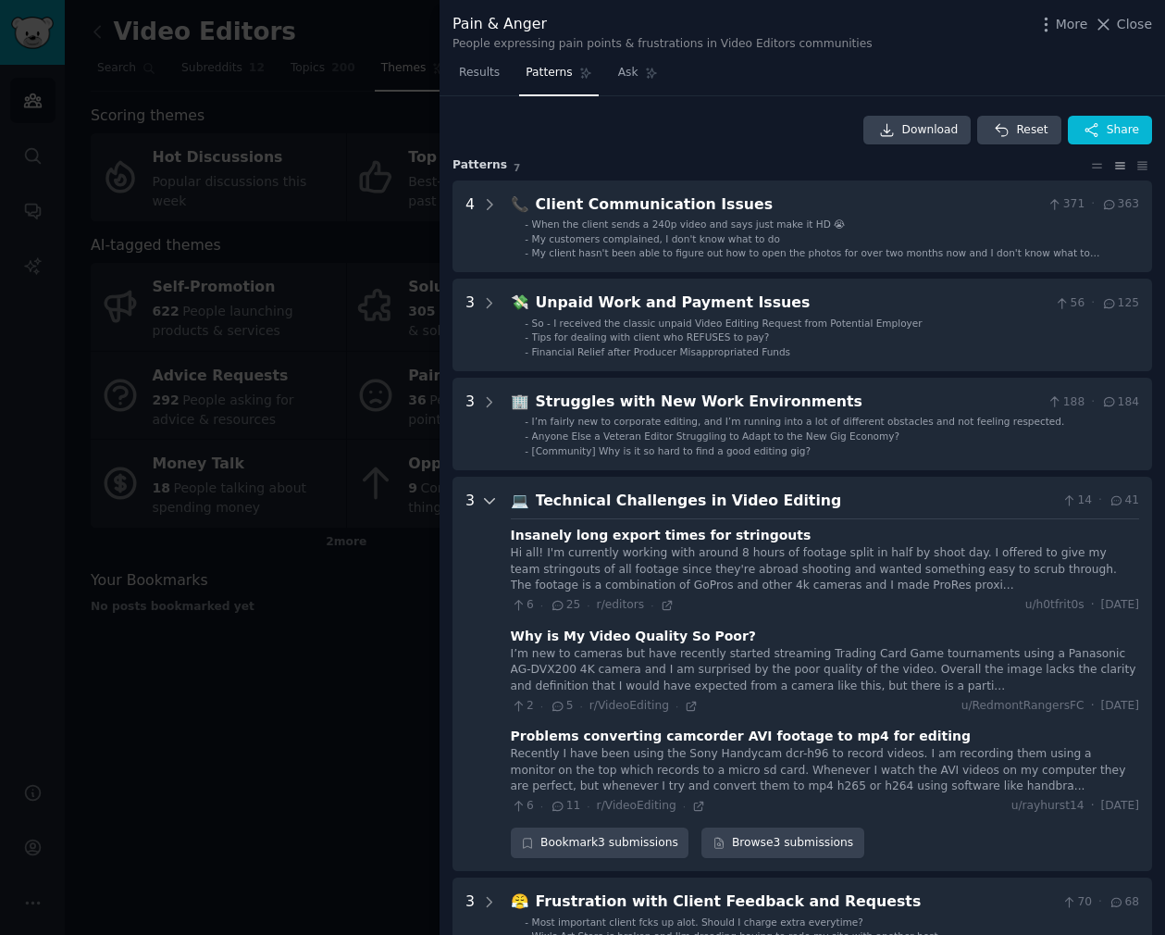
click at [485, 493] on icon at bounding box center [489, 500] width 17 height 17
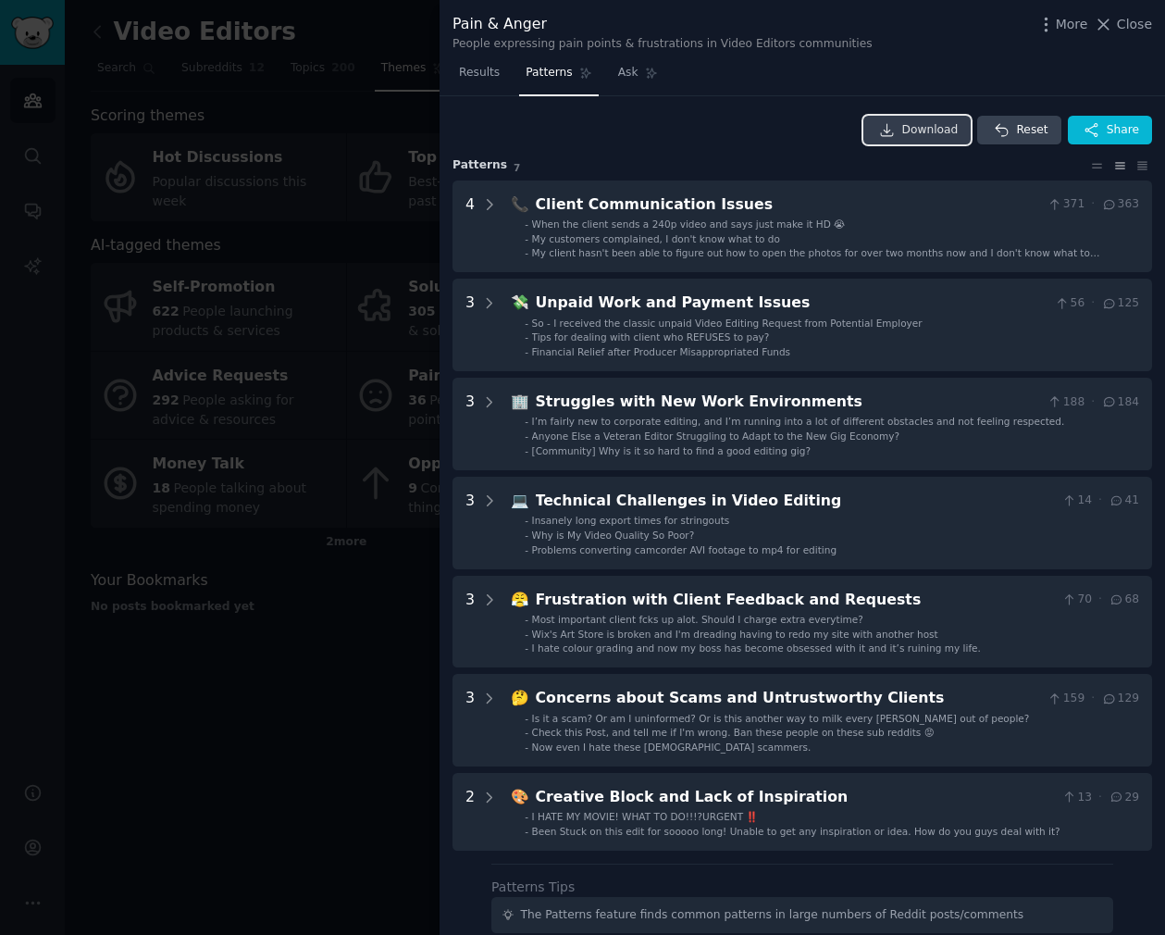
click at [916, 126] on span "Download" at bounding box center [930, 130] width 56 height 17
click at [1088, 134] on icon "button" at bounding box center [1092, 130] width 17 height 17
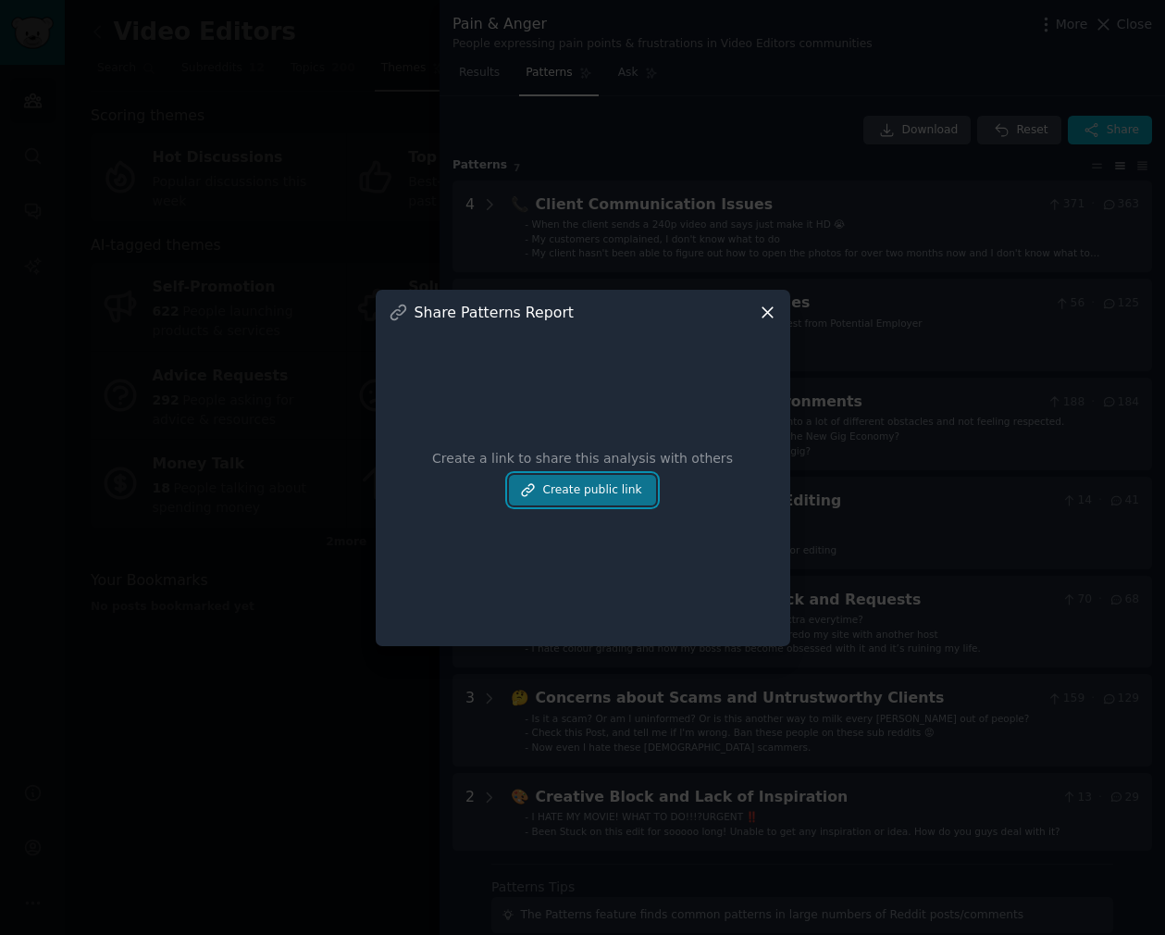
click at [592, 500] on button "Create public link" at bounding box center [582, 490] width 146 height 31
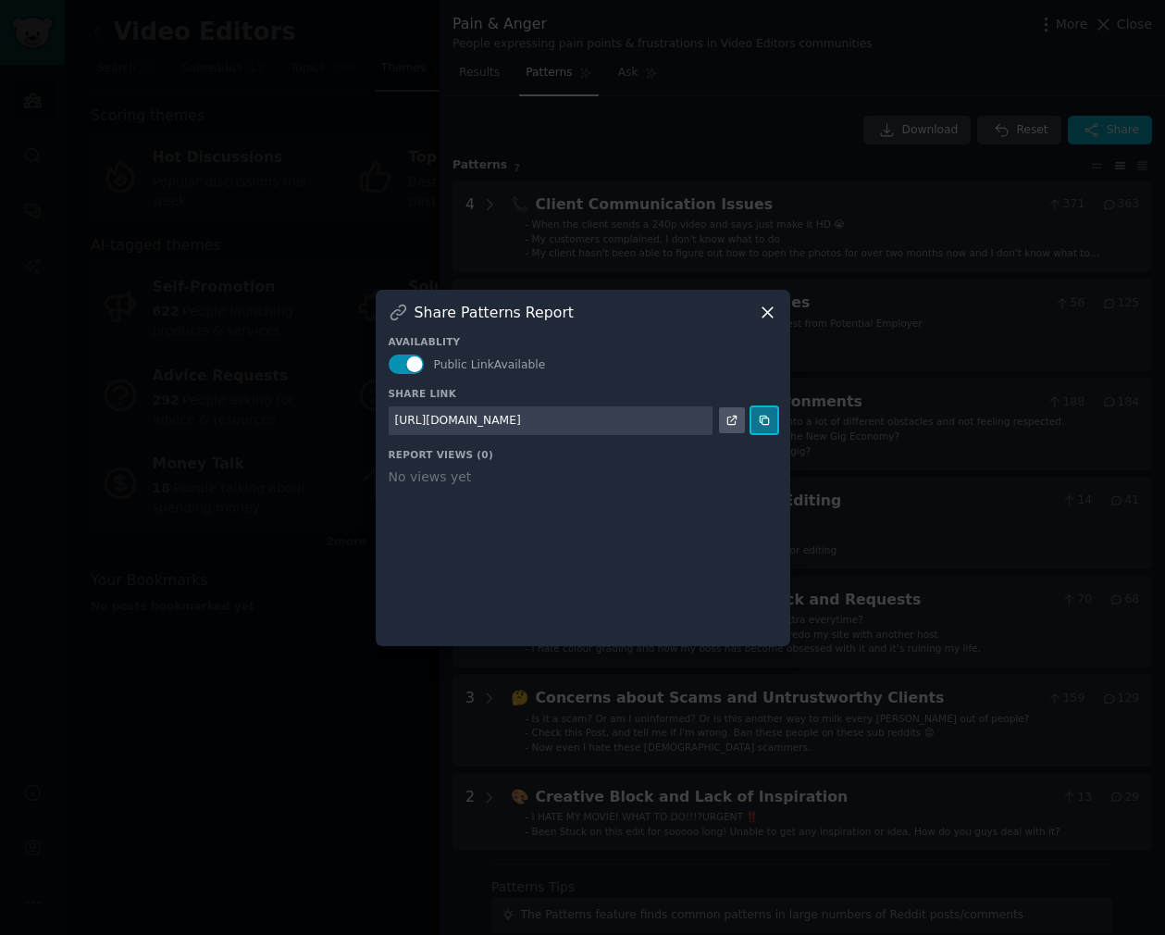
click at [763, 421] on icon at bounding box center [764, 420] width 13 height 13
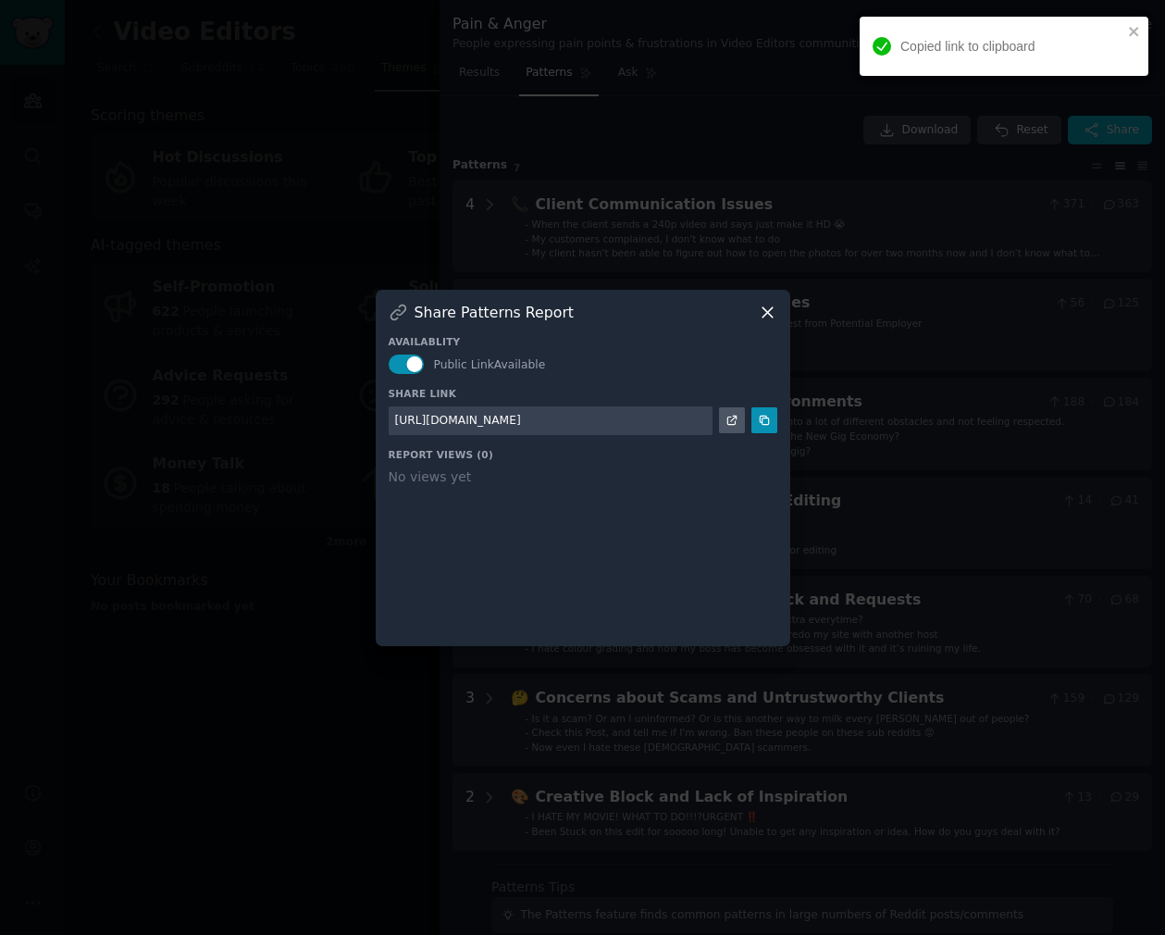
click at [763, 311] on icon at bounding box center [767, 312] width 19 height 19
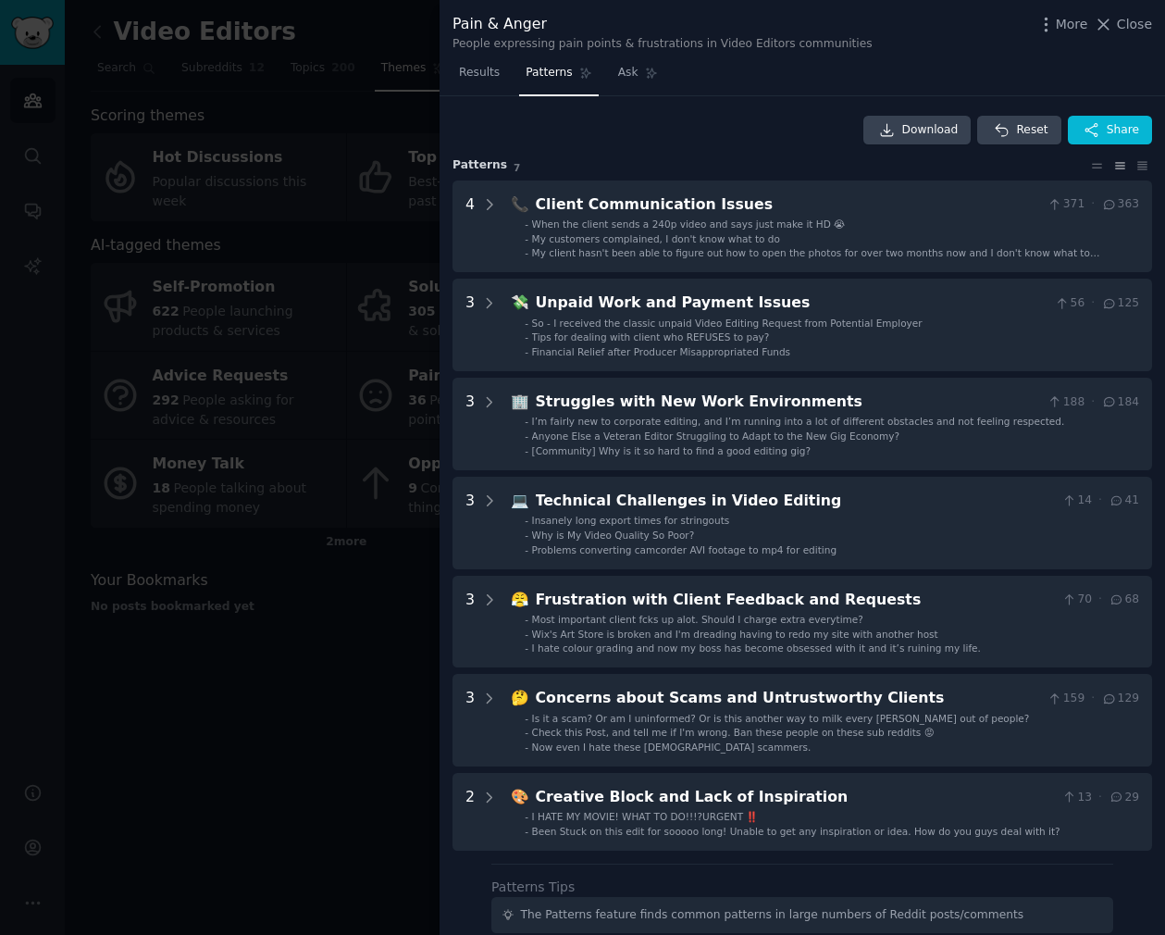
click at [54, 418] on div at bounding box center [582, 467] width 1165 height 935
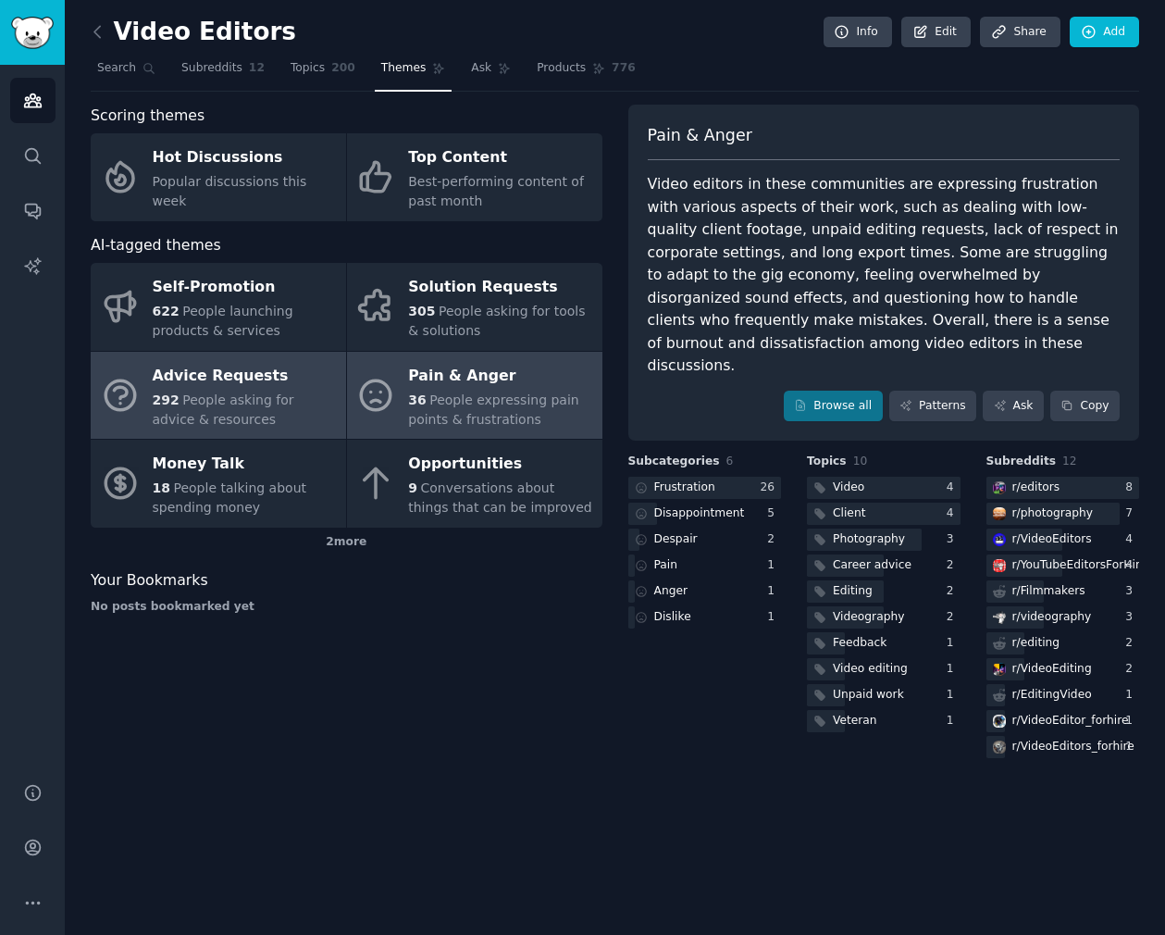
click at [222, 382] on div "Advice Requests" at bounding box center [245, 376] width 184 height 30
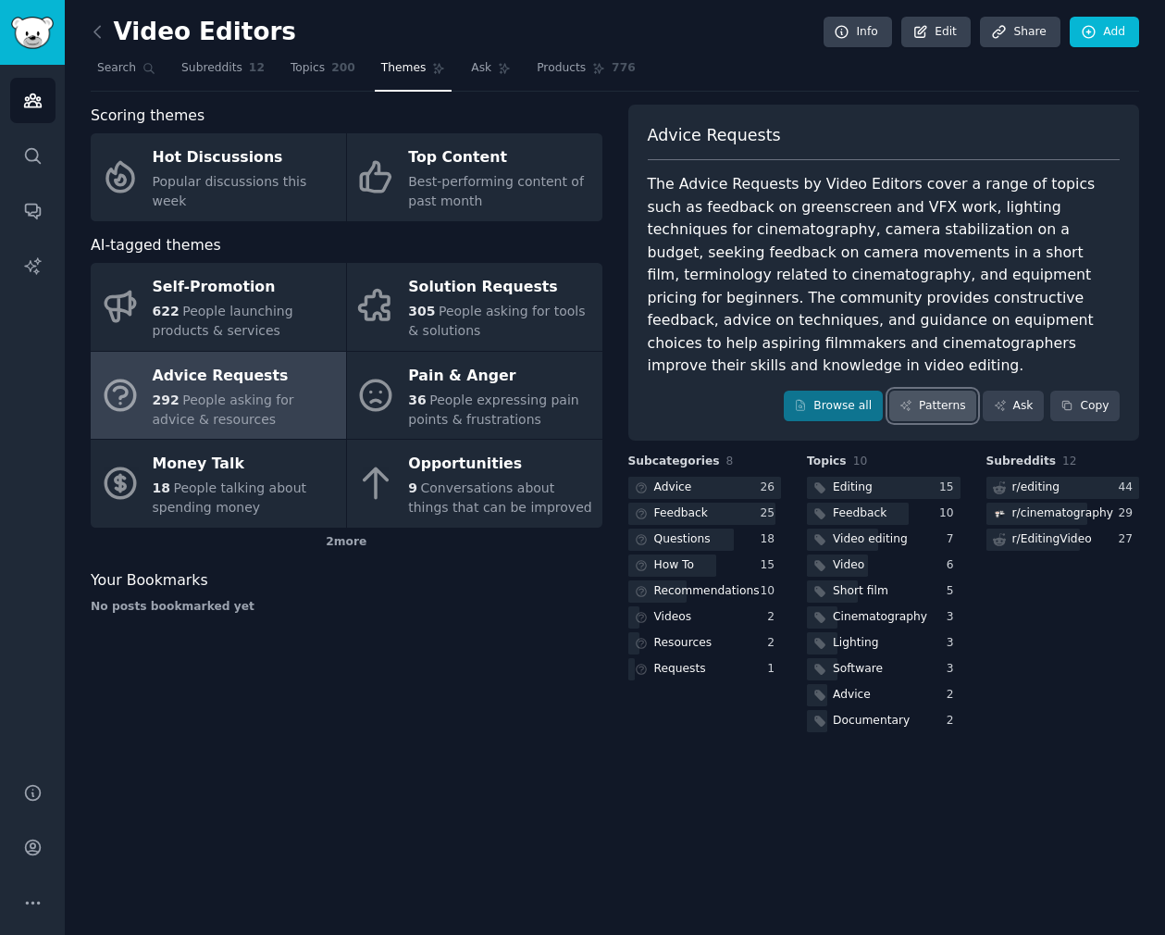
click at [924, 391] on link "Patterns" at bounding box center [932, 406] width 87 height 31
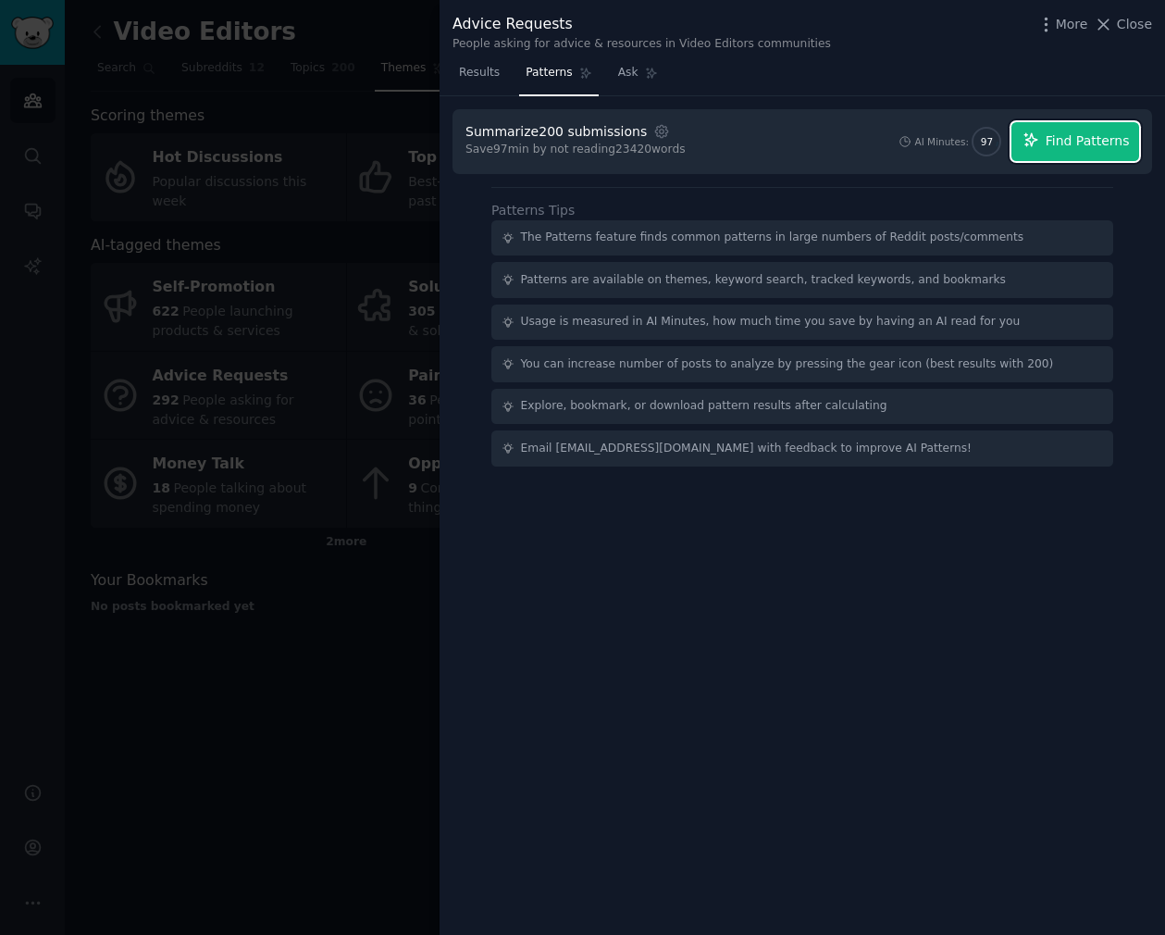
click at [1060, 130] on button "Find Patterns" at bounding box center [1075, 141] width 128 height 39
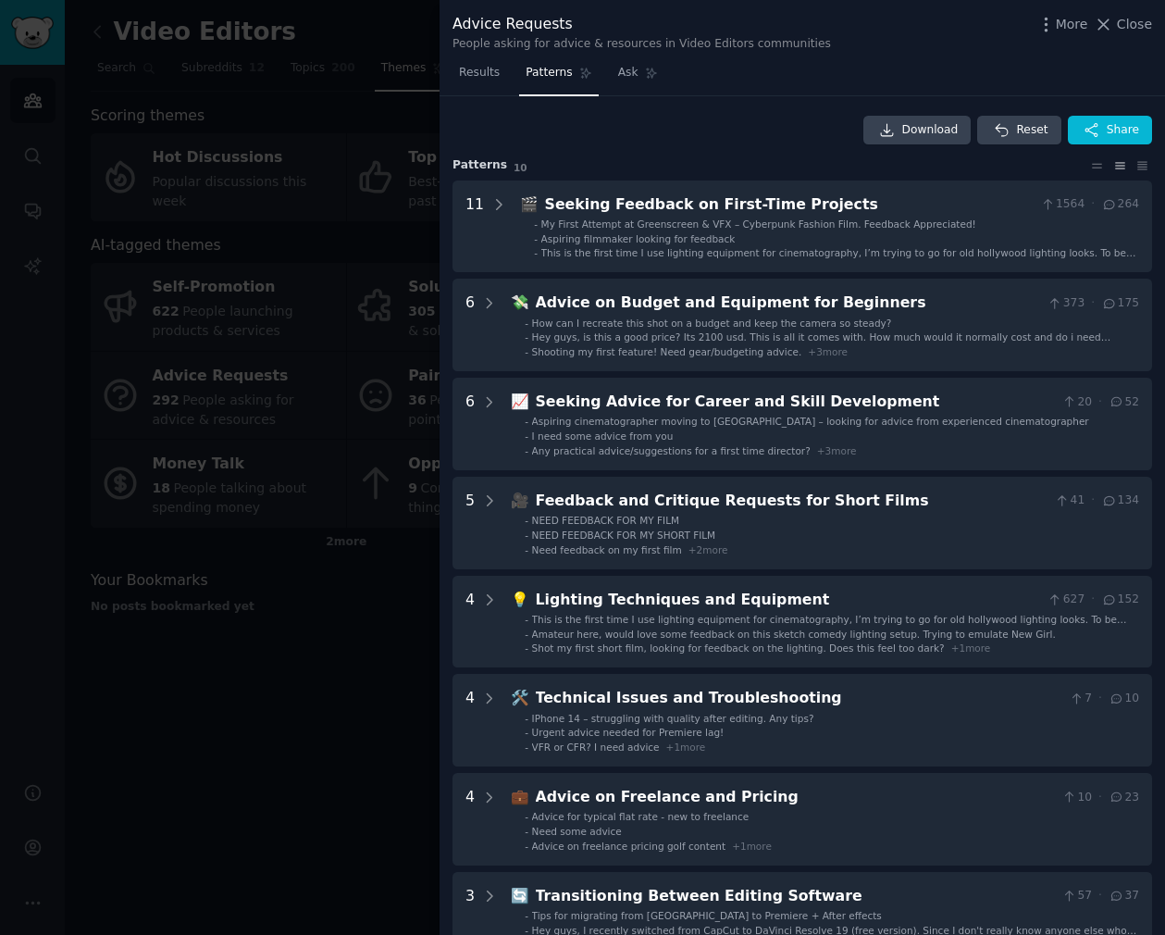
click at [173, 758] on div at bounding box center [582, 467] width 1165 height 935
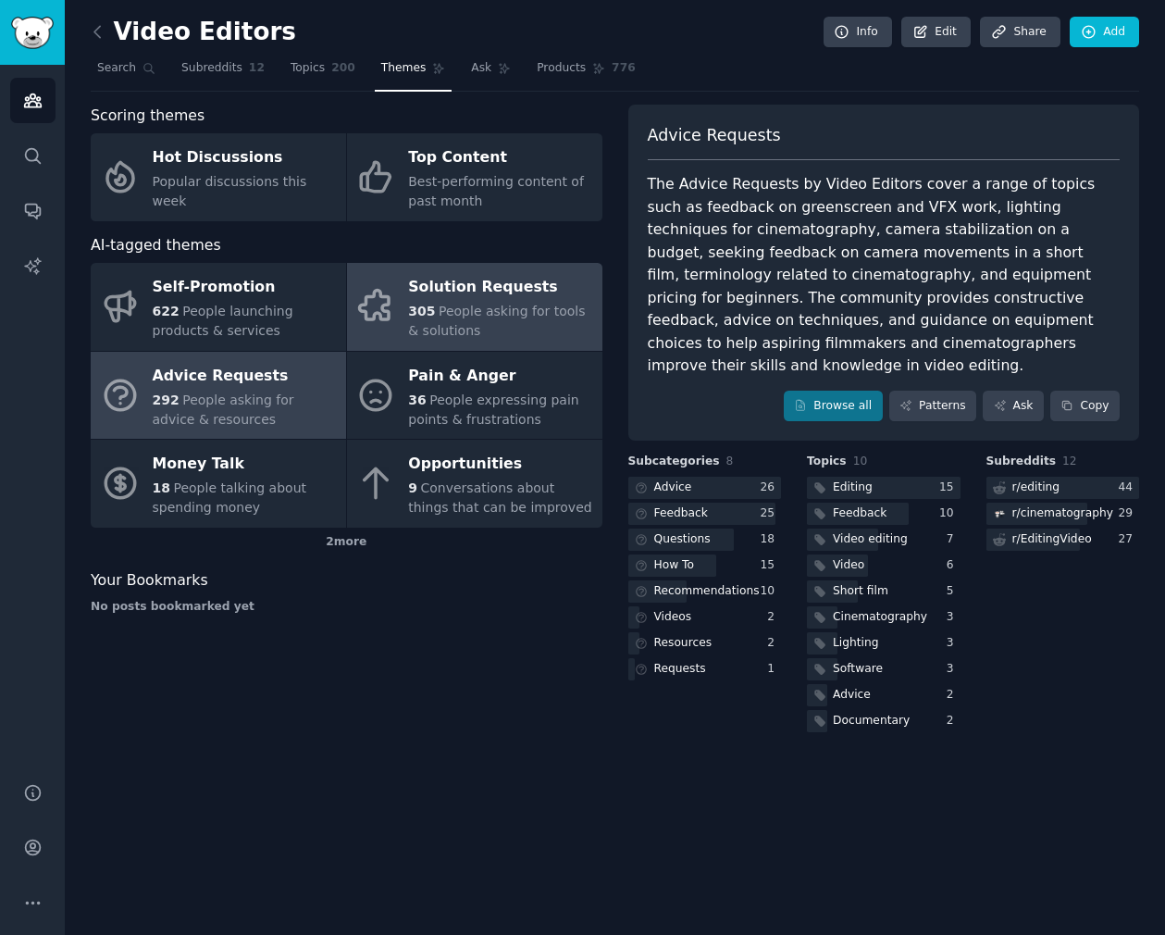
click at [444, 291] on div "Solution Requests" at bounding box center [500, 288] width 184 height 30
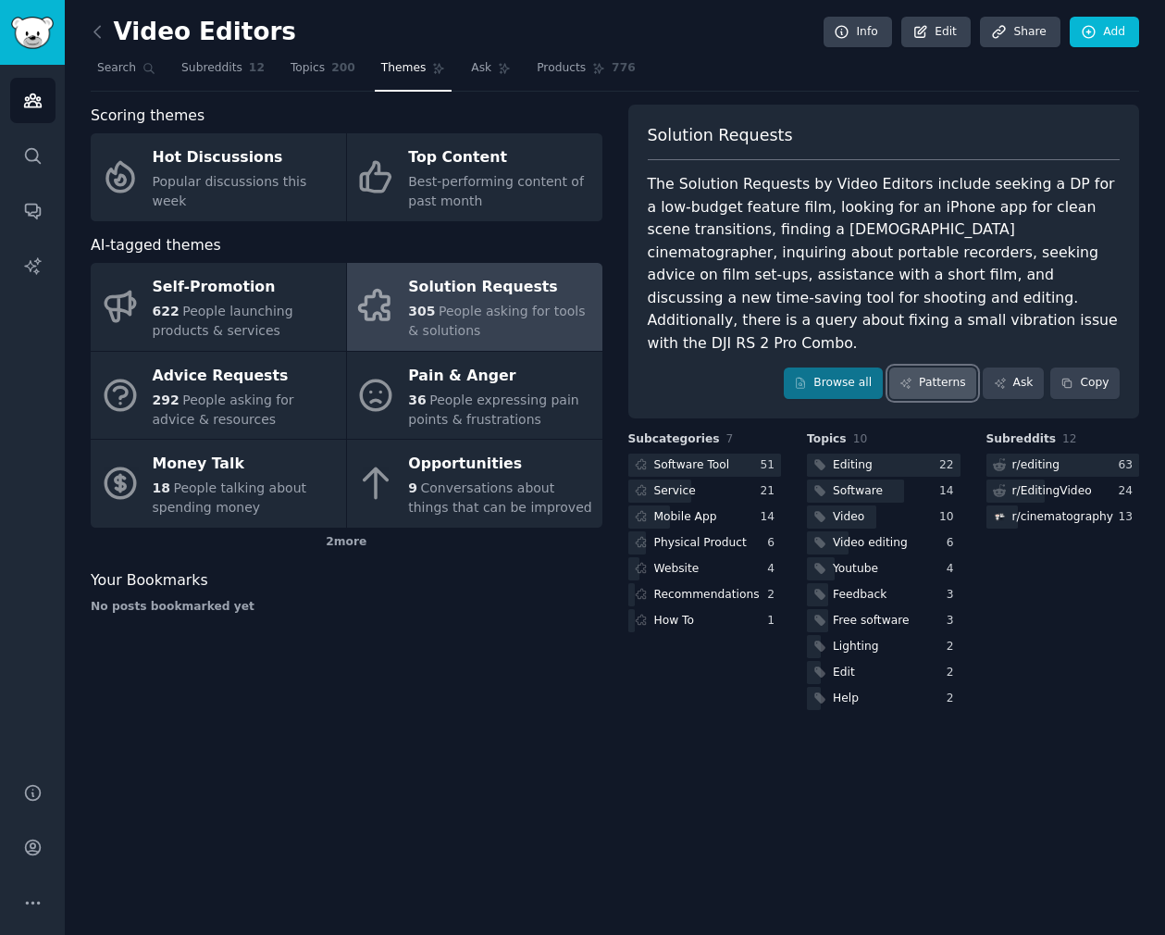
click at [936, 367] on link "Patterns" at bounding box center [932, 382] width 87 height 31
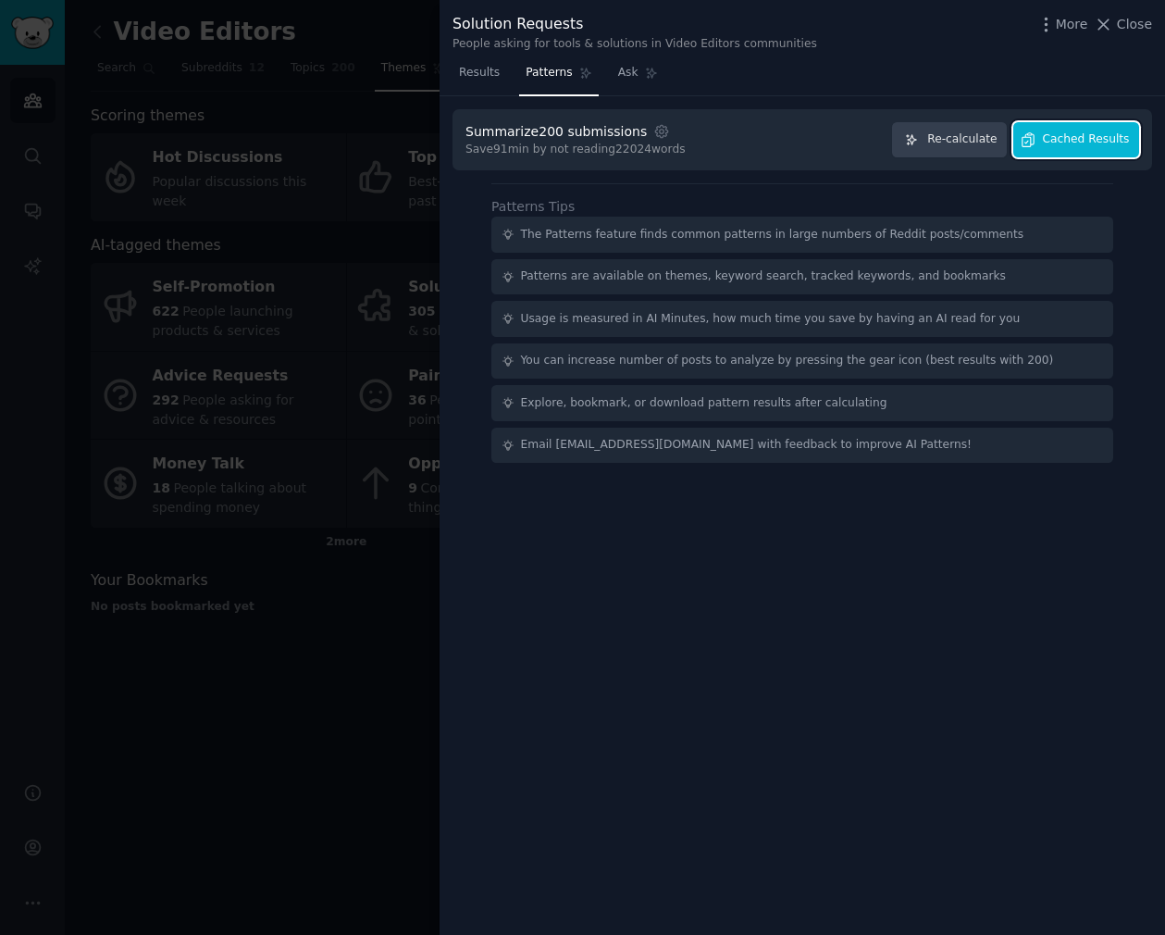
click at [1052, 141] on span "Cached Results" at bounding box center [1086, 139] width 87 height 17
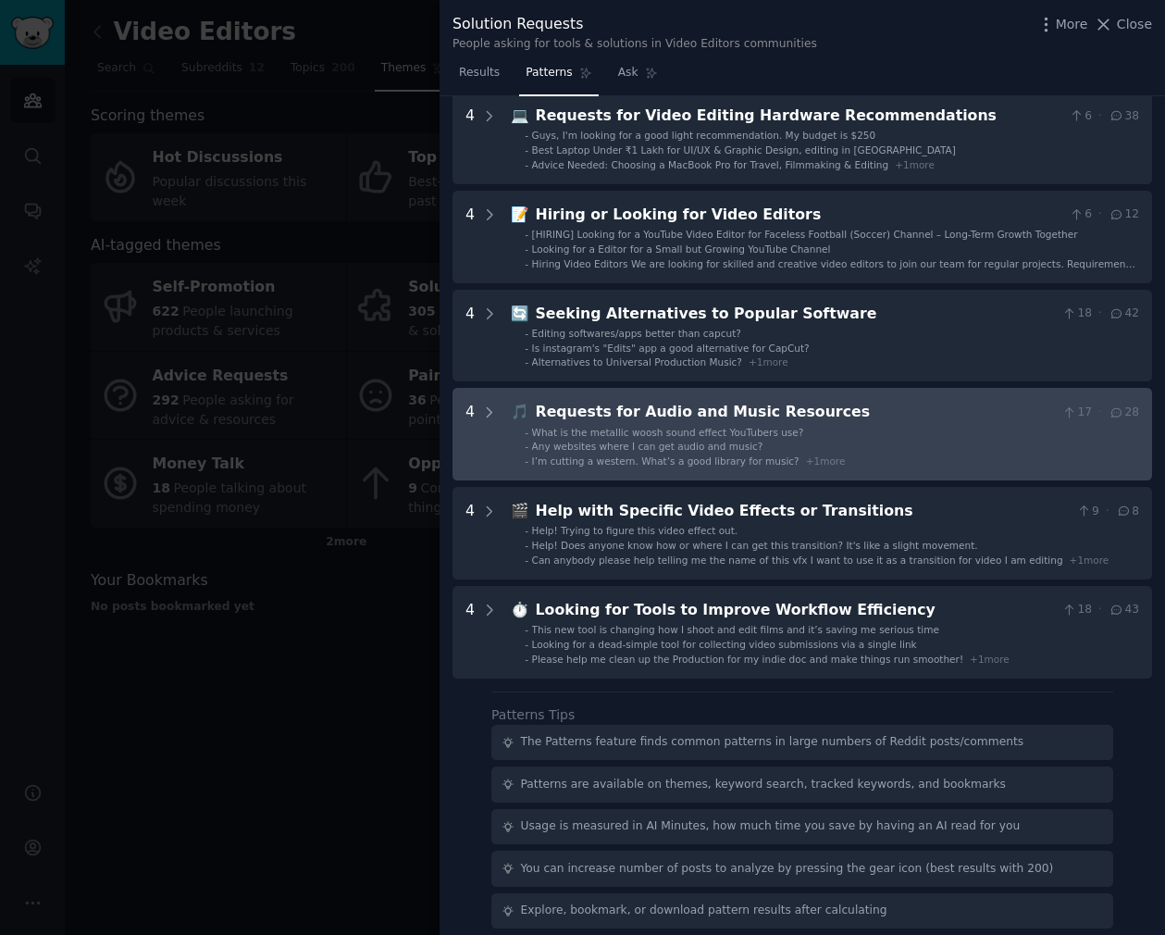
scroll to position [341, 0]
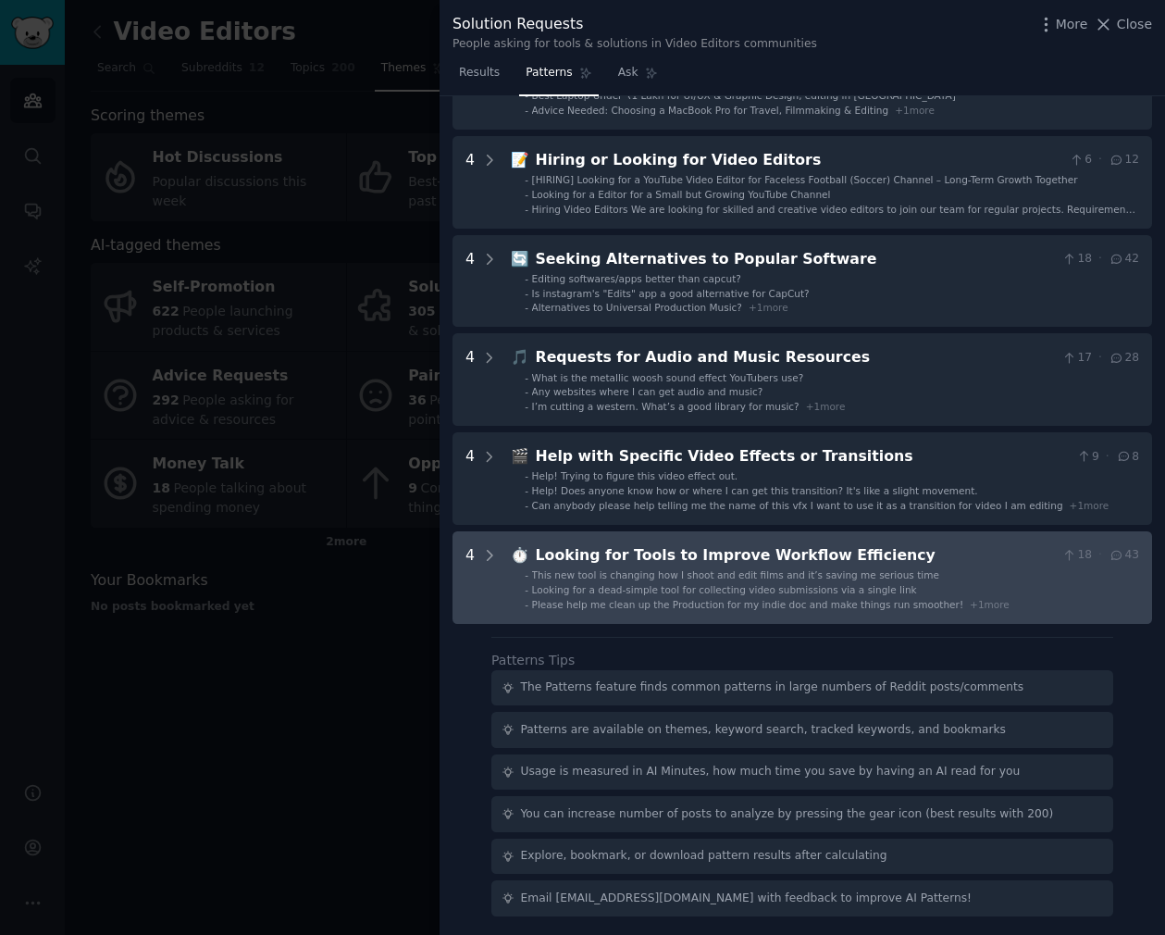
click at [536, 561] on div "Looking for Tools to Improve Workflow Efficiency" at bounding box center [795, 555] width 519 height 23
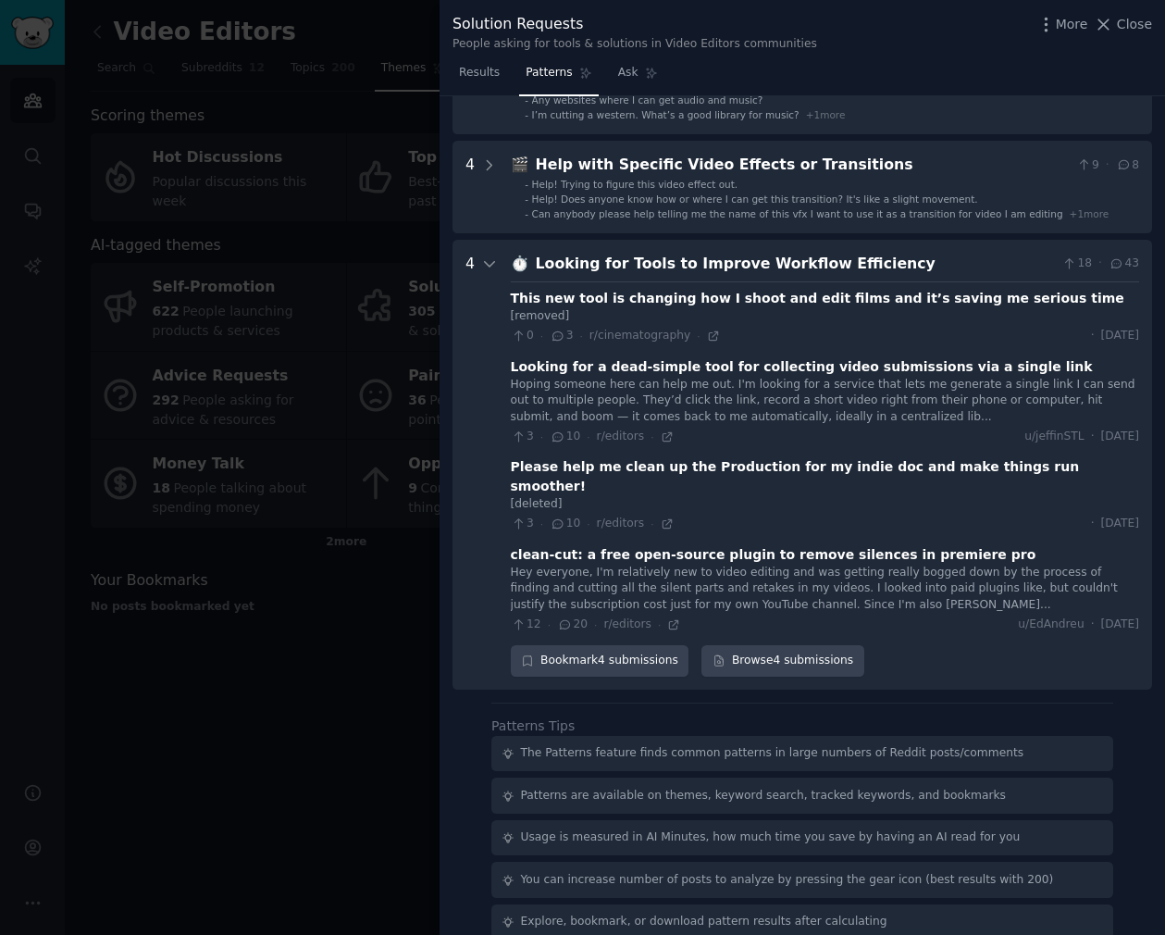
scroll to position [679, 0]
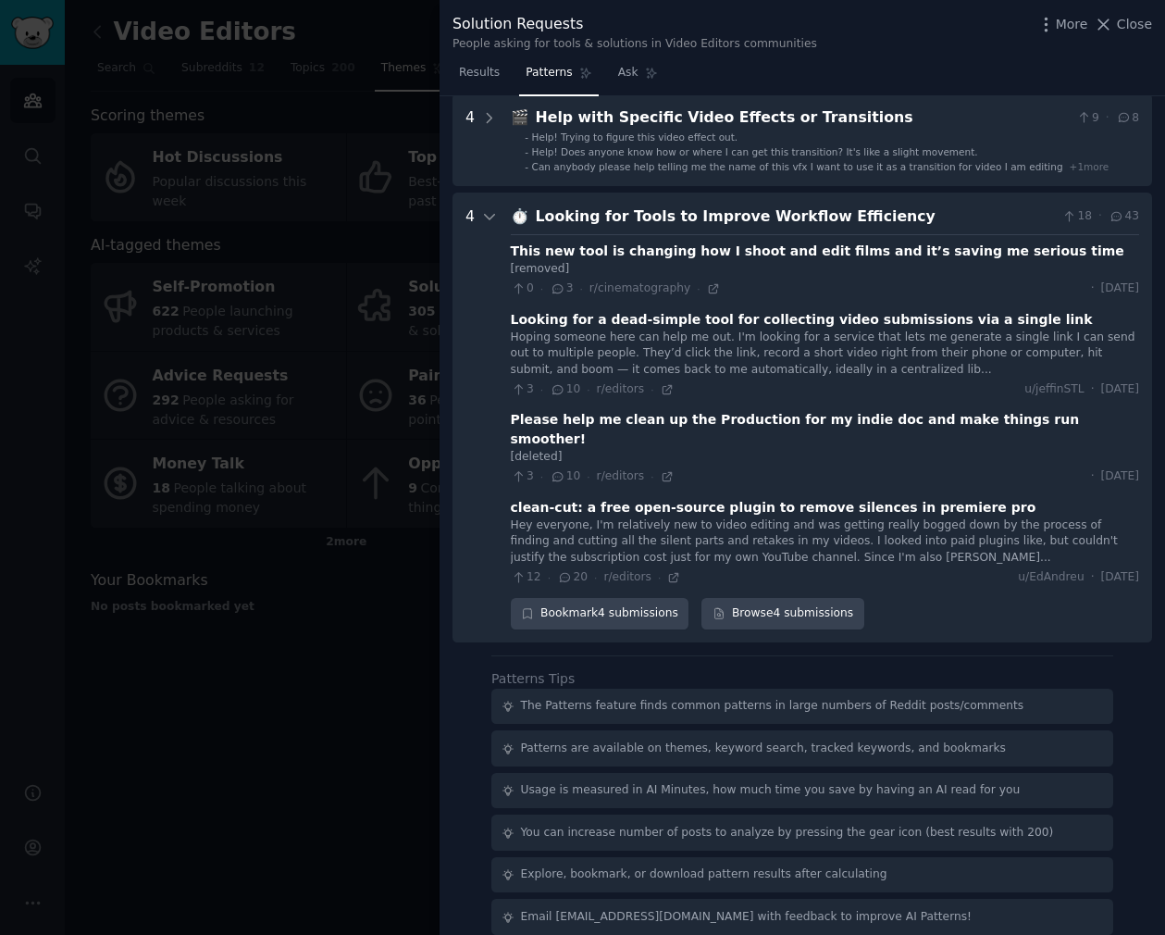
click at [223, 787] on div at bounding box center [582, 467] width 1165 height 935
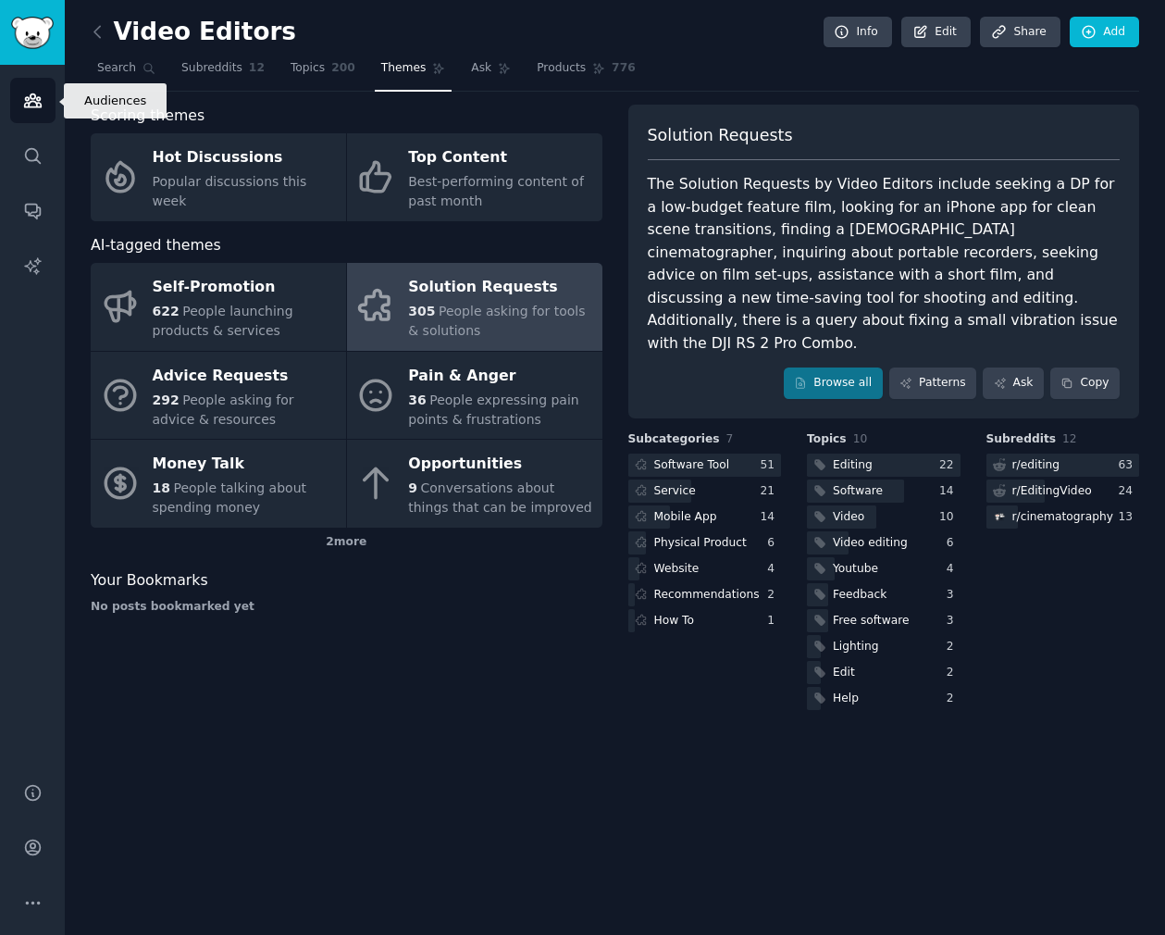
click at [50, 92] on link "Audiences" at bounding box center [32, 100] width 45 height 45
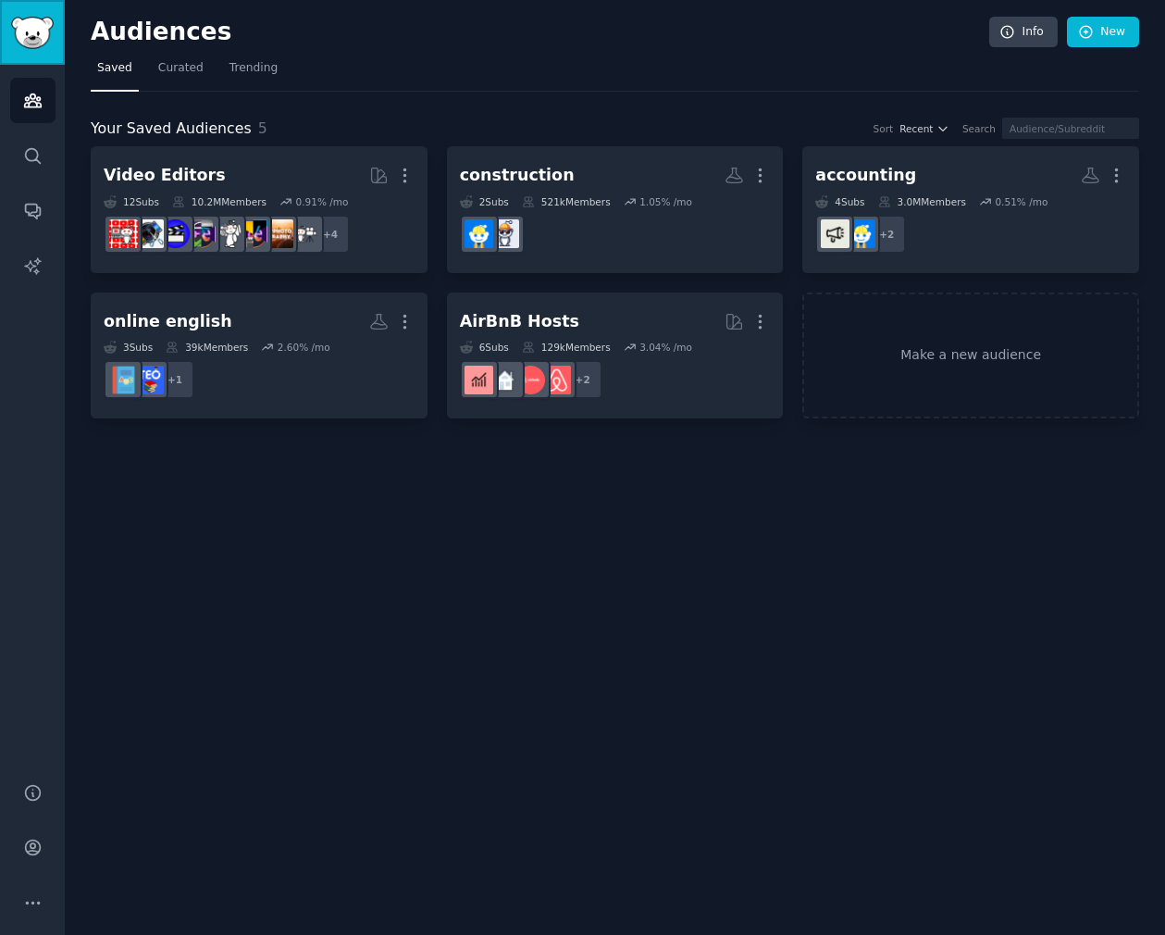
click at [41, 24] on img "Sidebar" at bounding box center [32, 33] width 43 height 32
click at [256, 62] on span "Trending" at bounding box center [253, 68] width 48 height 17
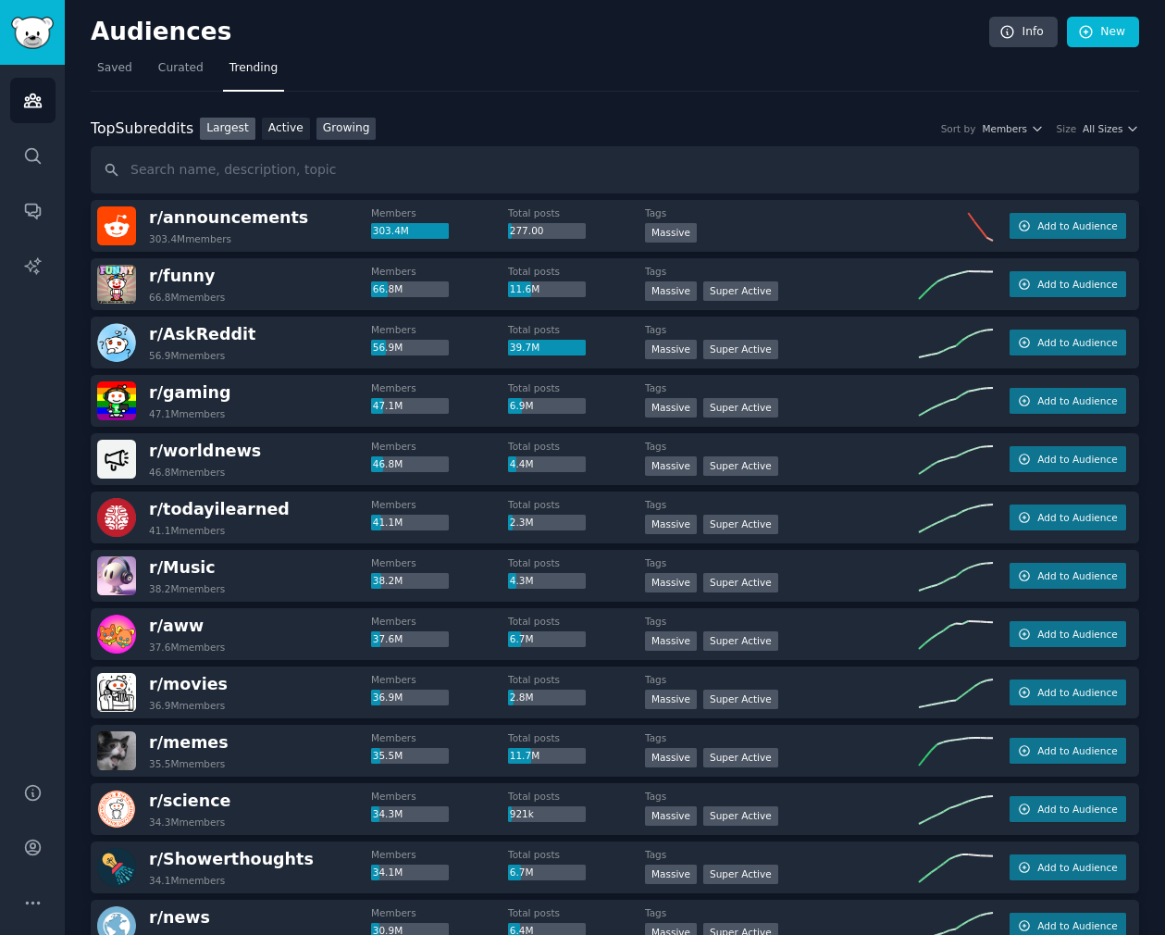
click at [342, 118] on link "Growing" at bounding box center [346, 129] width 60 height 23
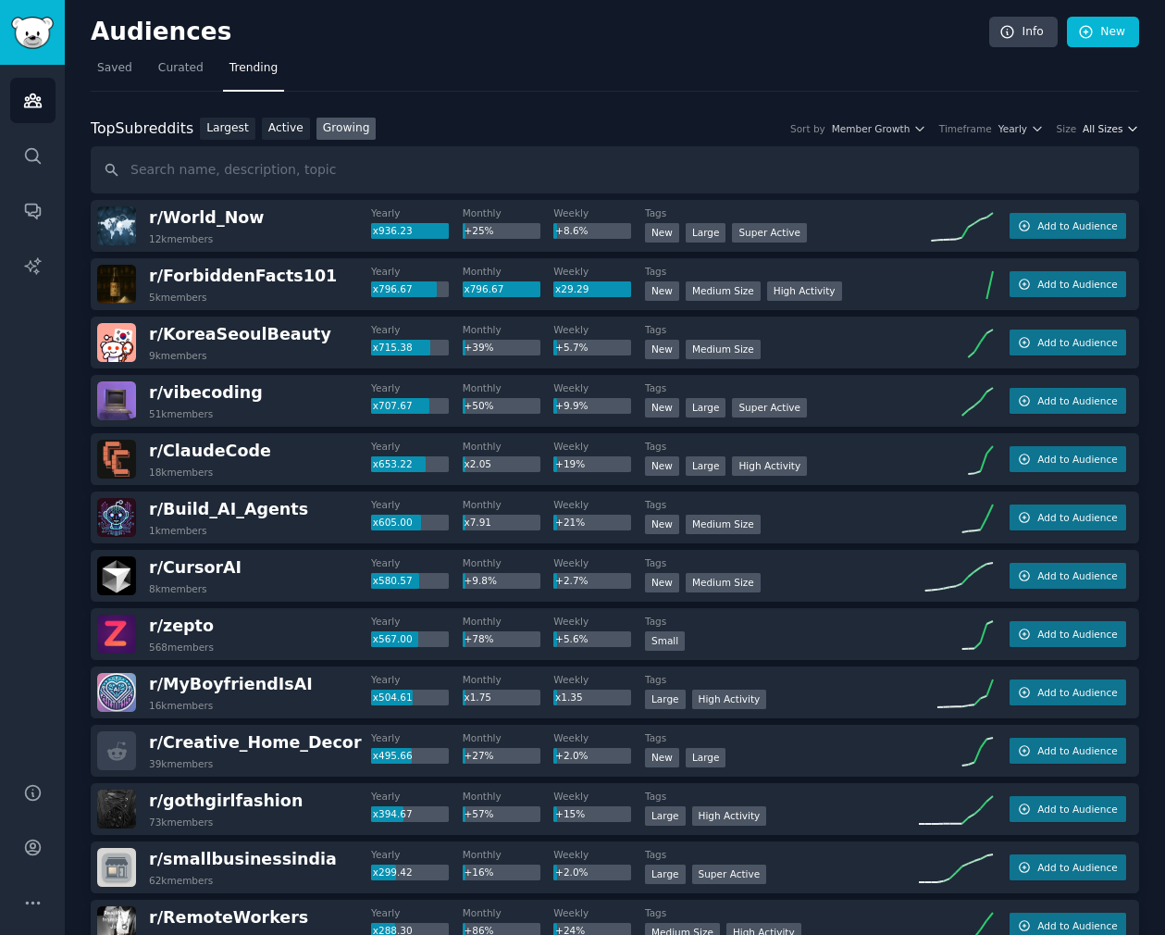
click at [1091, 128] on span "All Sizes" at bounding box center [1103, 128] width 40 height 13
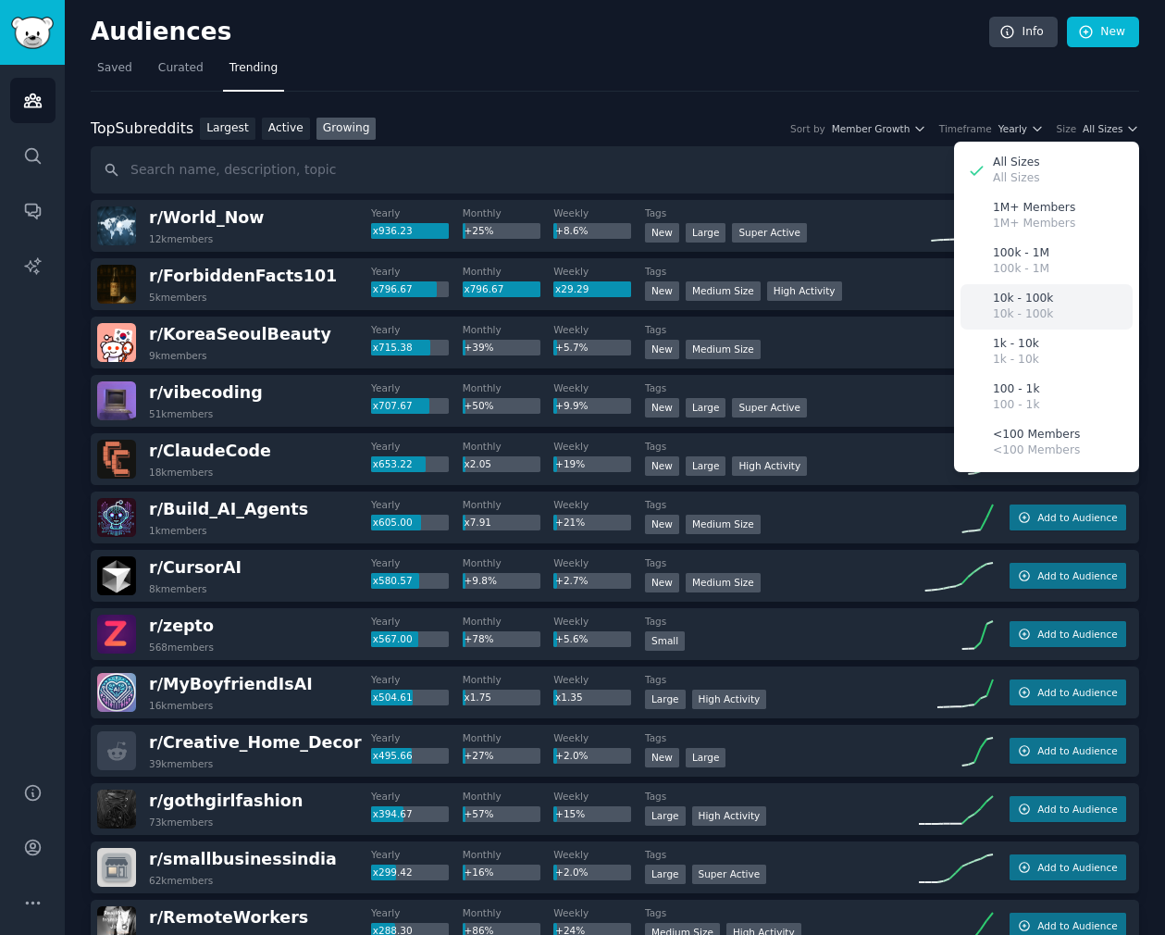
click at [1093, 310] on div "10k - 100k 10k - 100k" at bounding box center [1047, 306] width 172 height 45
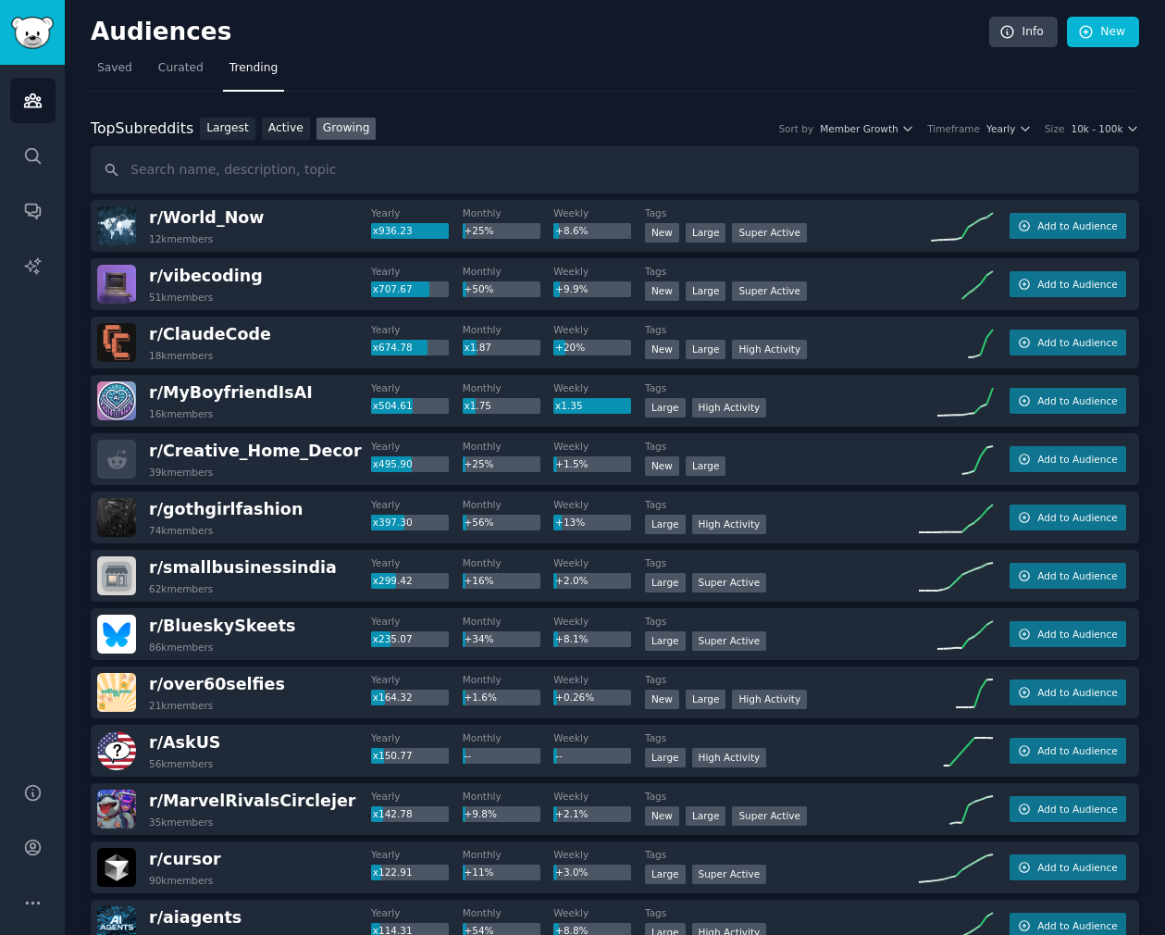
click at [248, 230] on div "r/ World_Now 12k members" at bounding box center [234, 225] width 274 height 39
click at [219, 214] on span "r/ World_Now" at bounding box center [206, 217] width 115 height 19
click at [208, 230] on h2 "r/ World_Now 12k members" at bounding box center [206, 225] width 115 height 39
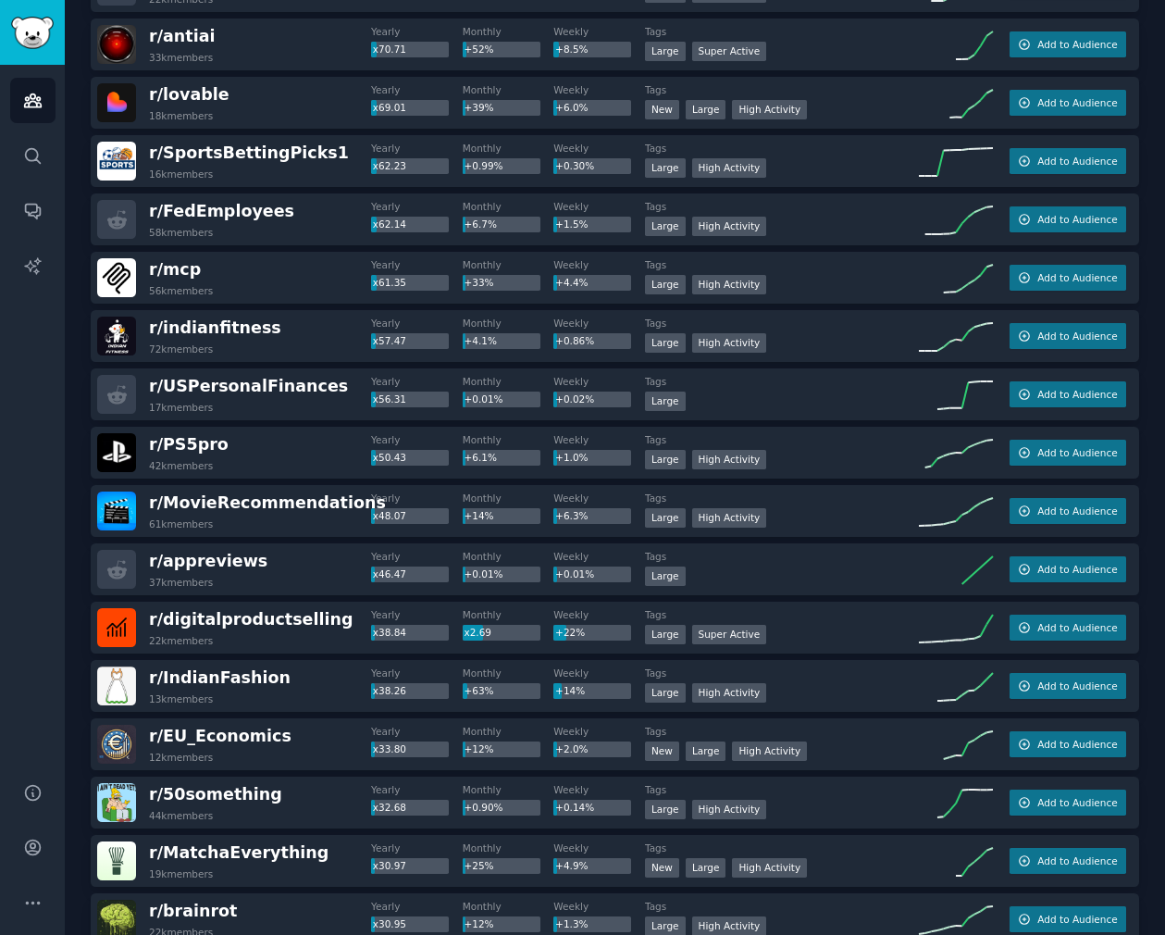
scroll to position [1262, 0]
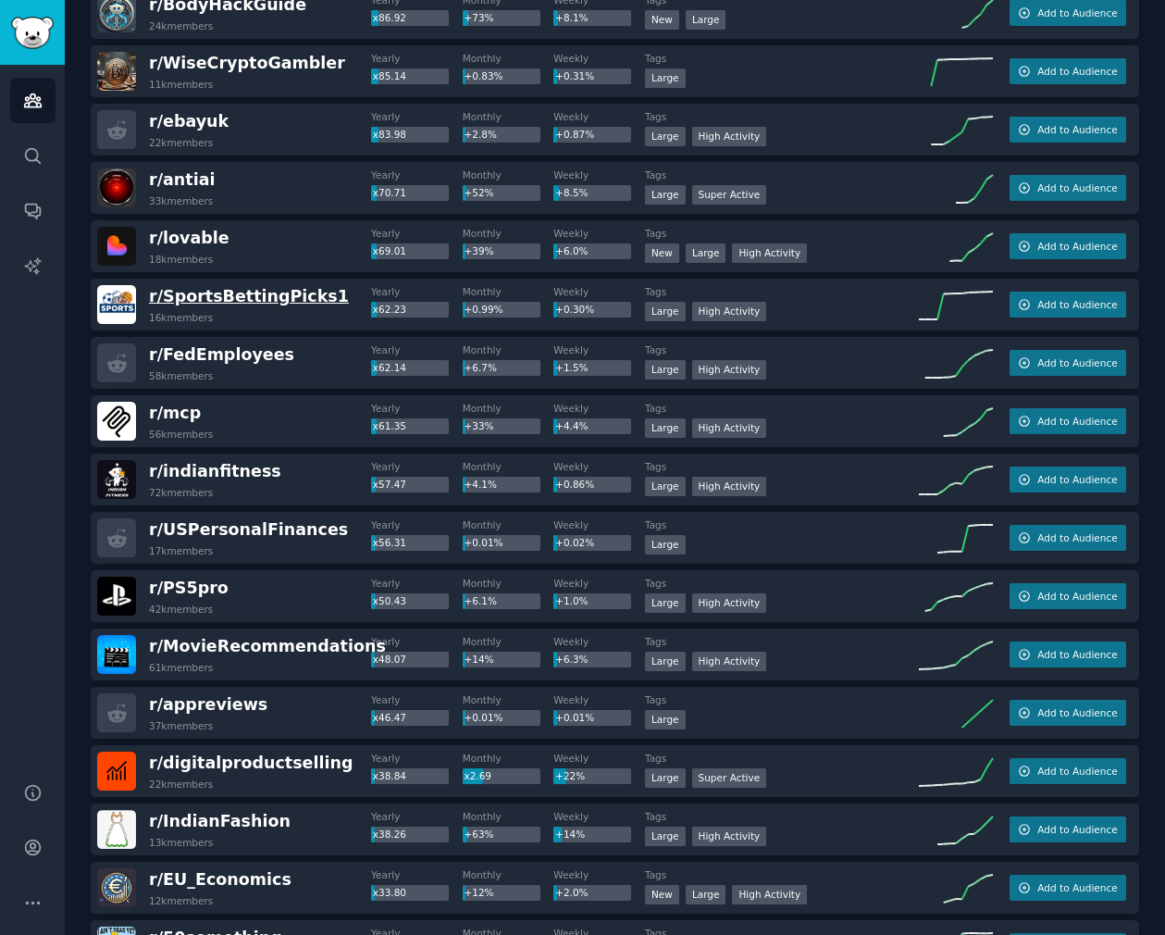
click at [284, 300] on span "r/ SportsBettingPicks1" at bounding box center [249, 296] width 200 height 19
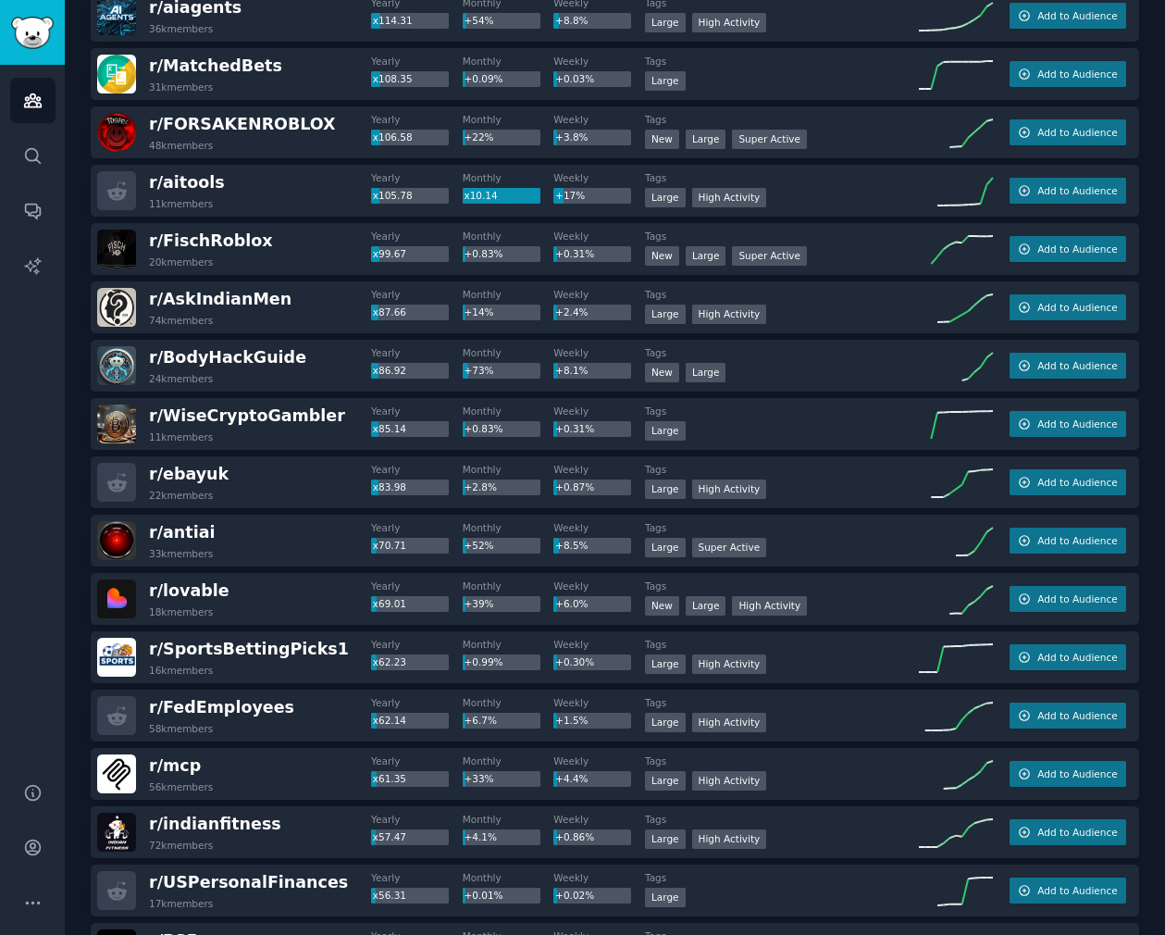
scroll to position [899, 0]
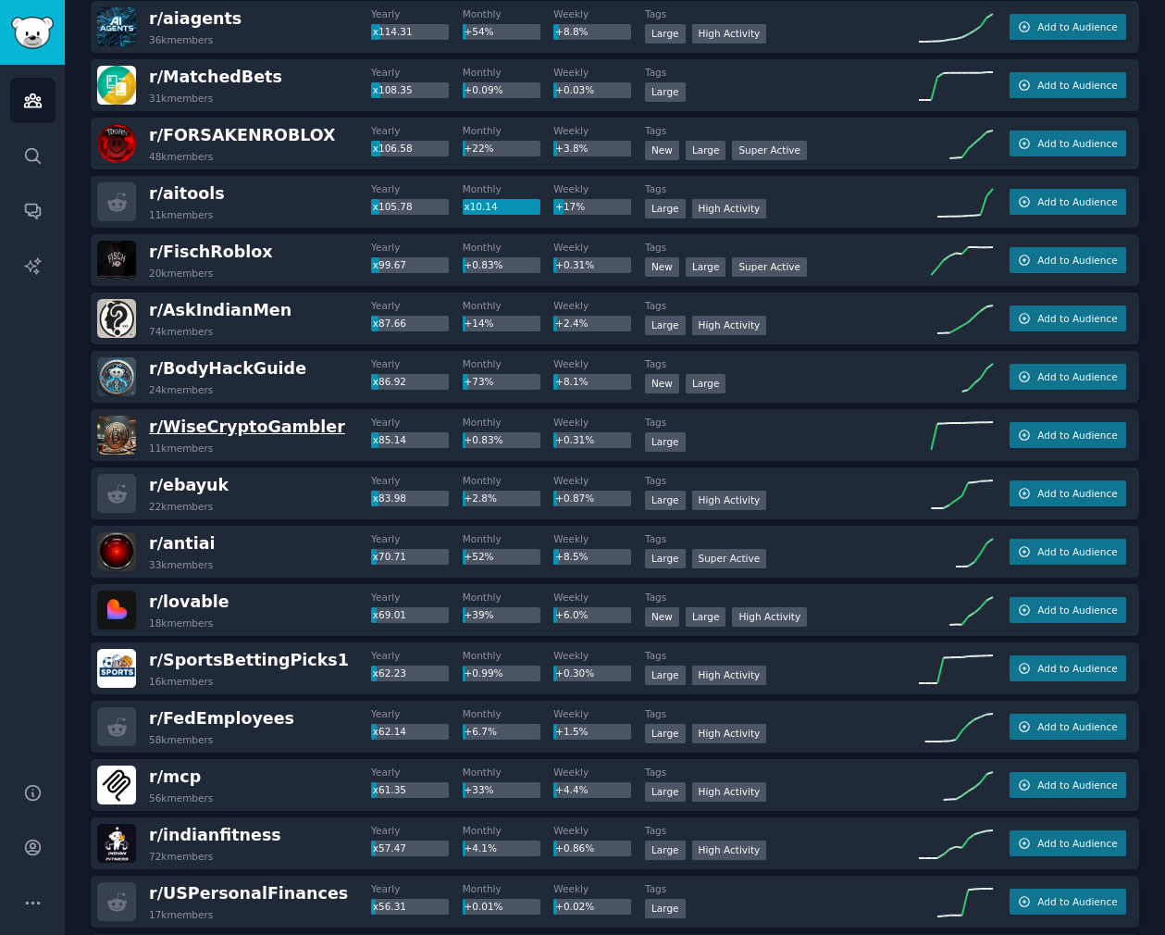
click at [280, 429] on span "r/ WiseCryptoGambler" at bounding box center [247, 426] width 196 height 19
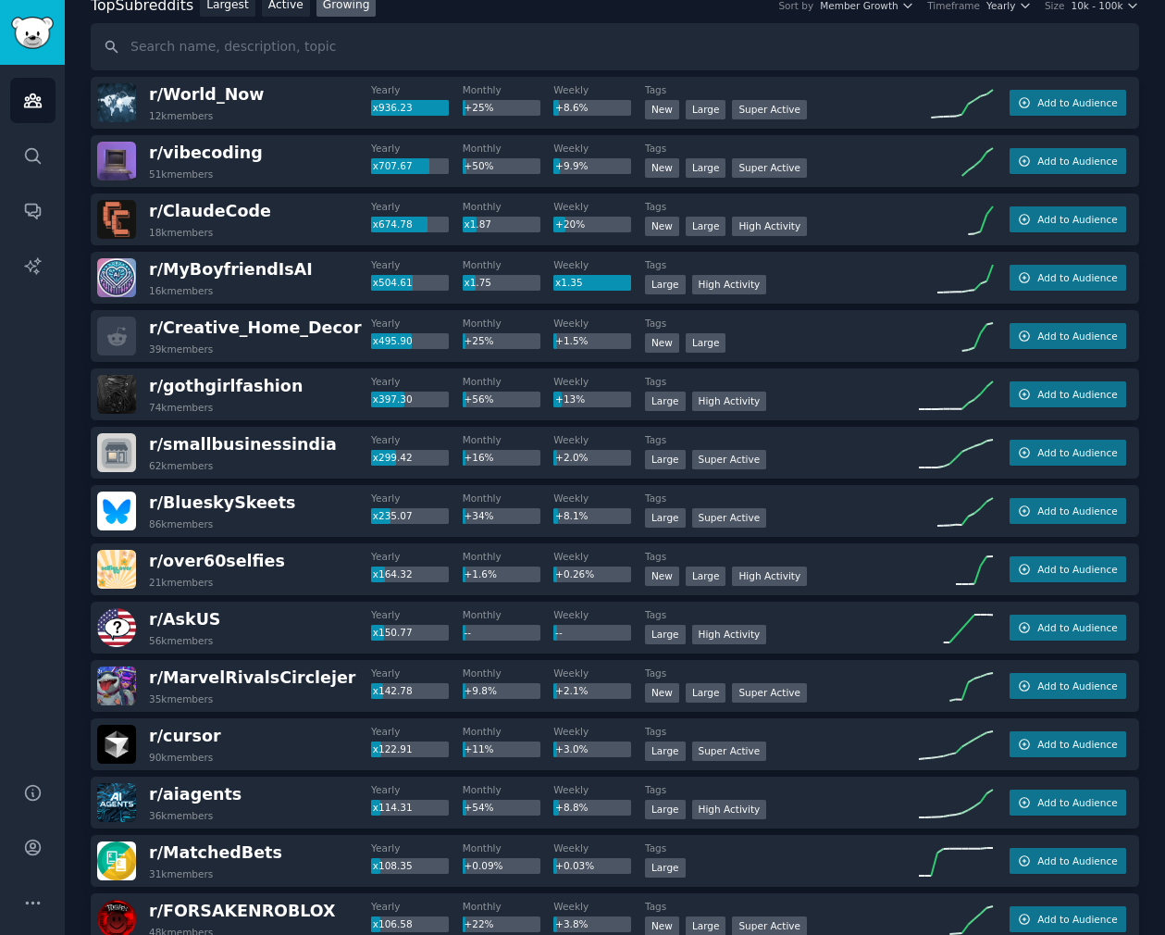
scroll to position [33, 0]
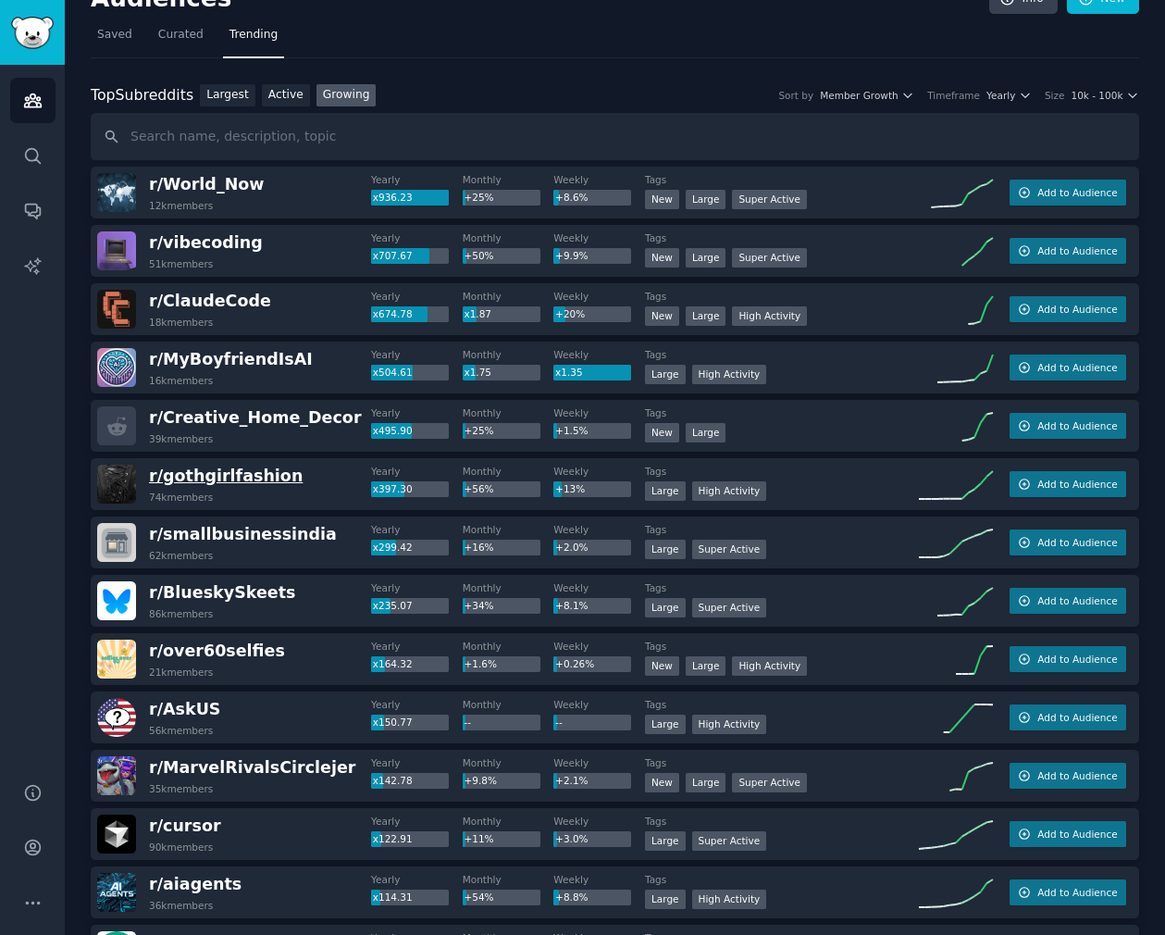
click at [238, 478] on span "r/ gothgirlfashion" at bounding box center [226, 475] width 154 height 19
click at [255, 595] on span "r/ BlueskySkeets" at bounding box center [222, 592] width 146 height 19
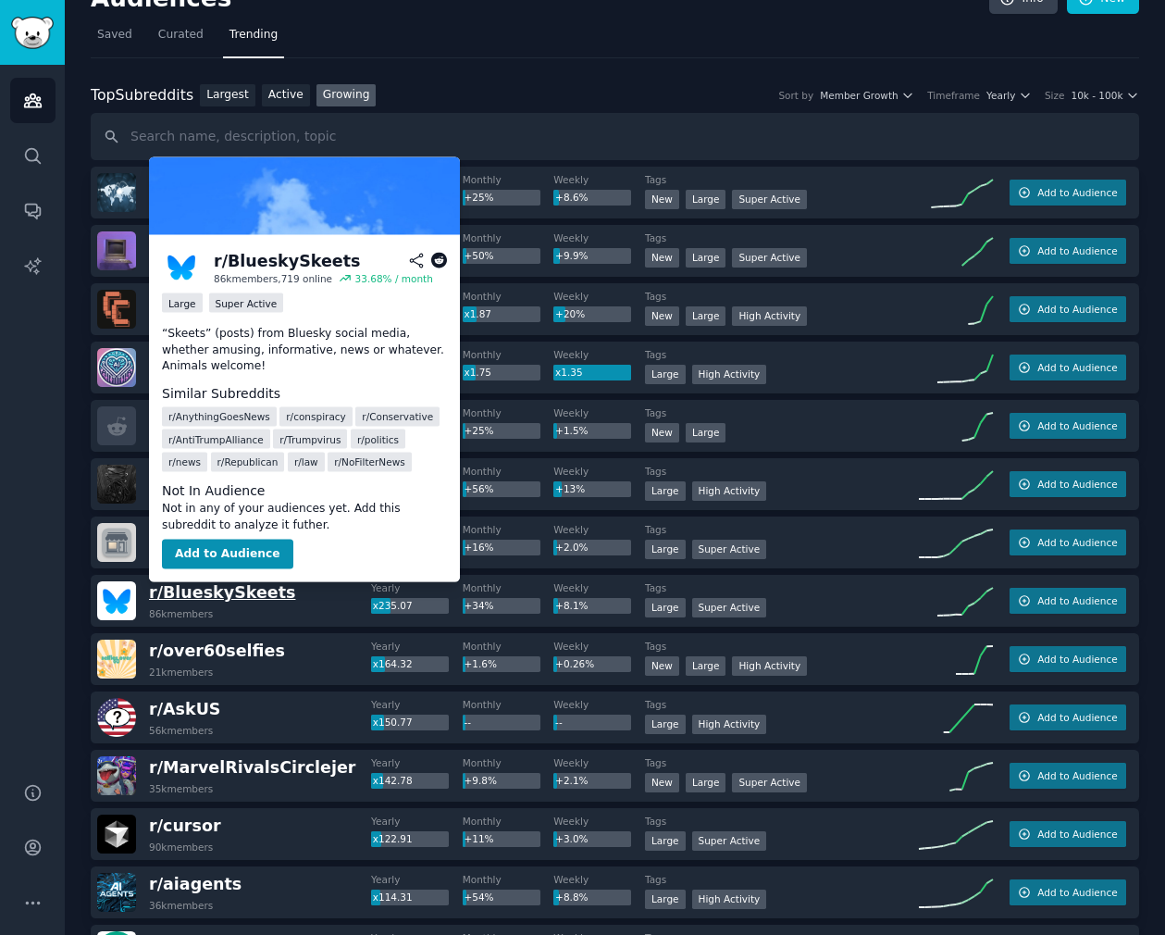
click at [255, 595] on span "r/ BlueskySkeets" at bounding box center [222, 592] width 146 height 19
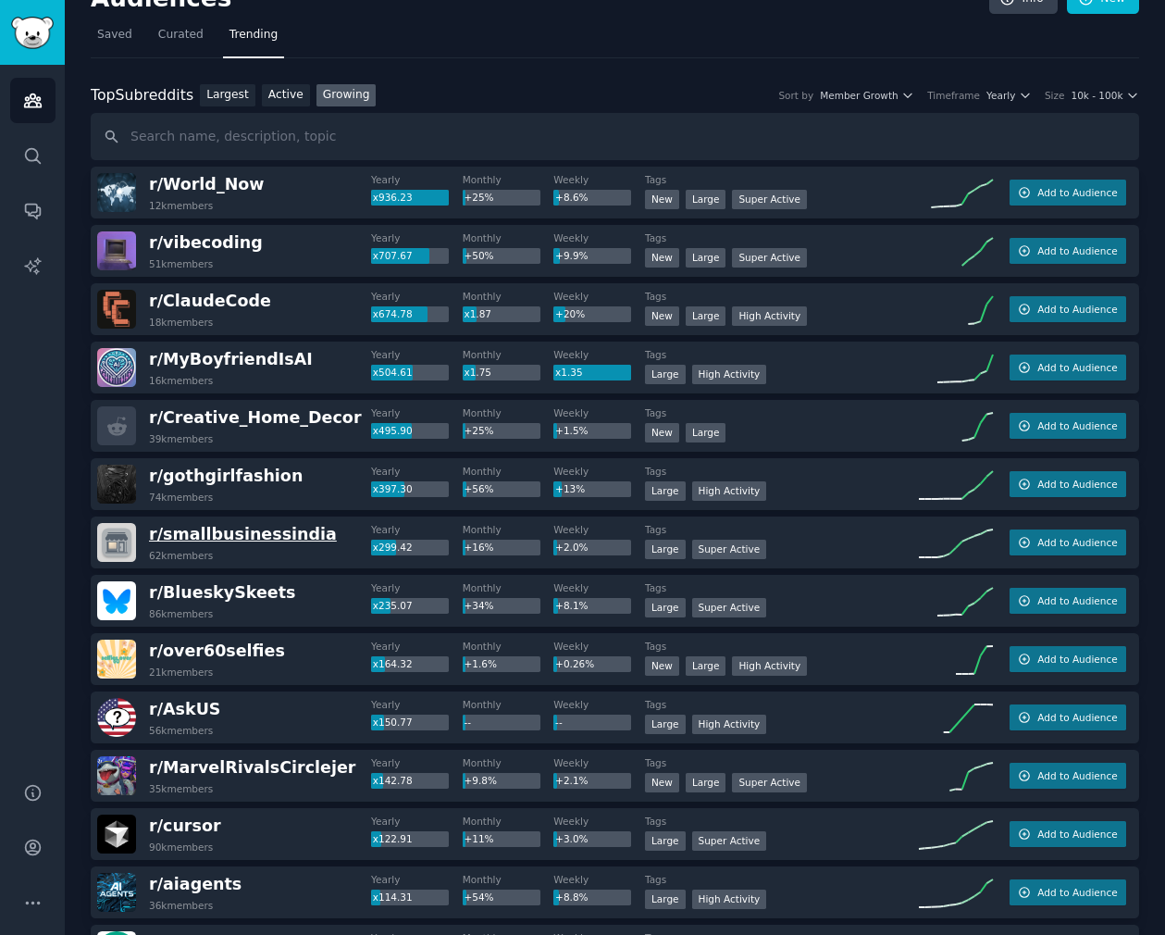
click at [279, 534] on span "r/ smallbusinessindia" at bounding box center [243, 534] width 188 height 19
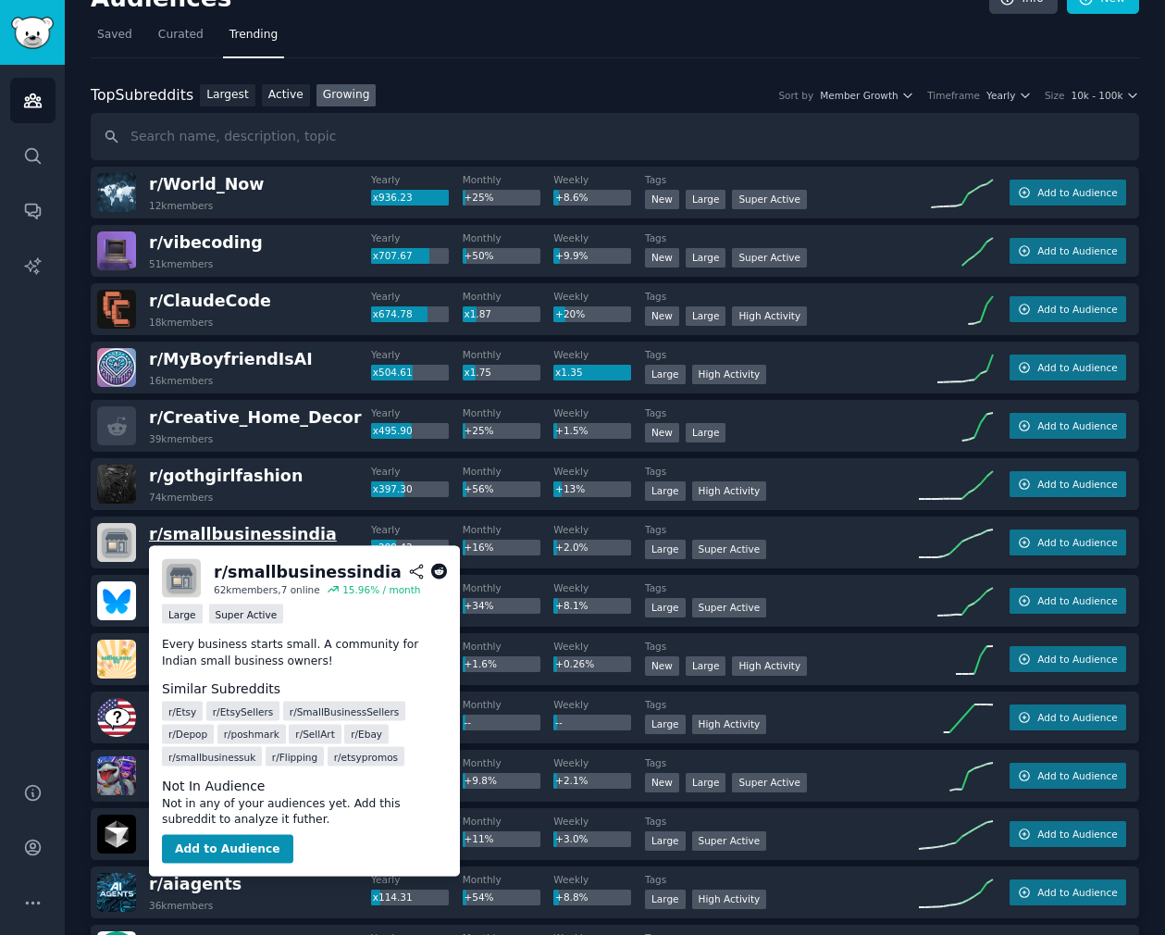
click at [279, 534] on span "r/ smallbusinessindia" at bounding box center [243, 534] width 188 height 19
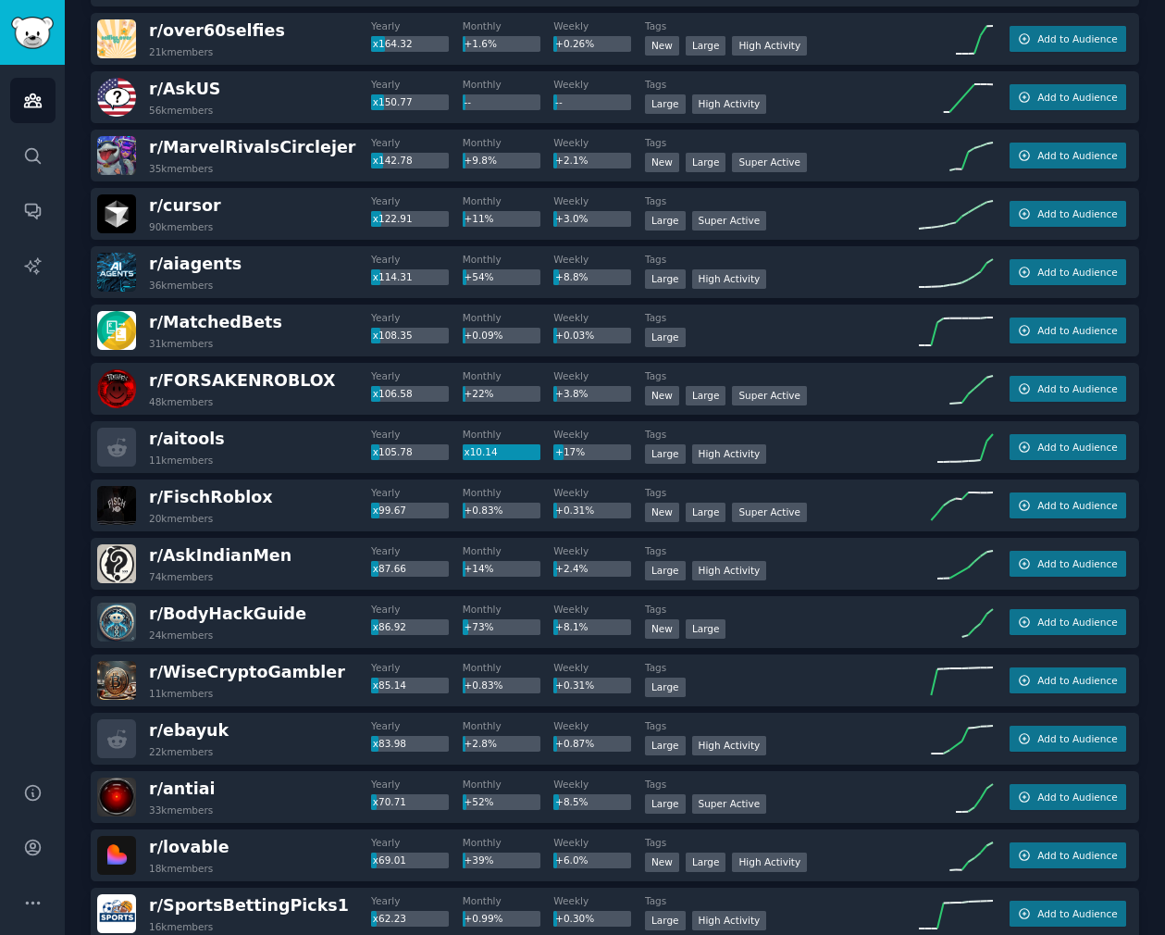
scroll to position [654, 0]
click at [233, 311] on span "r/ MatchedBets" at bounding box center [215, 321] width 133 height 23
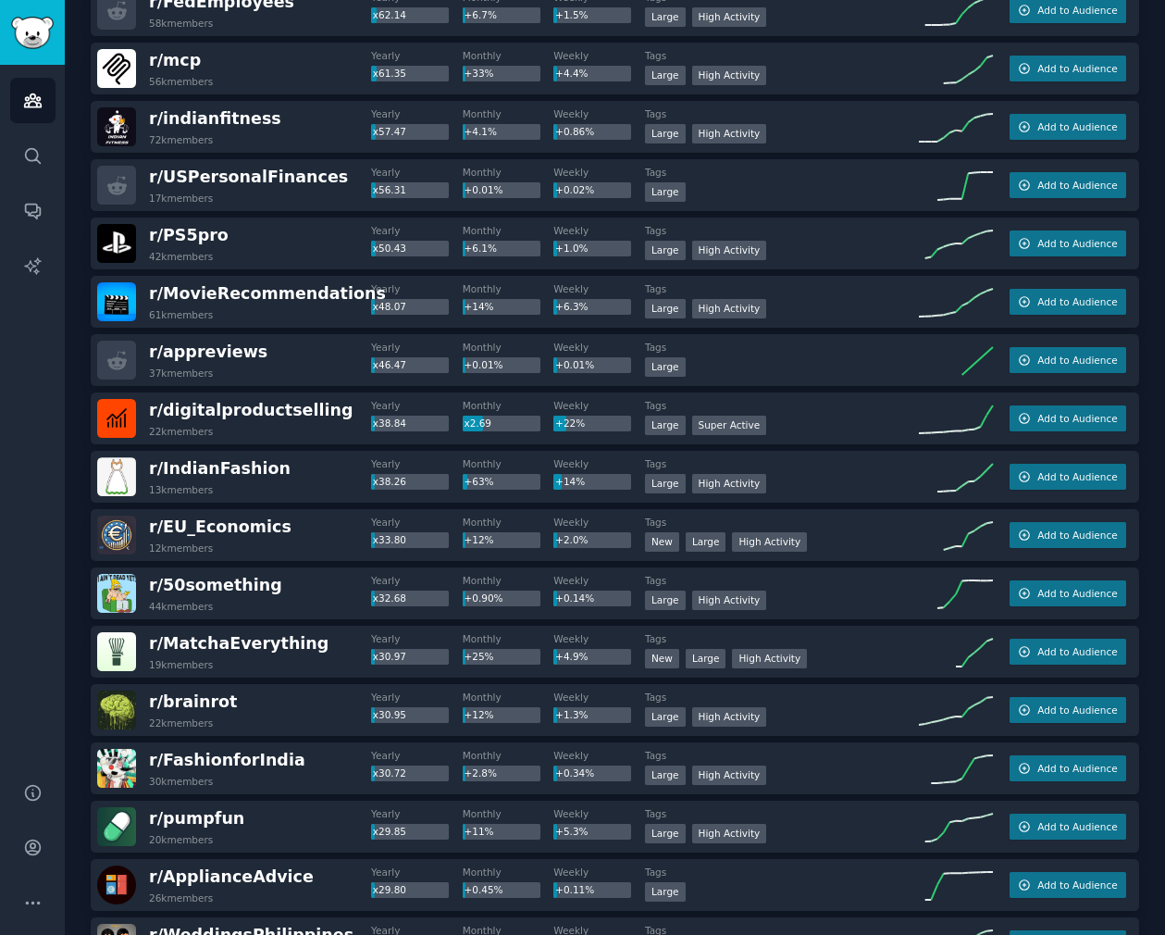
scroll to position [1626, 0]
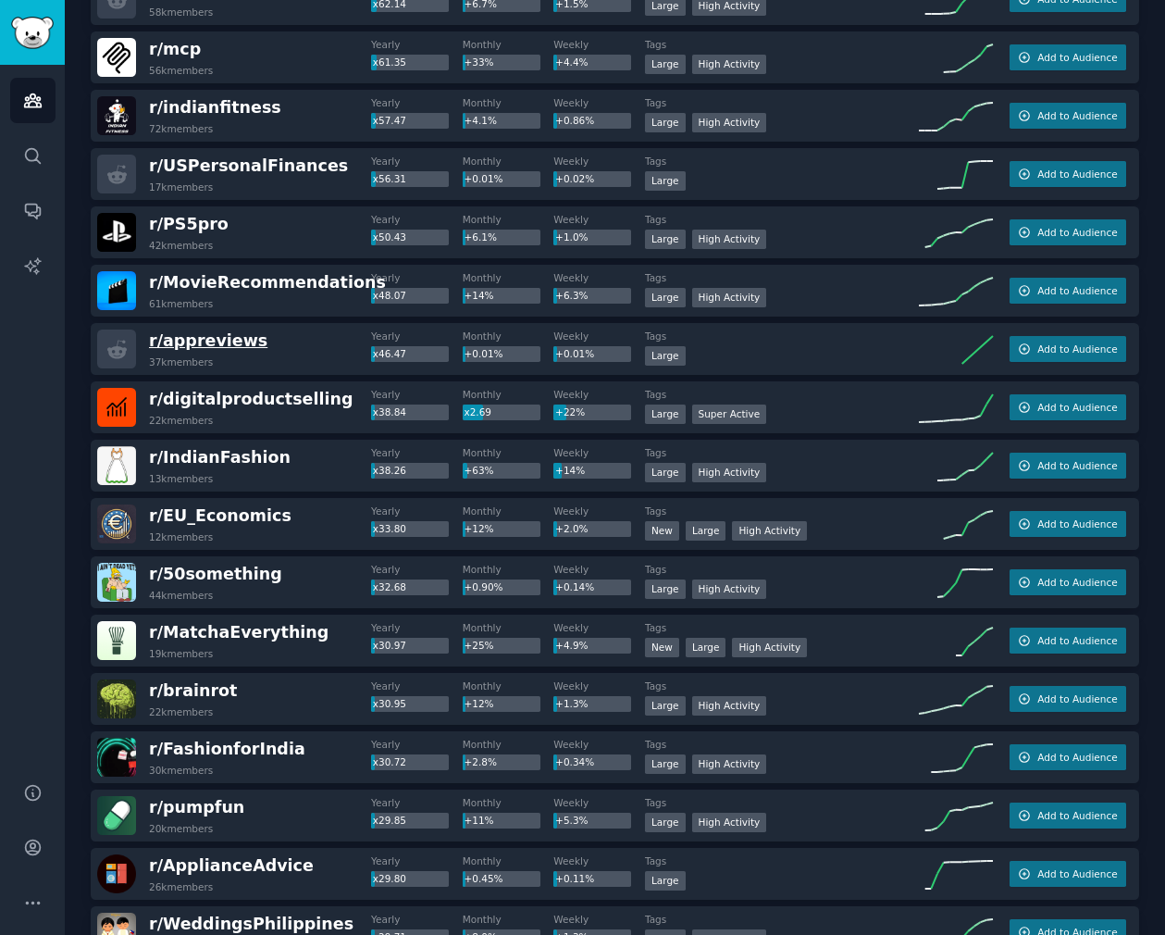
click at [195, 348] on span "r/ appreviews" at bounding box center [208, 340] width 118 height 19
click at [282, 408] on span "r/ digitalproductselling" at bounding box center [251, 399] width 204 height 19
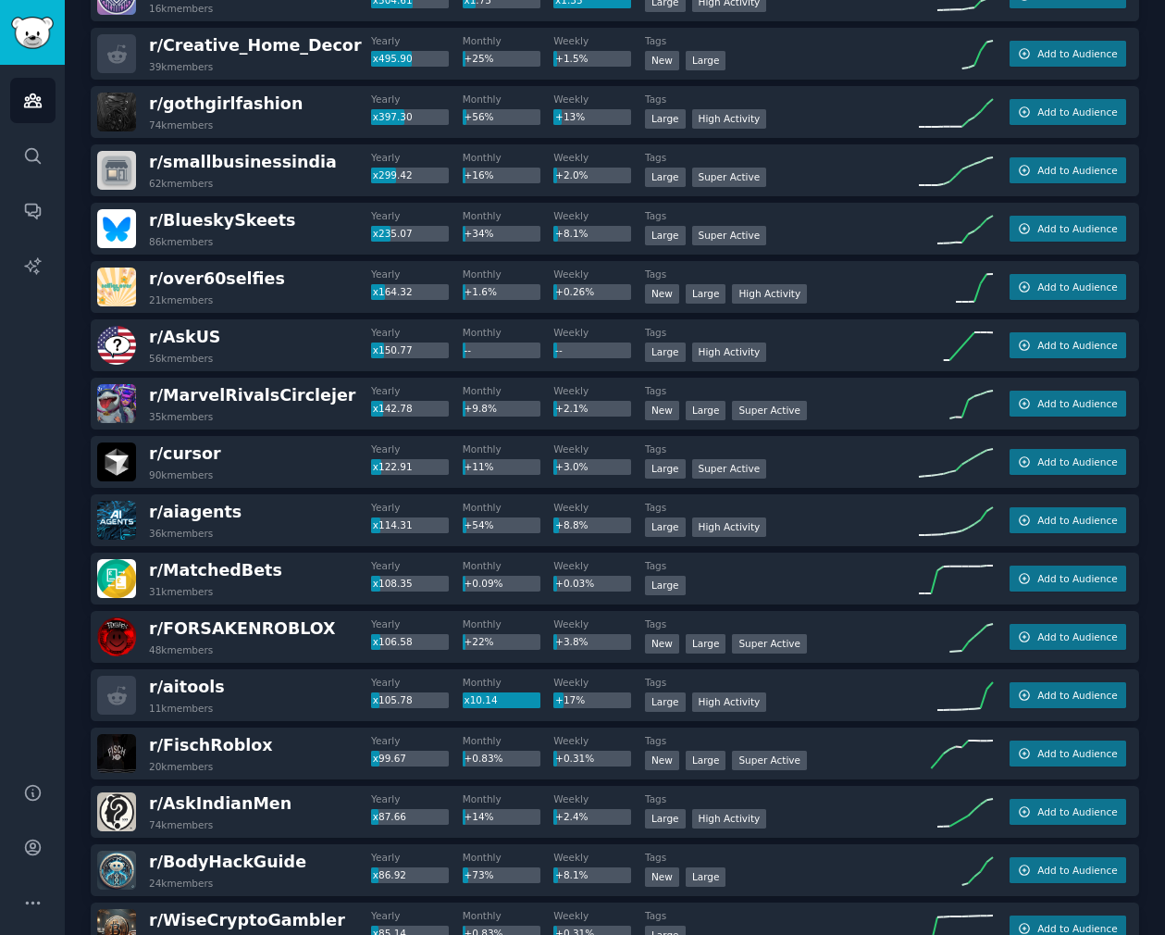
scroll to position [0, 0]
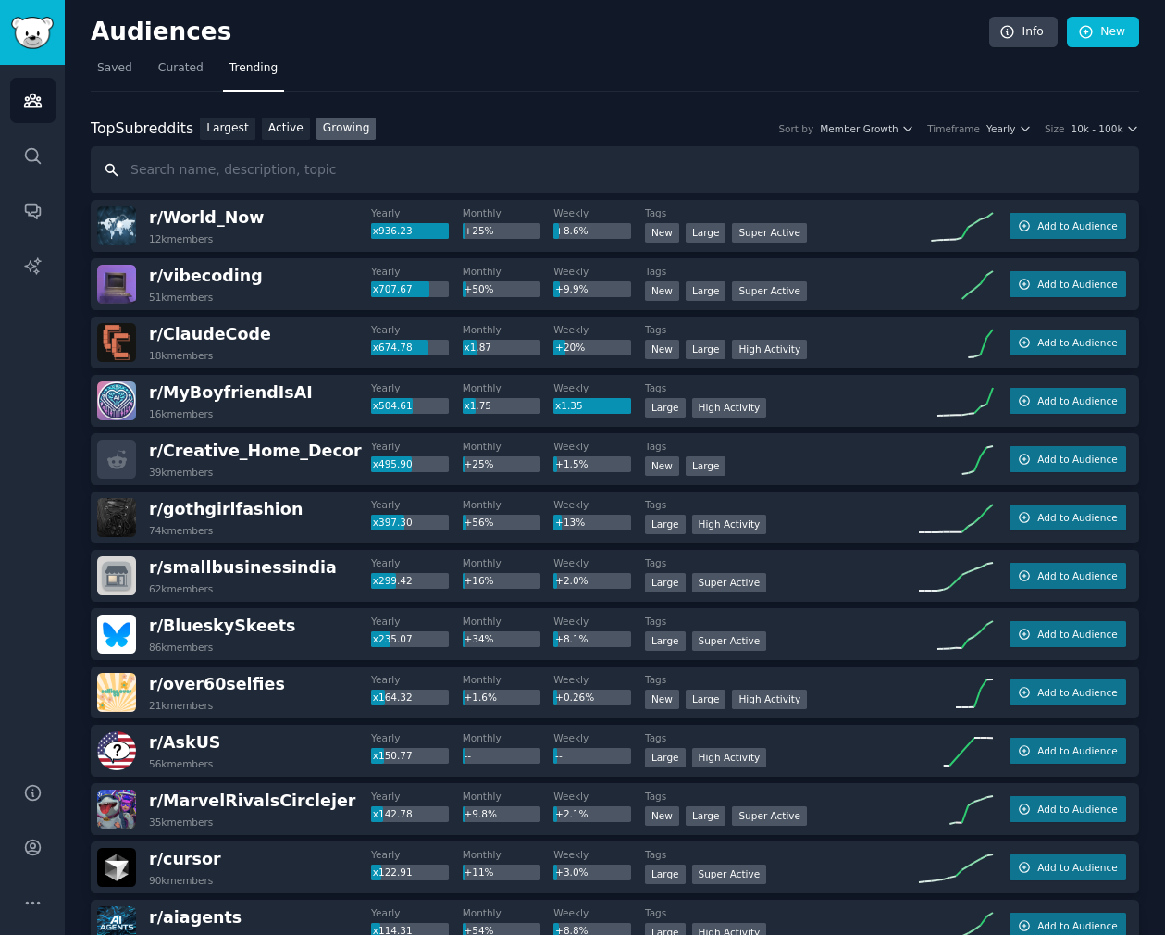
click at [368, 190] on input "text" at bounding box center [615, 169] width 1048 height 47
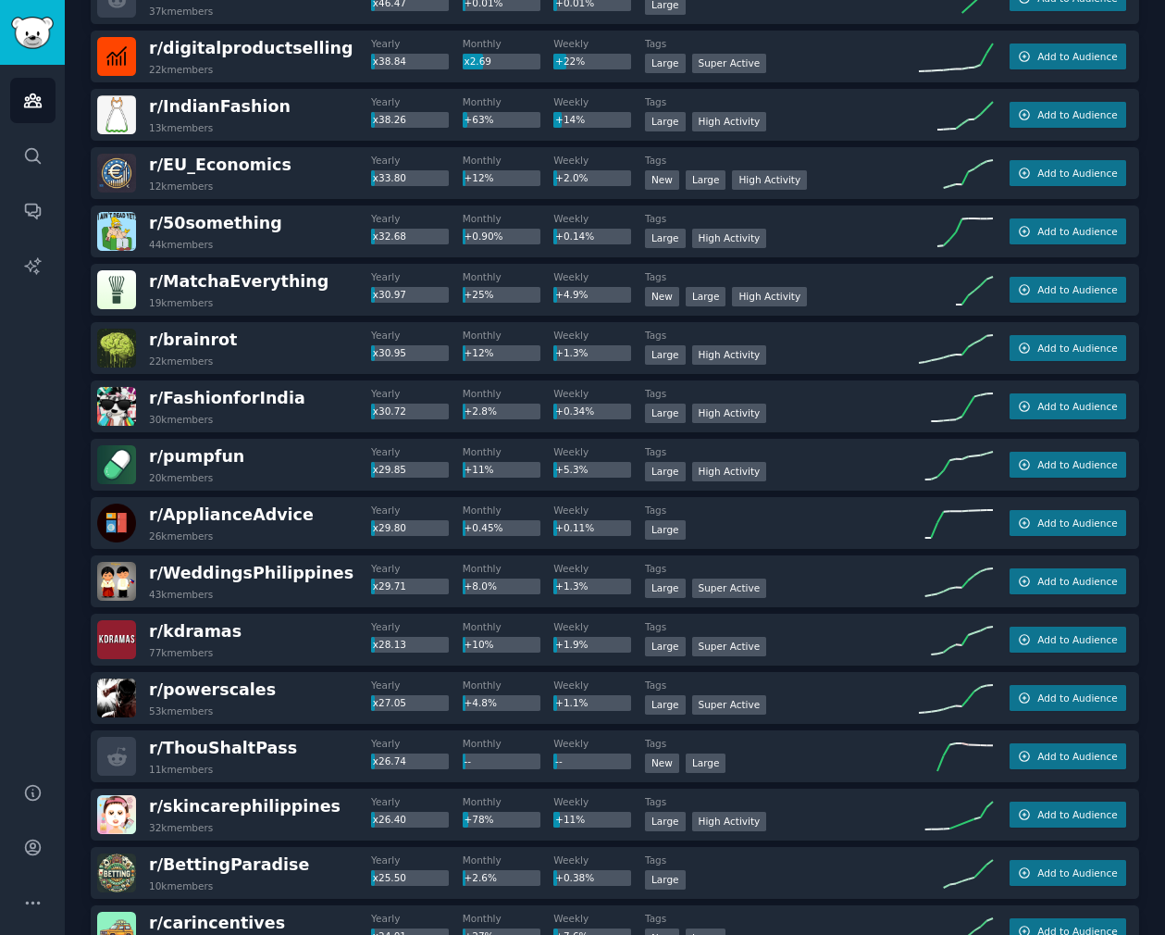
scroll to position [2300, 0]
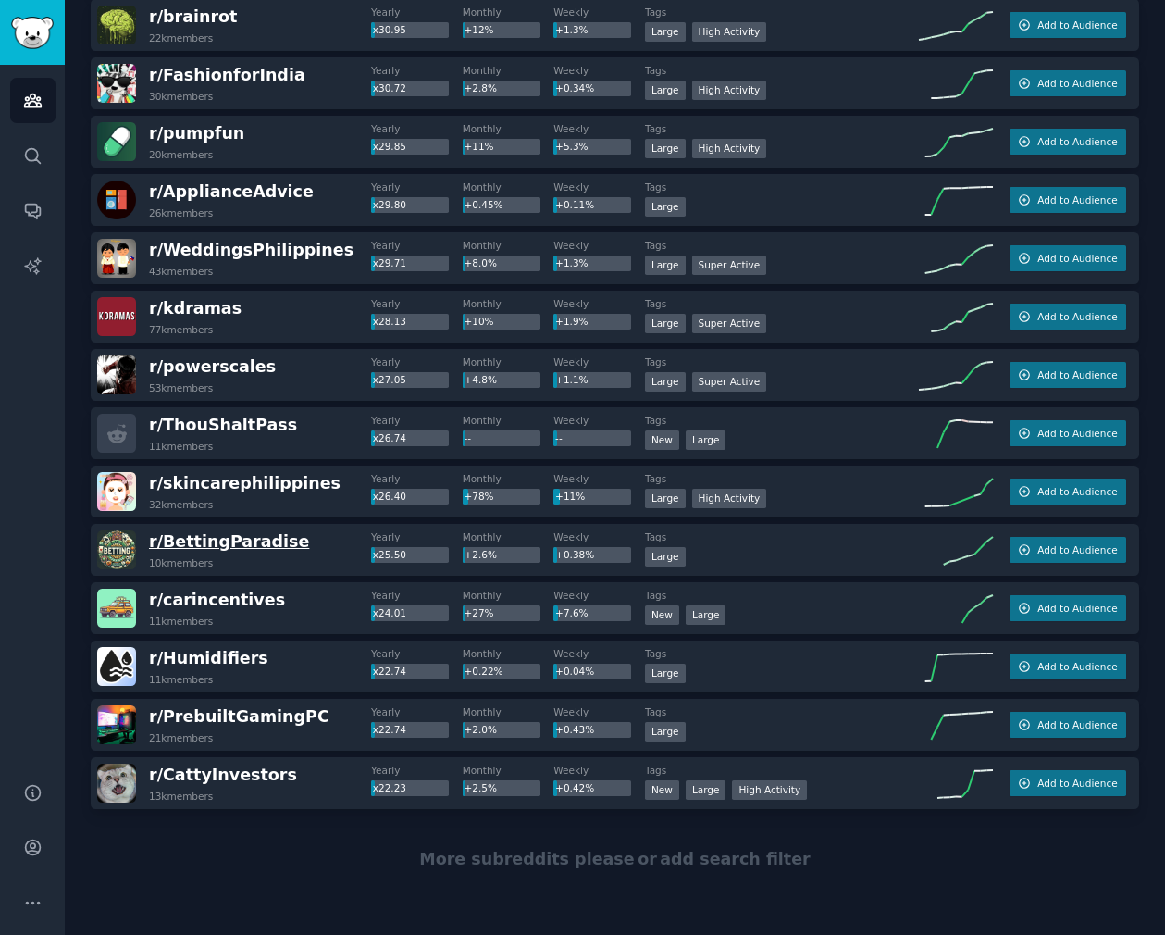
click at [245, 542] on span "r/ BettingParadise" at bounding box center [229, 541] width 160 height 19
click at [524, 862] on span "More subreddits please" at bounding box center [526, 859] width 215 height 19
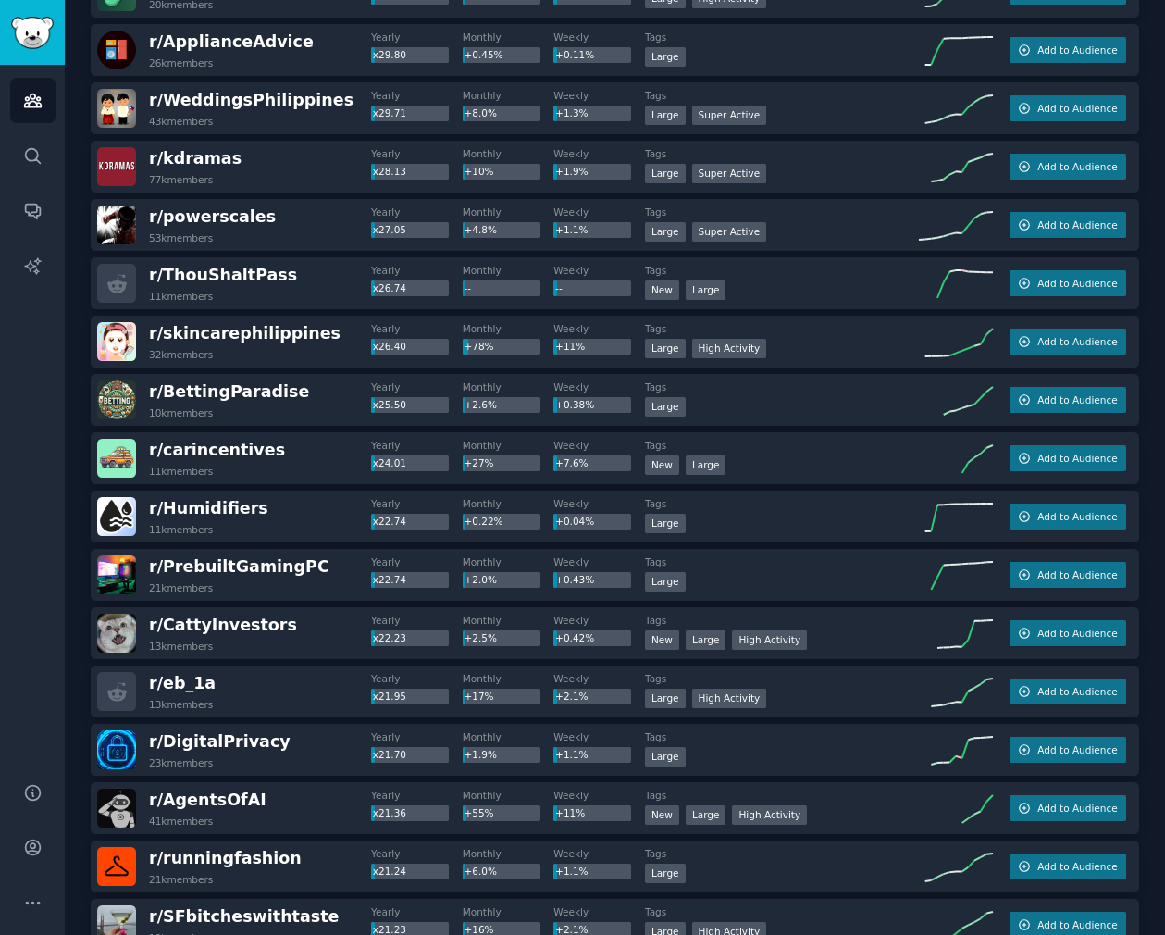
scroll to position [2450, 0]
click at [279, 433] on div "r/ carincentives 11k members Yearly x24.01 Monthly +27% Weekly +7.6% Tags New L…" at bounding box center [615, 457] width 1048 height 52
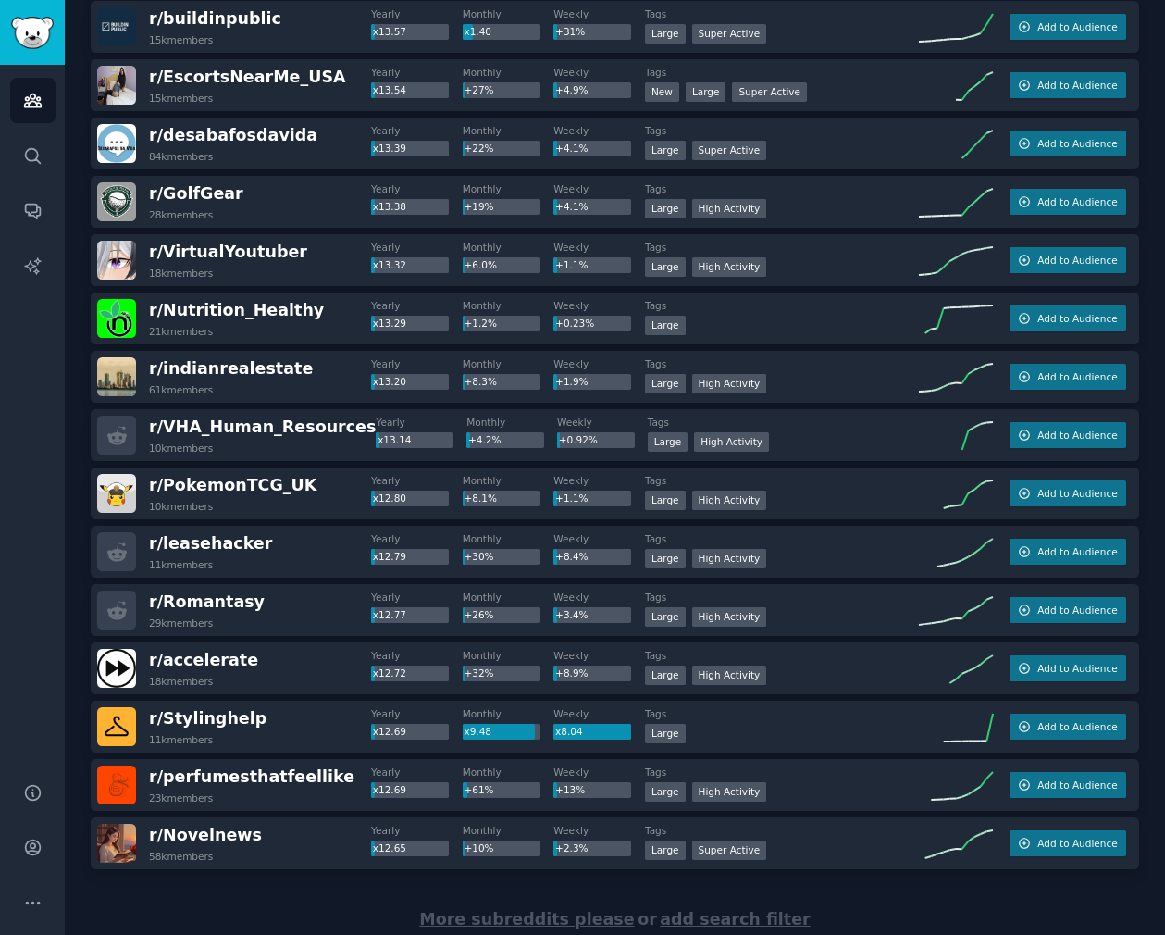
scroll to position [5215, 0]
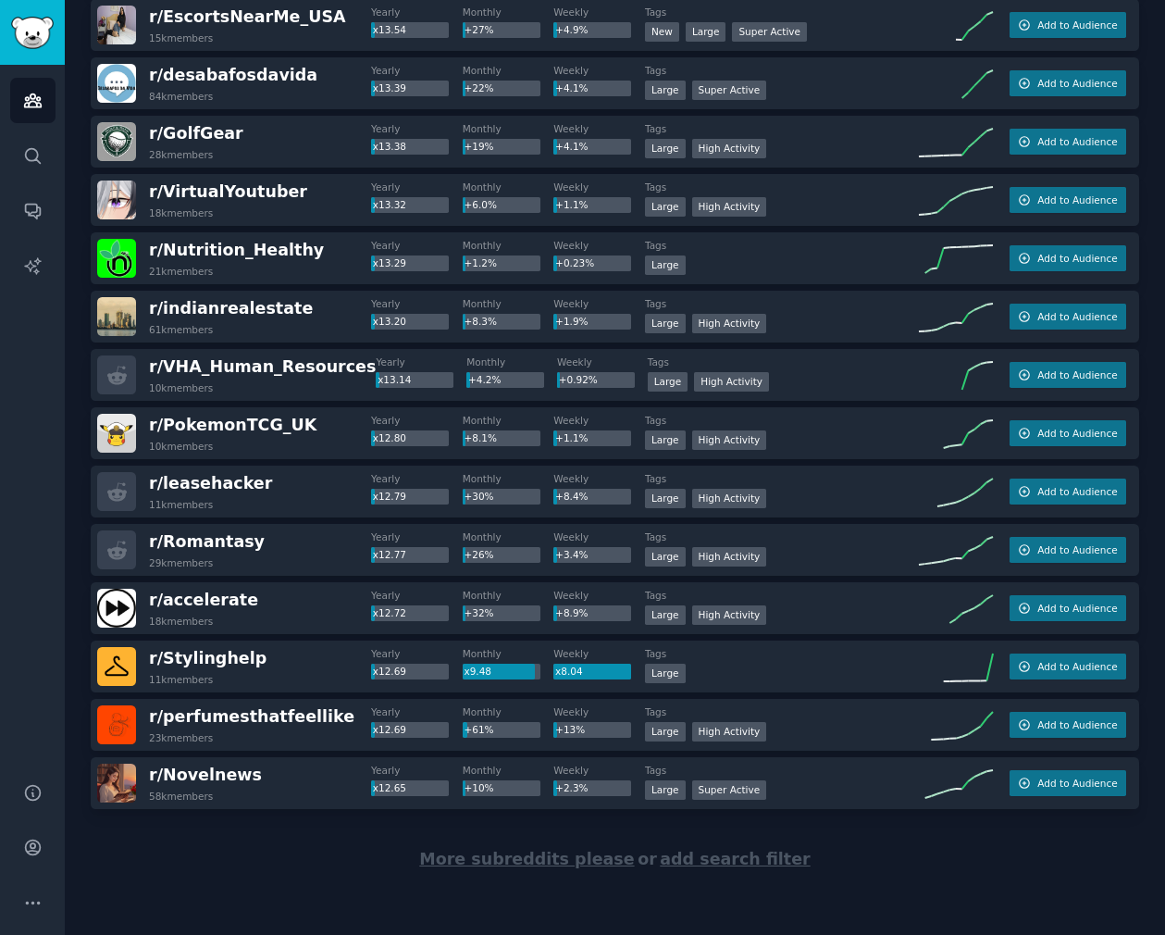
click at [488, 860] on span "More subreddits please" at bounding box center [526, 859] width 215 height 19
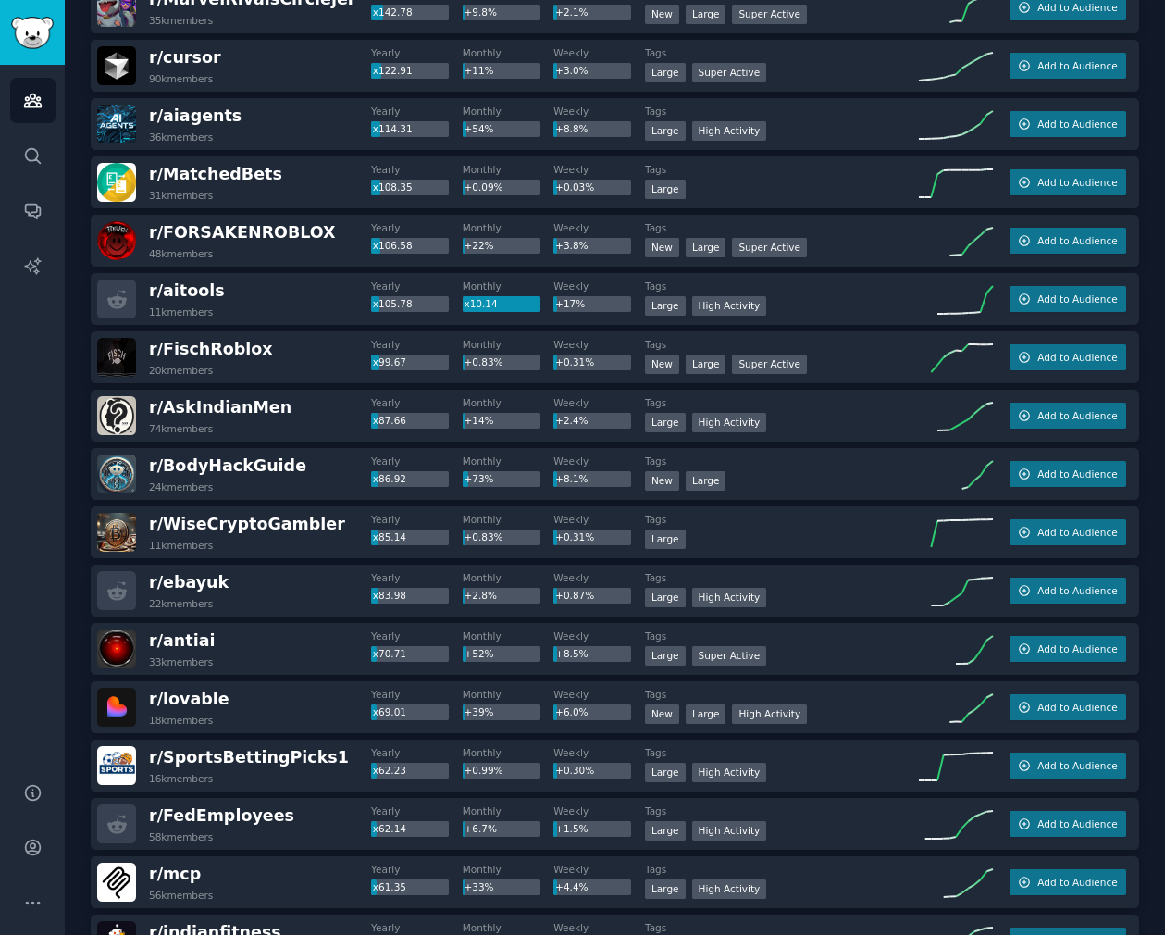
scroll to position [0, 0]
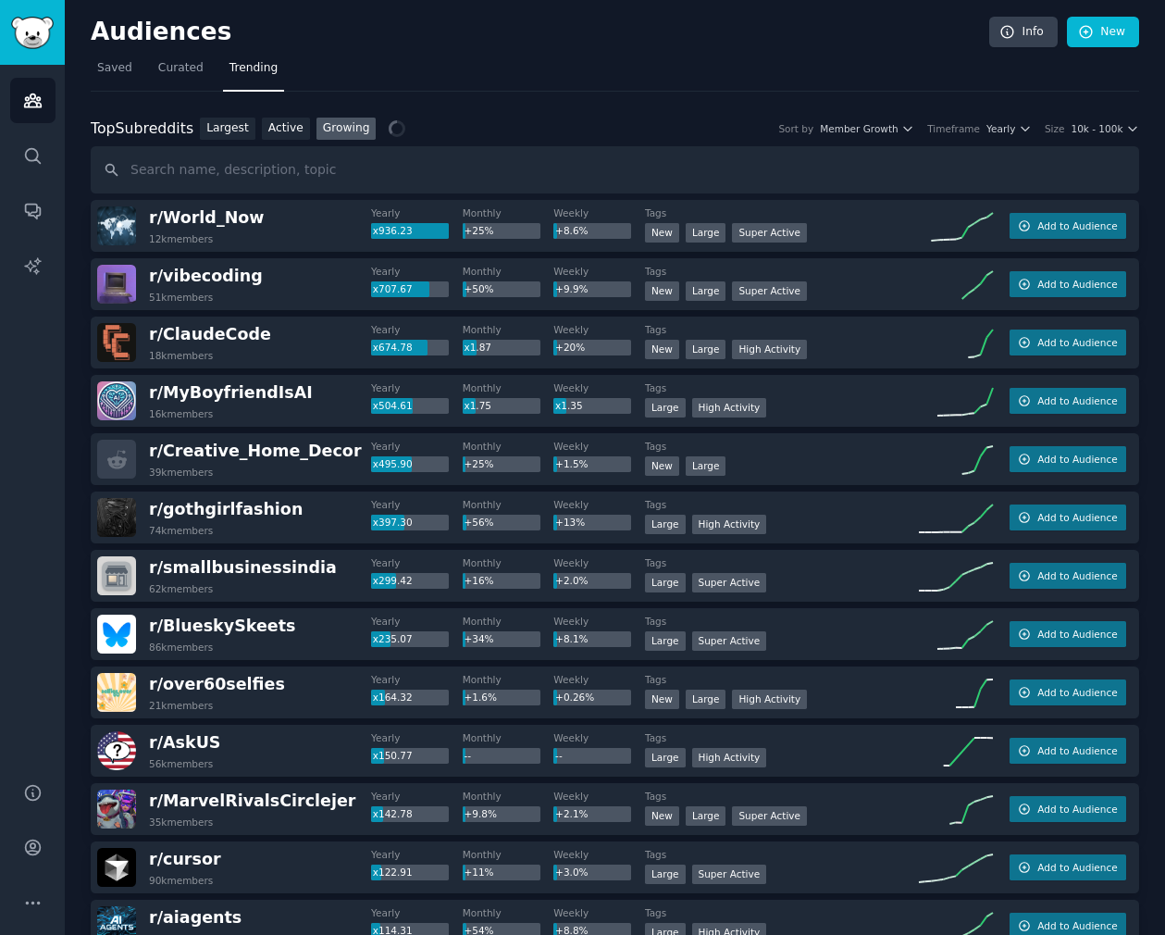
click at [148, 129] on div "Top Subreddits" at bounding box center [142, 129] width 103 height 23
click at [40, 153] on icon "Sidebar" at bounding box center [32, 155] width 19 height 19
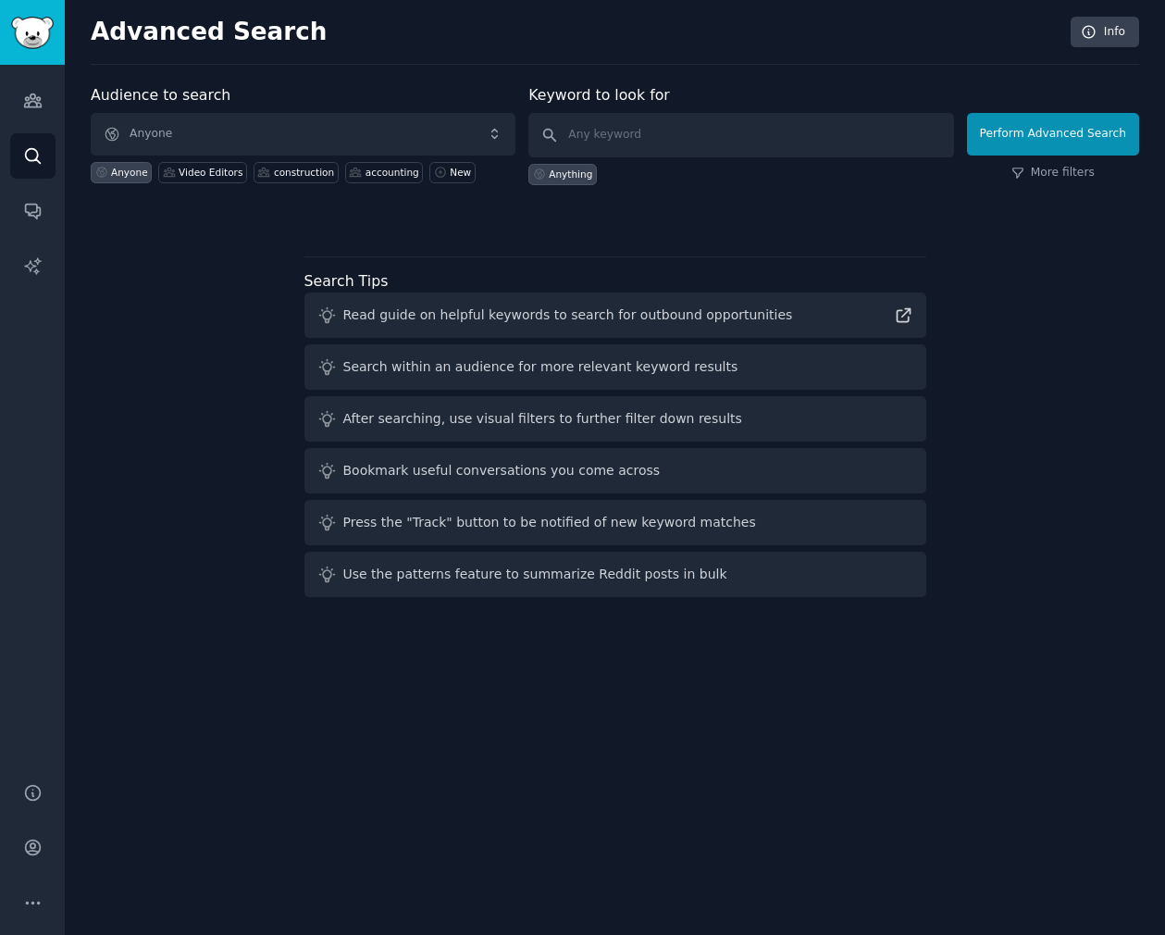
click at [438, 350] on div "Search within an audience for more relevant keyword results" at bounding box center [615, 366] width 622 height 45
click at [448, 425] on div "After searching, use visual filters to further filter down results" at bounding box center [542, 418] width 399 height 19
click at [241, 397] on div "Audience to search Anyone Anyone Video Editors construction accounting New Keyw…" at bounding box center [615, 344] width 1048 height 520
click at [39, 806] on link "Help" at bounding box center [32, 792] width 45 height 45
